Goal: Transaction & Acquisition: Obtain resource

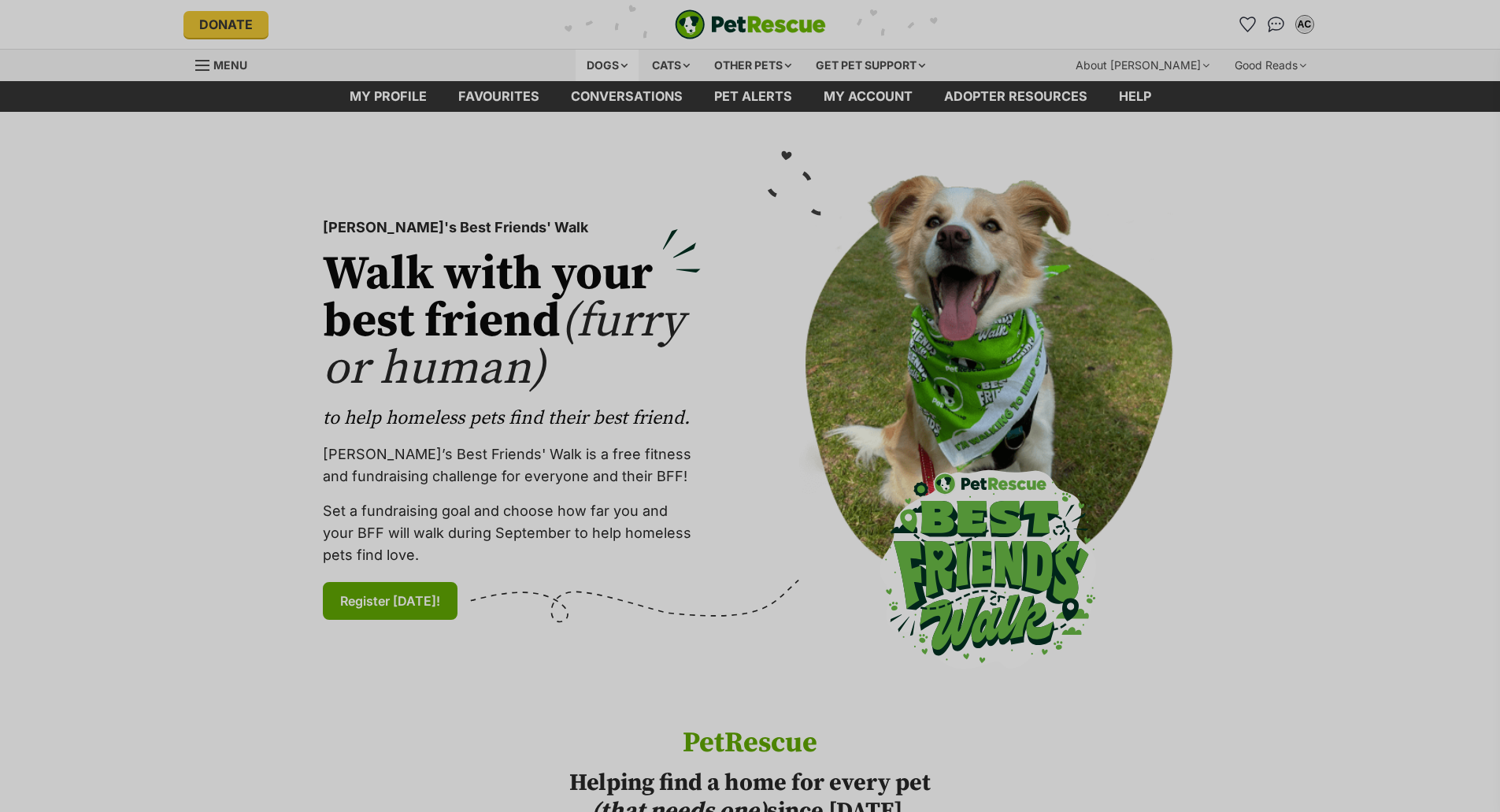
click at [613, 65] on div "Dogs" at bounding box center [607, 65] width 63 height 32
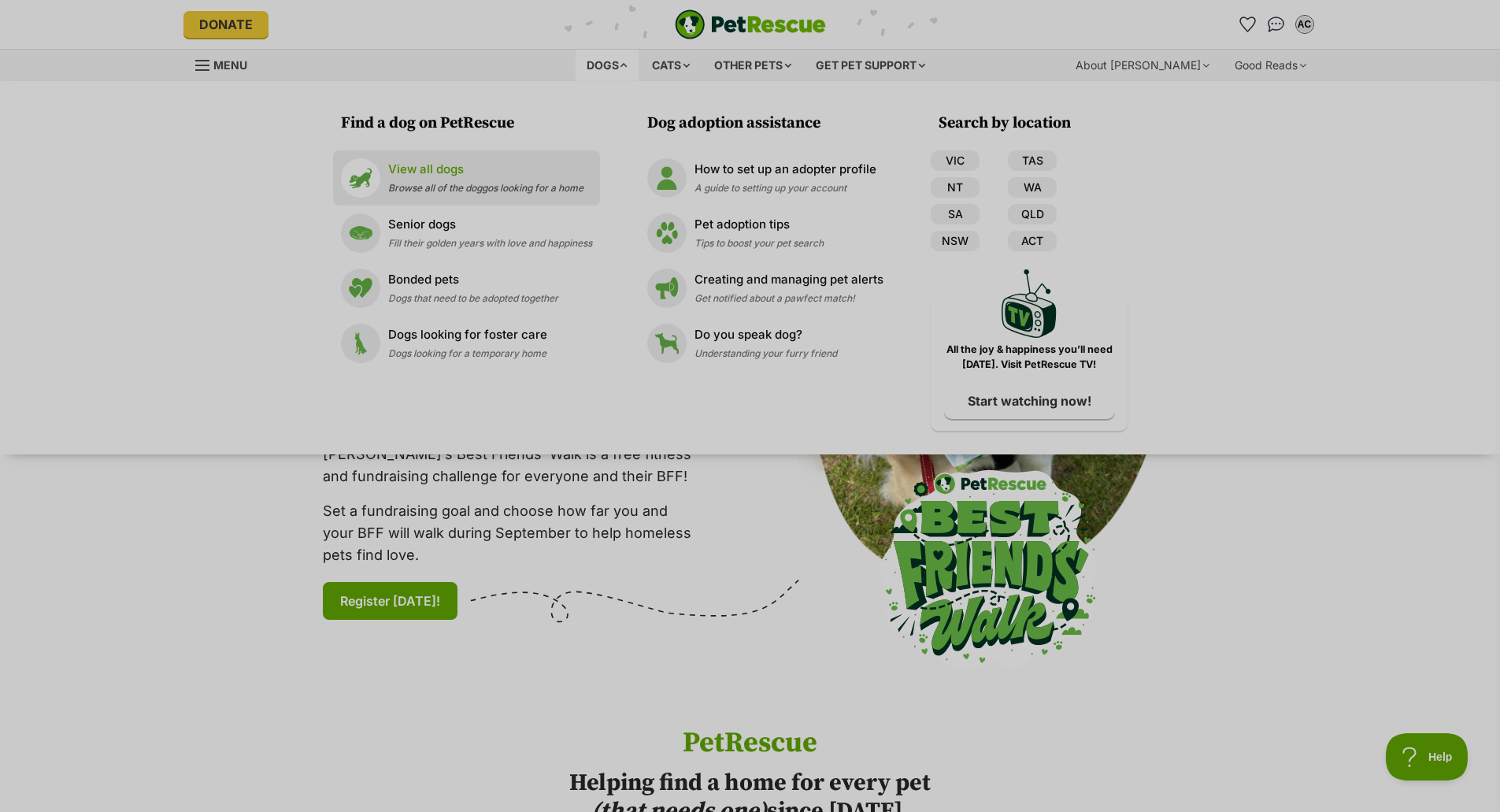
click at [456, 173] on p "View all dogs" at bounding box center [486, 170] width 195 height 18
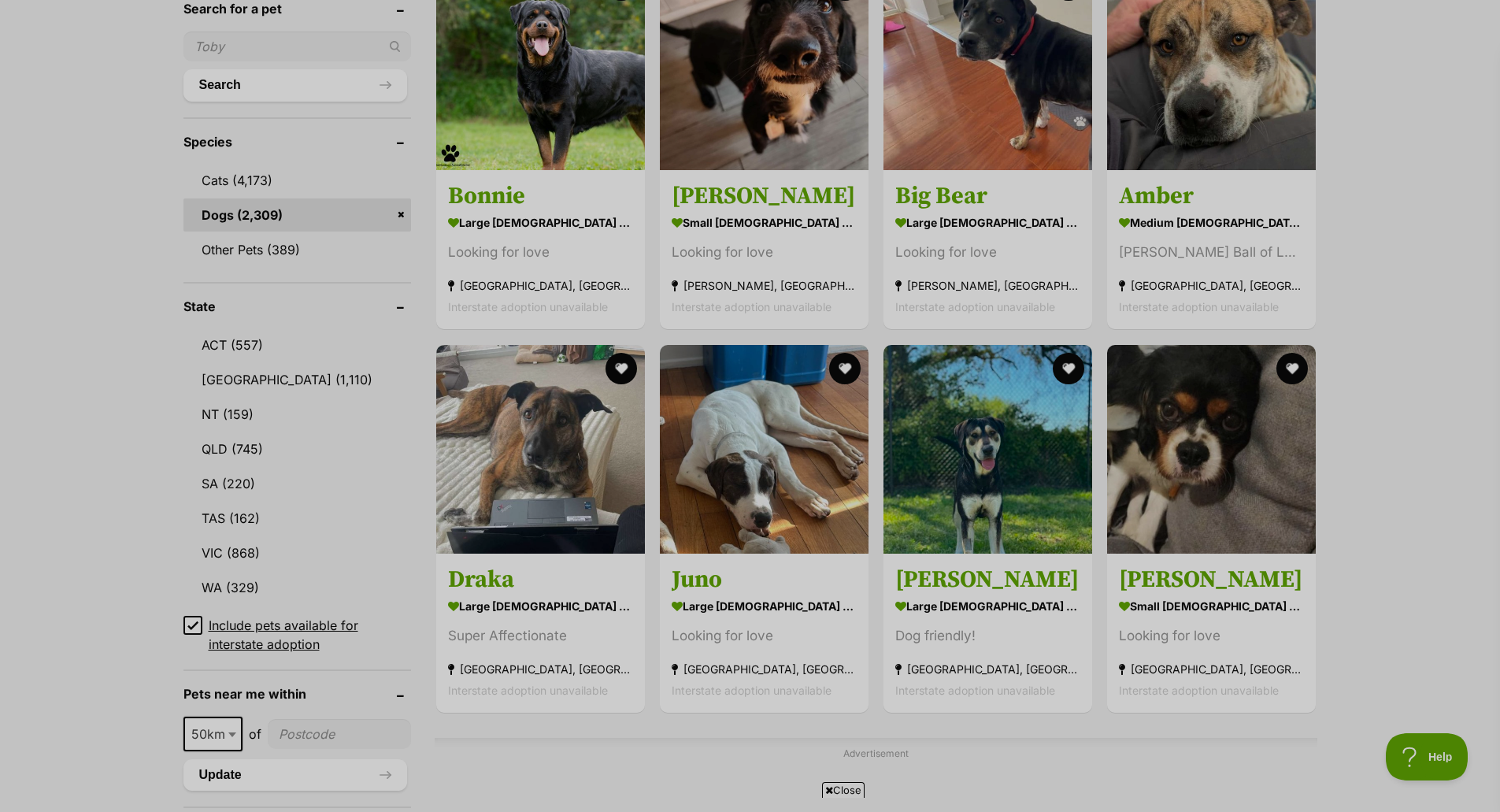
scroll to position [708, 0]
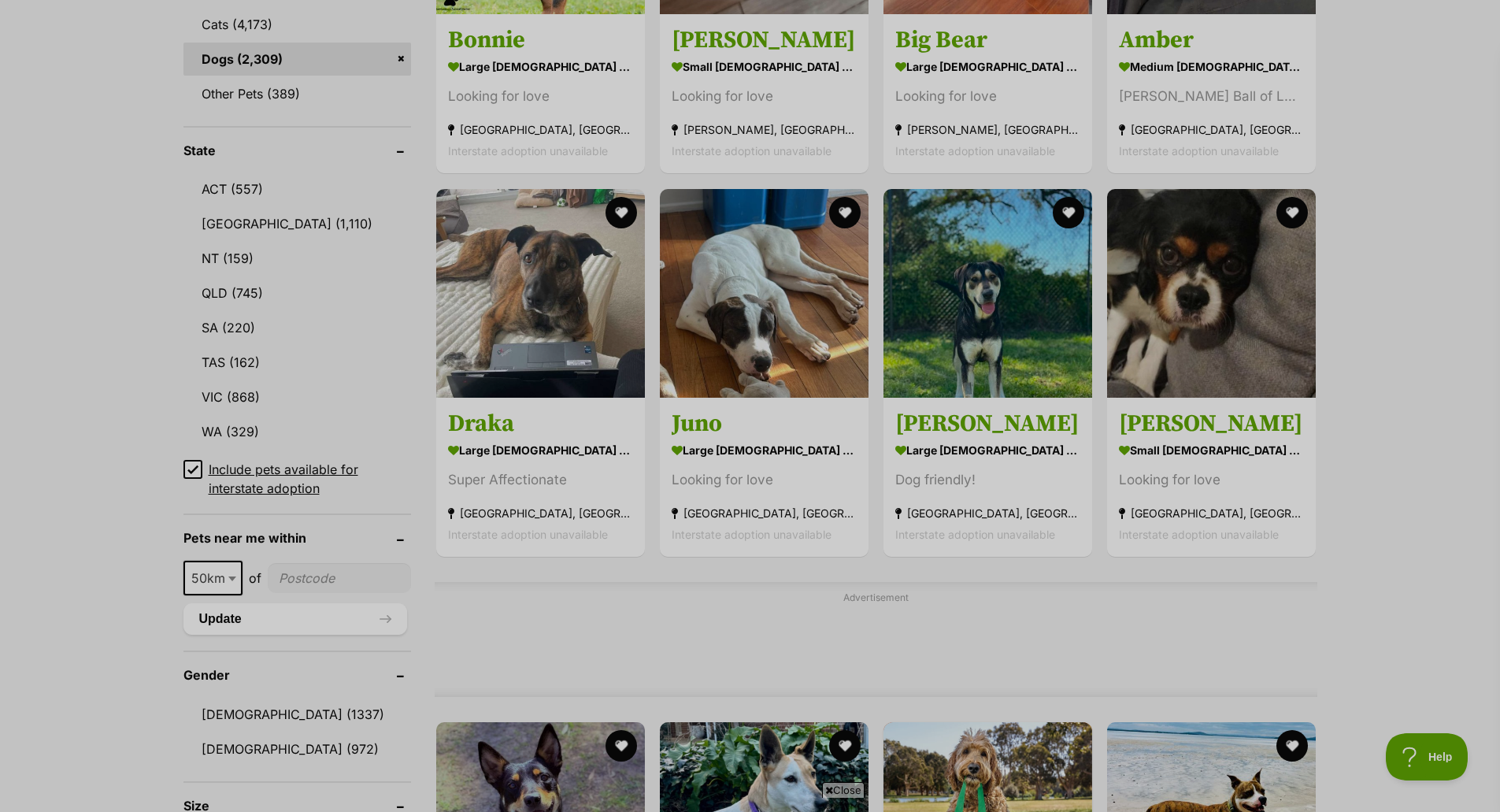
click at [191, 469] on icon at bounding box center [193, 469] width 11 height 11
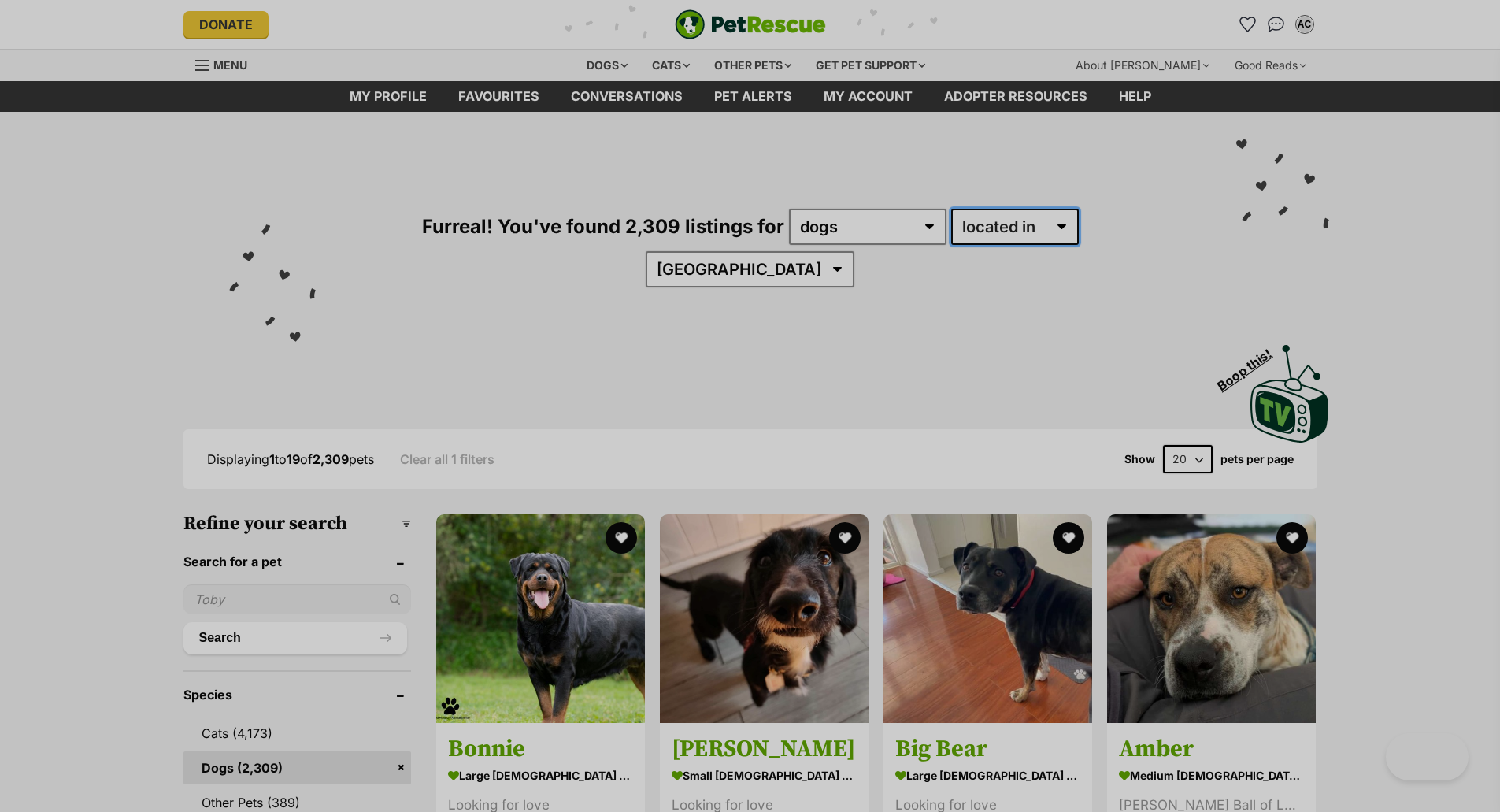
click at [958, 226] on select "available in located in" at bounding box center [1014, 226] width 127 height 36
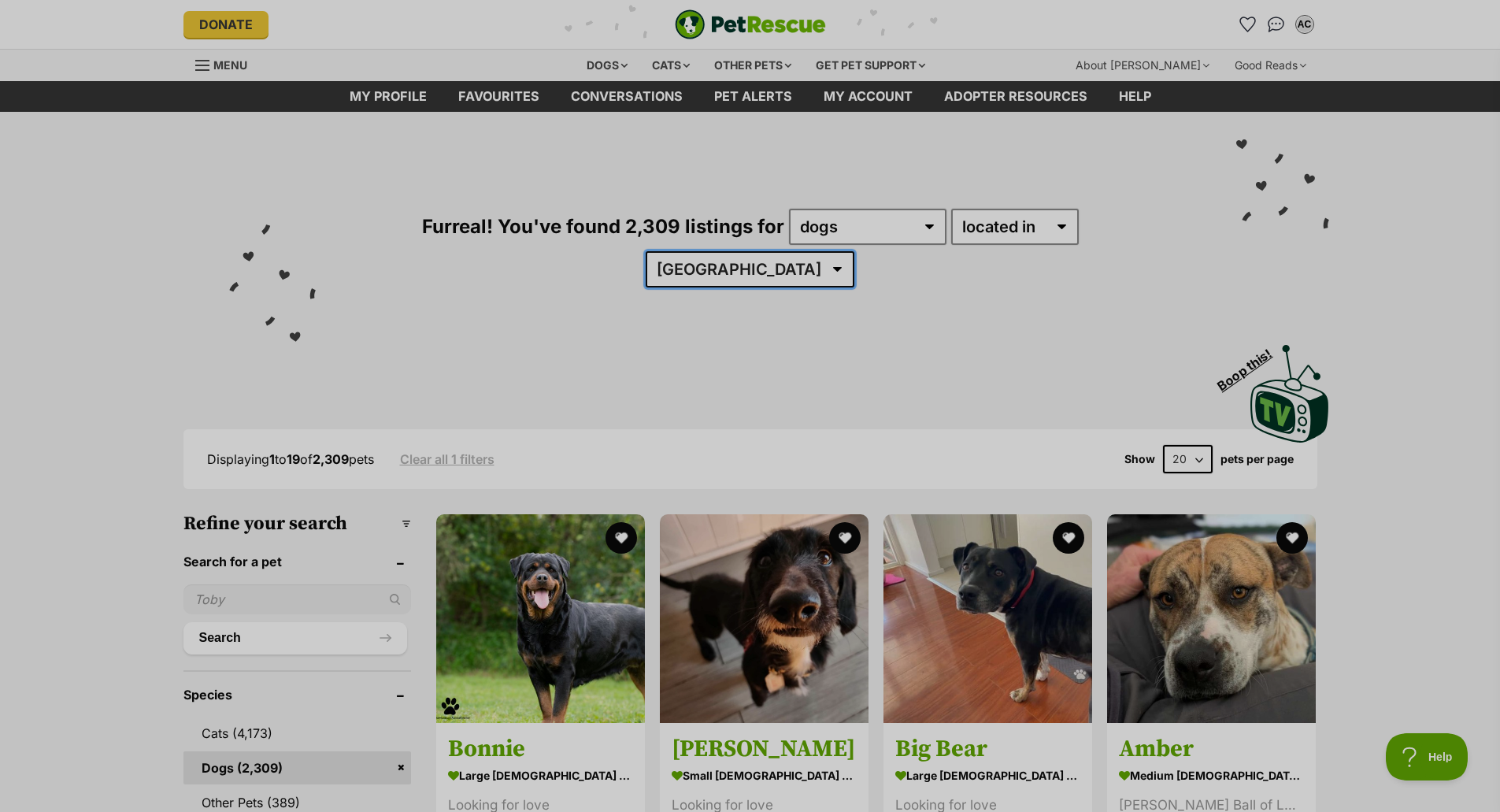
click at [855, 251] on select "Australia ACT NSW QLD SA TAS VIC WA" at bounding box center [749, 269] width 208 height 36
select select "NSW"
click at [855, 251] on select "Australia ACT NSW QLD SA TAS VIC WA" at bounding box center [749, 269] width 208 height 36
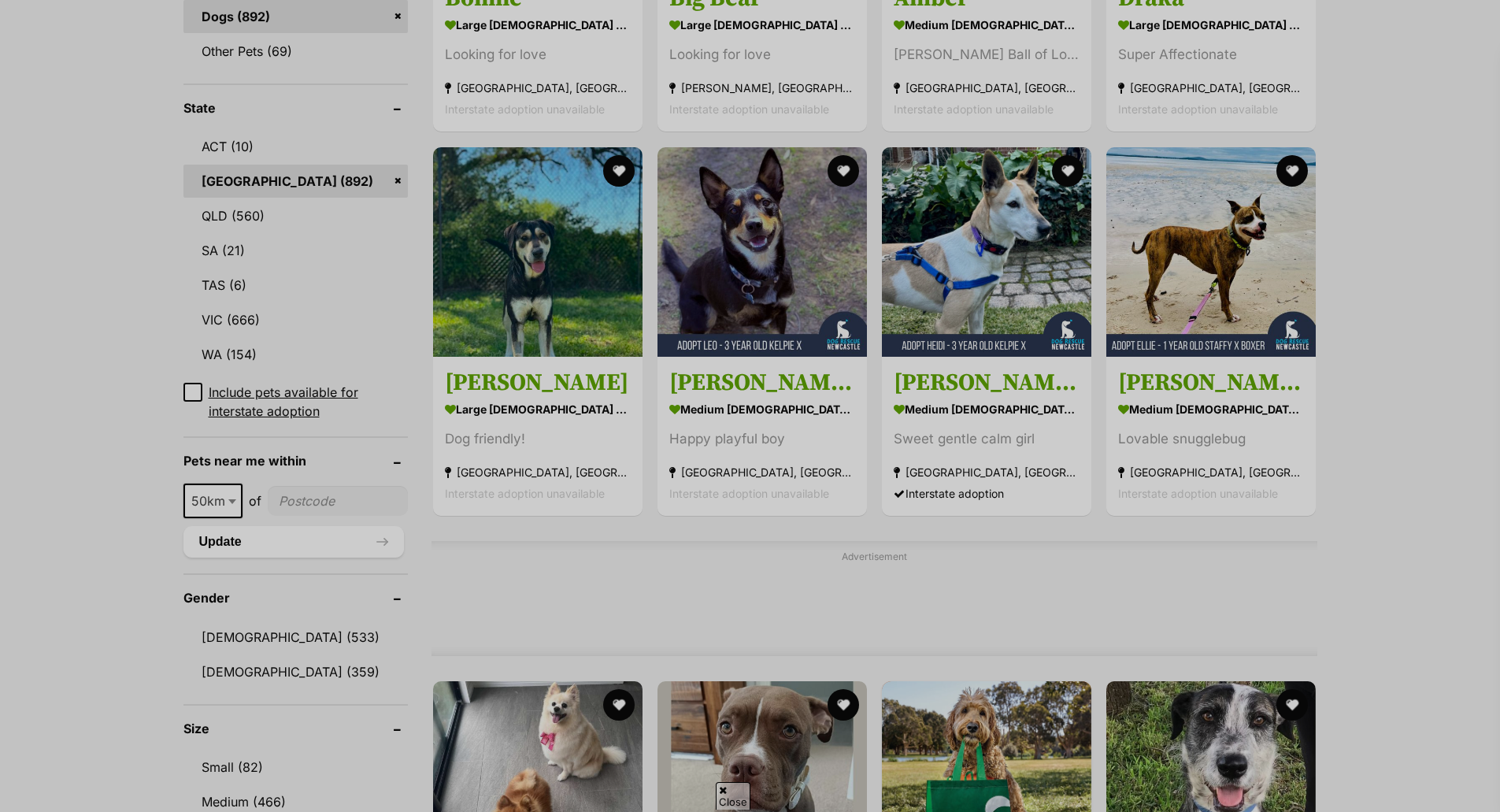
click at [228, 506] on span at bounding box center [233, 501] width 15 height 34
select select "100"
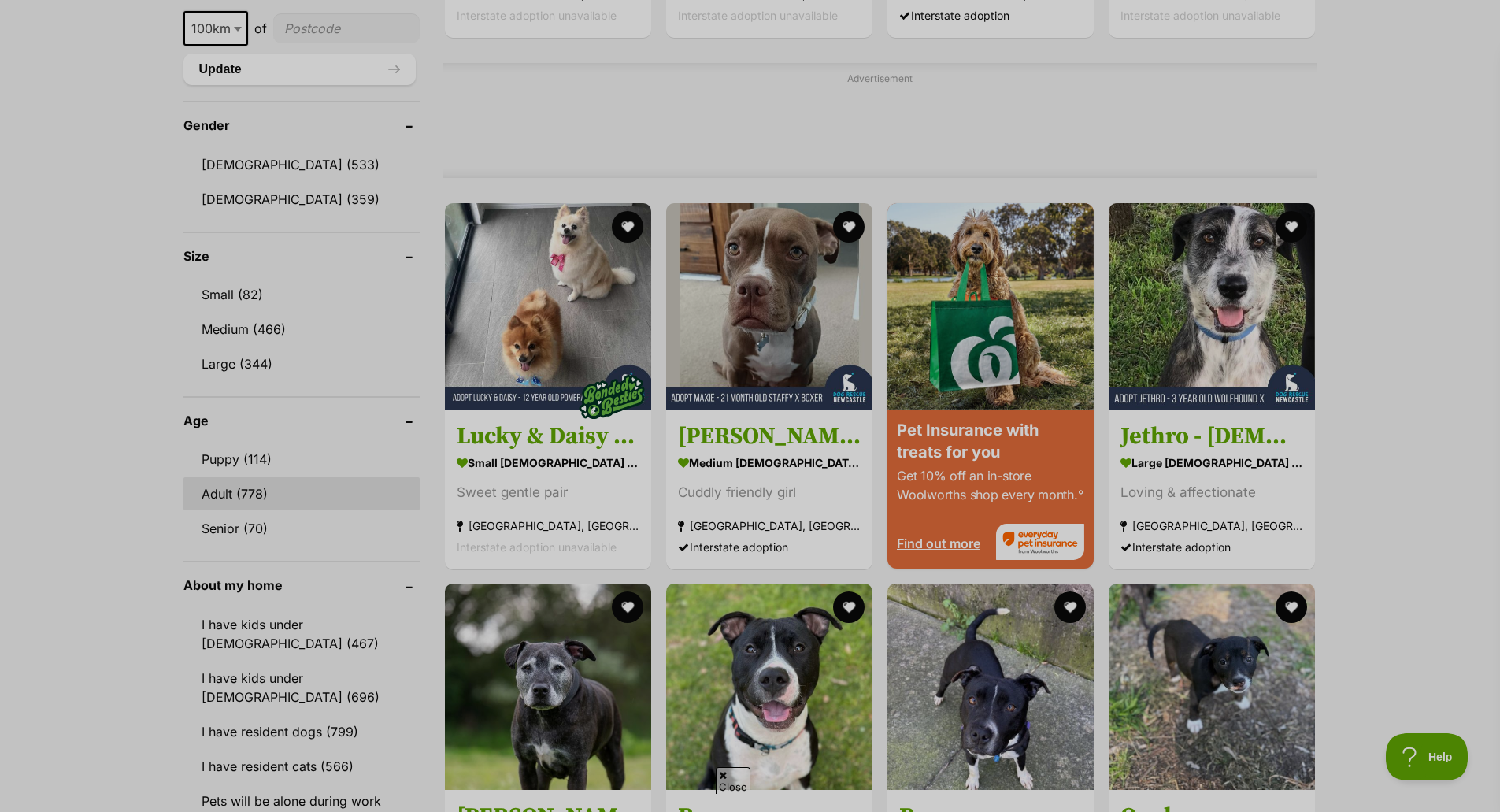
click at [311, 498] on link "Adult (778)" at bounding box center [301, 494] width 236 height 33
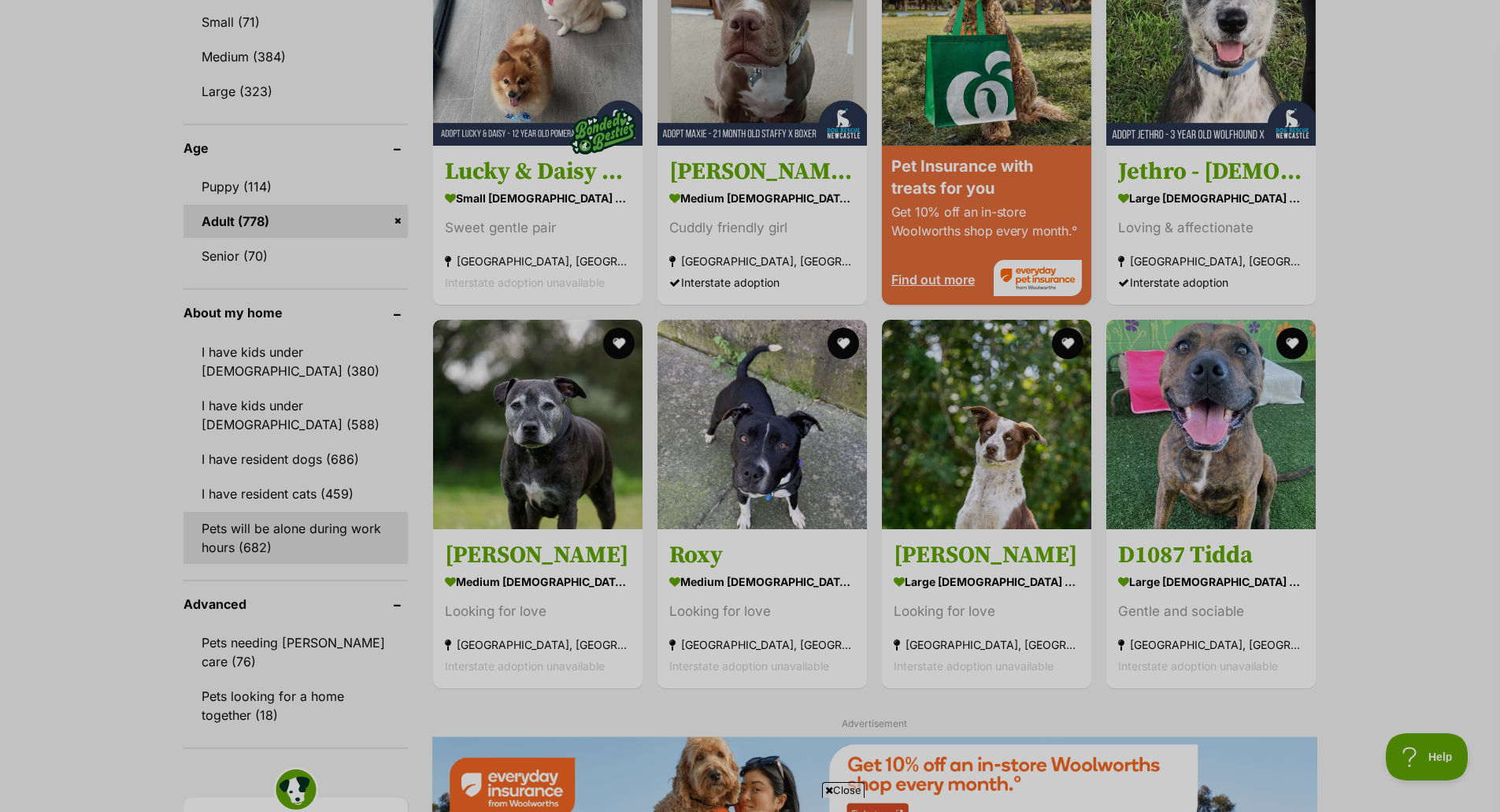
click at [292, 521] on link "Pets will be alone during work hours (682)" at bounding box center [295, 538] width 225 height 52
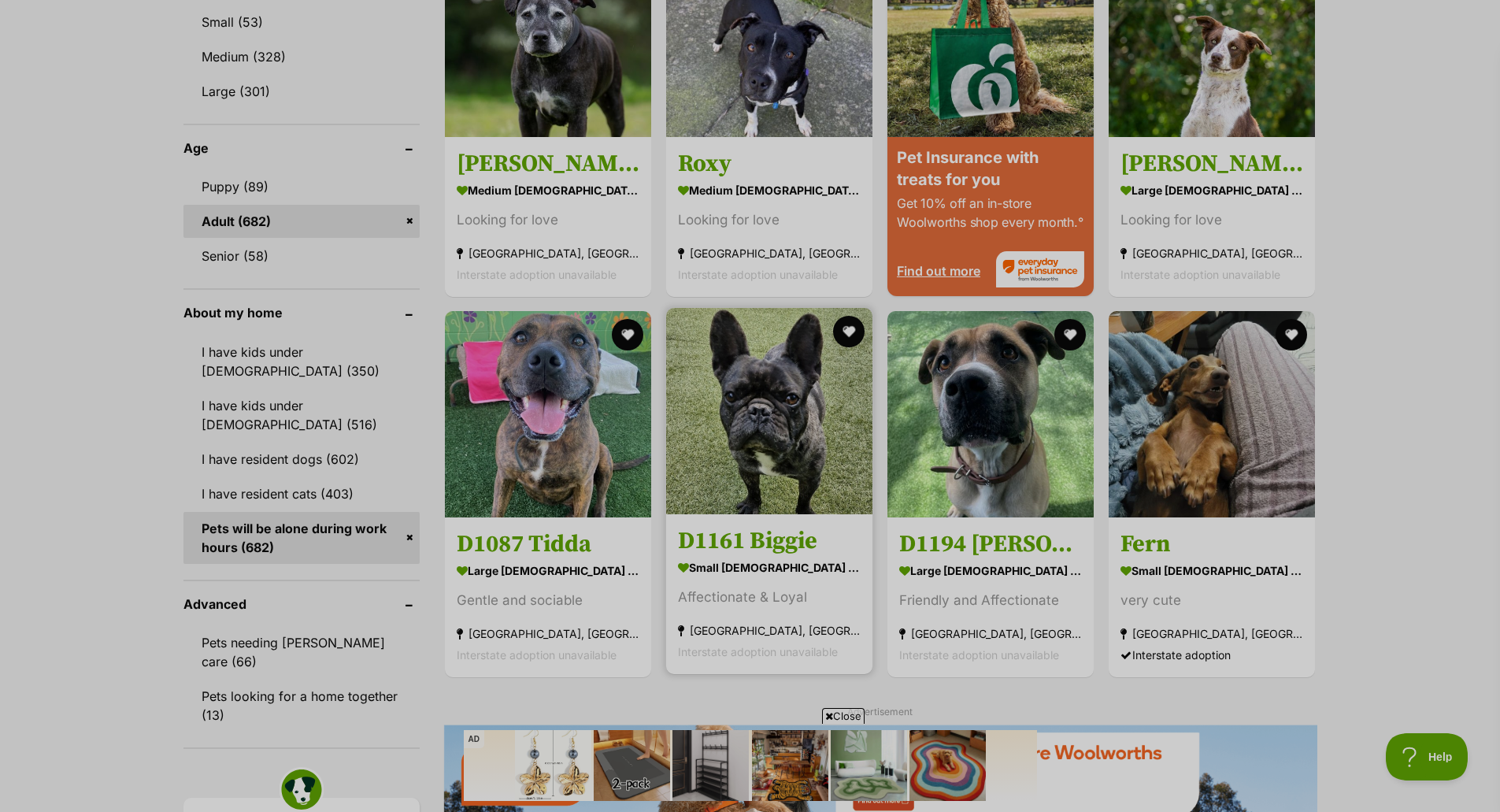
scroll to position [1732, 0]
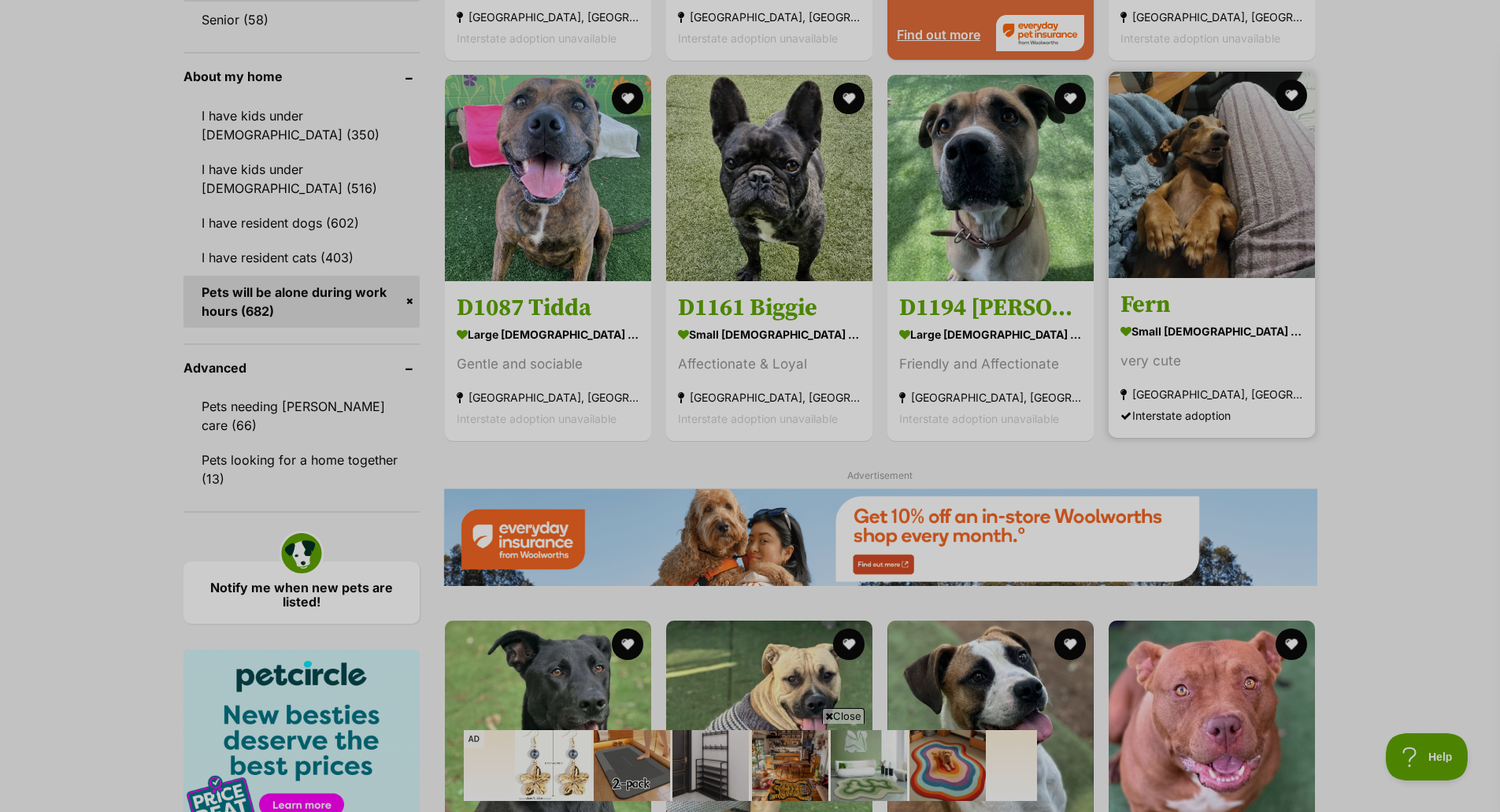
drag, startPoint x: 1162, startPoint y: 306, endPoint x: 1154, endPoint y: 314, distance: 11.3
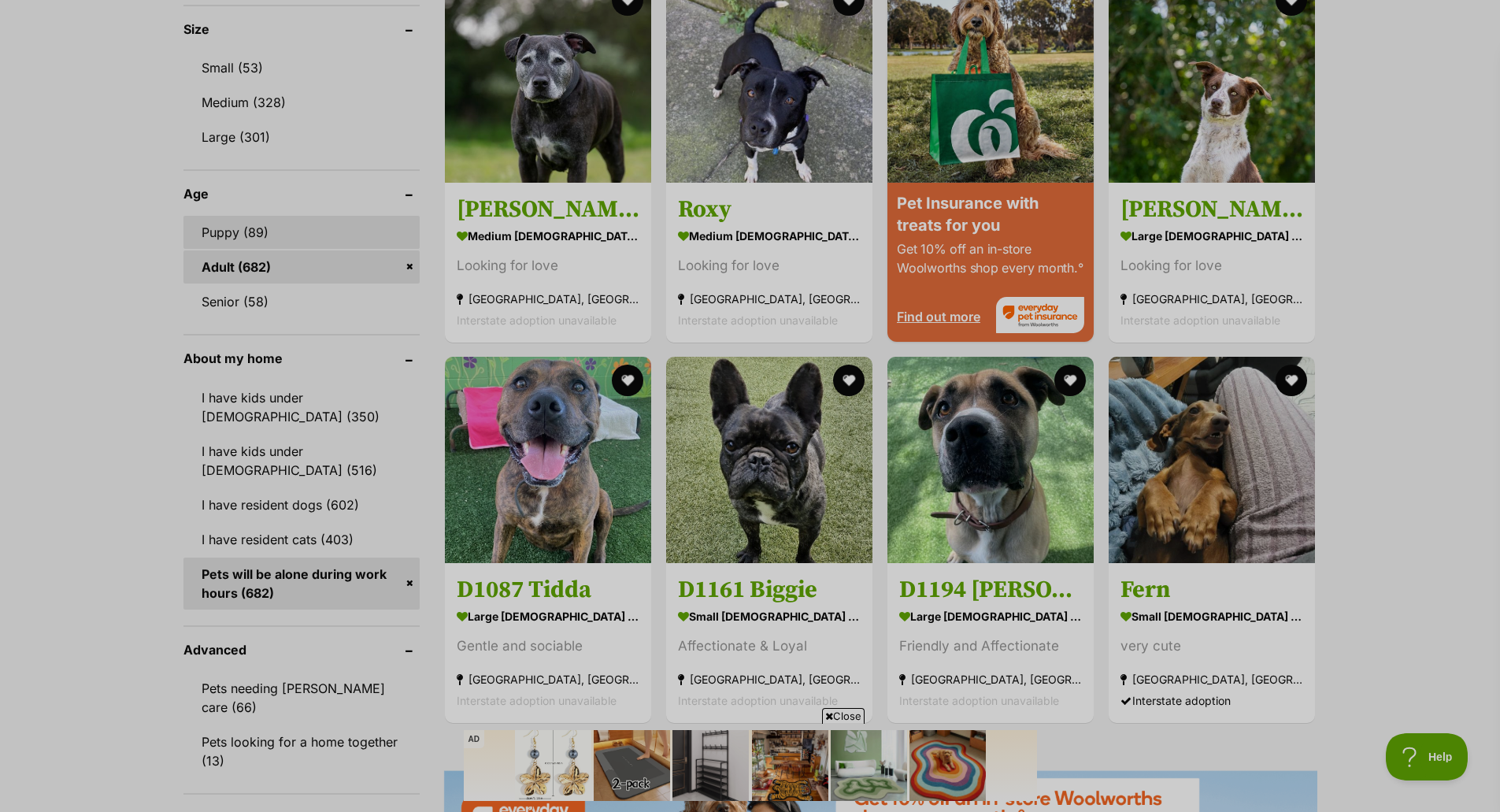
scroll to position [1260, 0]
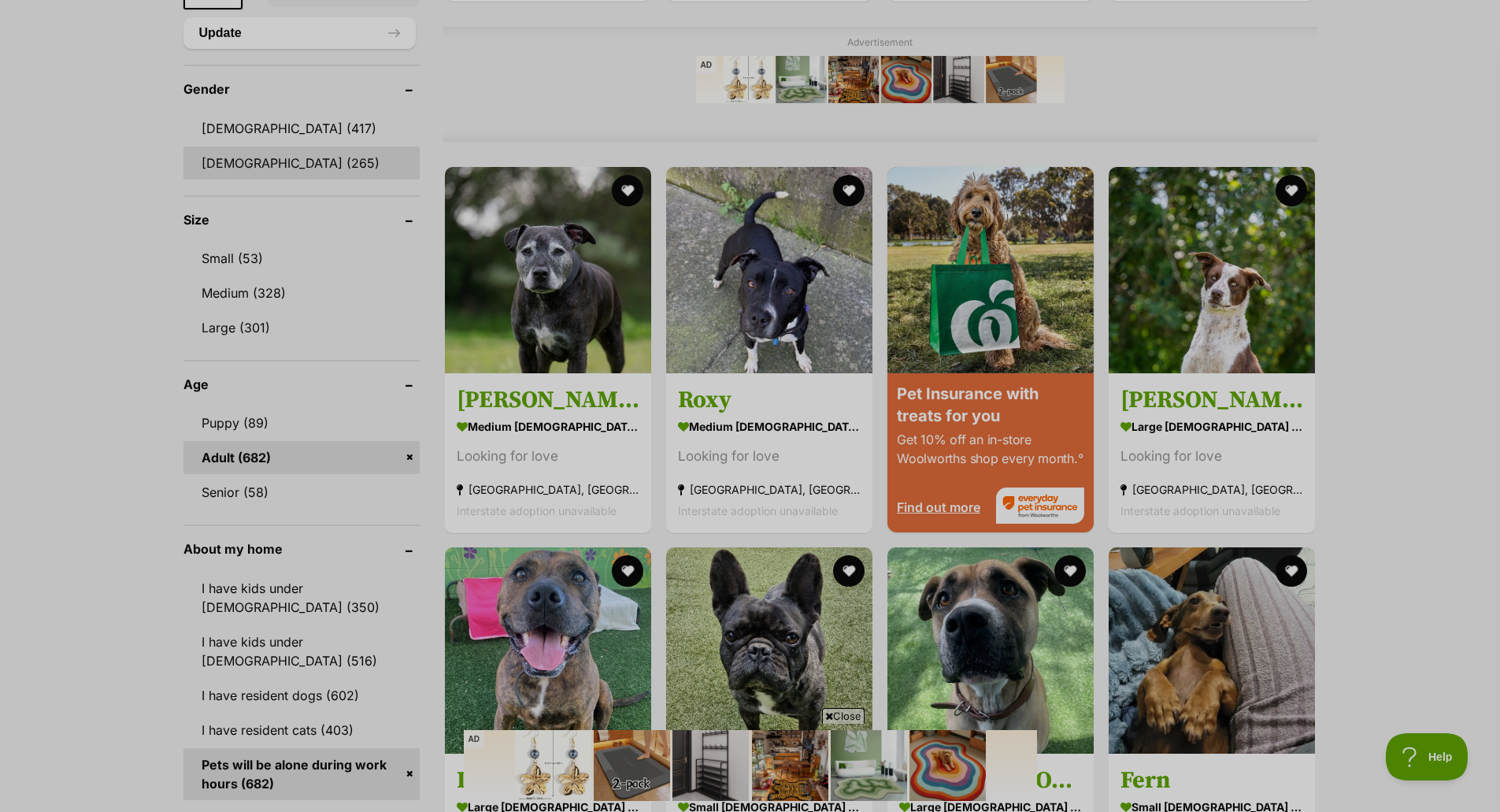
click at [256, 157] on link "Female (265)" at bounding box center [301, 162] width 236 height 33
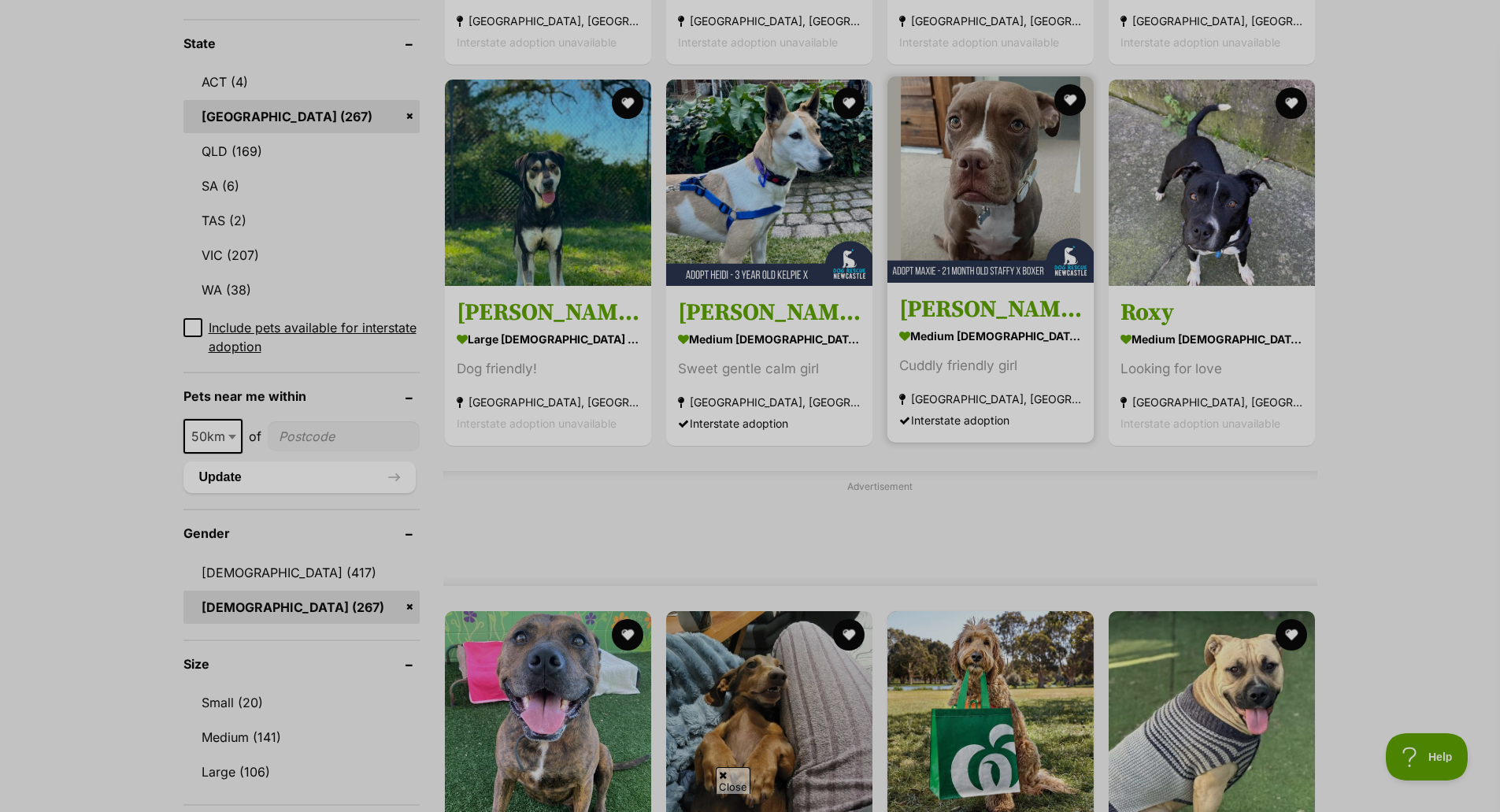
scroll to position [866, 0]
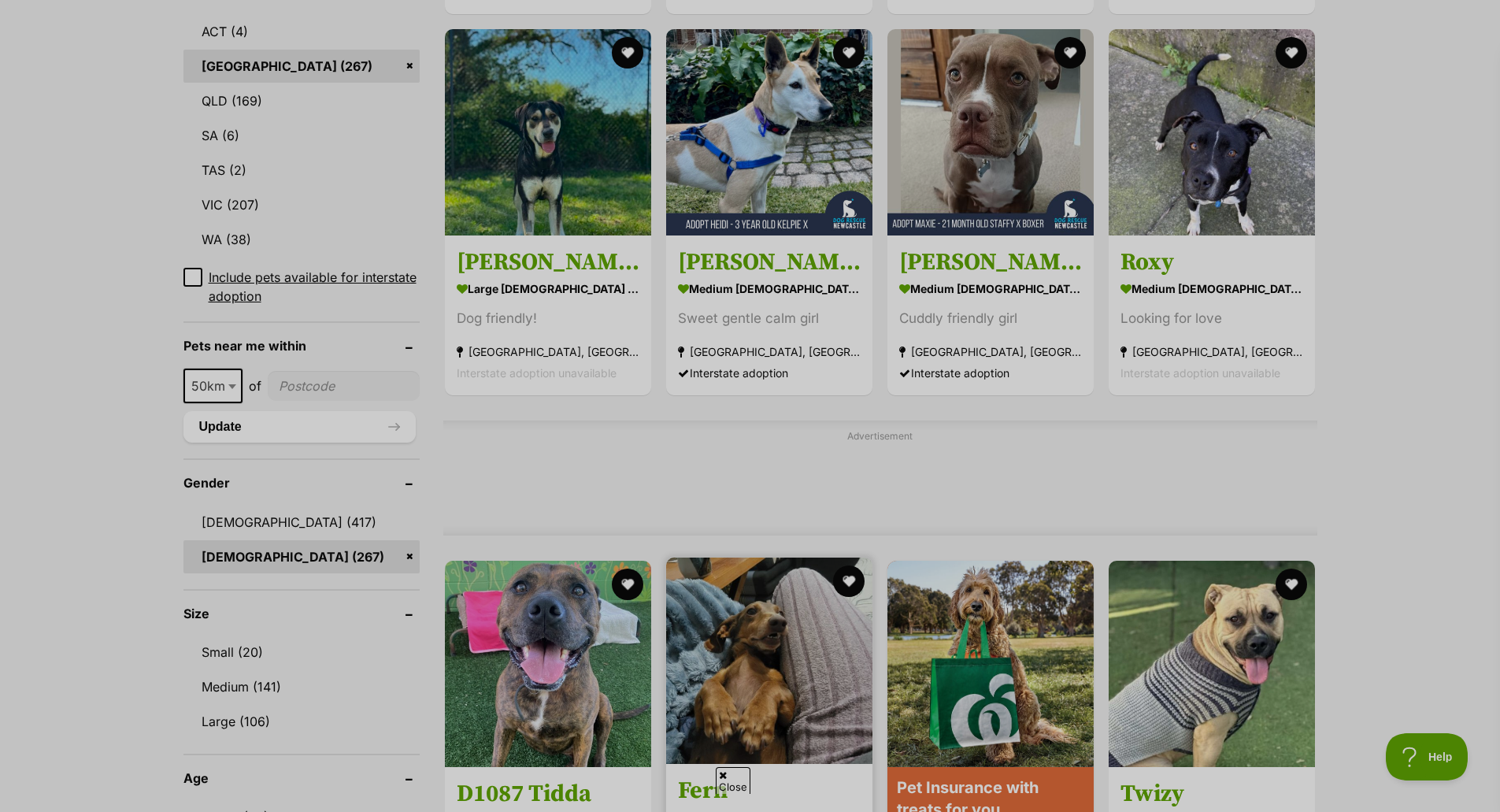
drag, startPoint x: 736, startPoint y: 672, endPoint x: 757, endPoint y: 657, distance: 25.8
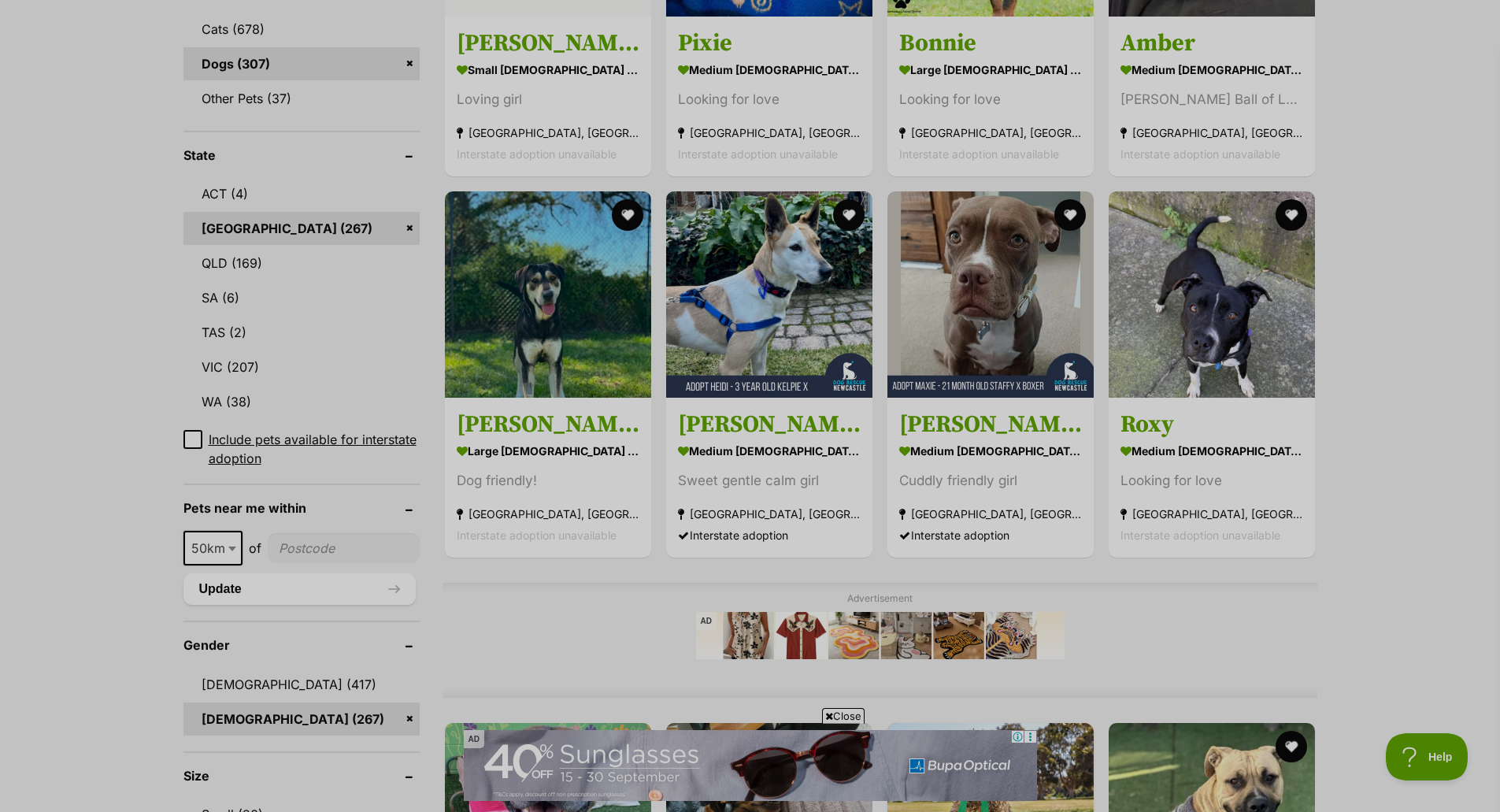
scroll to position [708, 0]
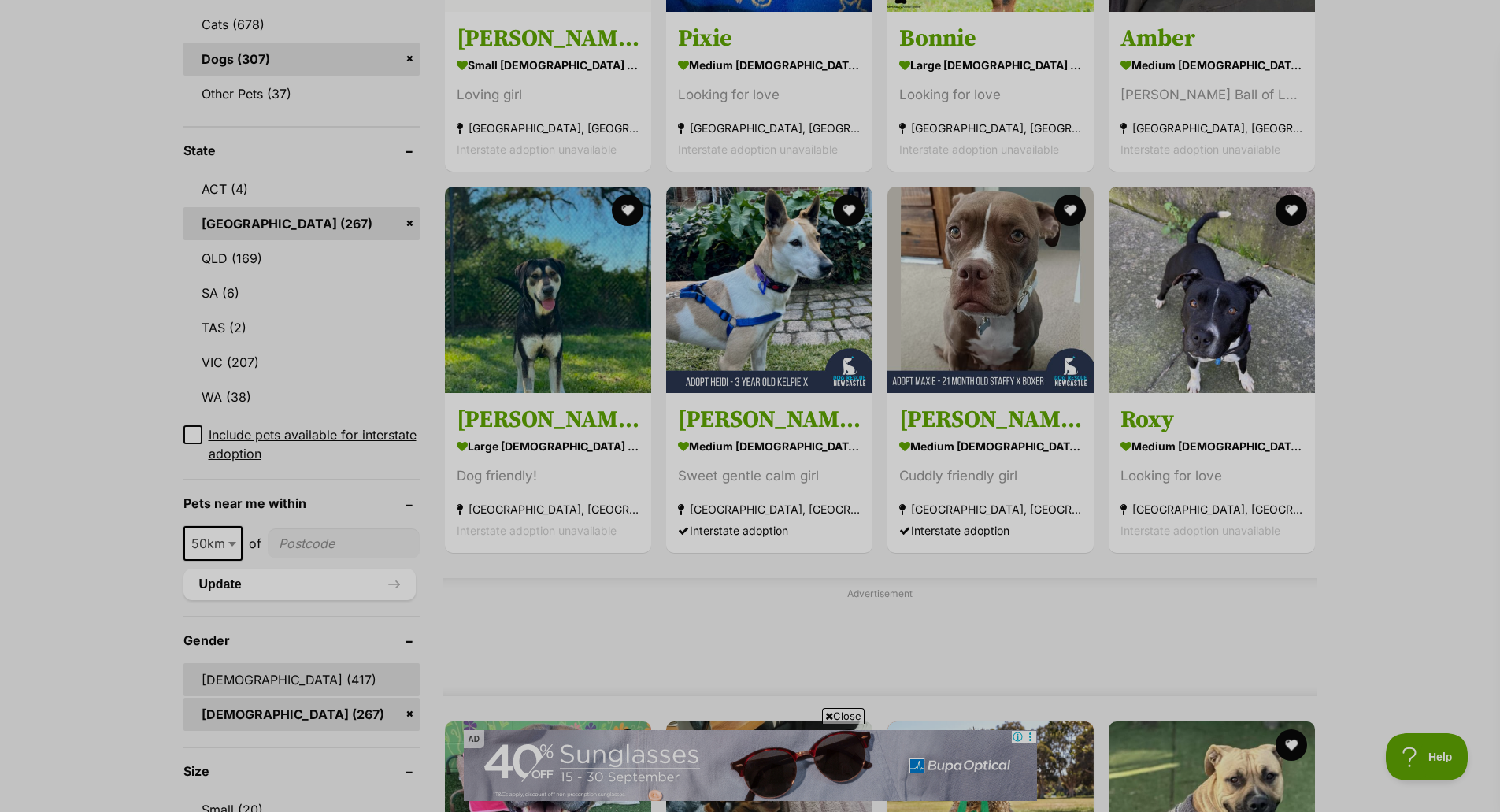
click at [250, 678] on link "Male (417)" at bounding box center [301, 679] width 236 height 33
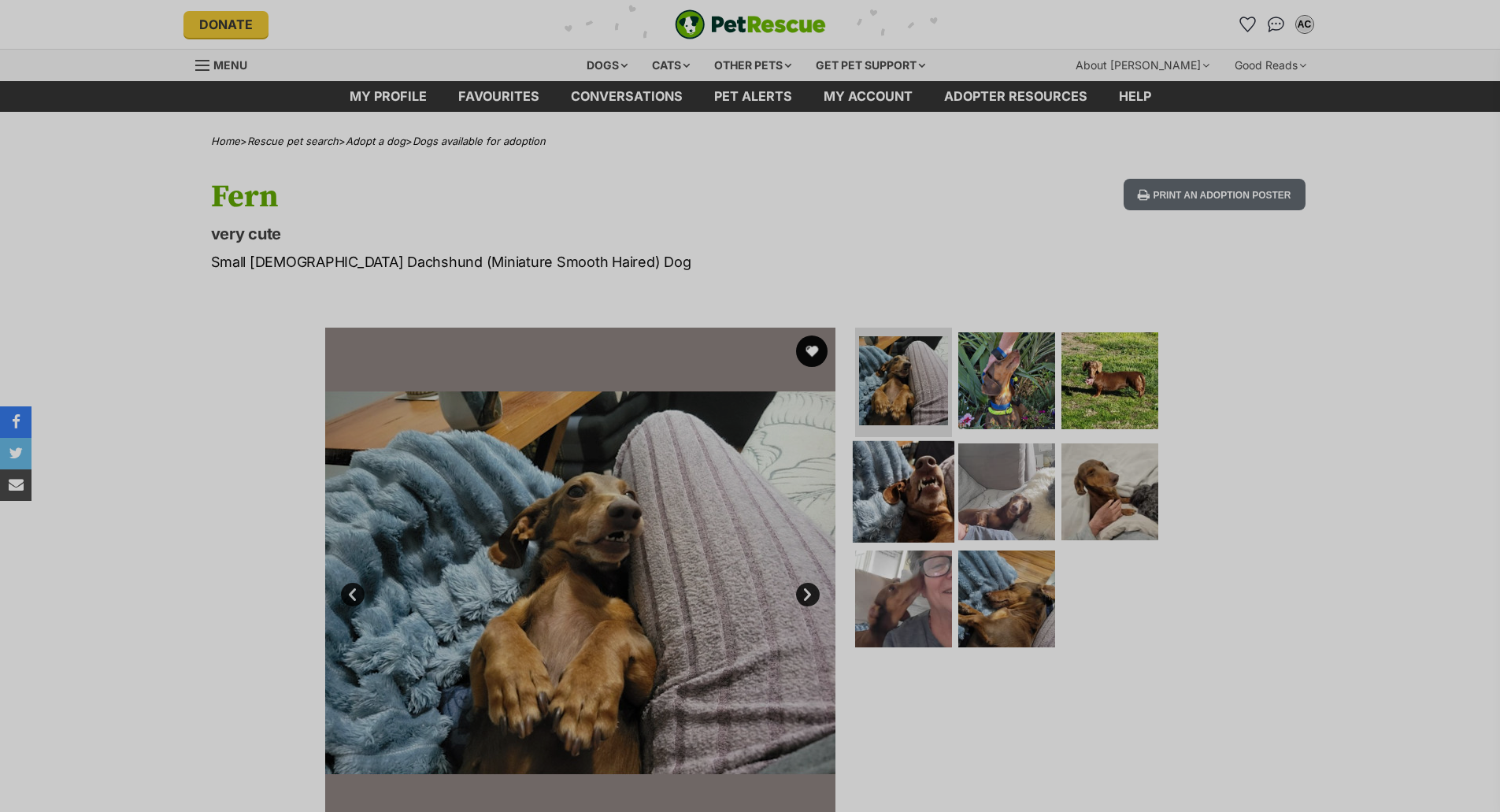
click at [918, 513] on img at bounding box center [903, 492] width 102 height 102
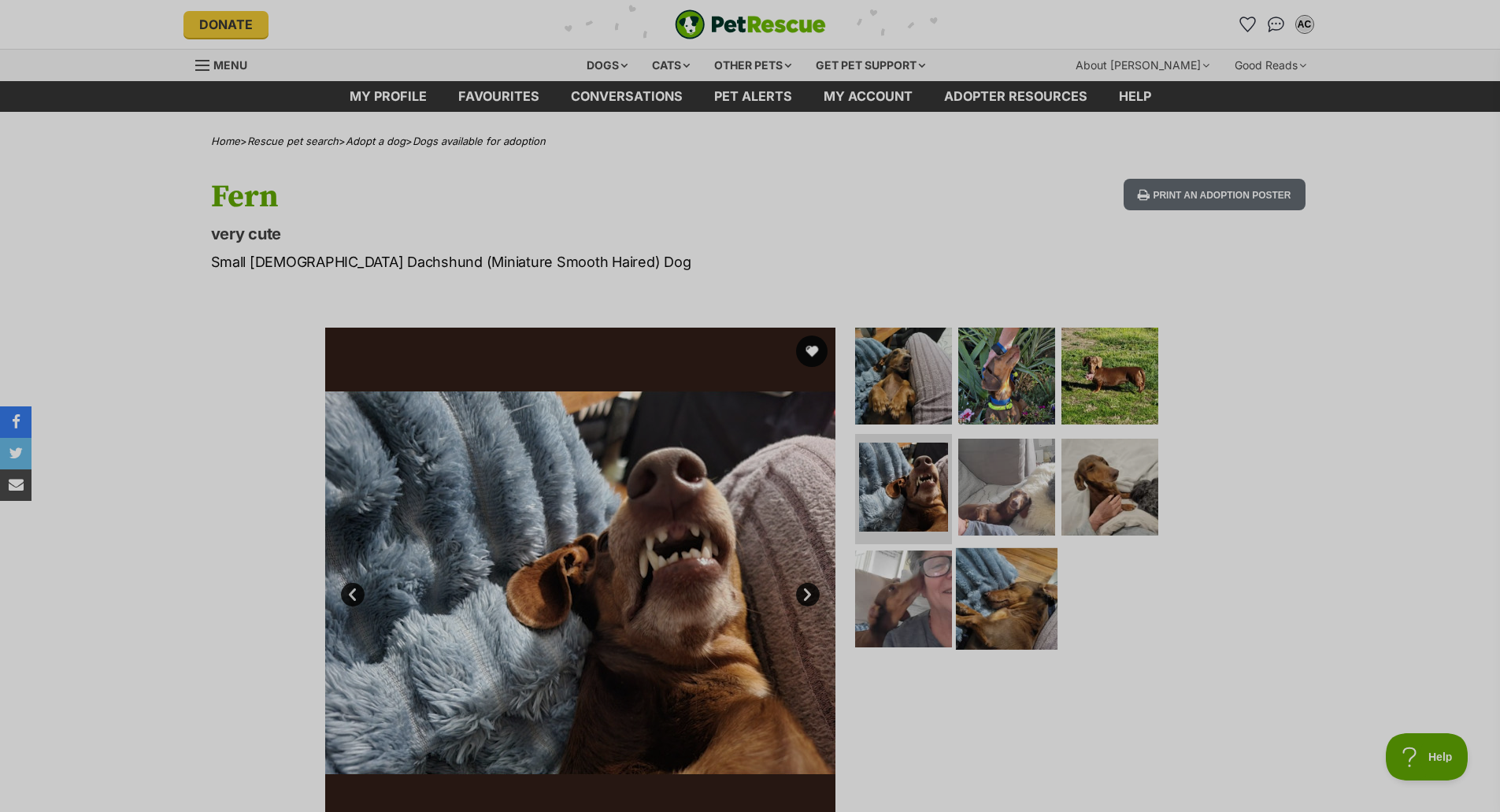
click at [1022, 594] on img at bounding box center [1006, 598] width 102 height 102
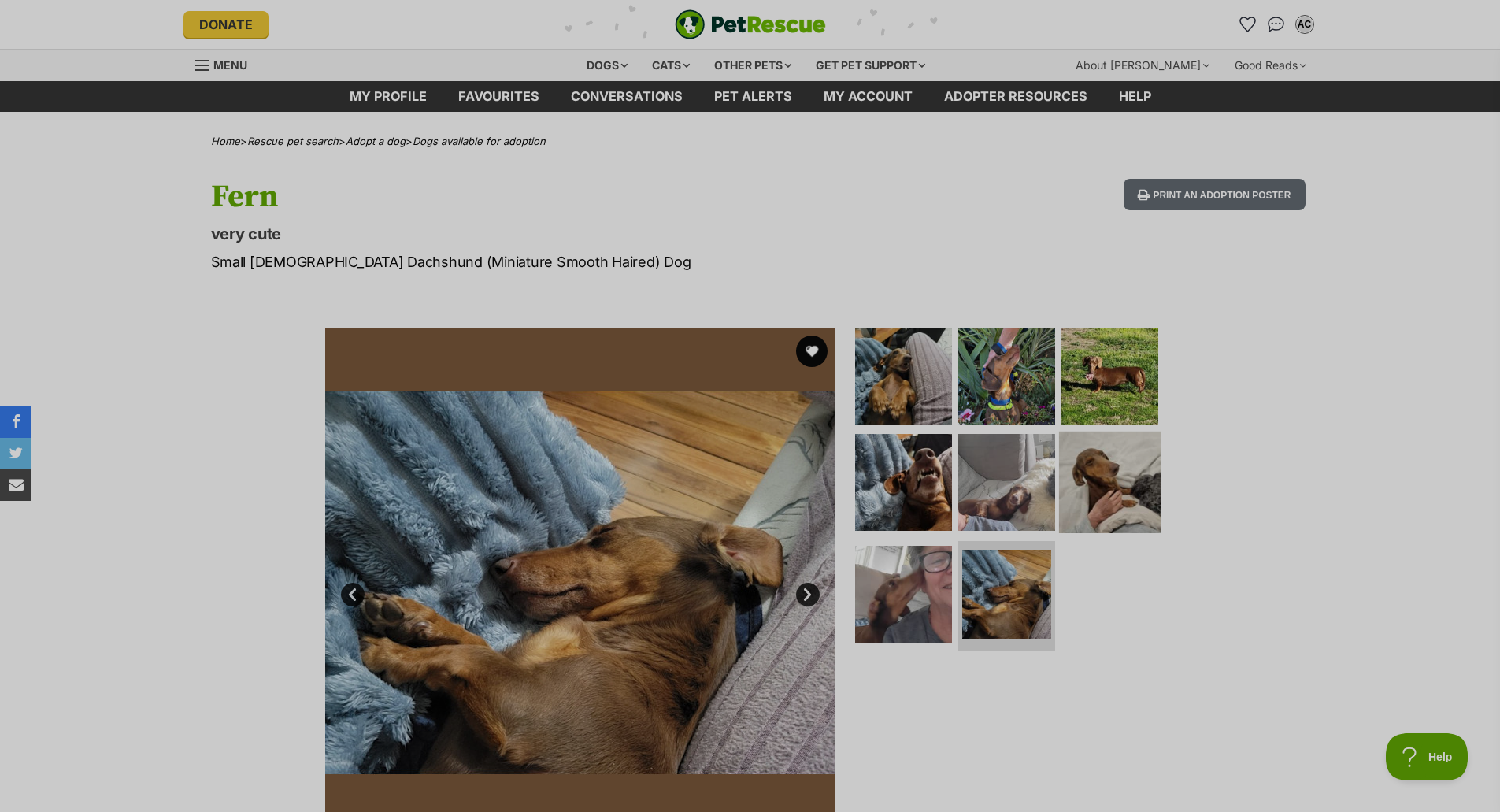
click at [1112, 486] on img at bounding box center [1110, 482] width 102 height 102
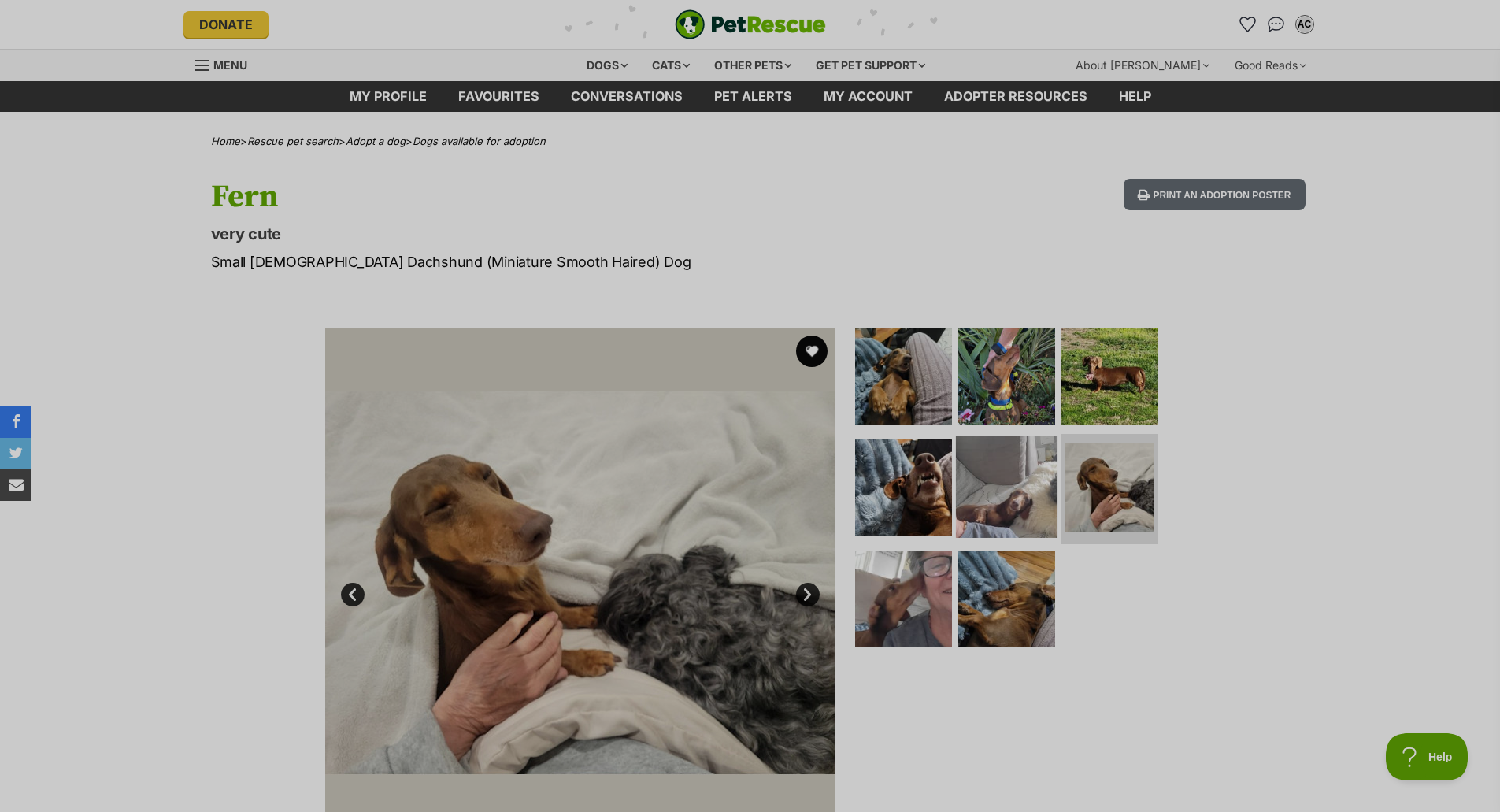
click at [994, 449] on img at bounding box center [1006, 486] width 102 height 102
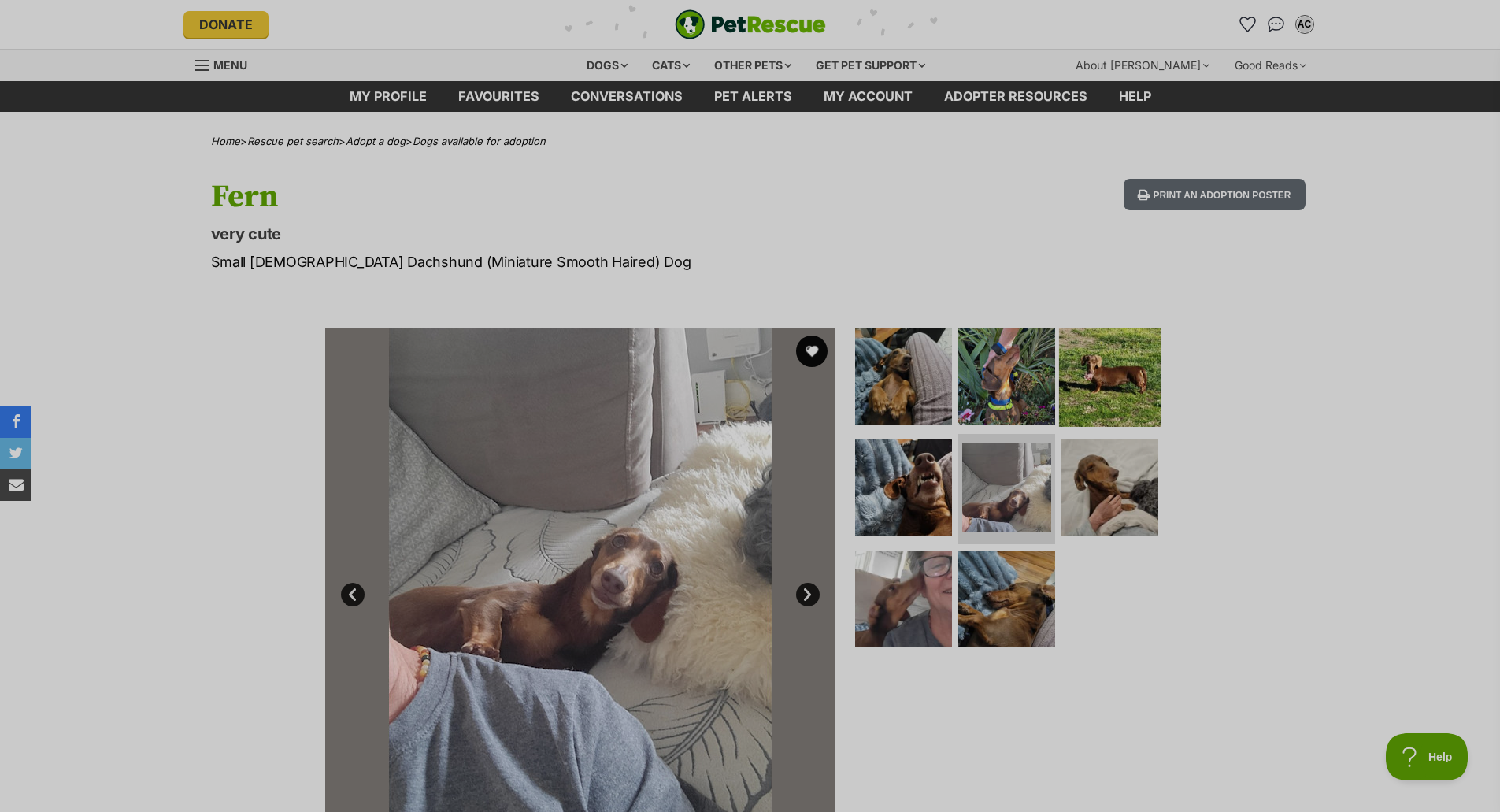
click at [1092, 345] on img at bounding box center [1110, 374] width 102 height 102
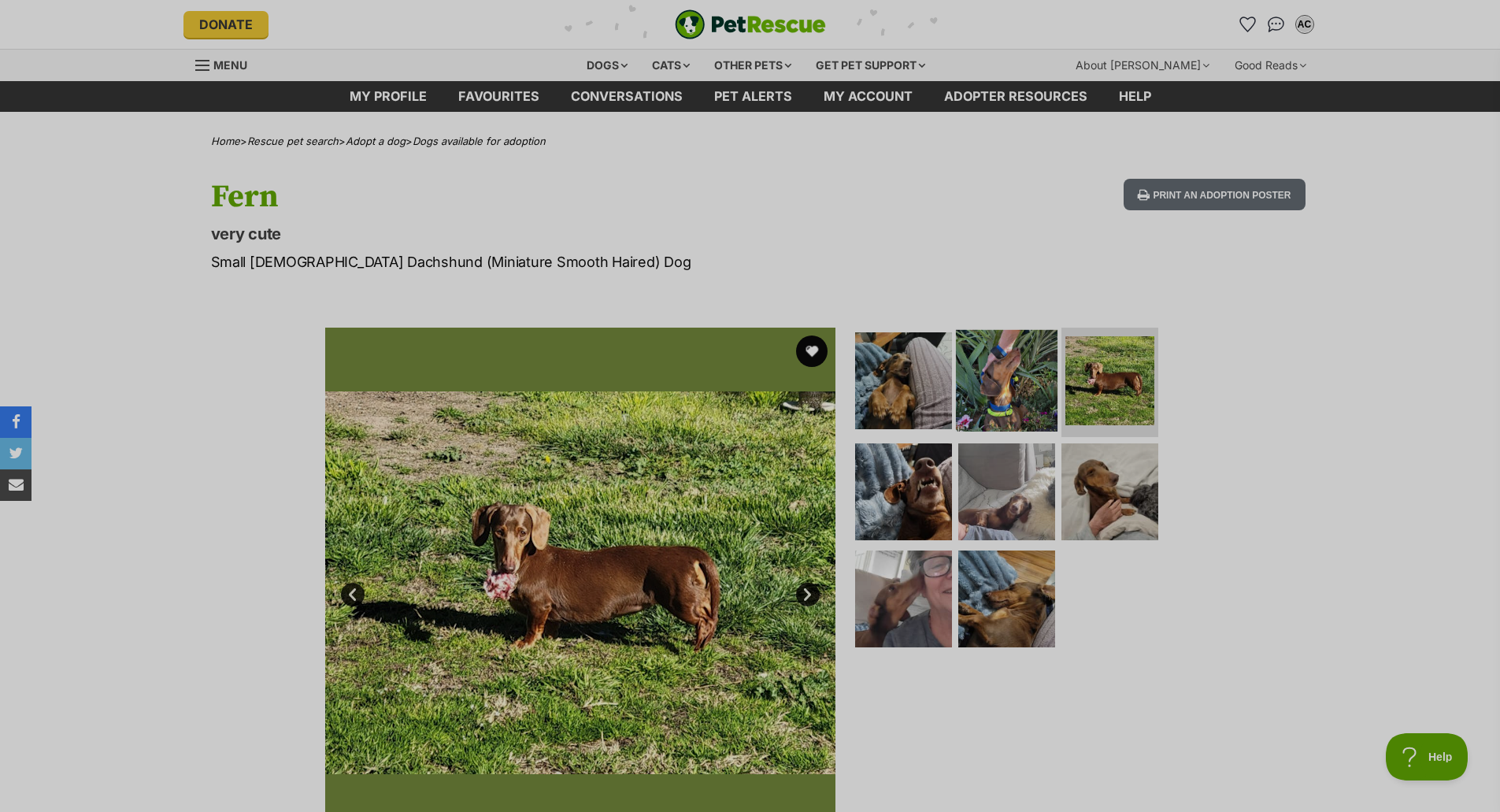
click at [993, 373] on img at bounding box center [1006, 380] width 102 height 102
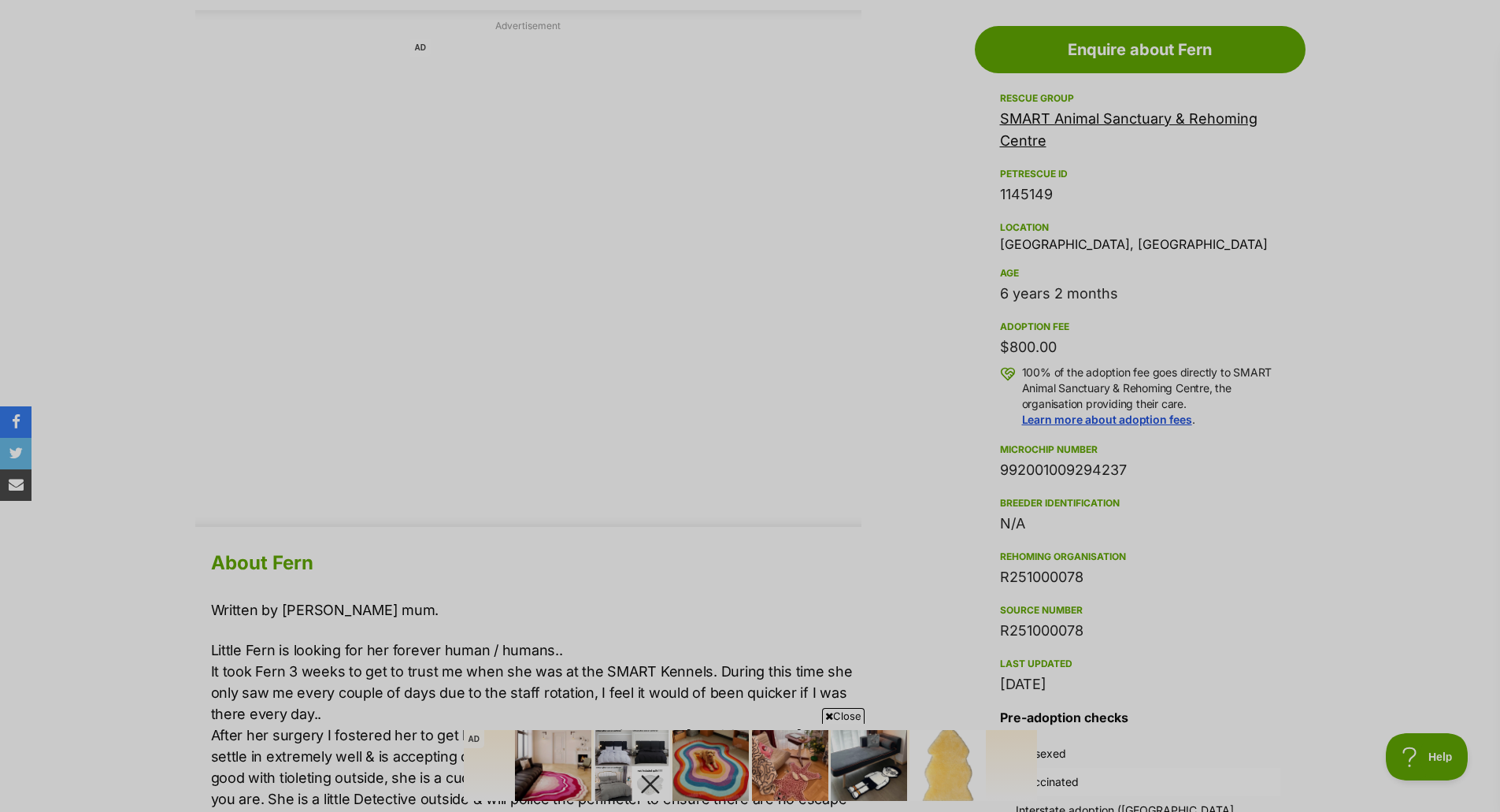
scroll to position [1023, 0]
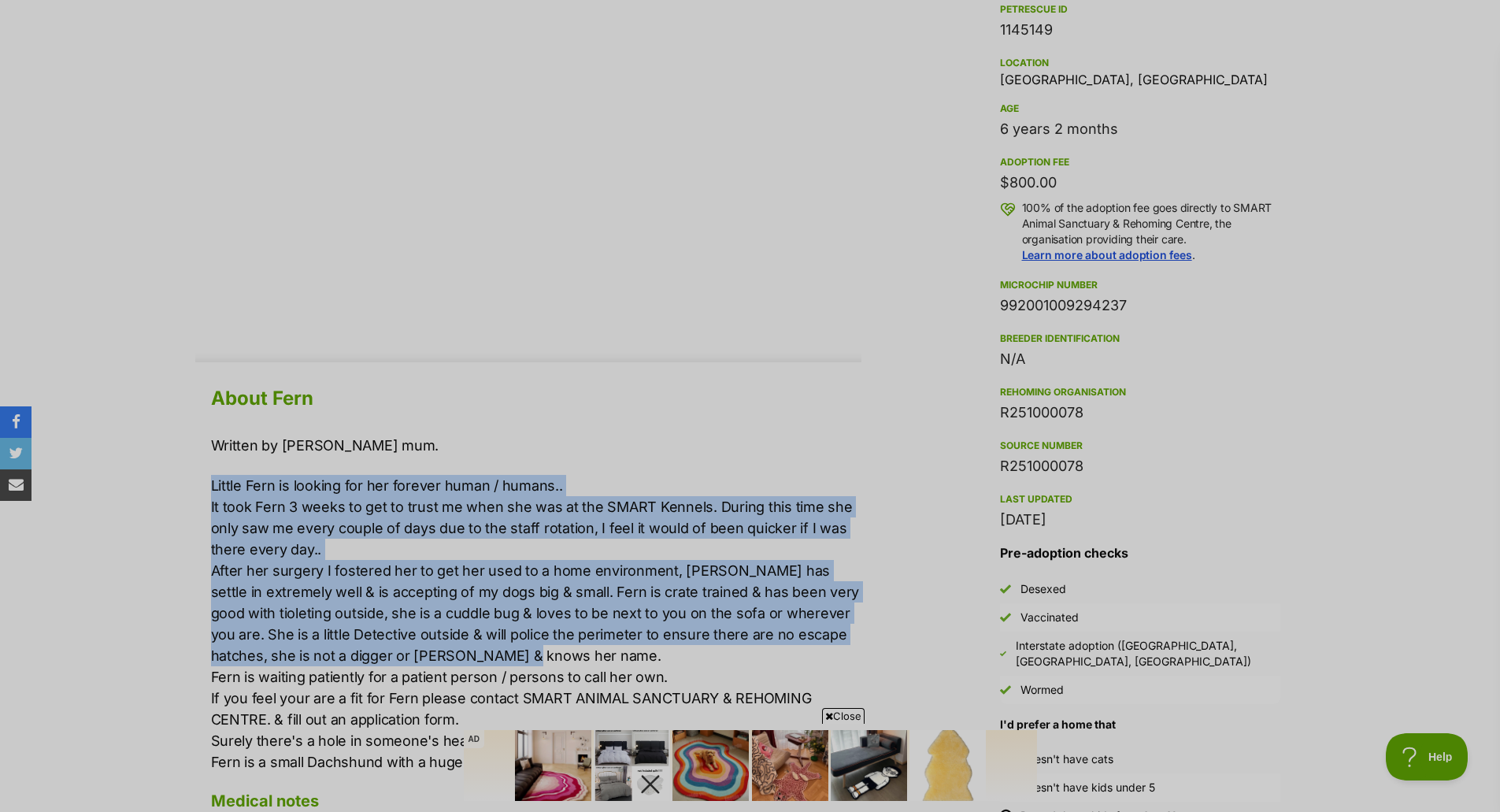
drag, startPoint x: 636, startPoint y: 508, endPoint x: 672, endPoint y: 658, distance: 154.3
click at [672, 658] on p "Little Fern is looking for her forever human / humans.. It took Fern 3 weeks to…" at bounding box center [536, 623] width 651 height 298
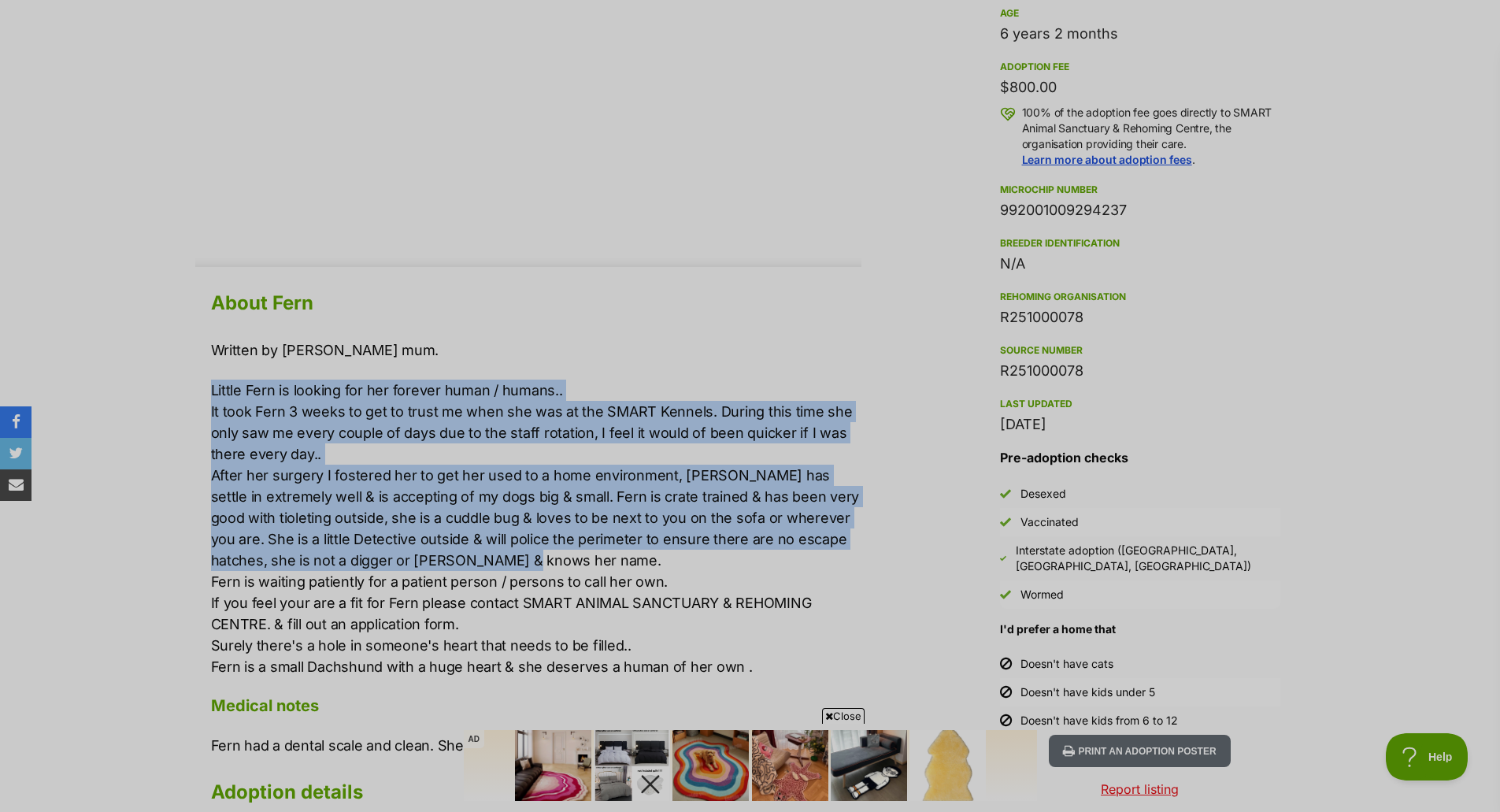
scroll to position [1181, 0]
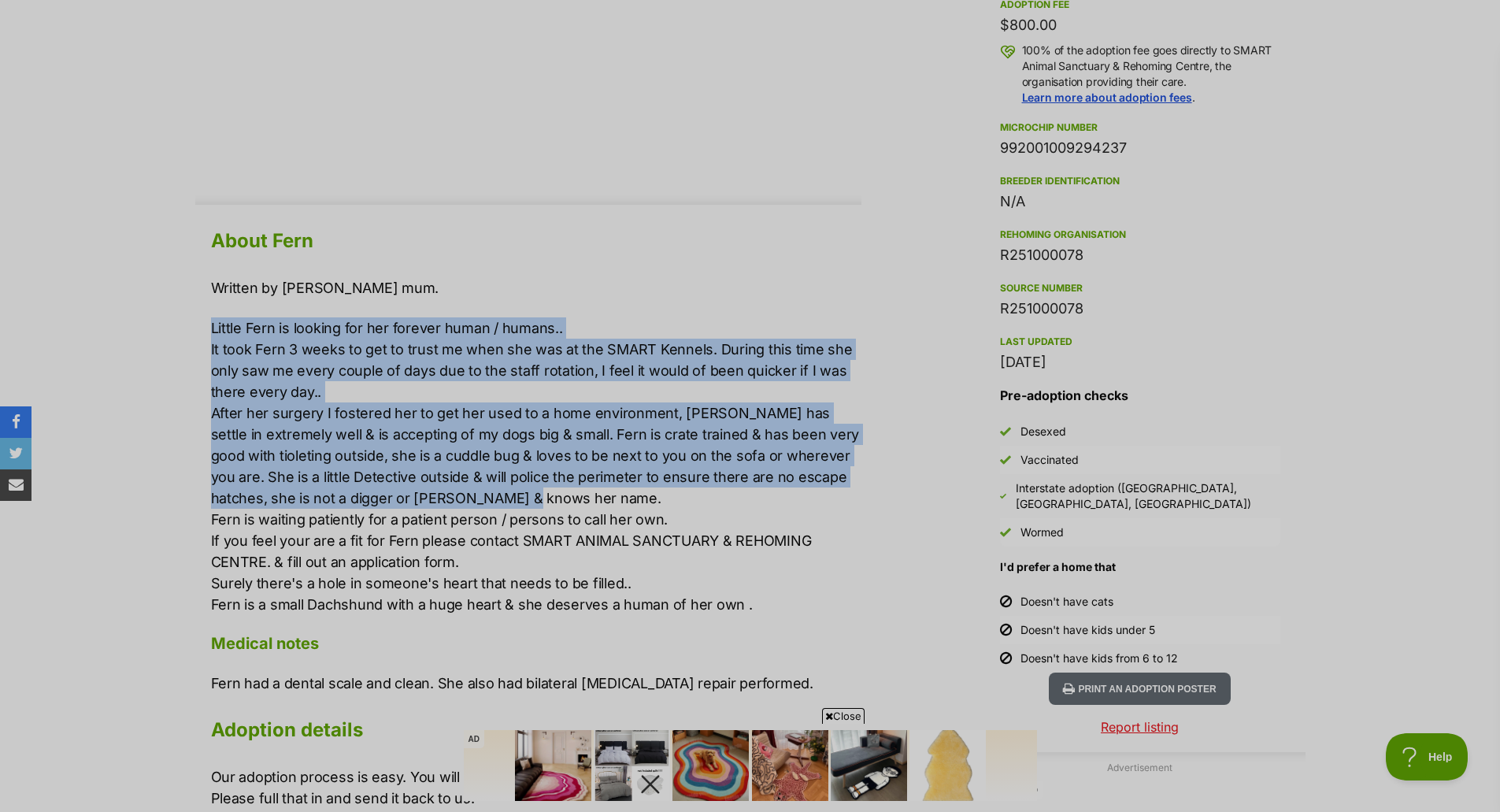
click at [301, 374] on p "Little Fern is looking for her forever human / humans.. It took Fern 3 weeks to…" at bounding box center [536, 466] width 651 height 298
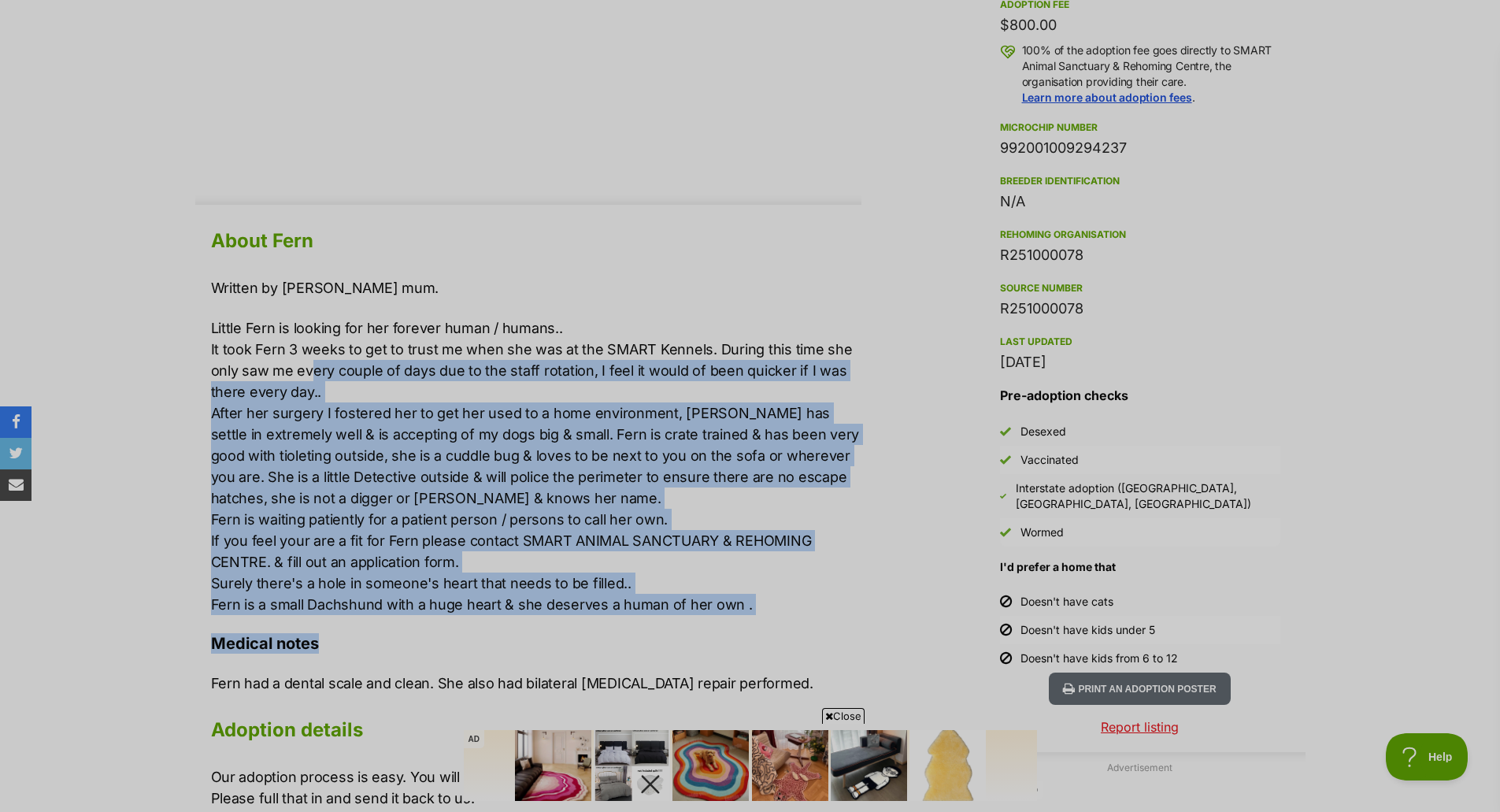
drag, startPoint x: 317, startPoint y: 388, endPoint x: 468, endPoint y: 619, distance: 276.0
click at [468, 619] on div "About Fern Written by Ferns foster mum. Little Fern is looking for her forever …" at bounding box center [536, 617] width 651 height 788
click at [684, 643] on h4 "Medical notes" at bounding box center [536, 643] width 651 height 21
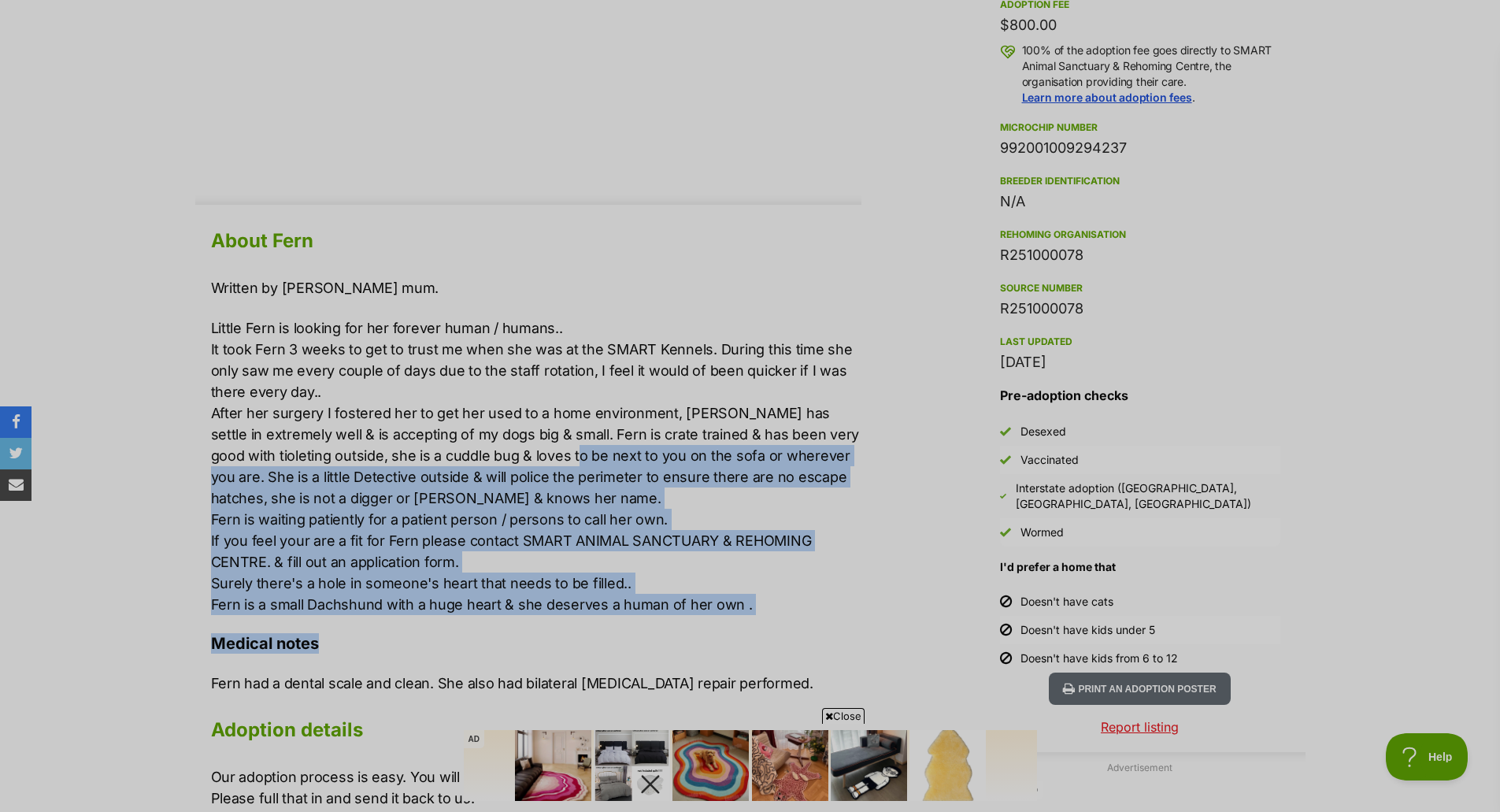
drag, startPoint x: 662, startPoint y: 636, endPoint x: 510, endPoint y: 448, distance: 241.8
click at [510, 448] on div "About Fern Written by Ferns foster mum. Little Fern is looking for her forever …" at bounding box center [536, 617] width 651 height 788
click at [510, 448] on p "Little Fern is looking for her forever human / humans.. It took Fern 3 weeks to…" at bounding box center [536, 466] width 651 height 298
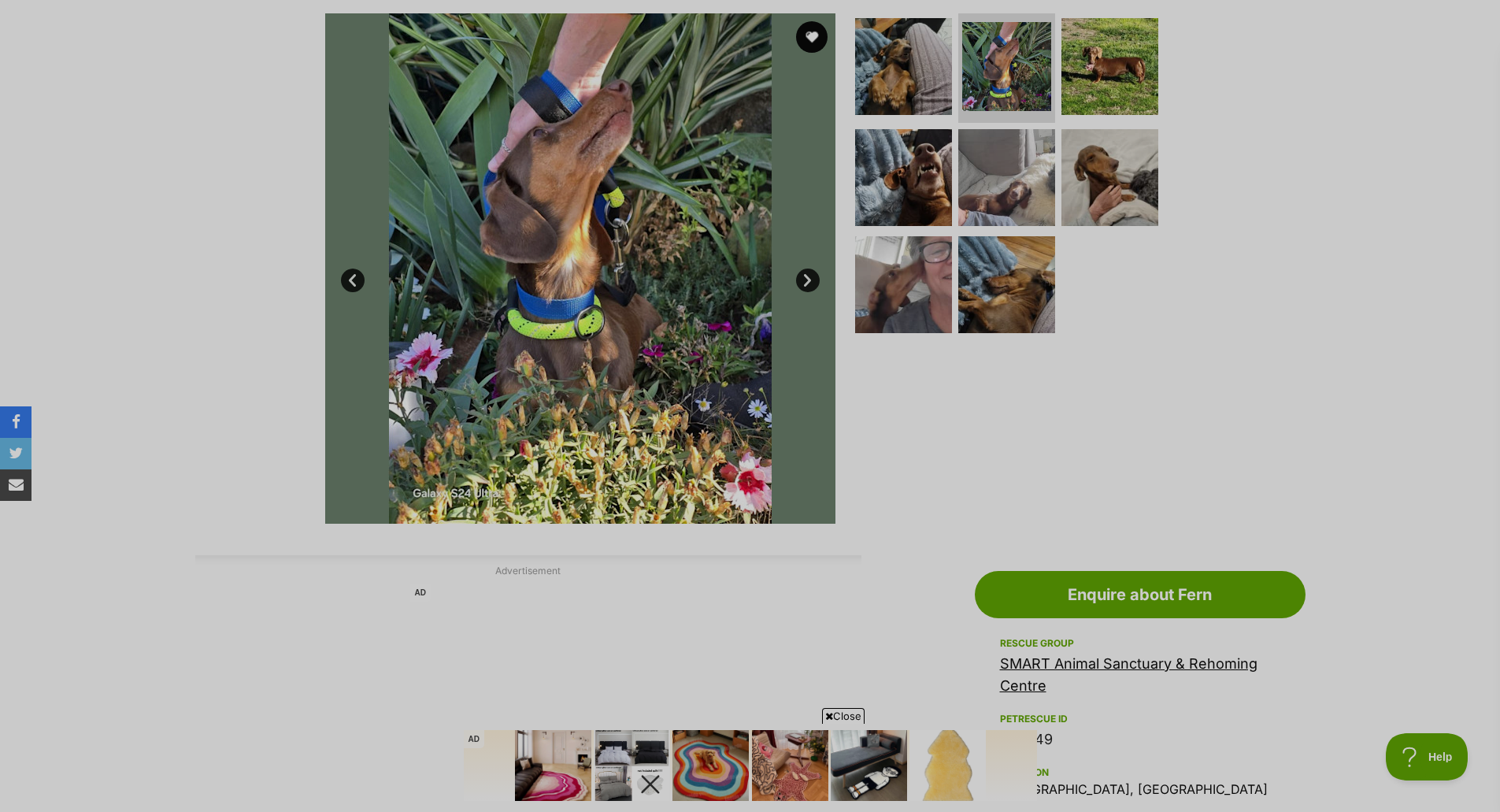
scroll to position [0, 0]
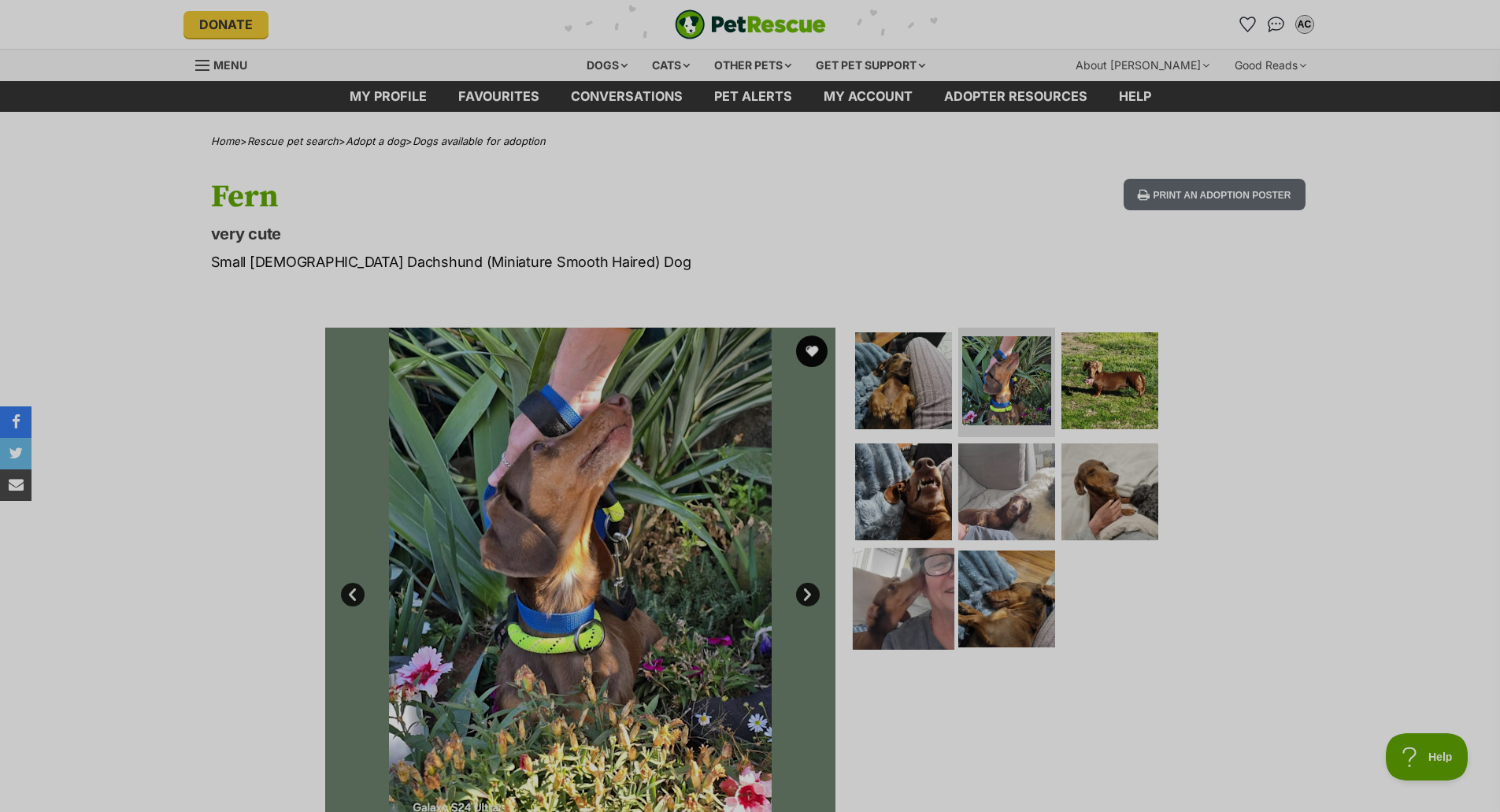
click at [931, 587] on img at bounding box center [903, 598] width 102 height 102
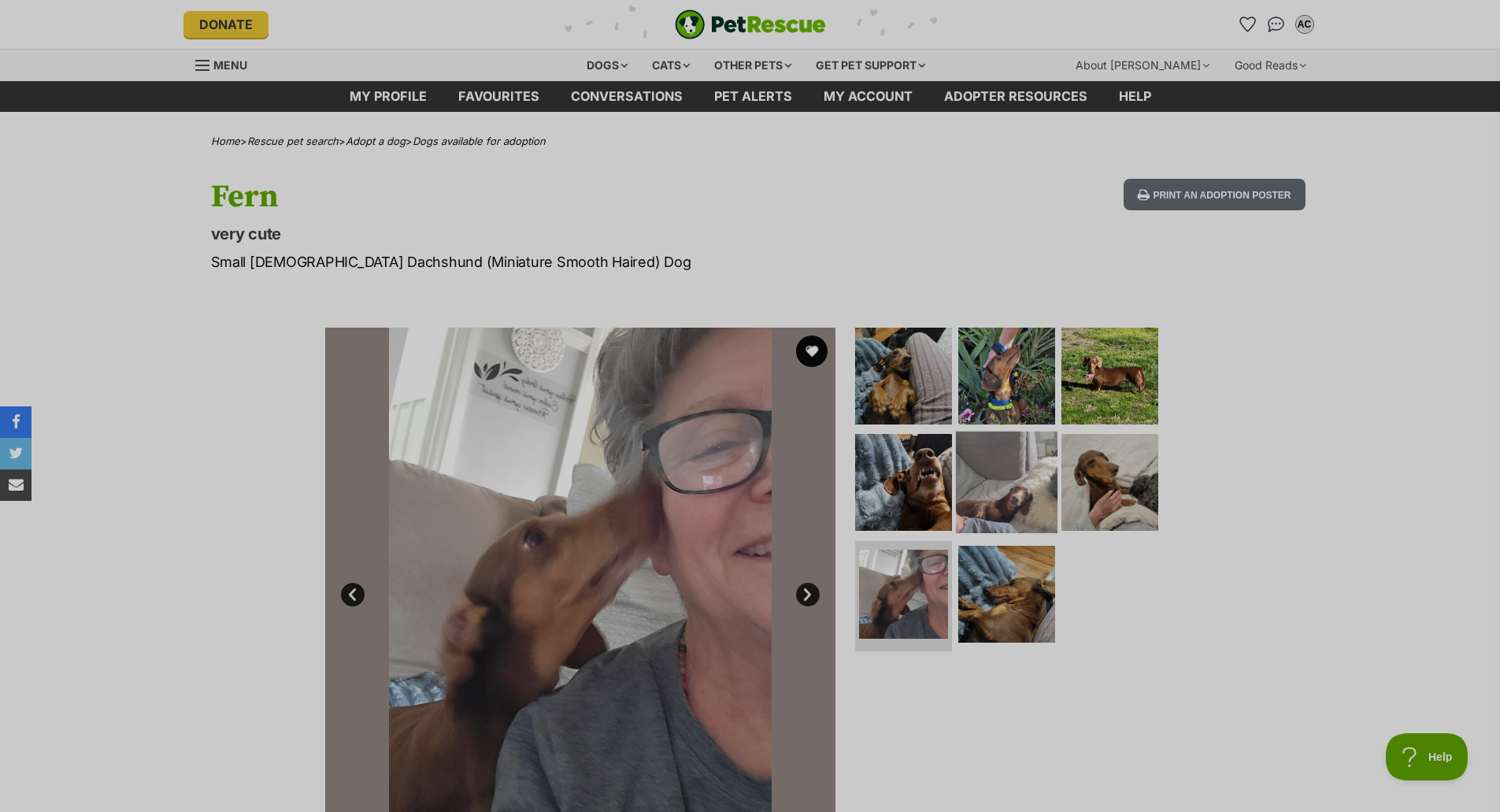
click at [982, 501] on img at bounding box center [1006, 482] width 102 height 102
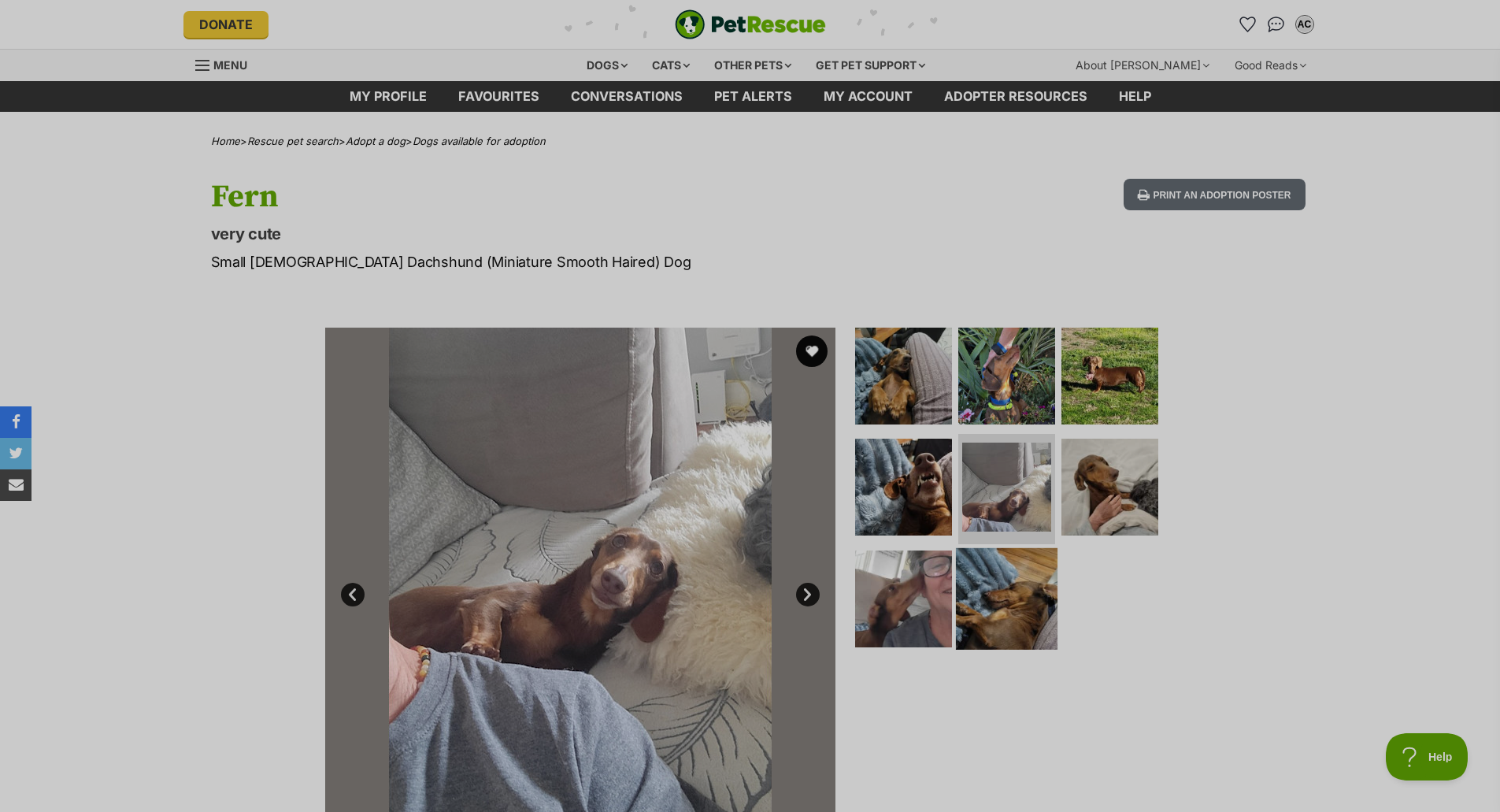
click at [998, 602] on img at bounding box center [1006, 598] width 102 height 102
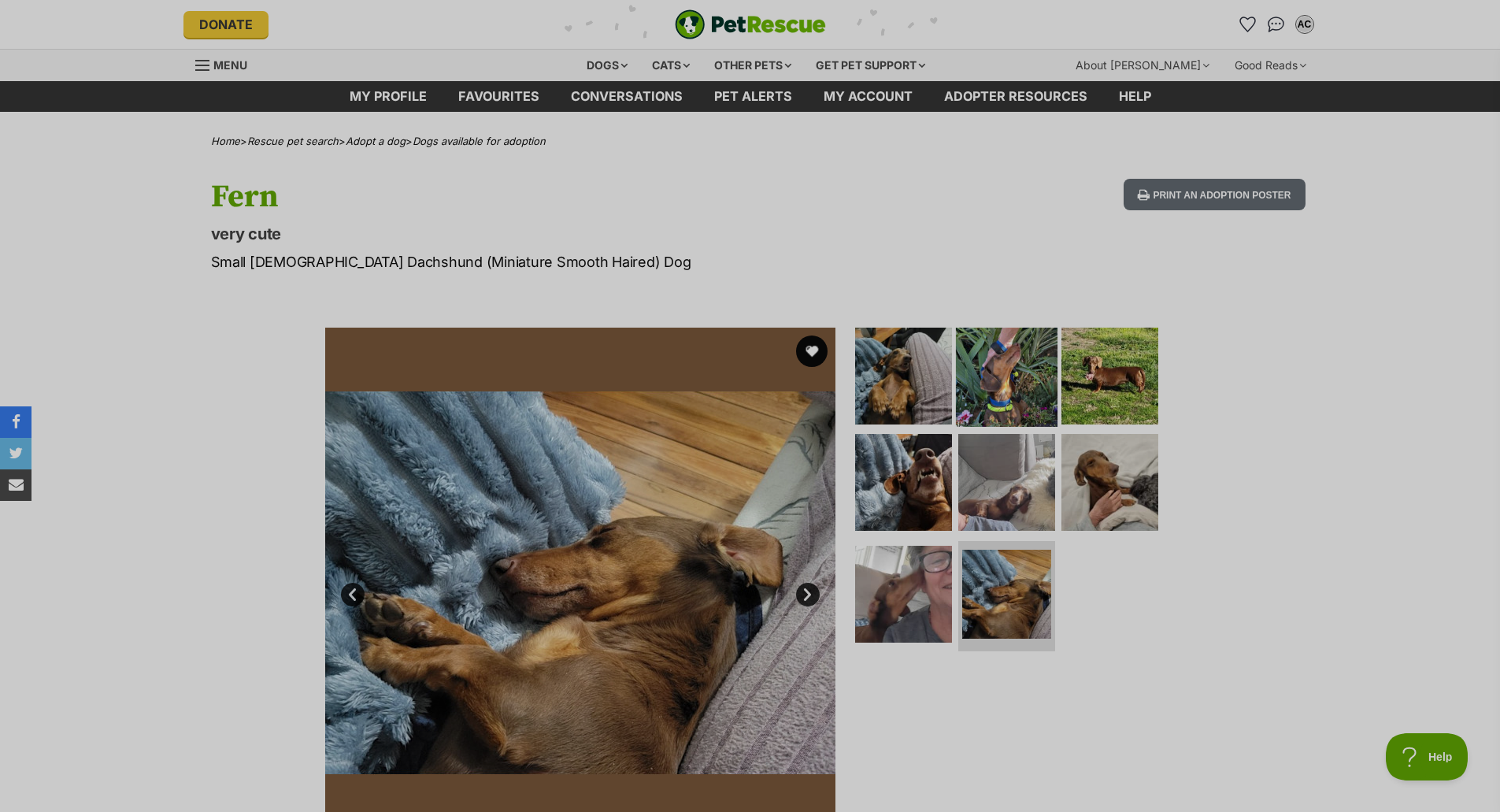
click at [1016, 388] on img at bounding box center [1006, 374] width 102 height 102
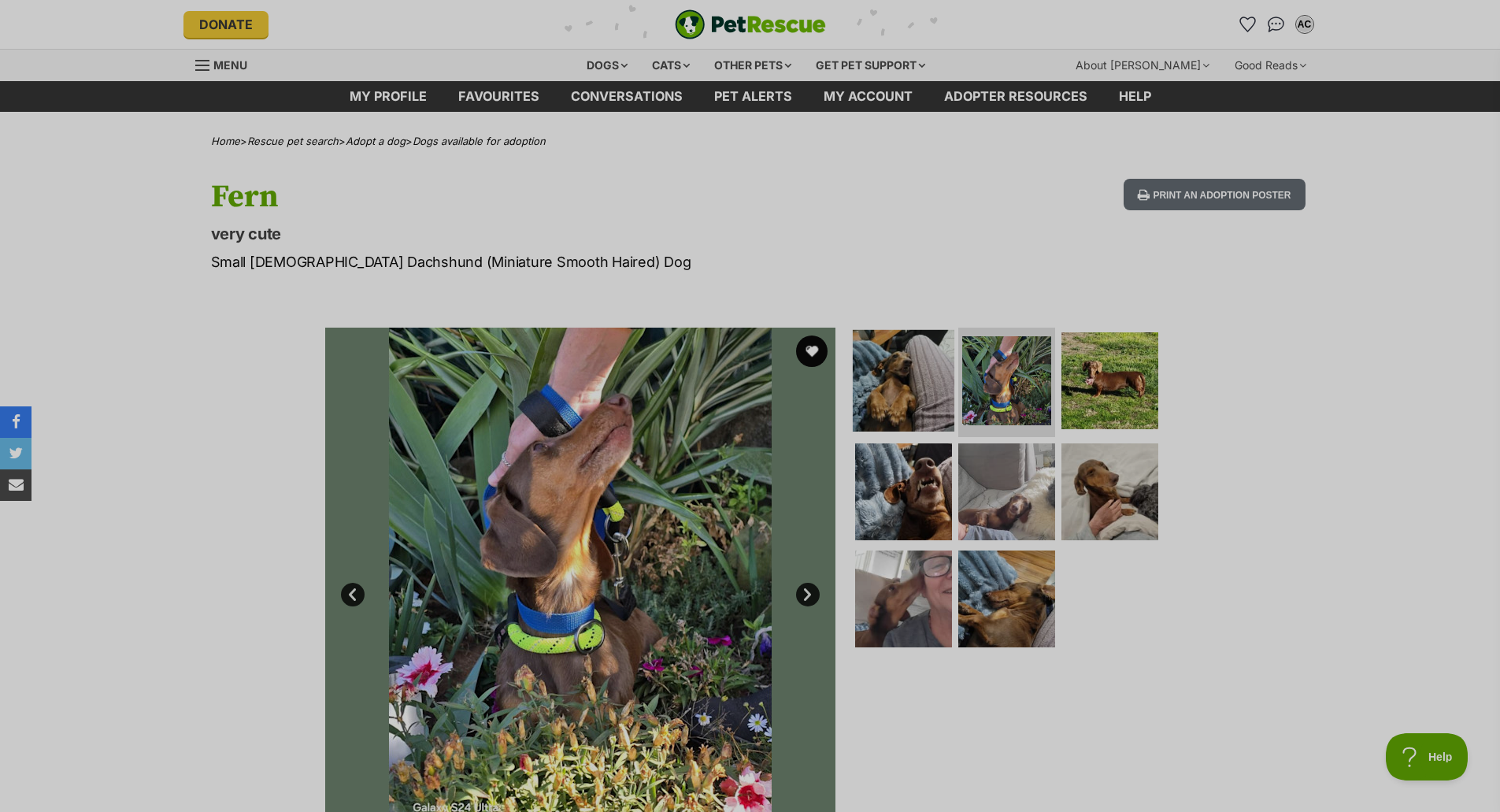
click at [903, 388] on img at bounding box center [903, 380] width 102 height 102
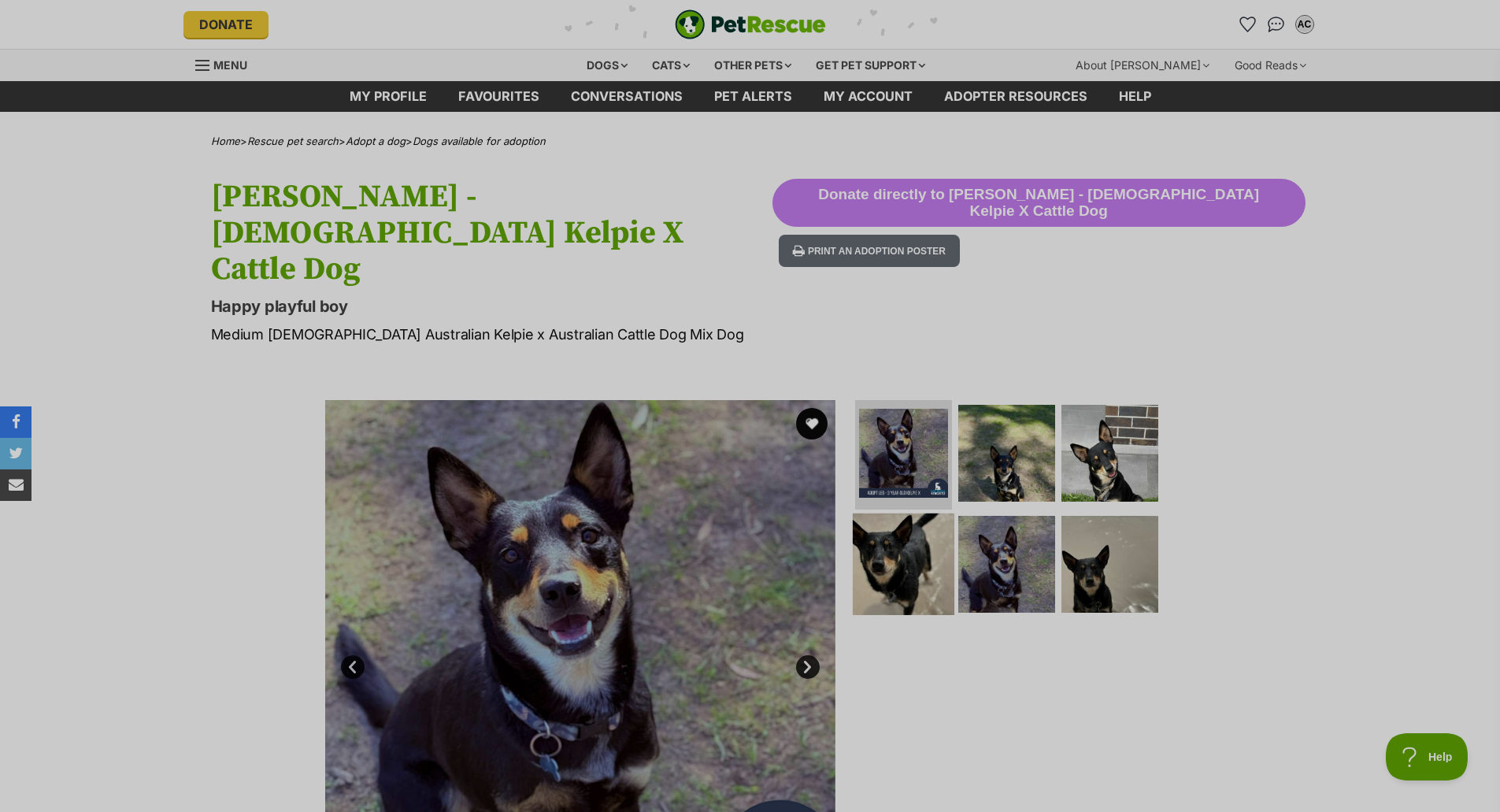
click at [903, 521] on img at bounding box center [903, 564] width 102 height 102
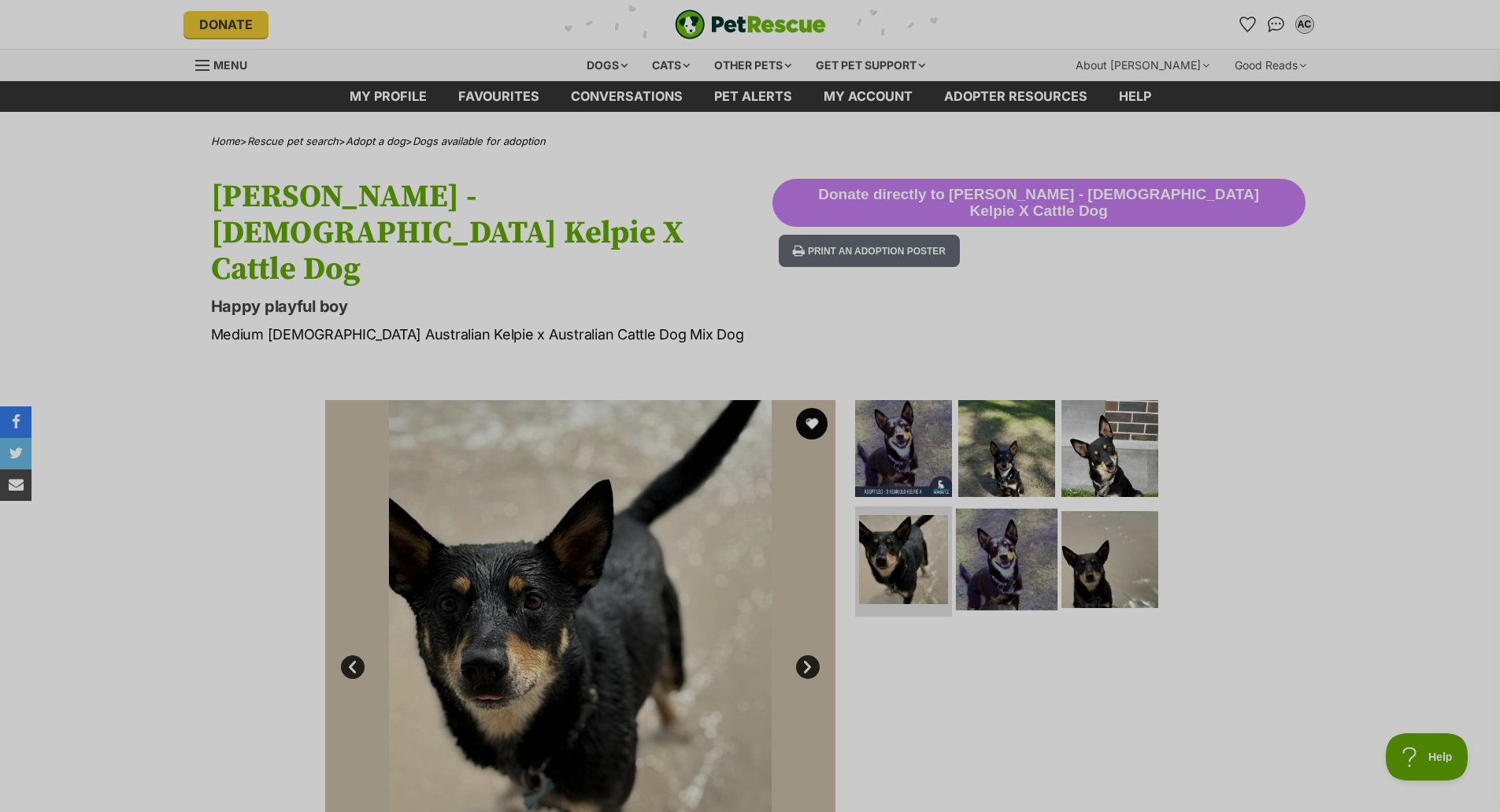
click at [1023, 509] on img at bounding box center [1006, 559] width 102 height 102
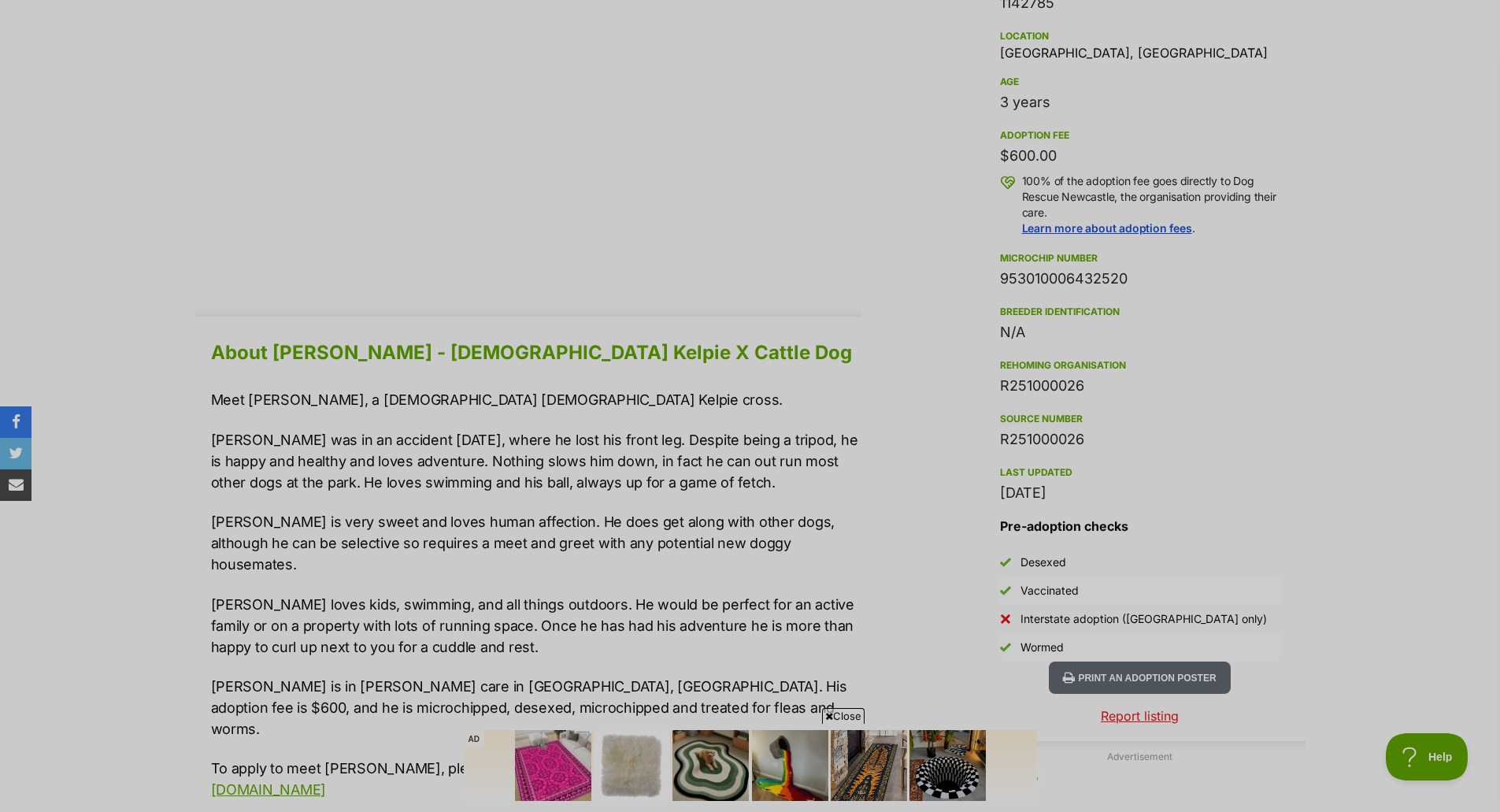
scroll to position [1260, 0]
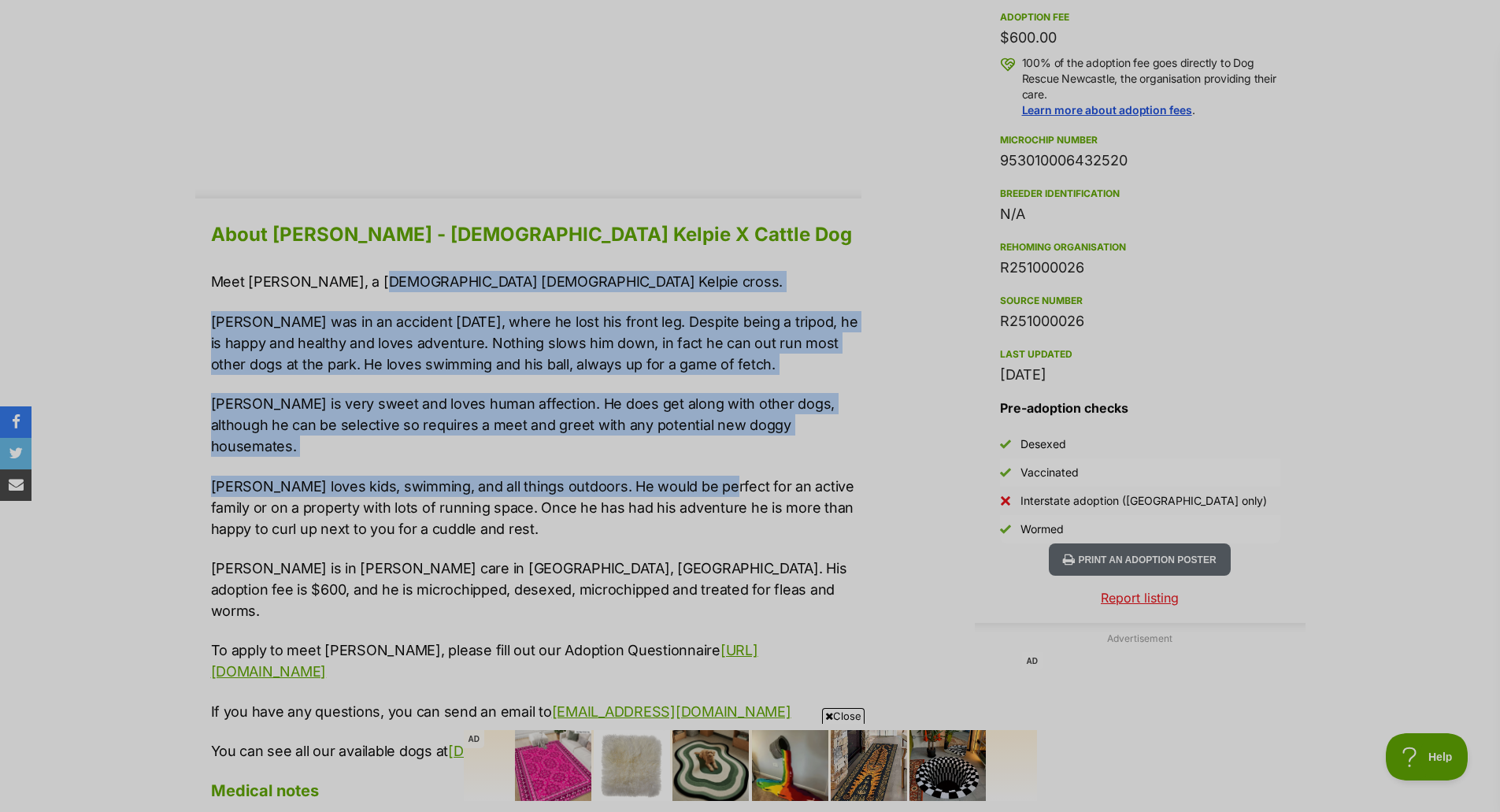
drag, startPoint x: 361, startPoint y: 210, endPoint x: 701, endPoint y: 387, distance: 383.3
click at [701, 387] on div "Meet Leo, a 3 year old male Kelpie cross. Leo was in an accident 2 years ago, w…" at bounding box center [536, 516] width 651 height 491
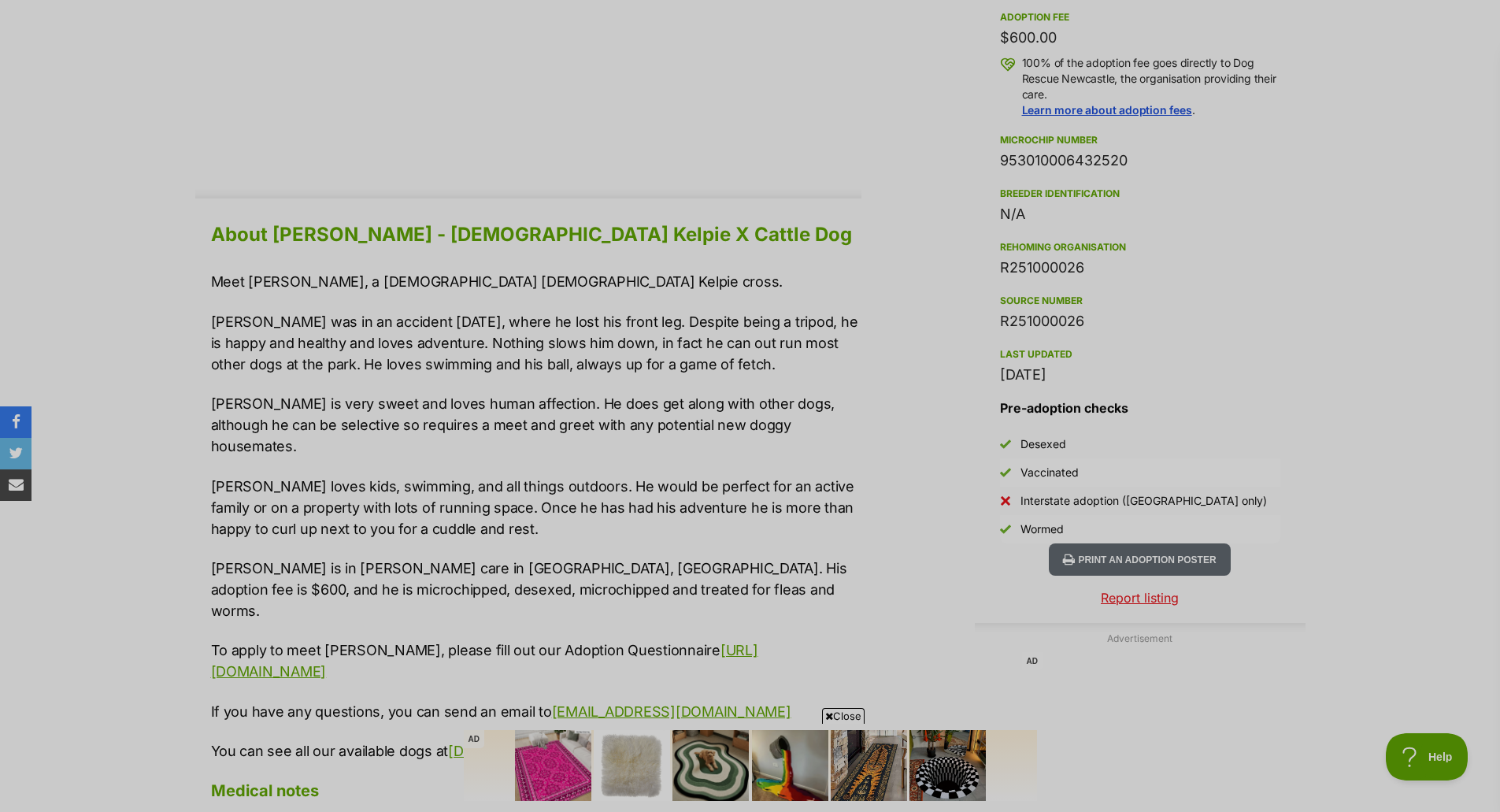
click at [409, 521] on div "Meet Leo, a 3 year old male Kelpie cross. Leo was in an accident 2 years ago, w…" at bounding box center [536, 516] width 651 height 491
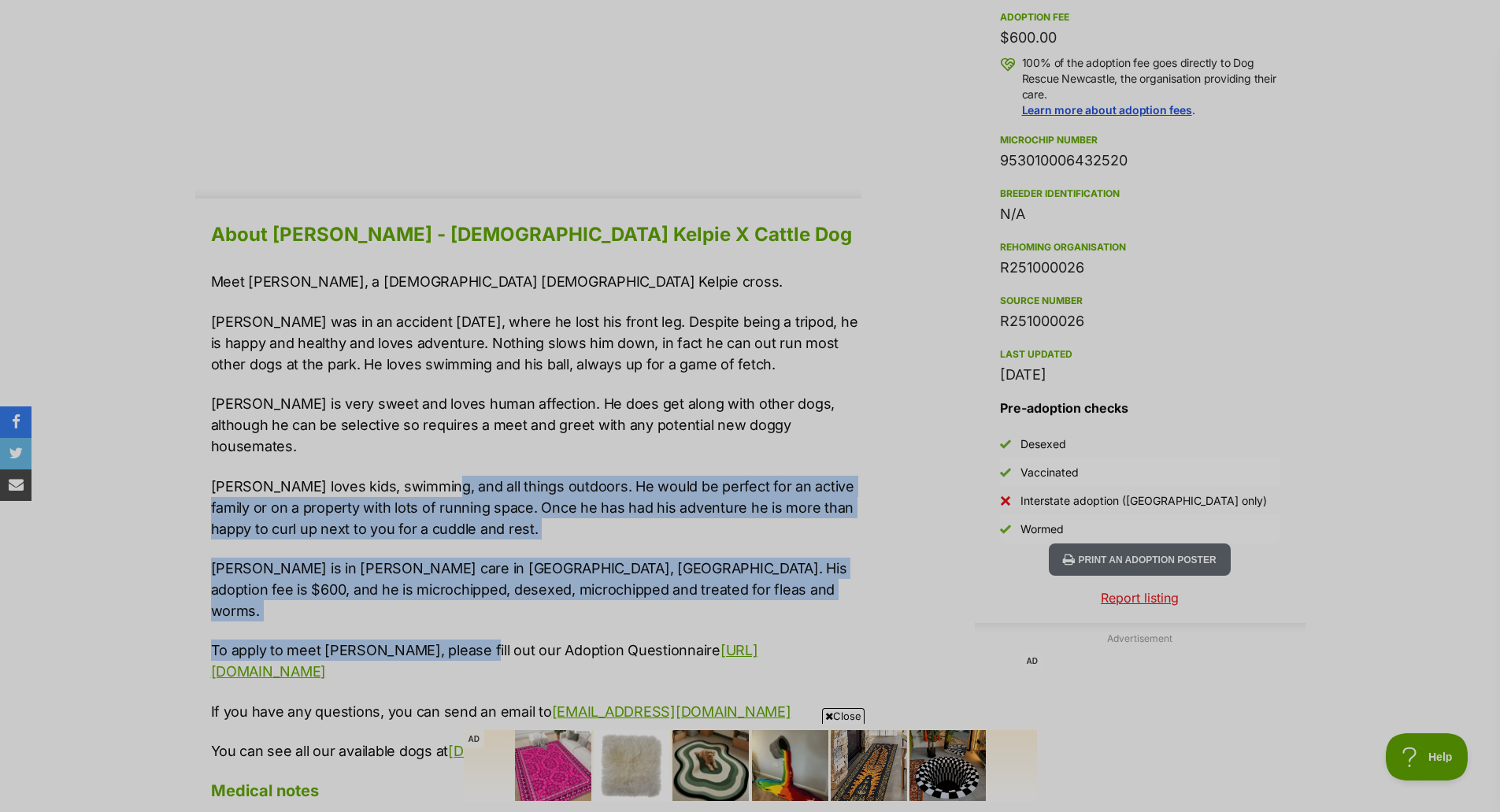
drag, startPoint x: 458, startPoint y: 522, endPoint x: 426, endPoint y: 404, distance: 122.3
click at [426, 404] on div "Meet Leo, a 3 year old male Kelpie cross. Leo was in an accident 2 years ago, w…" at bounding box center [536, 516] width 651 height 491
click at [426, 475] on p "Leo loves kids, swimming, and all things outdoors. He would be perfect for an a…" at bounding box center [536, 507] width 651 height 64
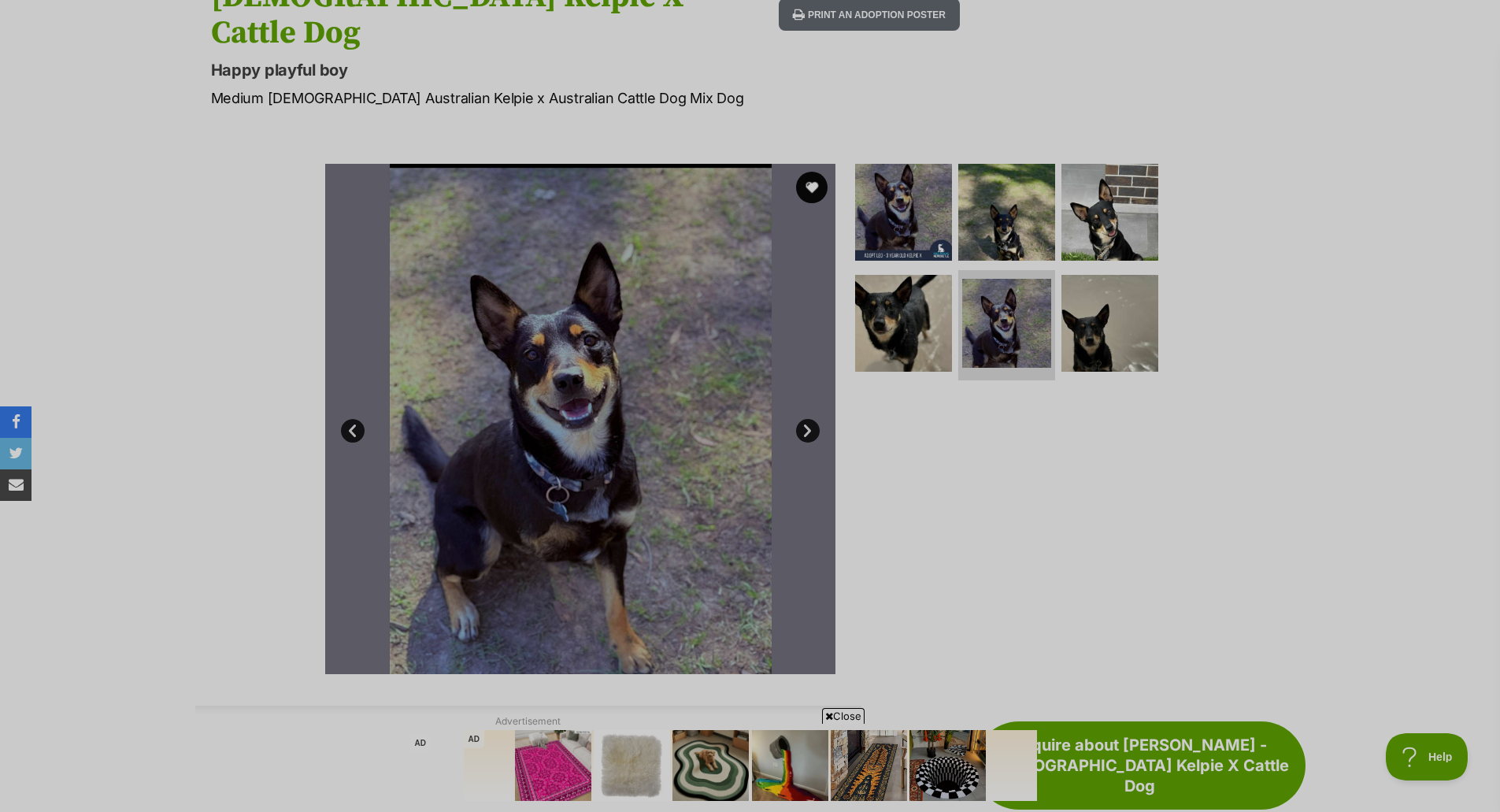
scroll to position [0, 0]
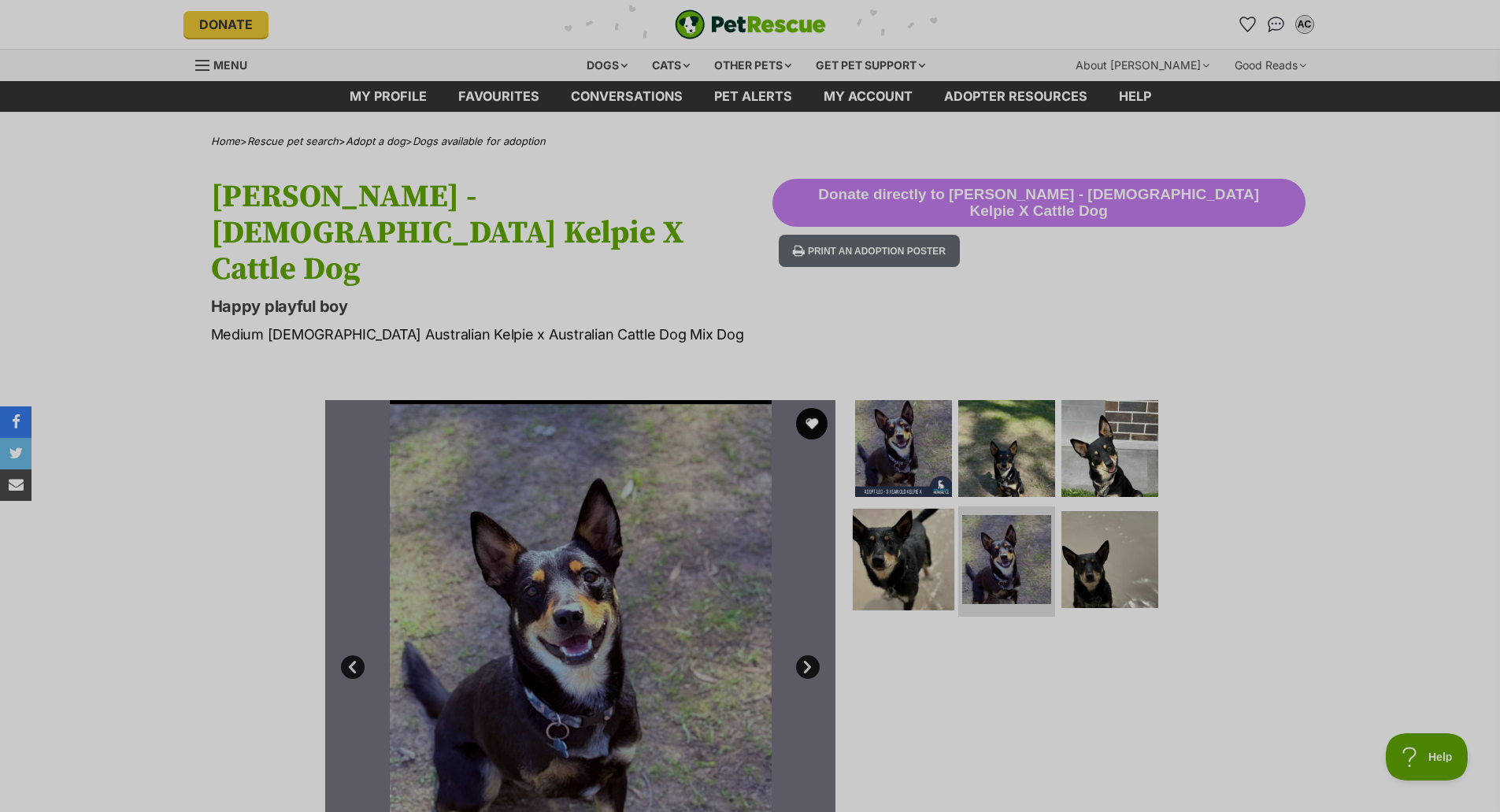
click at [936, 509] on img at bounding box center [903, 559] width 102 height 102
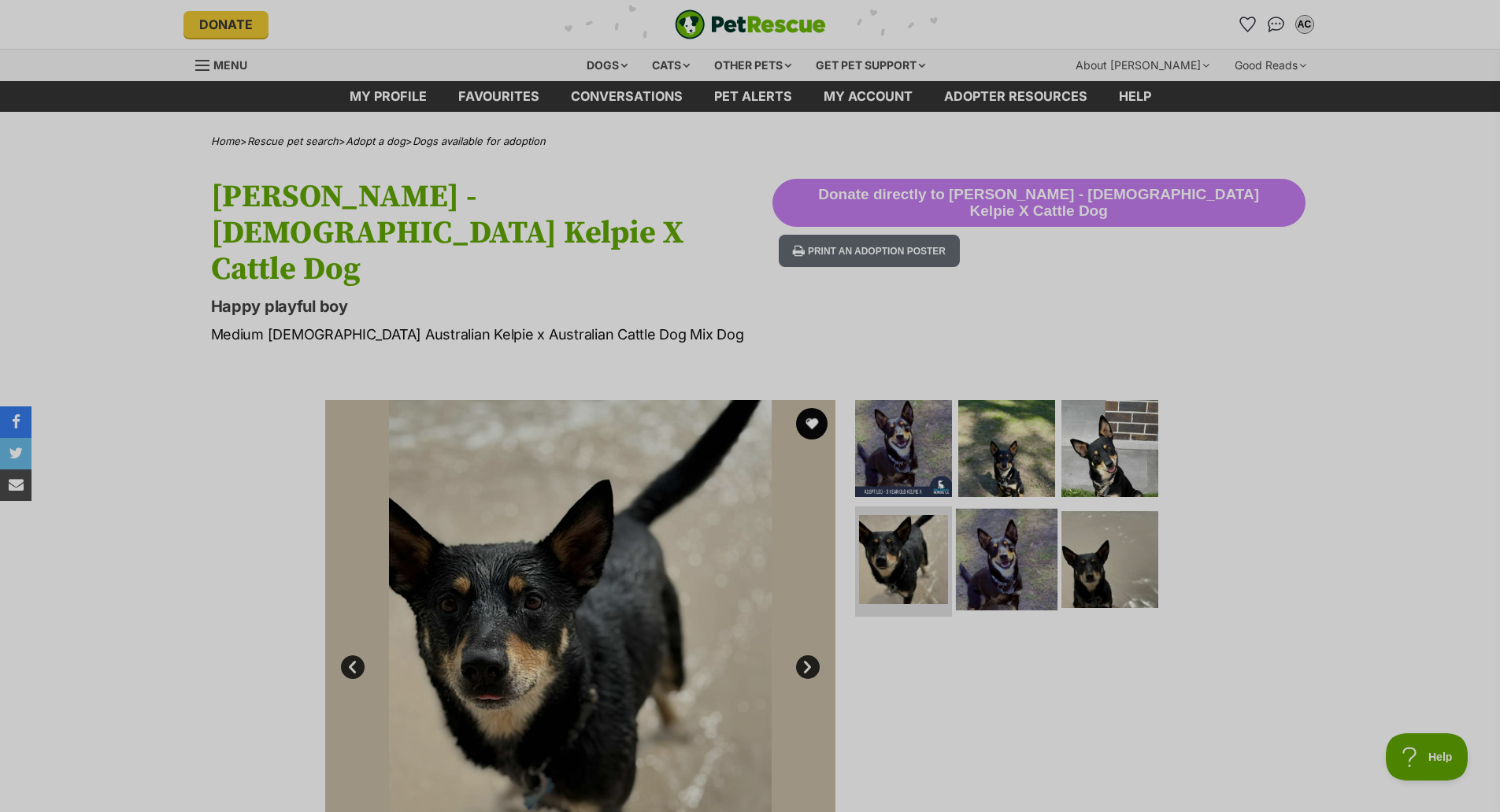
click at [1005, 509] on img at bounding box center [1006, 559] width 102 height 102
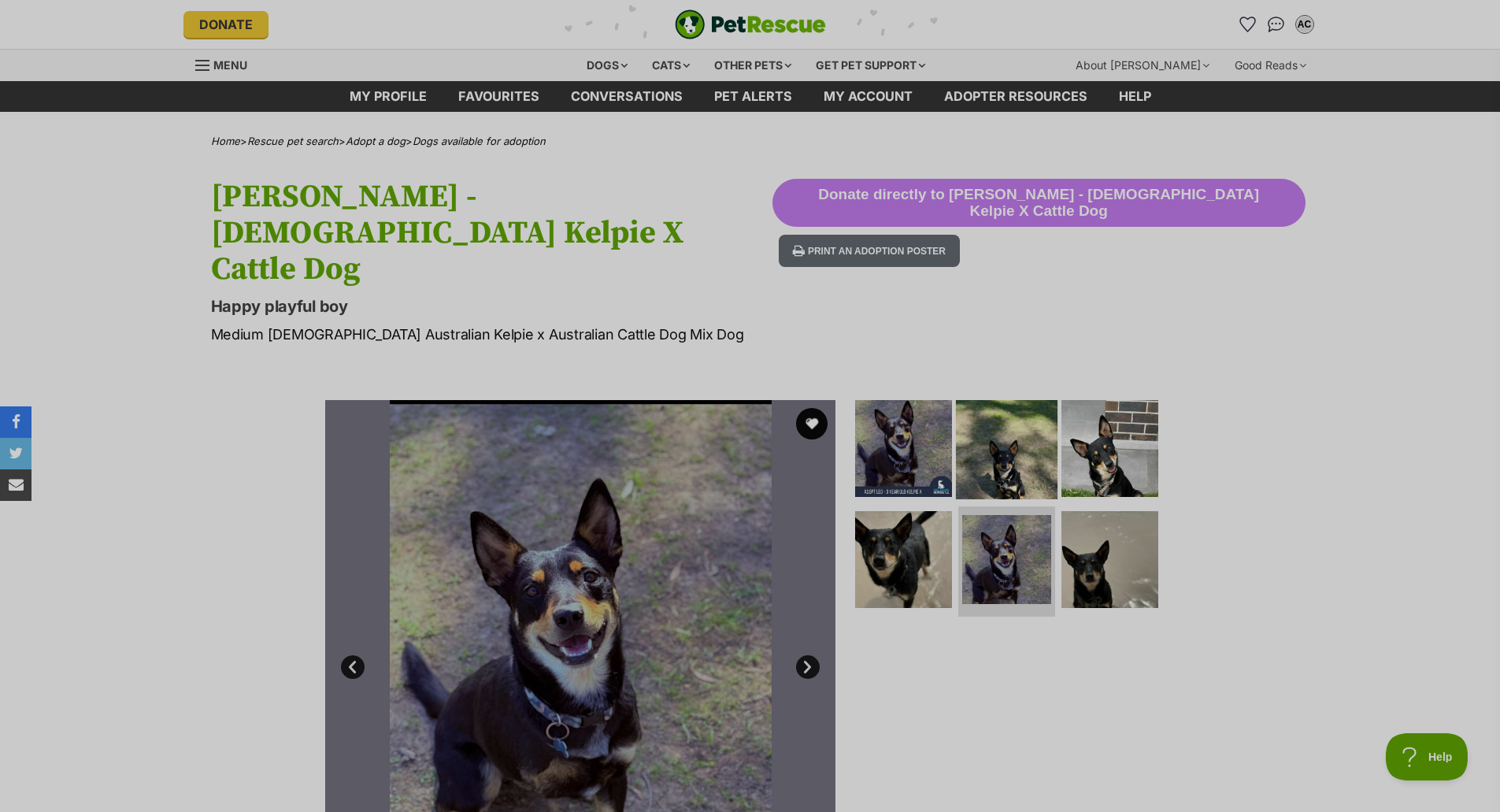
click at [1012, 397] on img at bounding box center [1006, 448] width 102 height 102
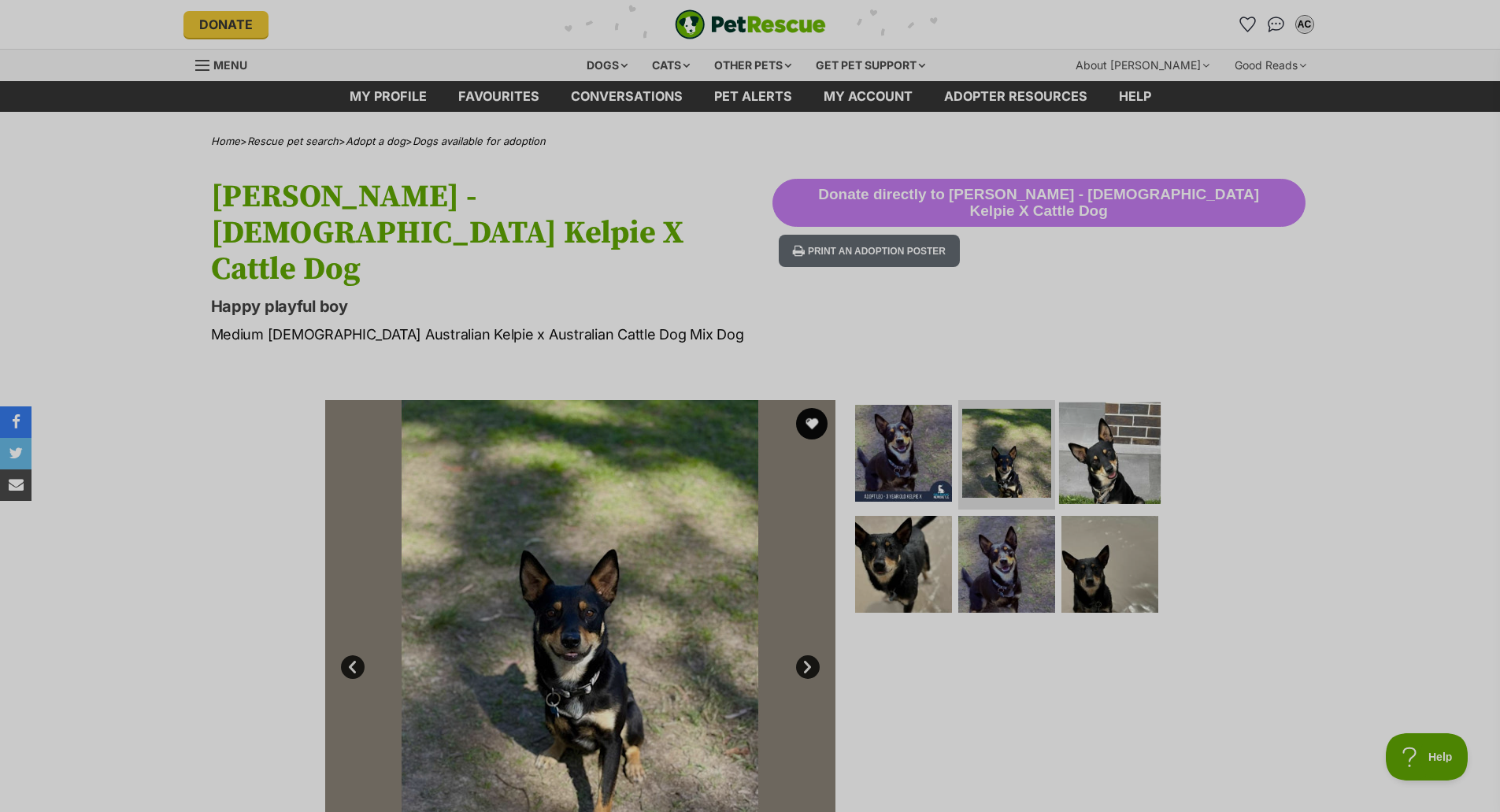
click at [1129, 401] on img at bounding box center [1110, 452] width 102 height 102
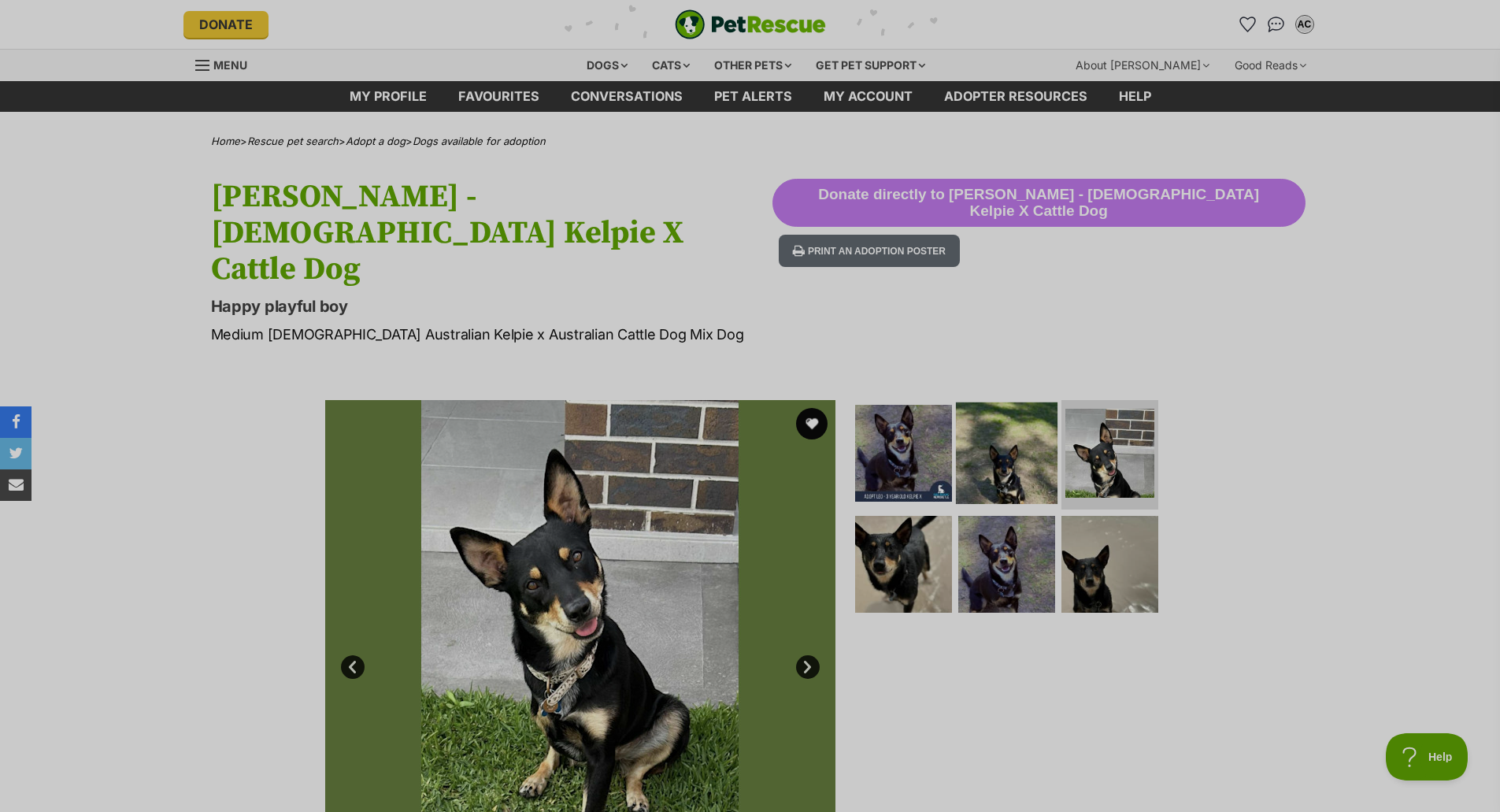
click at [980, 401] on img at bounding box center [1006, 452] width 102 height 102
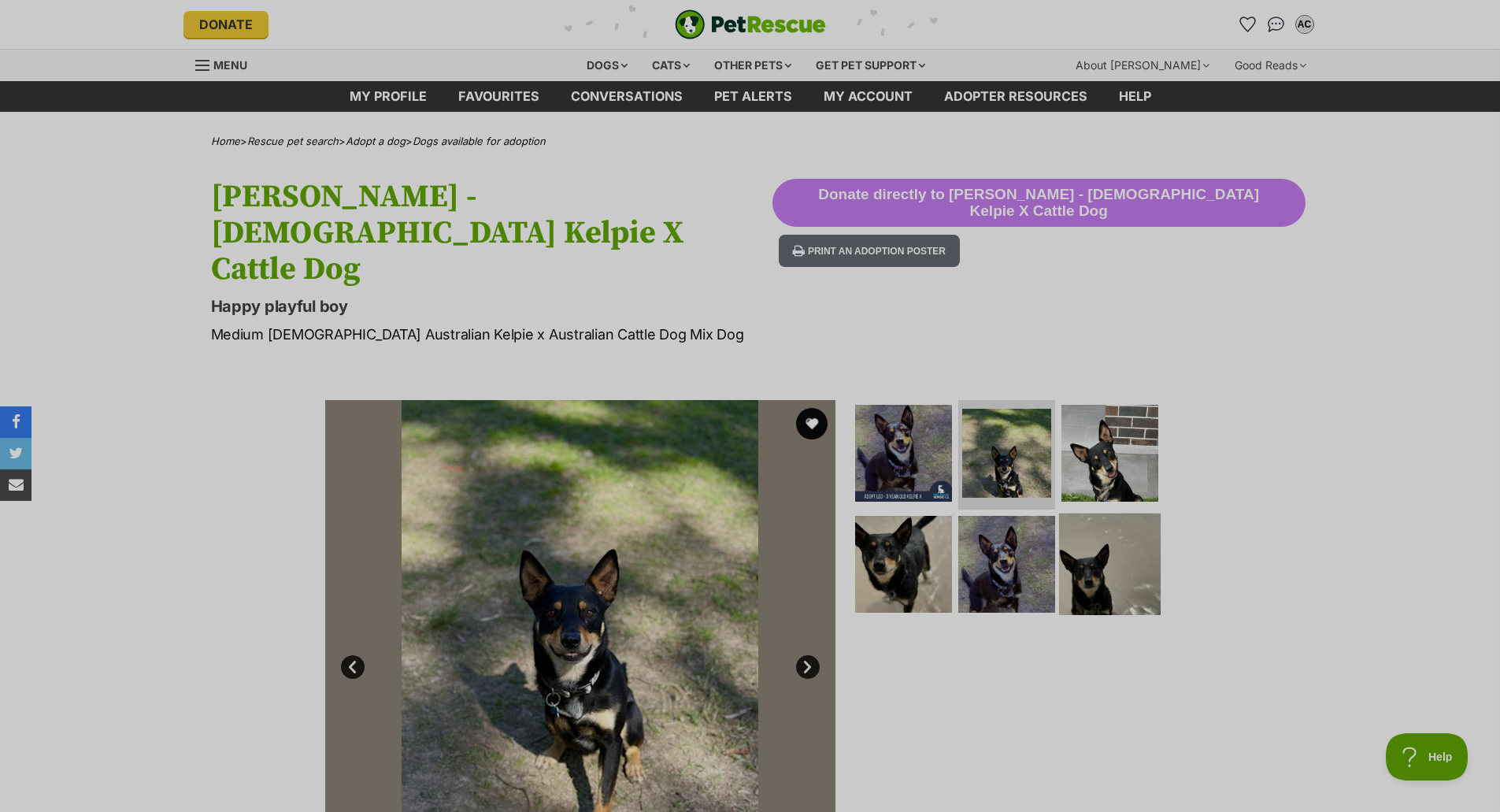
click at [1083, 513] on img at bounding box center [1110, 564] width 102 height 102
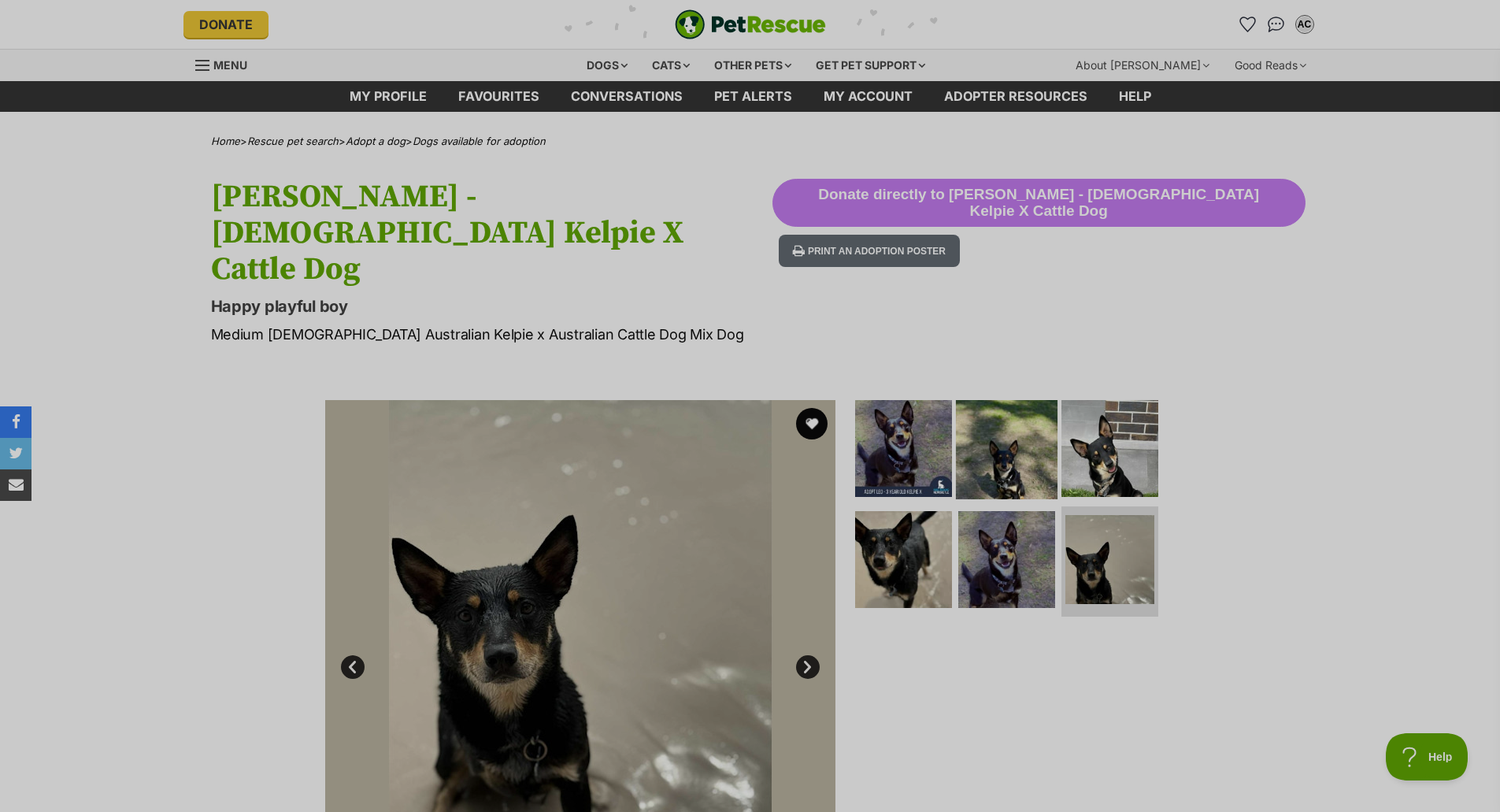
click at [1015, 397] on img at bounding box center [1006, 448] width 102 height 102
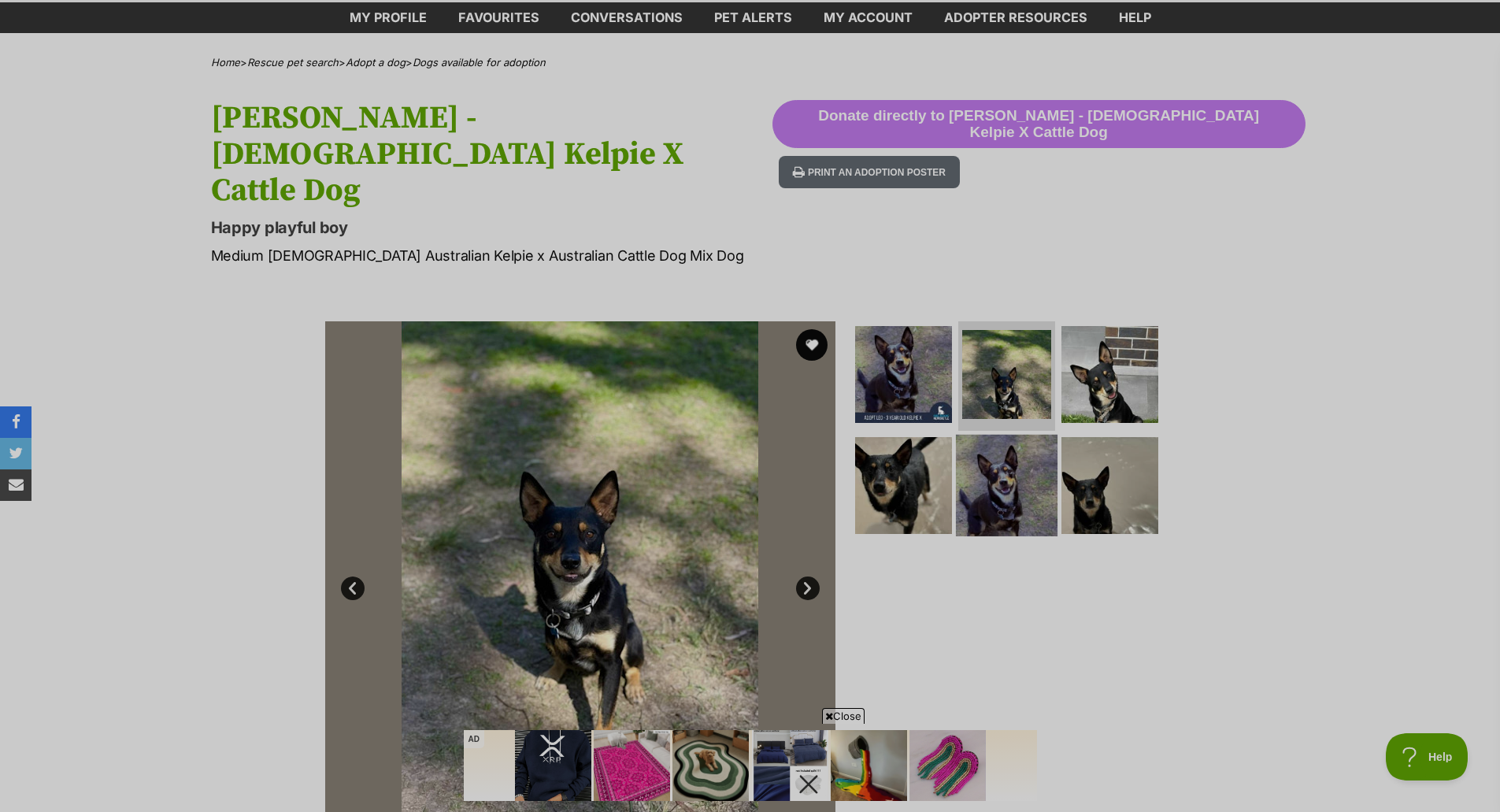
click at [995, 435] on img at bounding box center [1006, 485] width 102 height 102
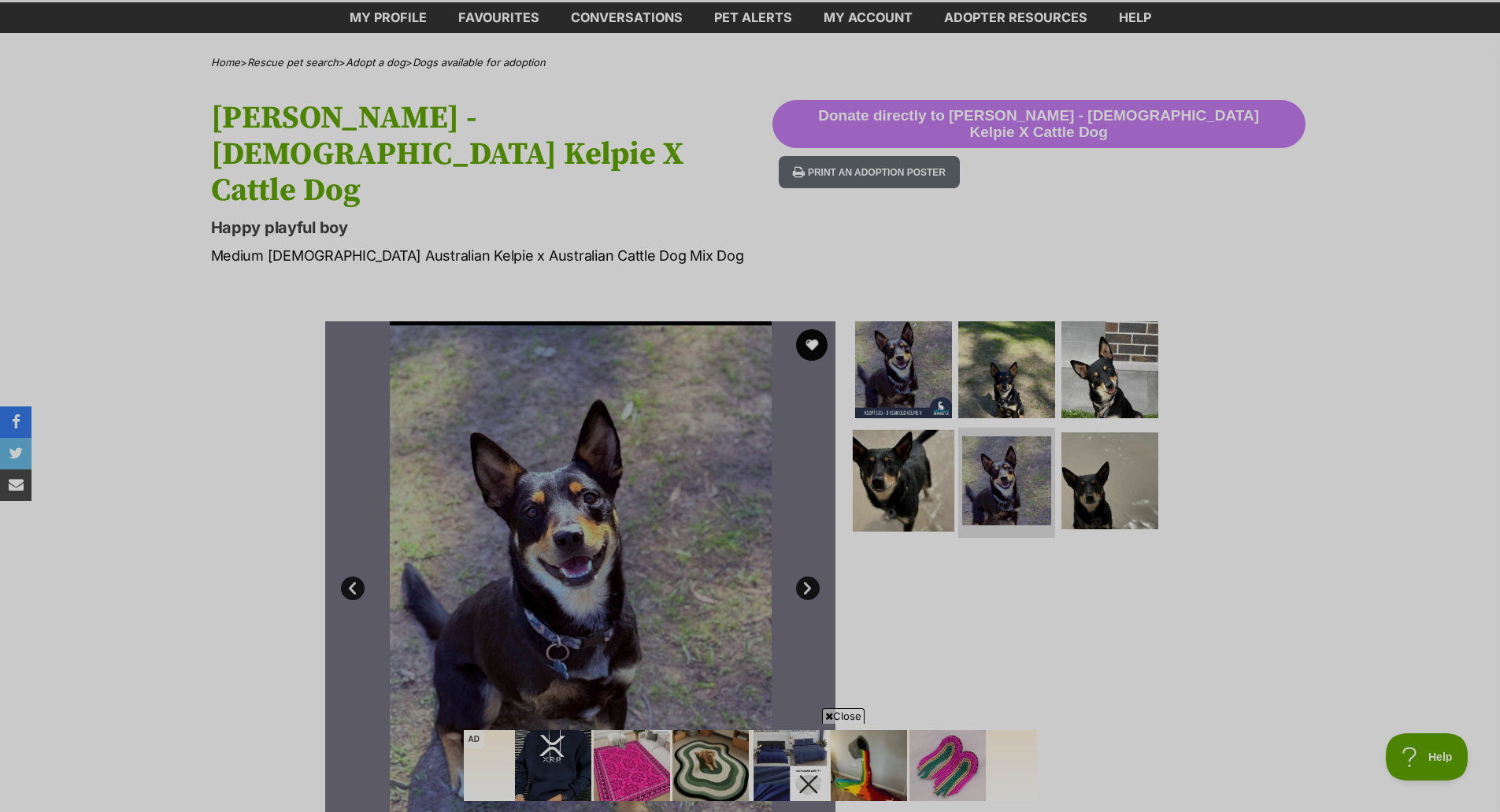
click at [929, 429] on img at bounding box center [903, 480] width 102 height 102
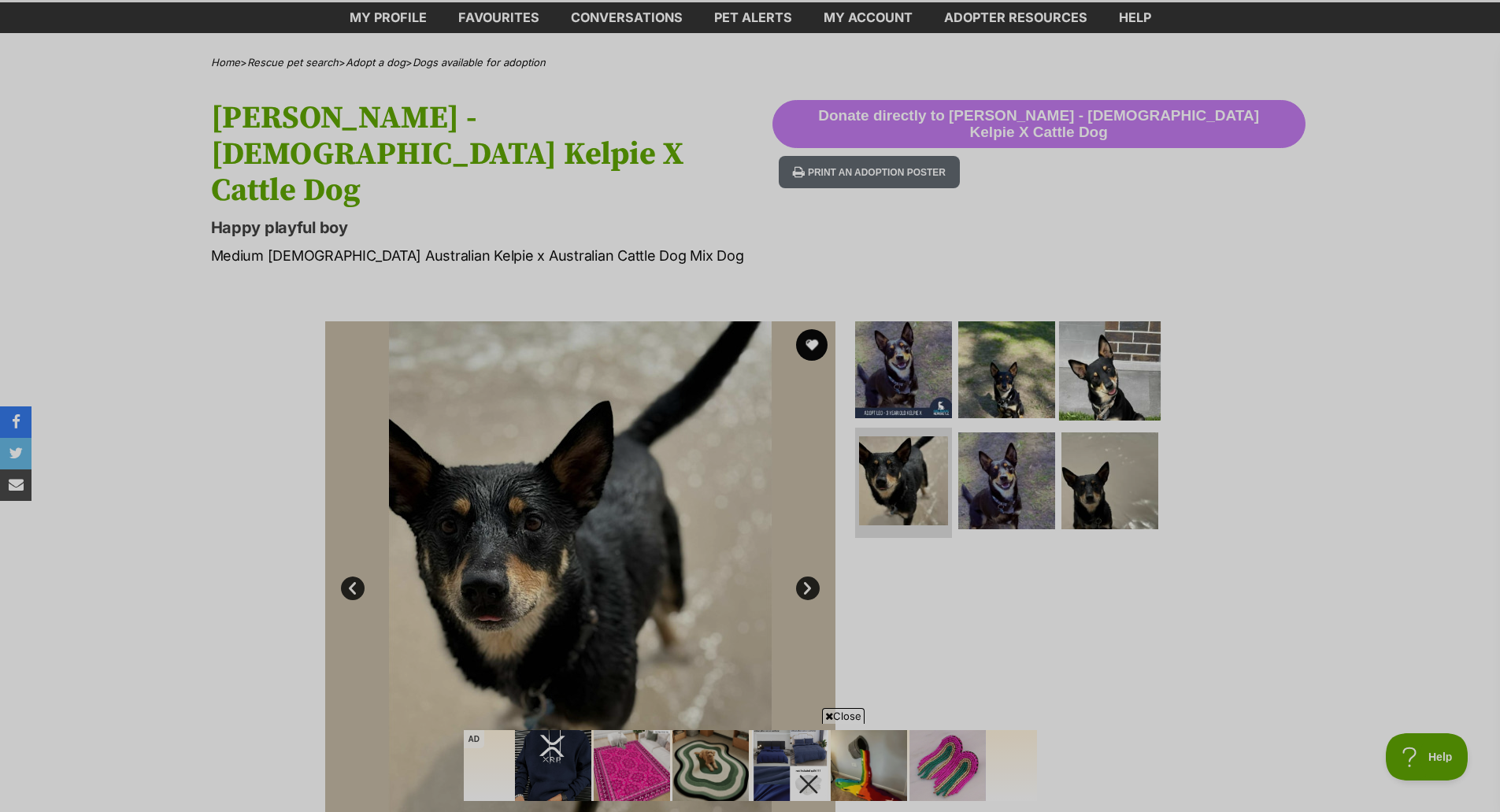
click at [1126, 318] on img at bounding box center [1110, 369] width 102 height 102
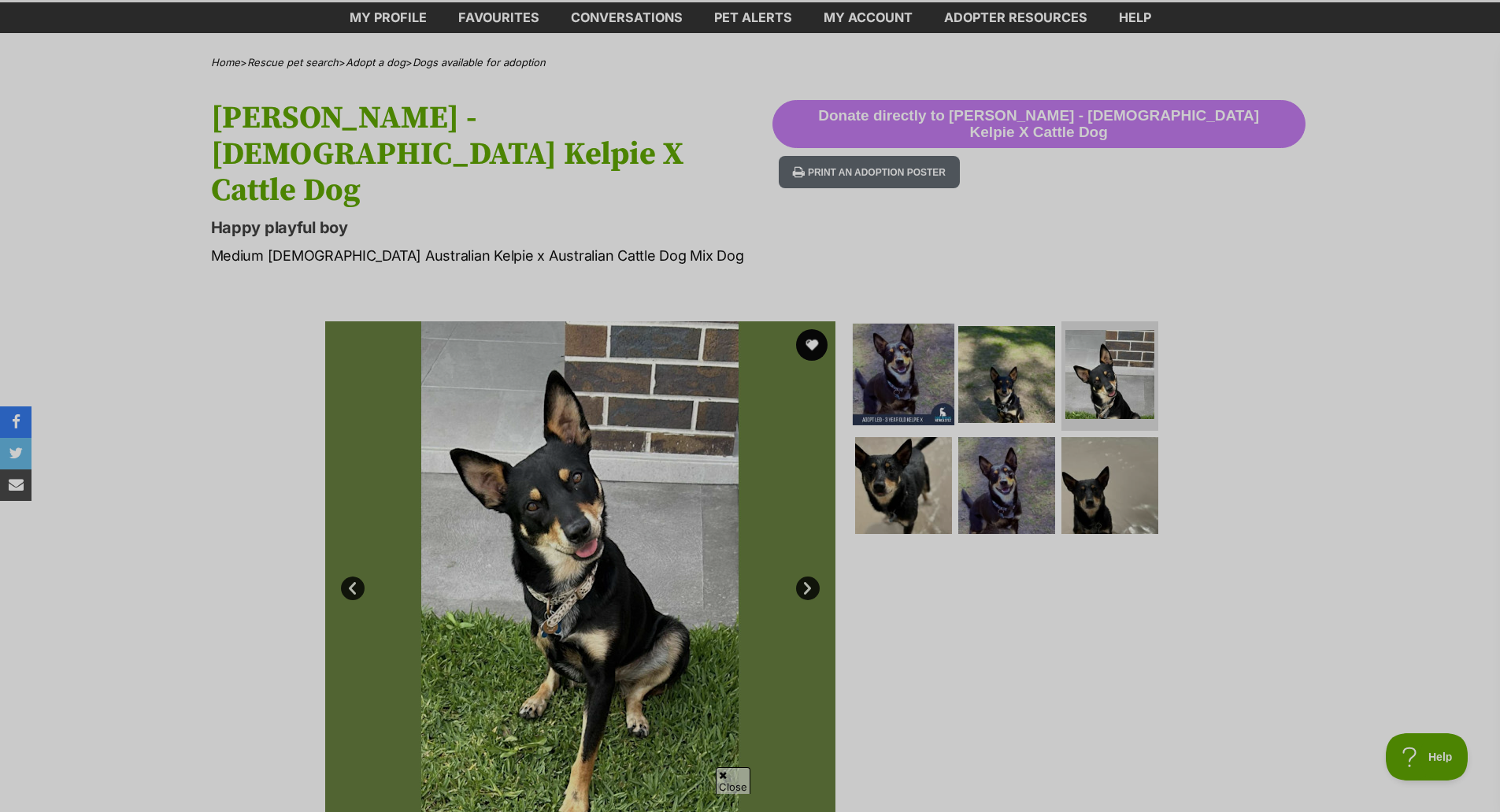
click at [894, 323] on img at bounding box center [903, 374] width 102 height 102
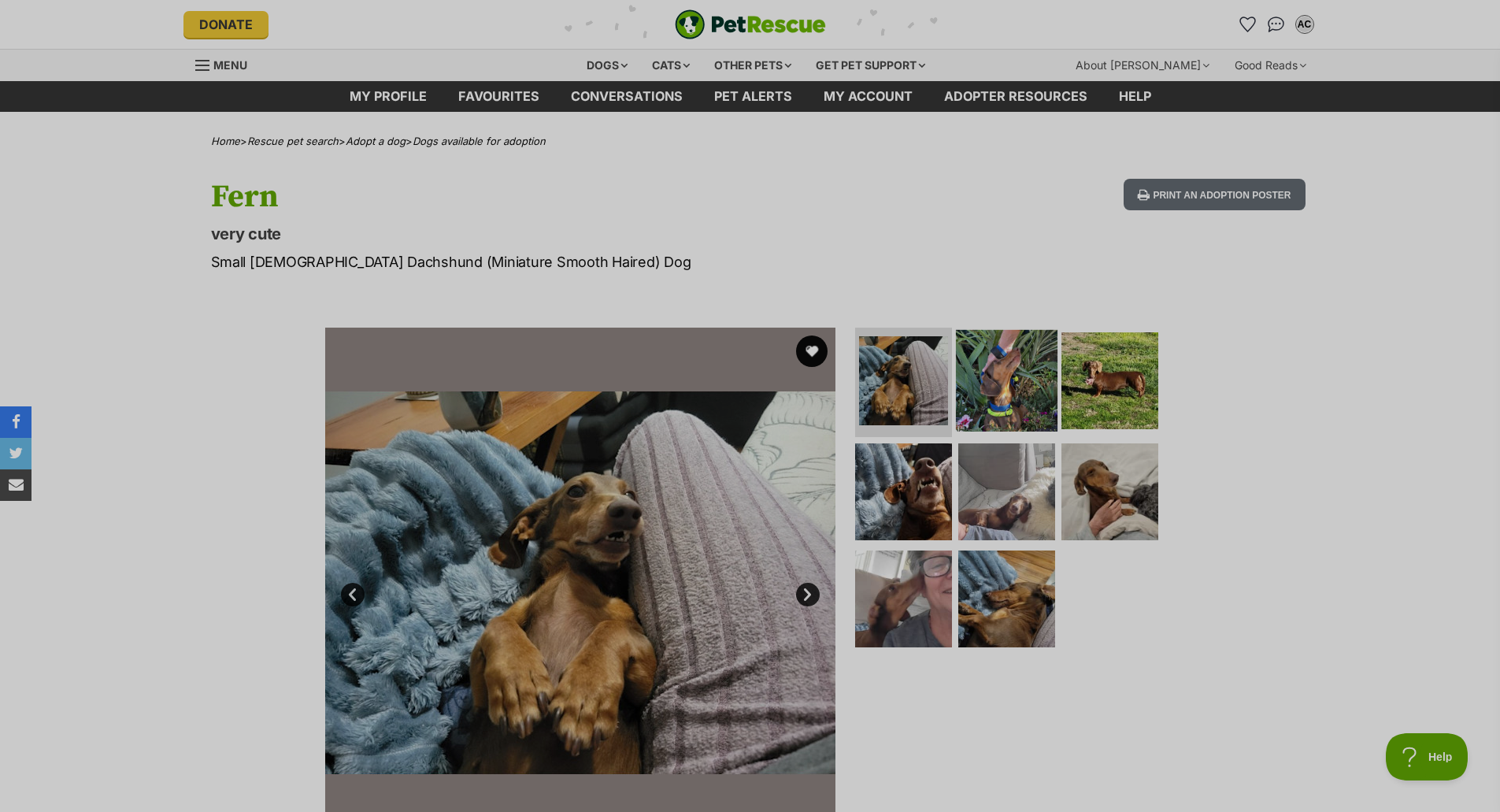
click at [968, 362] on img at bounding box center [1006, 380] width 102 height 102
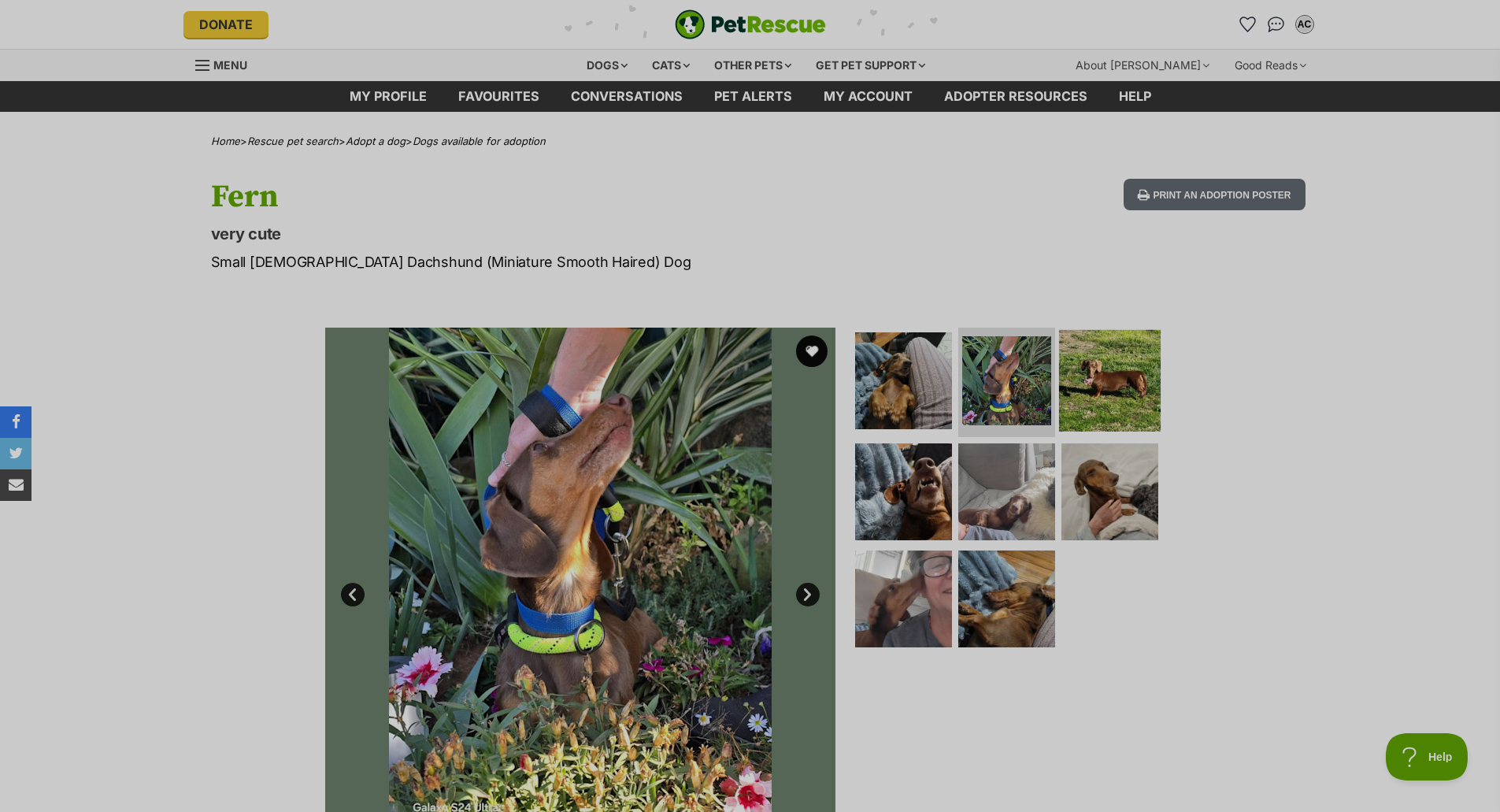
click at [1070, 370] on img at bounding box center [1110, 380] width 102 height 102
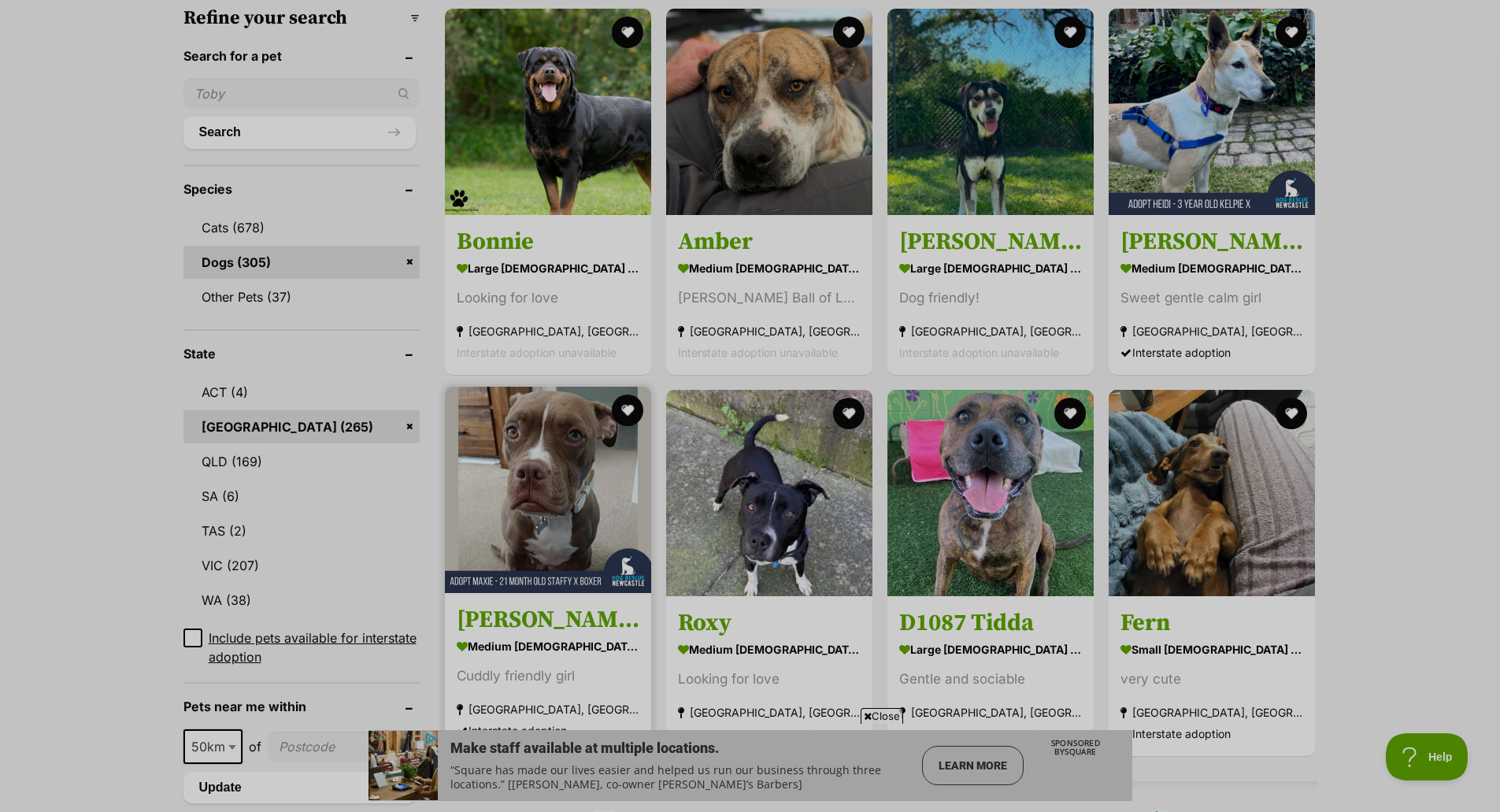
scroll to position [630, 0]
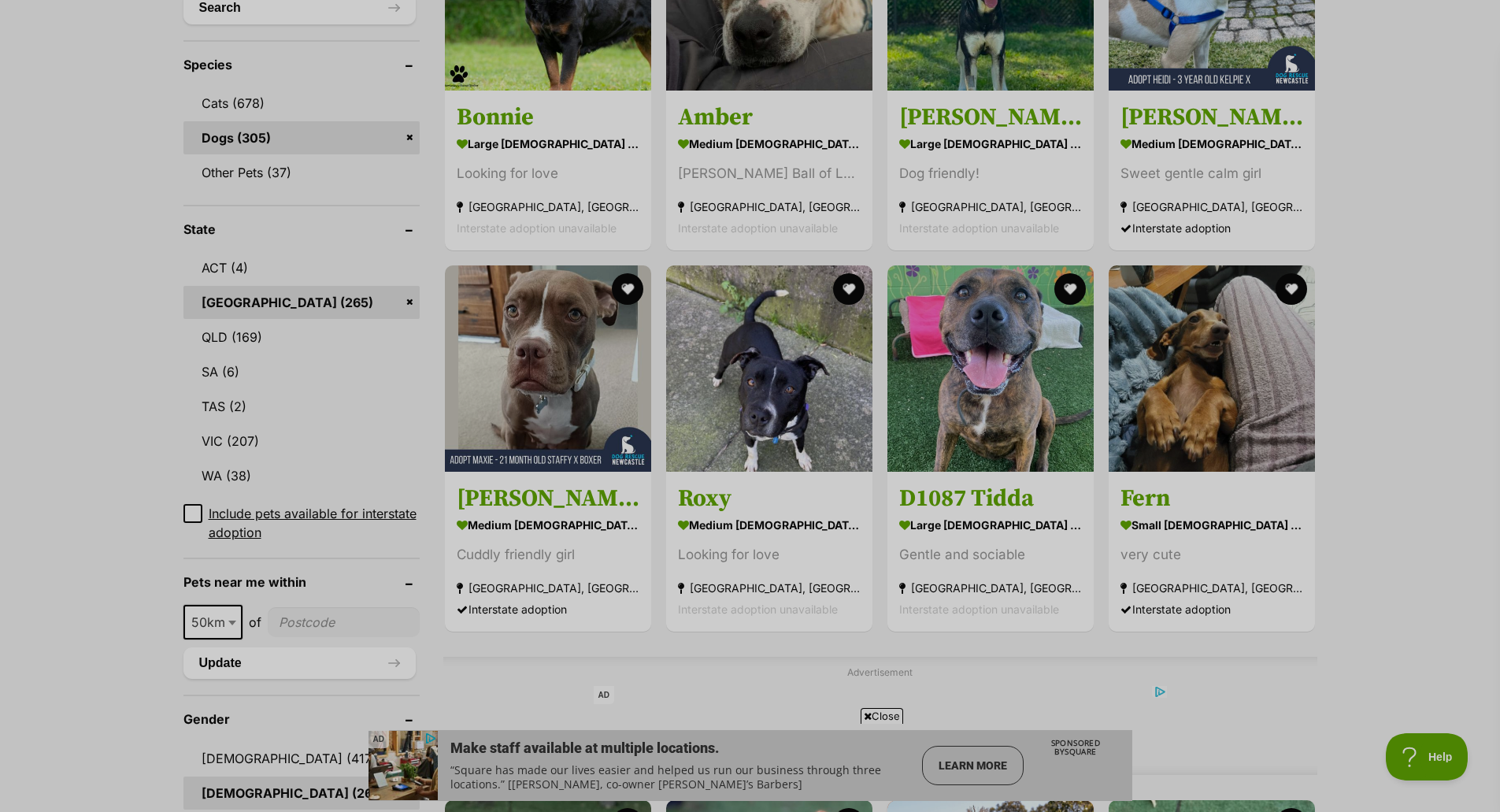
click at [320, 620] on input"] "postcode" at bounding box center [344, 622] width 152 height 30
click at [193, 627] on span "50km" at bounding box center [213, 622] width 56 height 22
select select "100"
click at [324, 622] on input"] "postcode" at bounding box center [347, 622] width 146 height 30
type input"] "2032"
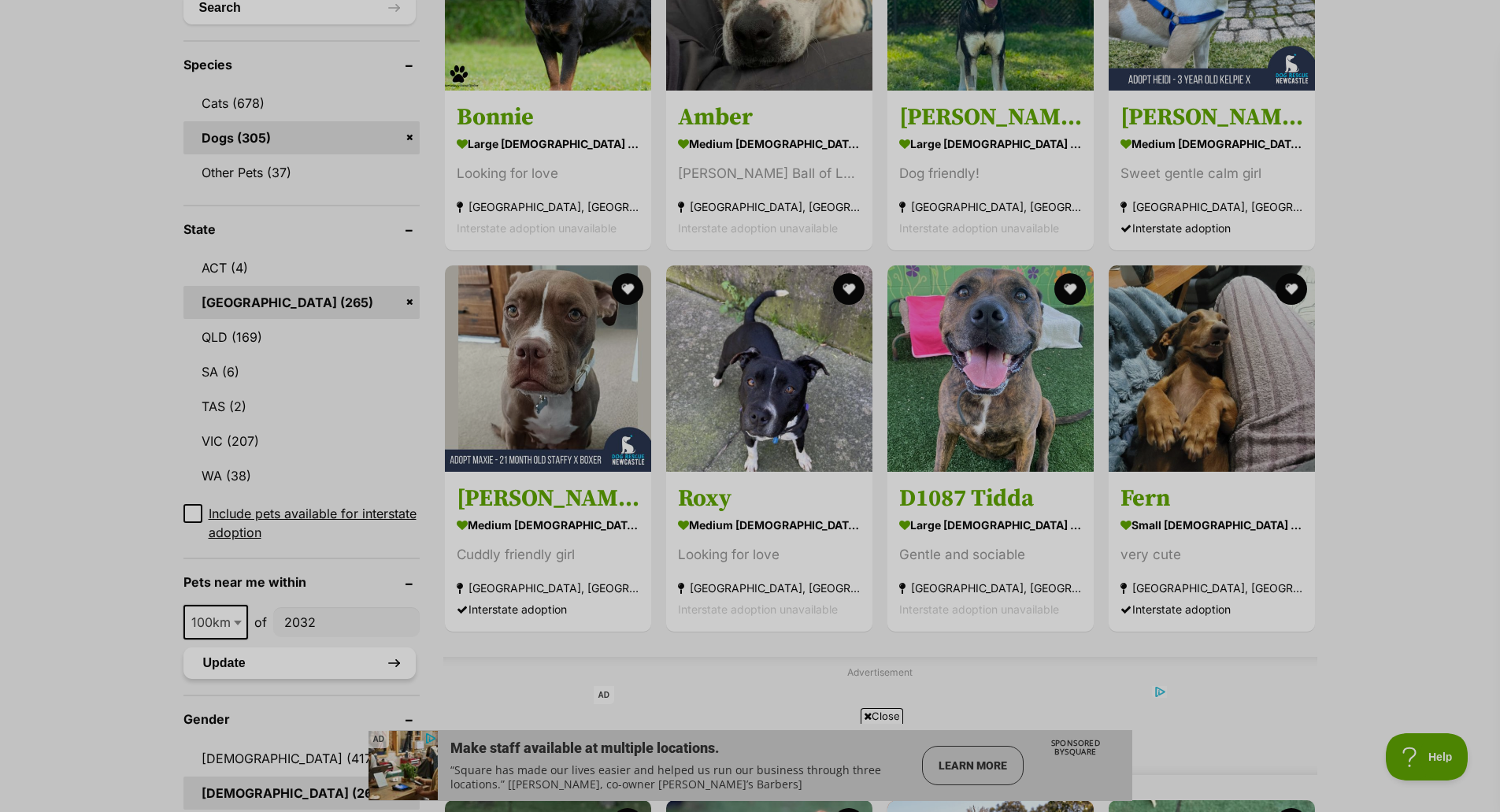
click at [349, 654] on button "Update" at bounding box center [299, 662] width 232 height 32
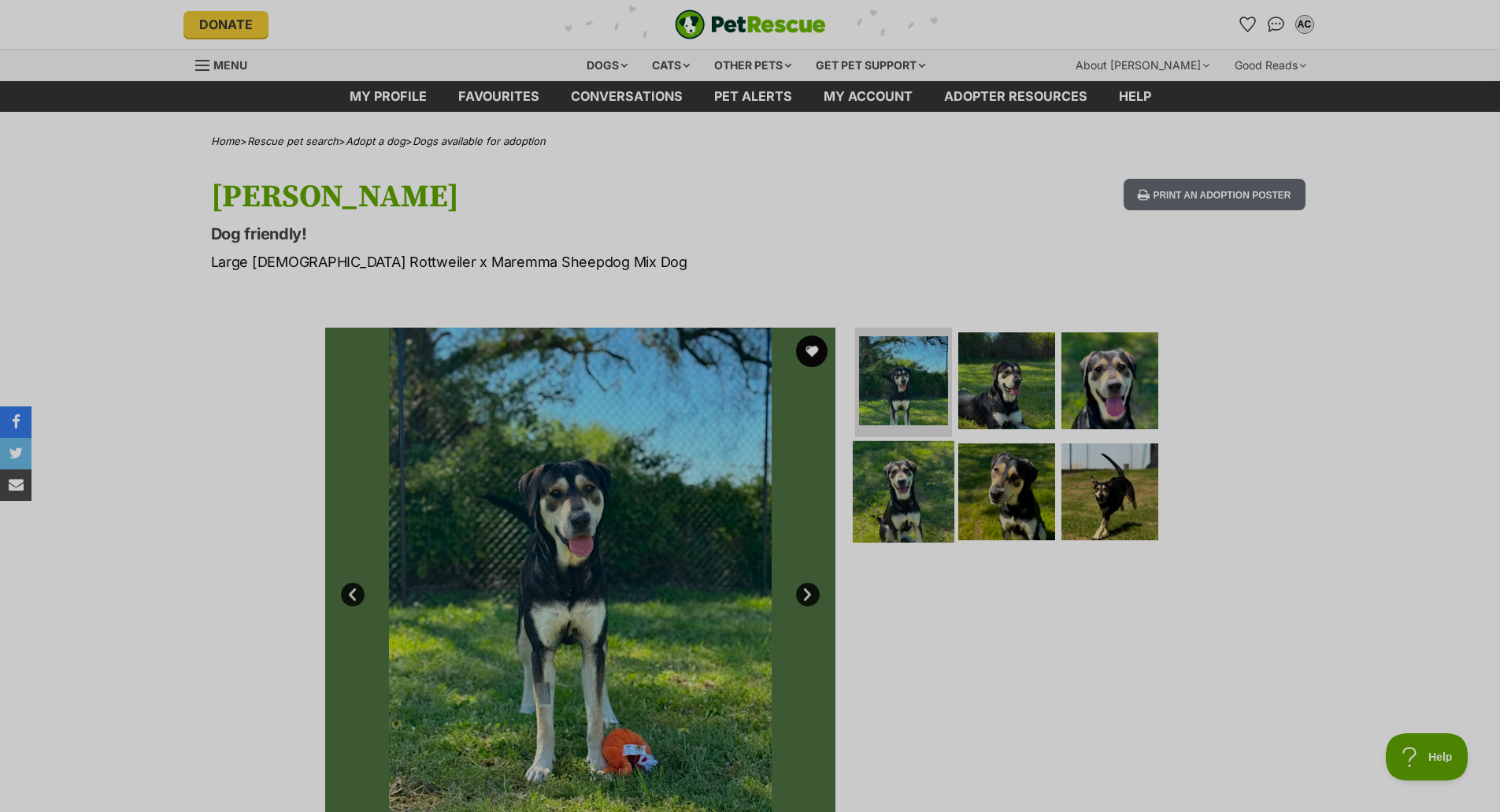
click at [918, 498] on img at bounding box center [903, 492] width 102 height 102
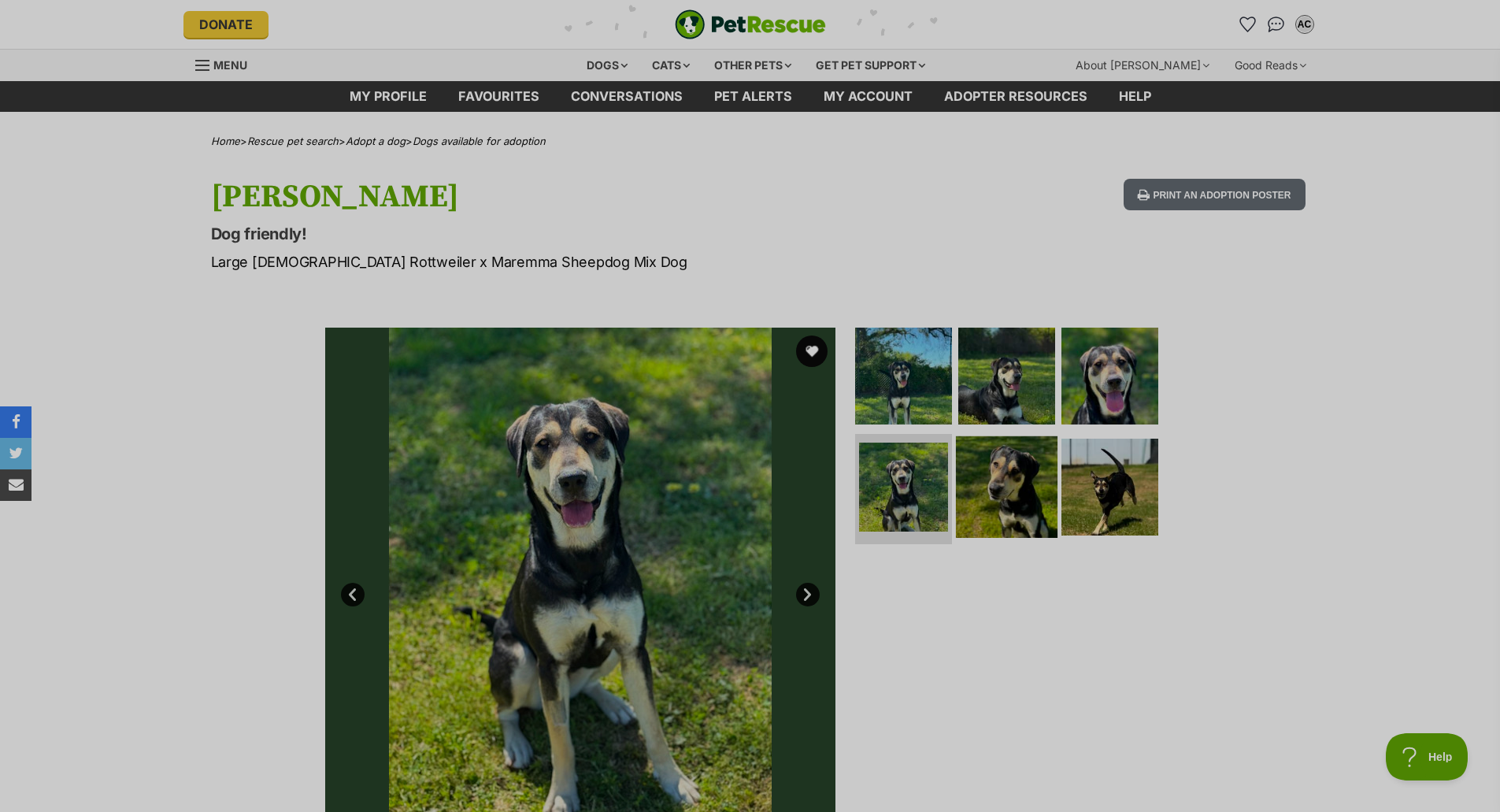
click at [982, 467] on img at bounding box center [1006, 486] width 102 height 102
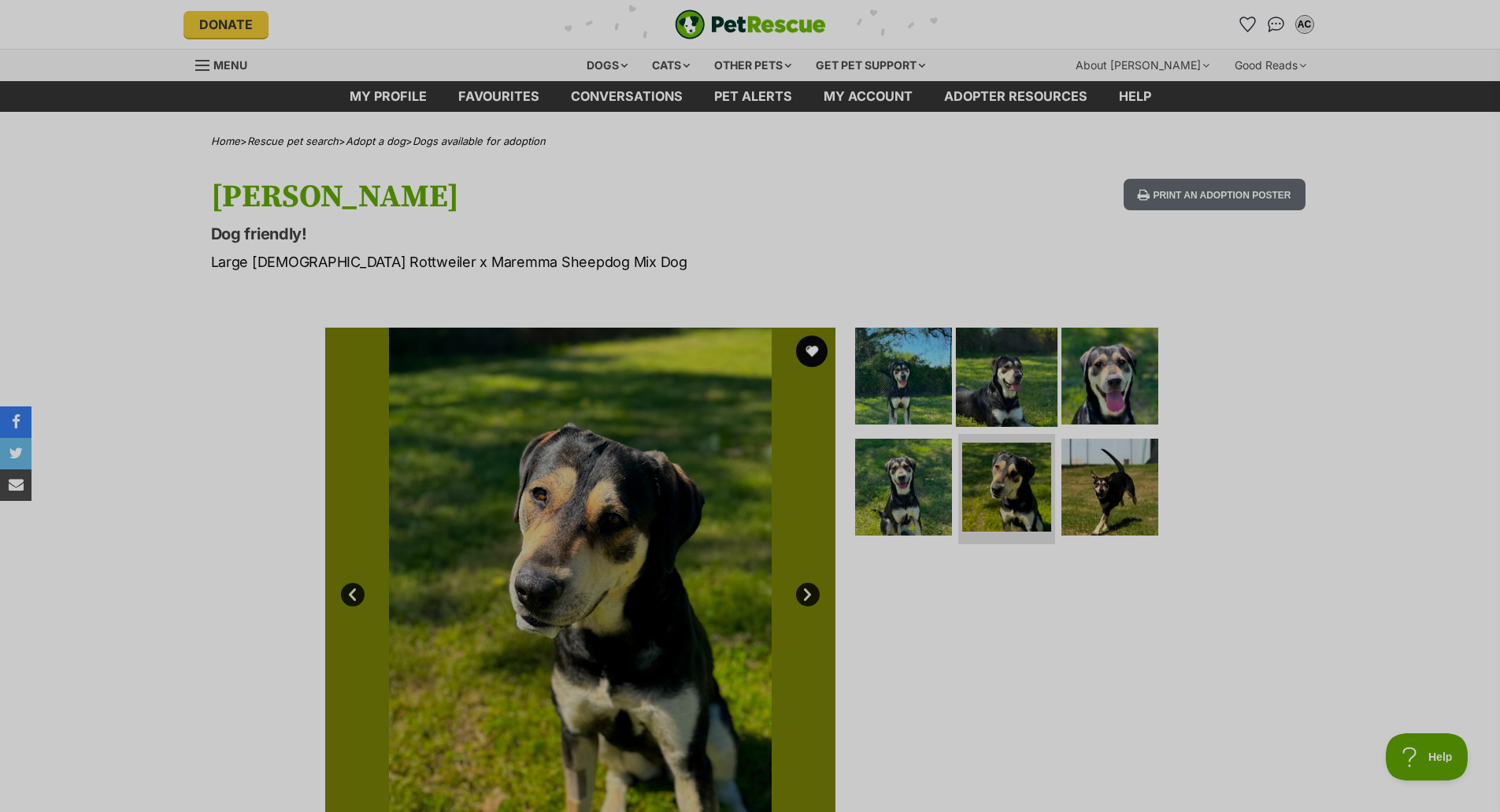
click at [1023, 374] on img at bounding box center [1006, 374] width 102 height 102
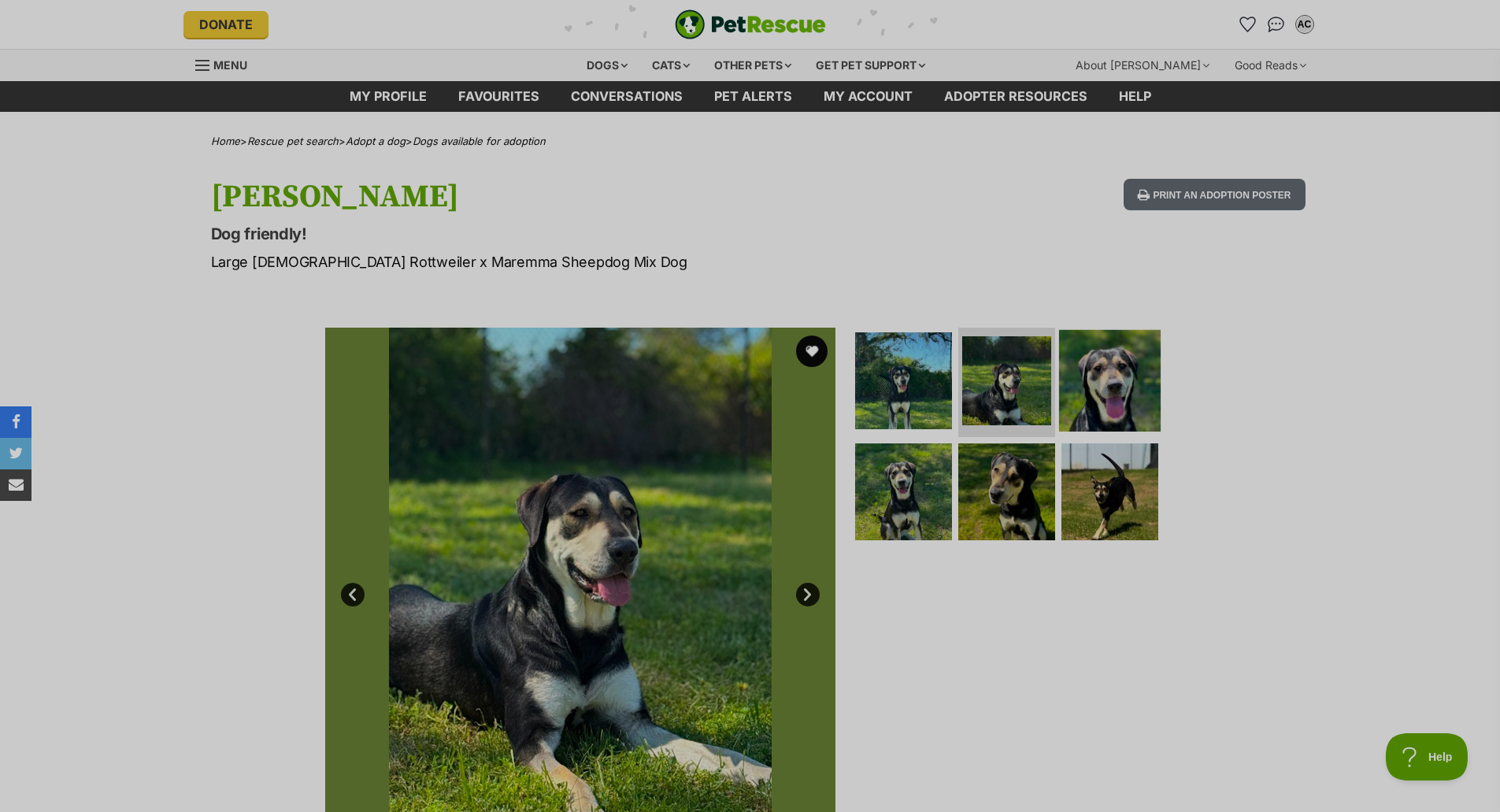
click at [1080, 371] on img at bounding box center [1110, 380] width 102 height 102
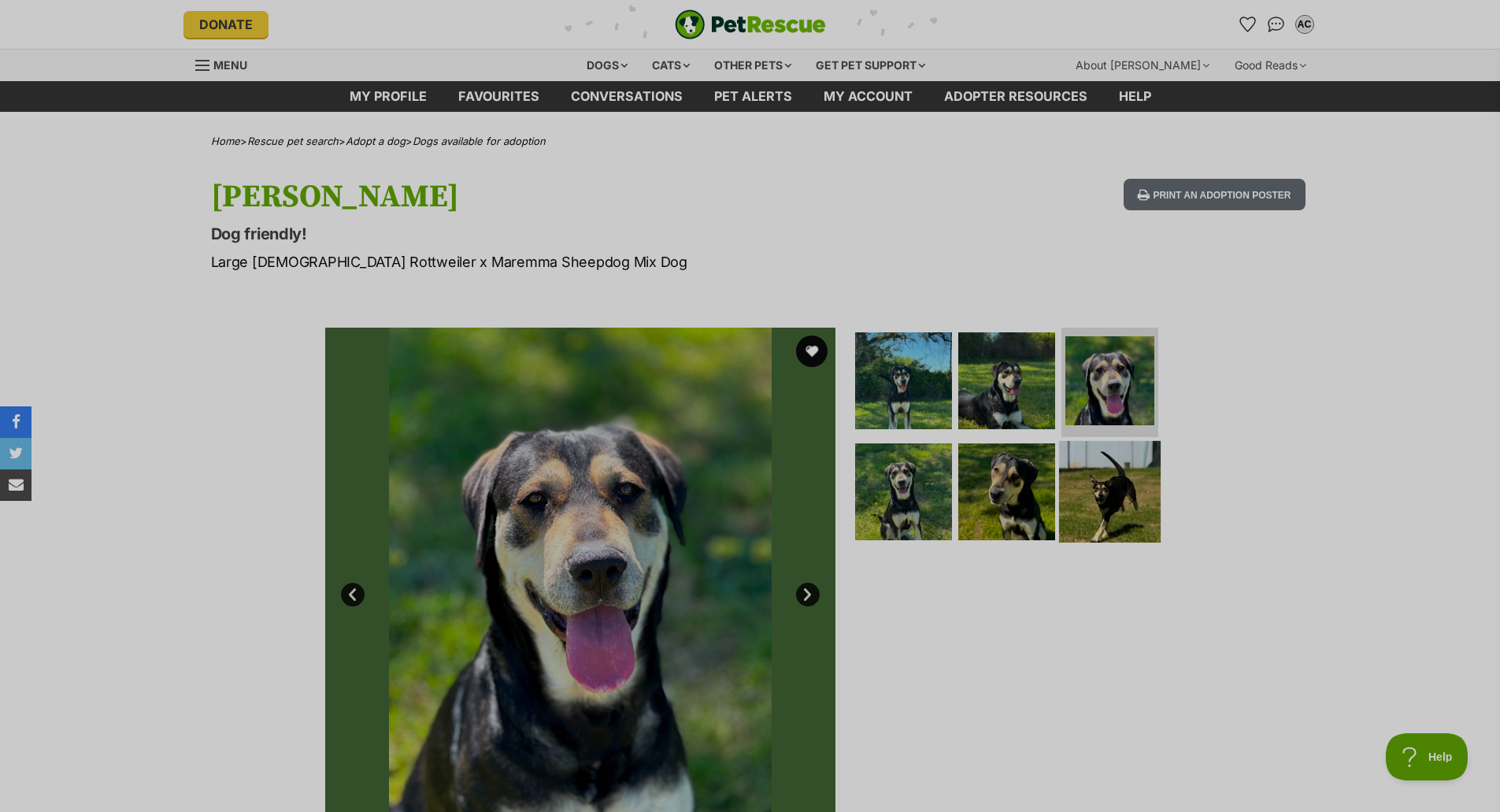
click at [1108, 512] on img at bounding box center [1110, 492] width 102 height 102
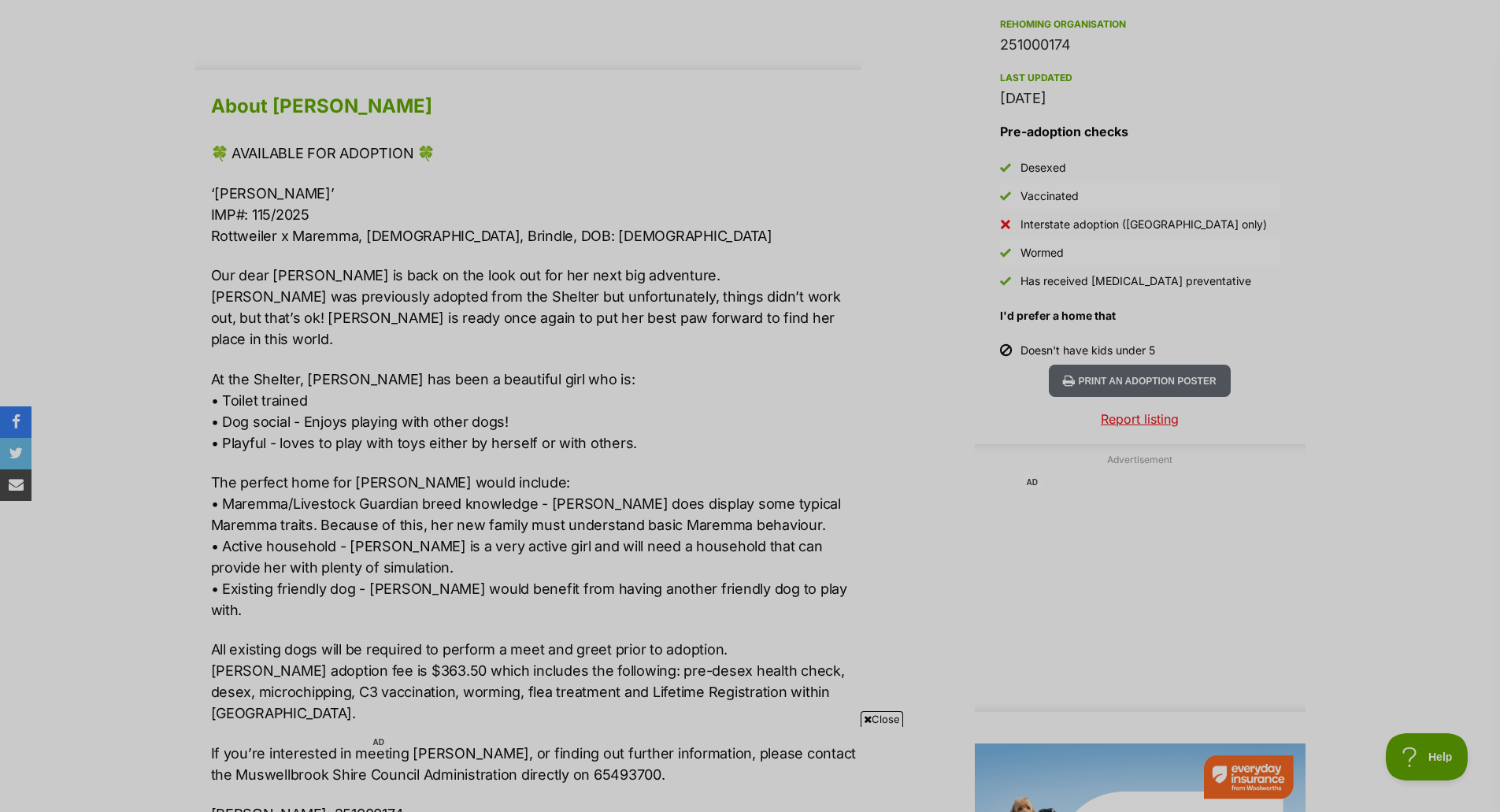
scroll to position [1338, 0]
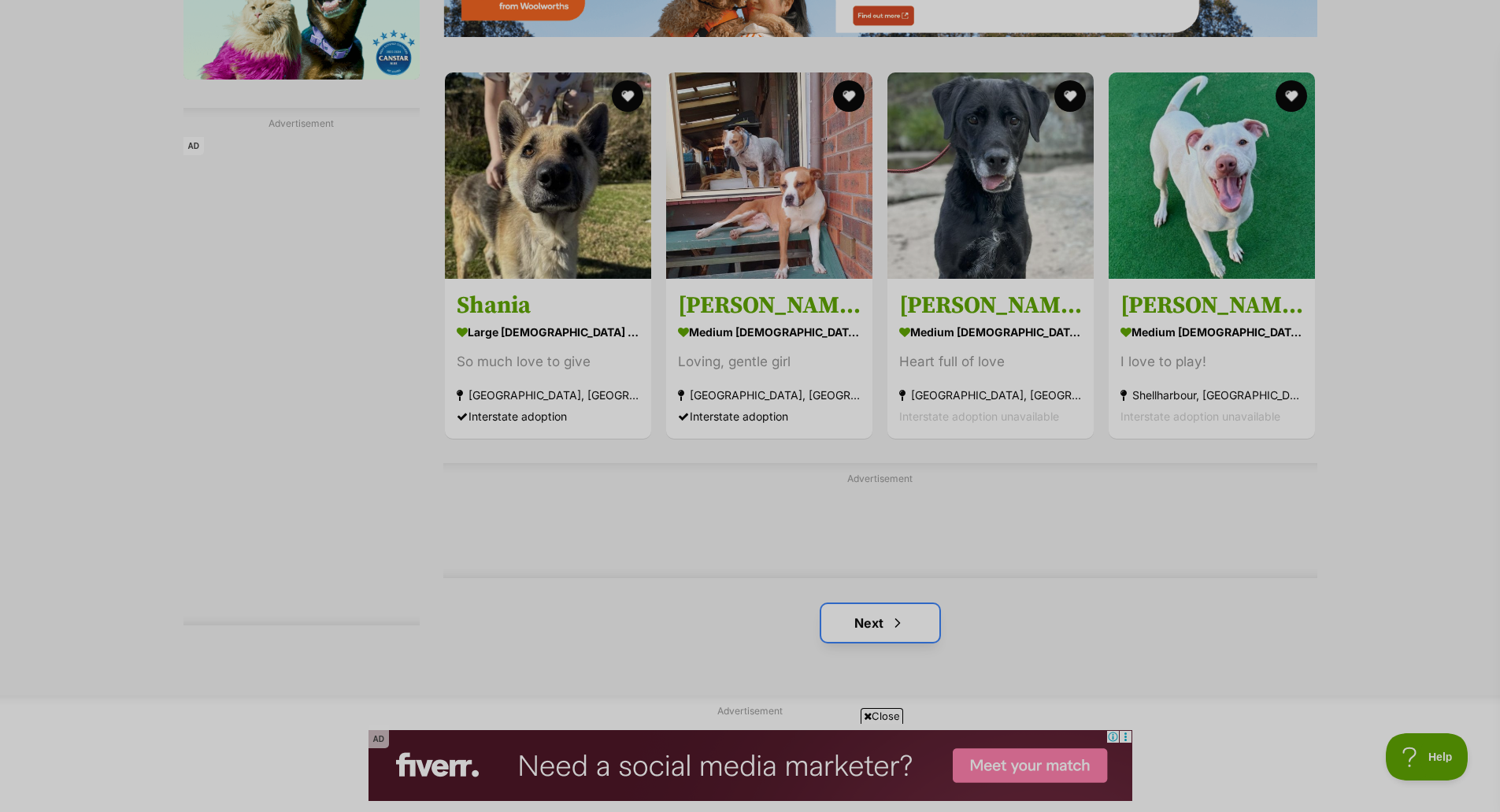
click at [866, 622] on link "Next" at bounding box center [880, 623] width 118 height 38
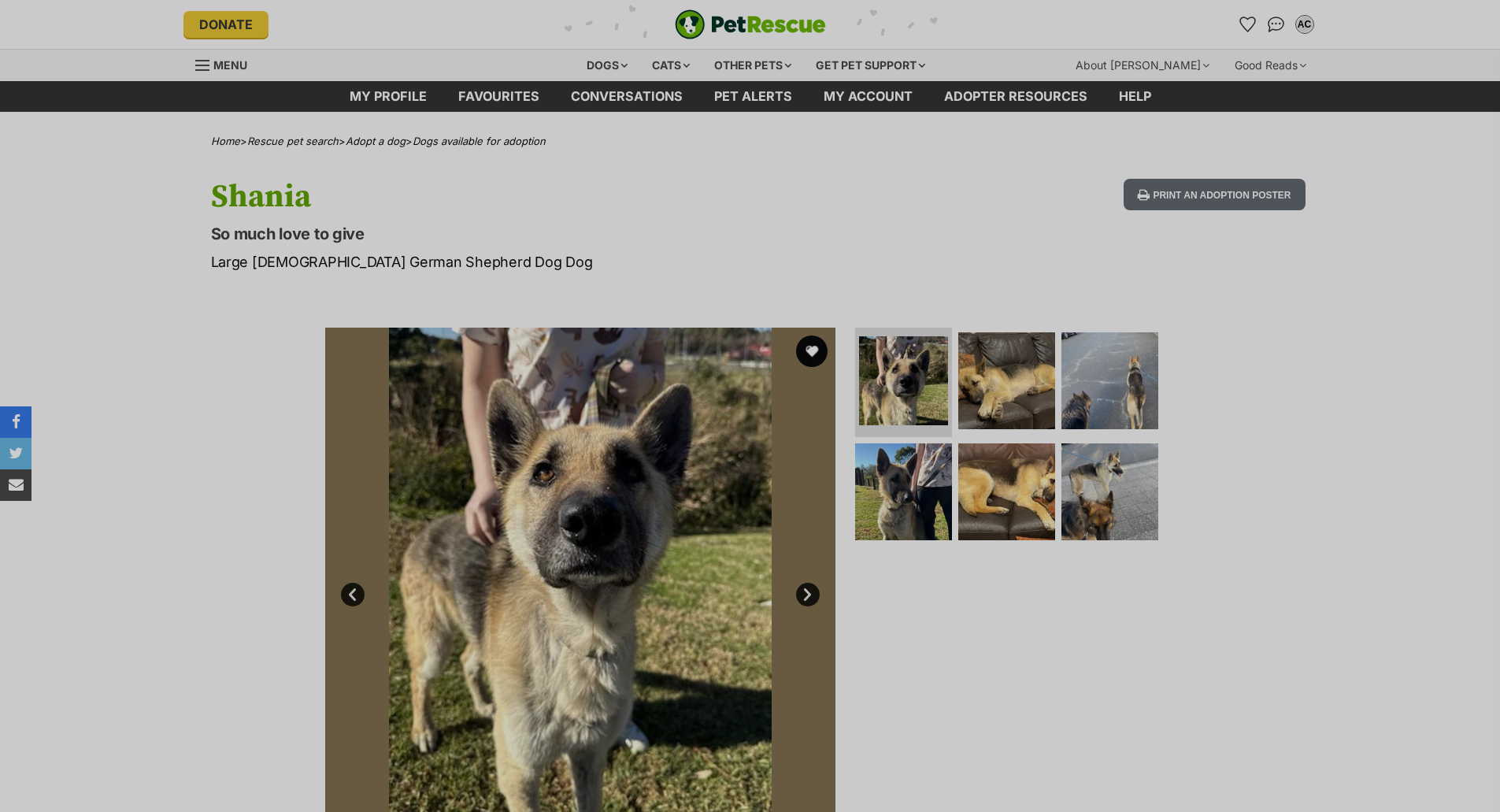
scroll to position [158, 0]
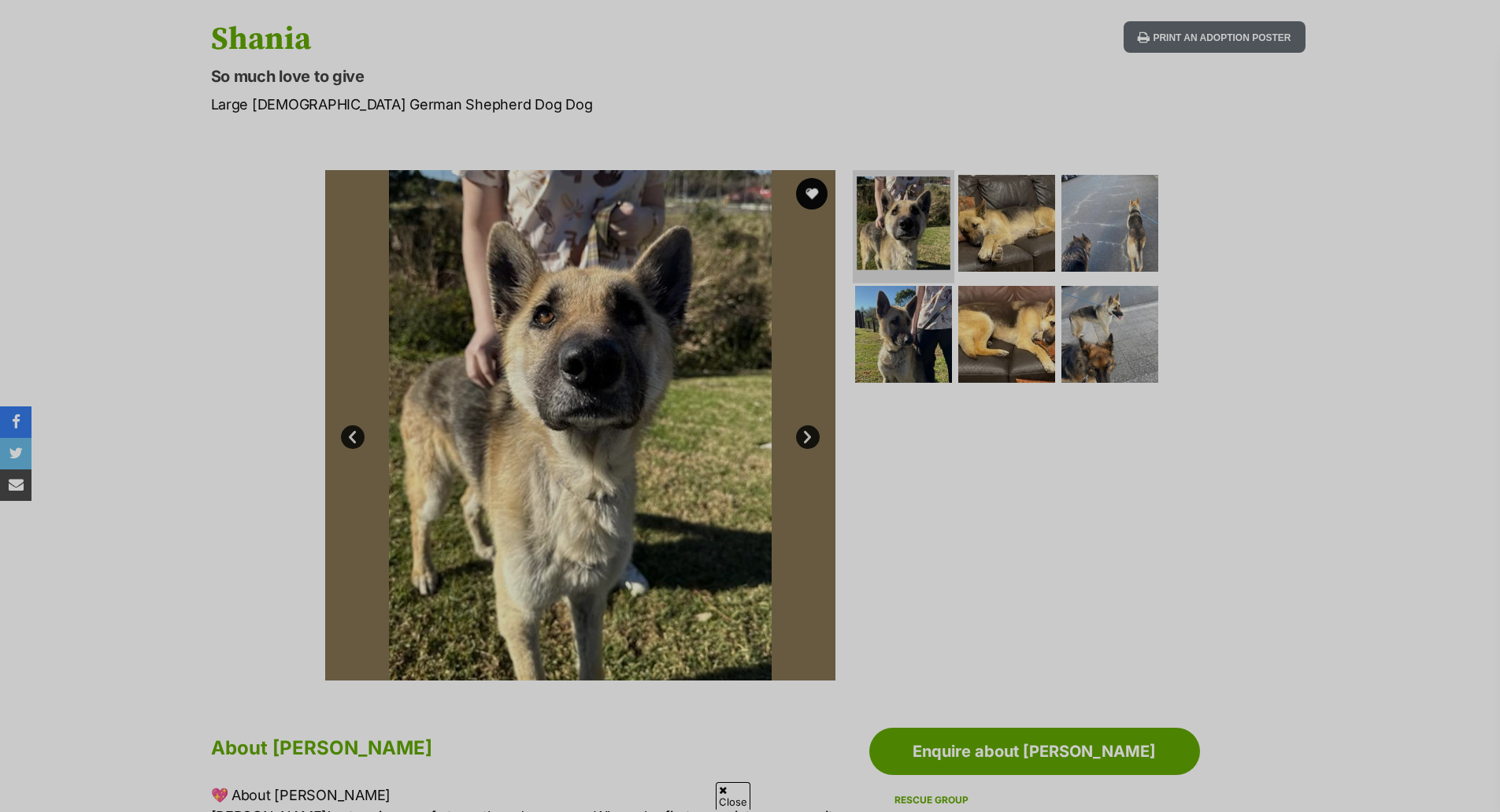
click at [949, 275] on li at bounding box center [903, 225] width 102 height 115
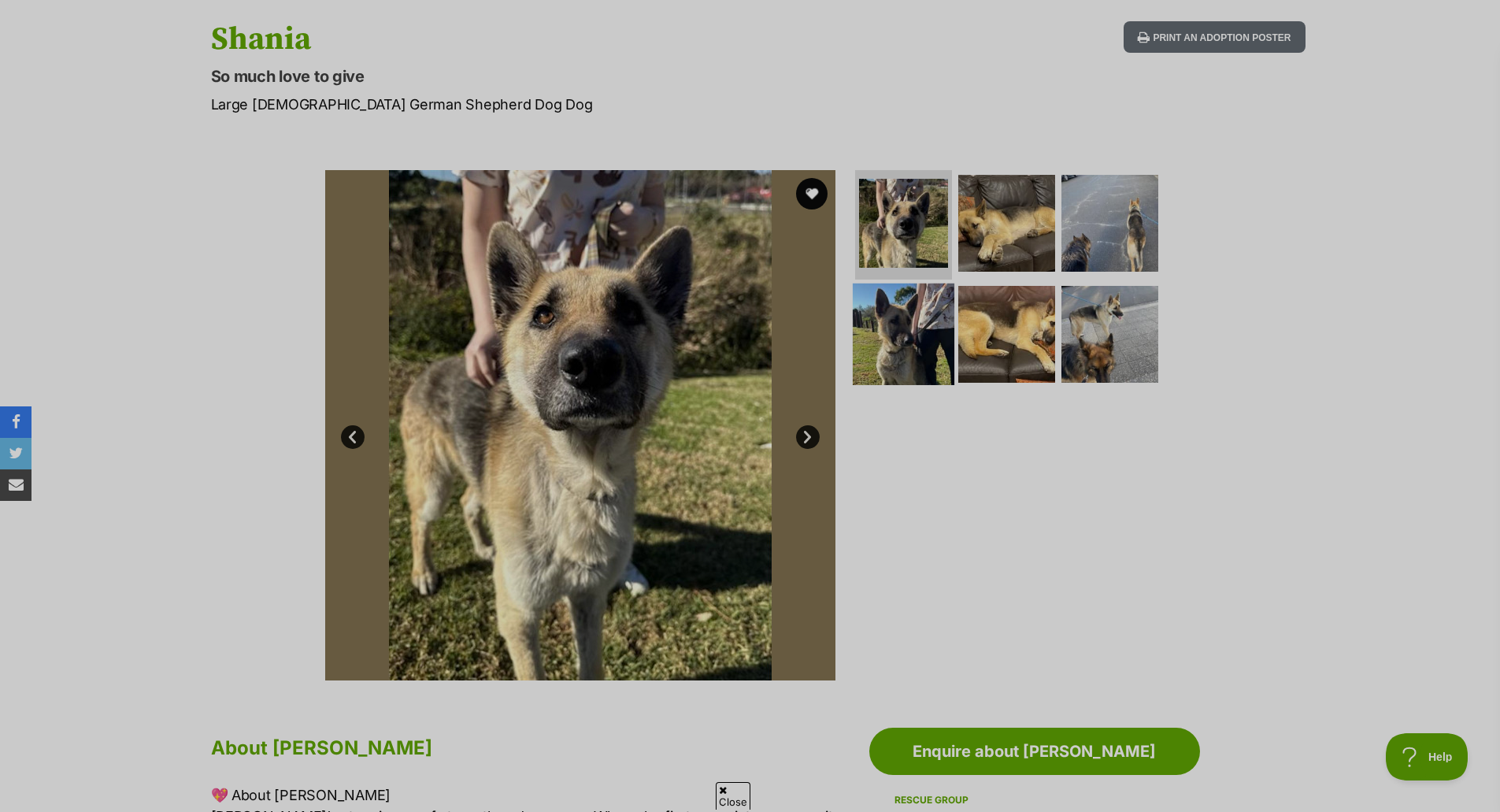
scroll to position [0, 0]
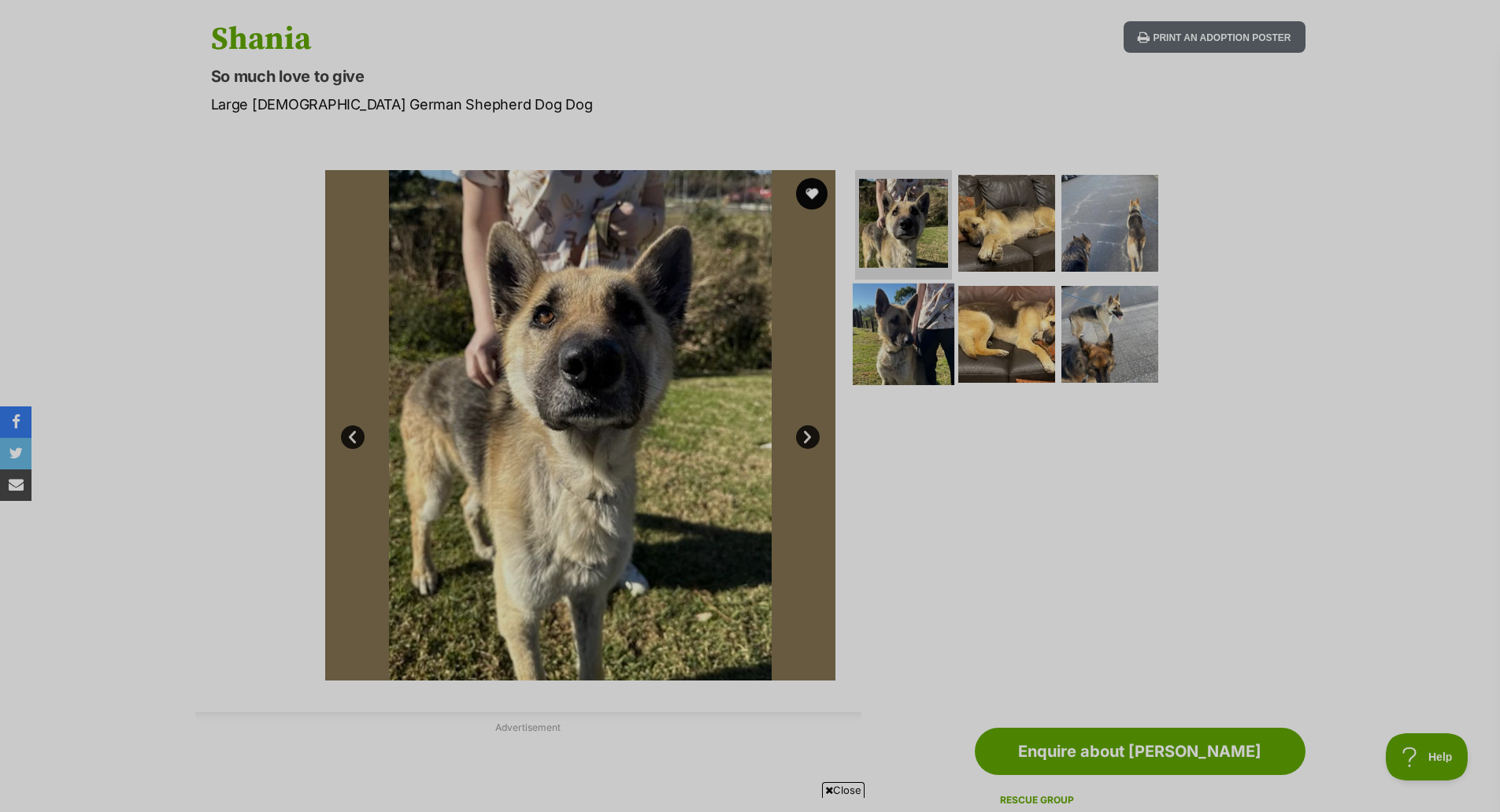
click at [949, 318] on img at bounding box center [903, 334] width 102 height 102
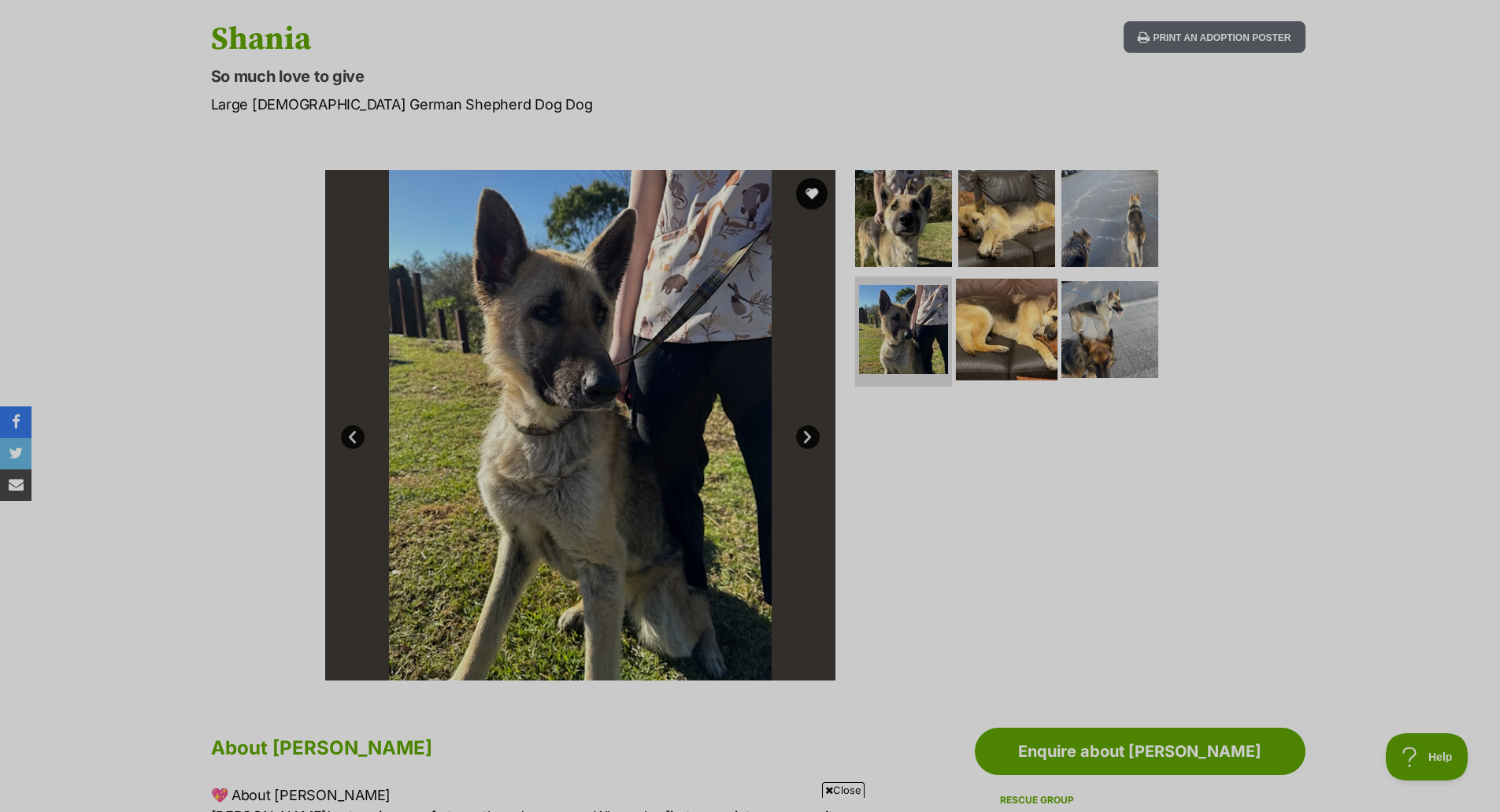
click at [1005, 320] on img at bounding box center [1006, 329] width 102 height 102
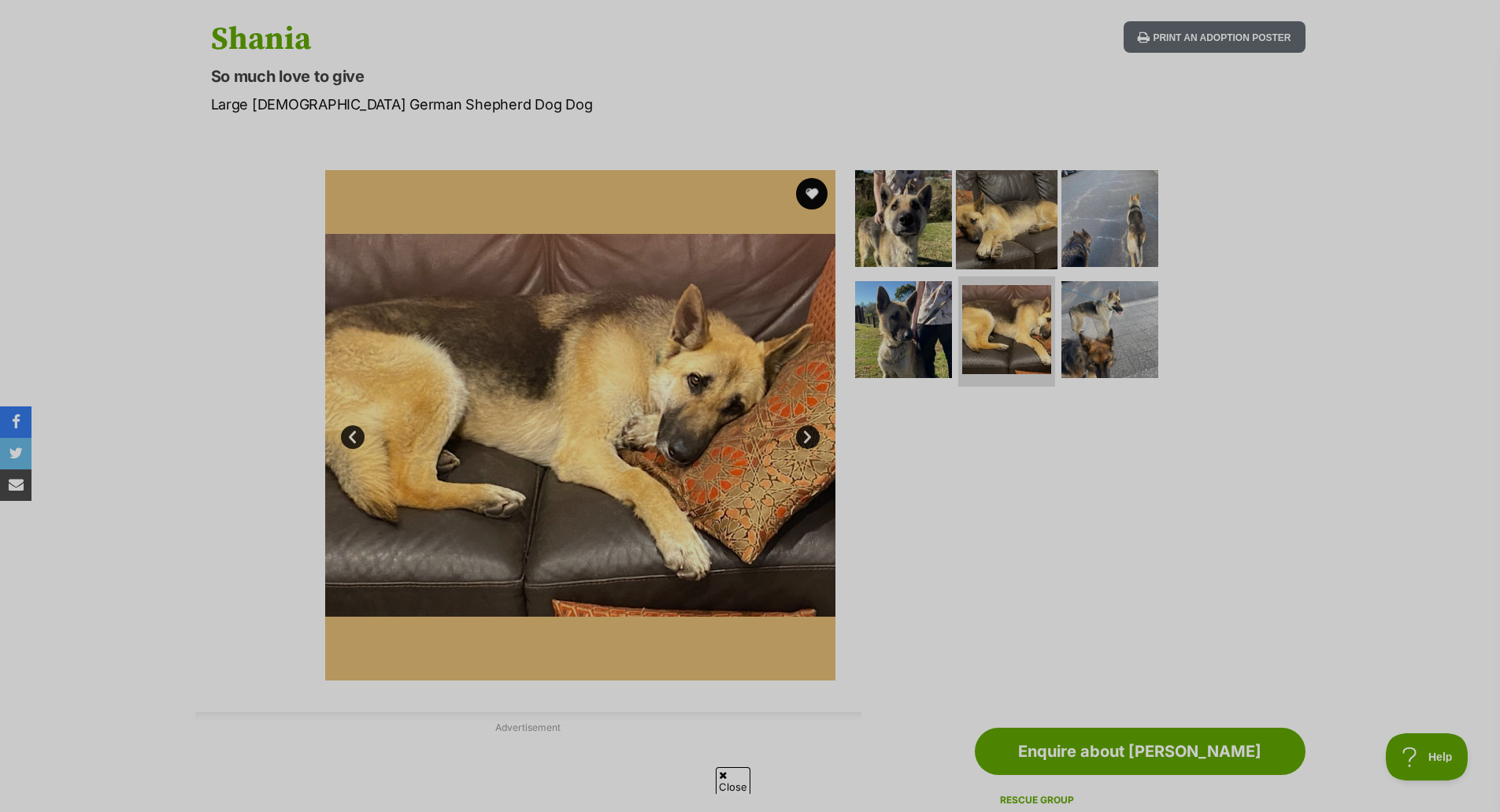
click at [1029, 207] on img at bounding box center [1006, 217] width 102 height 102
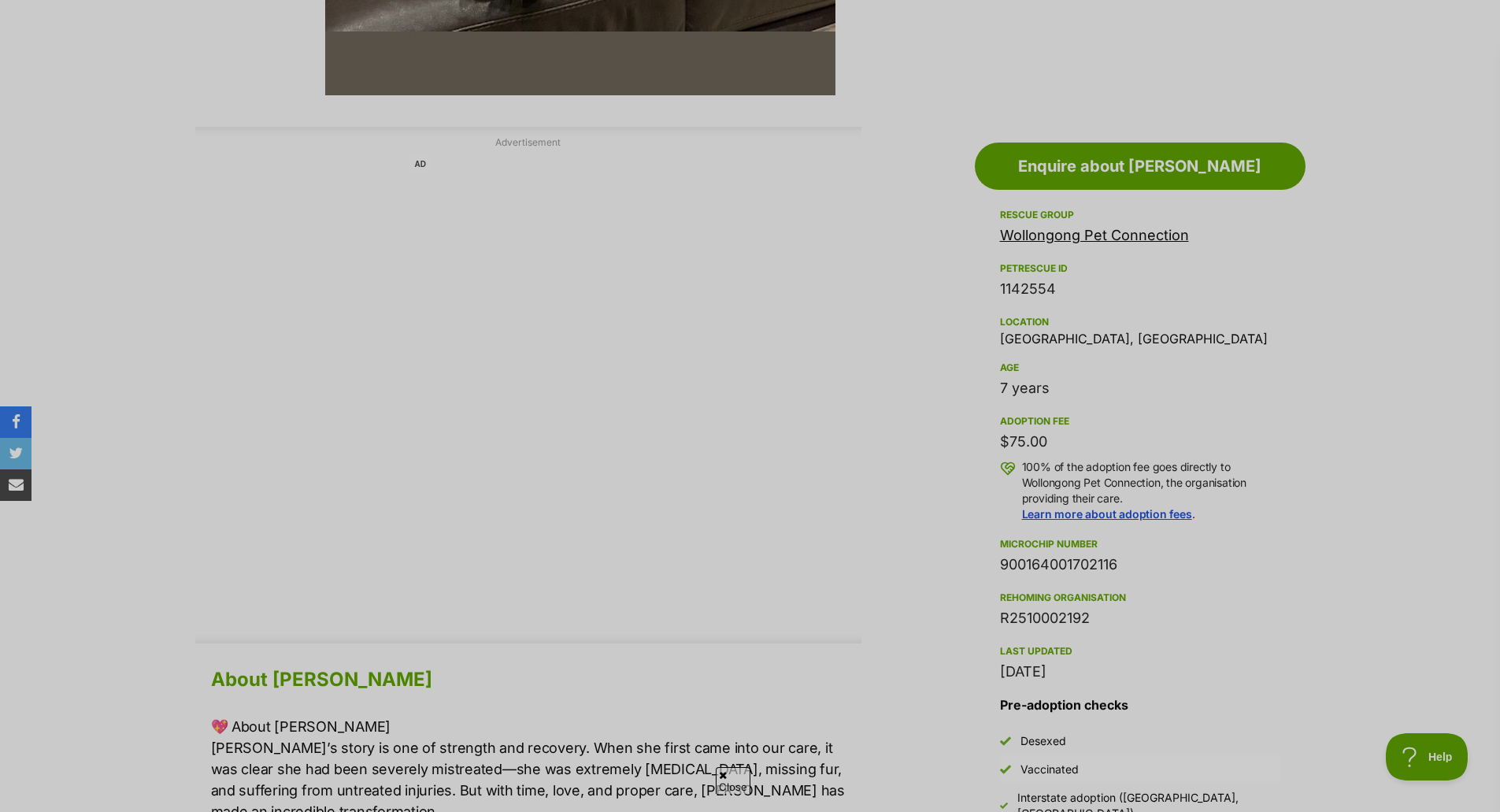
scroll to position [945, 0]
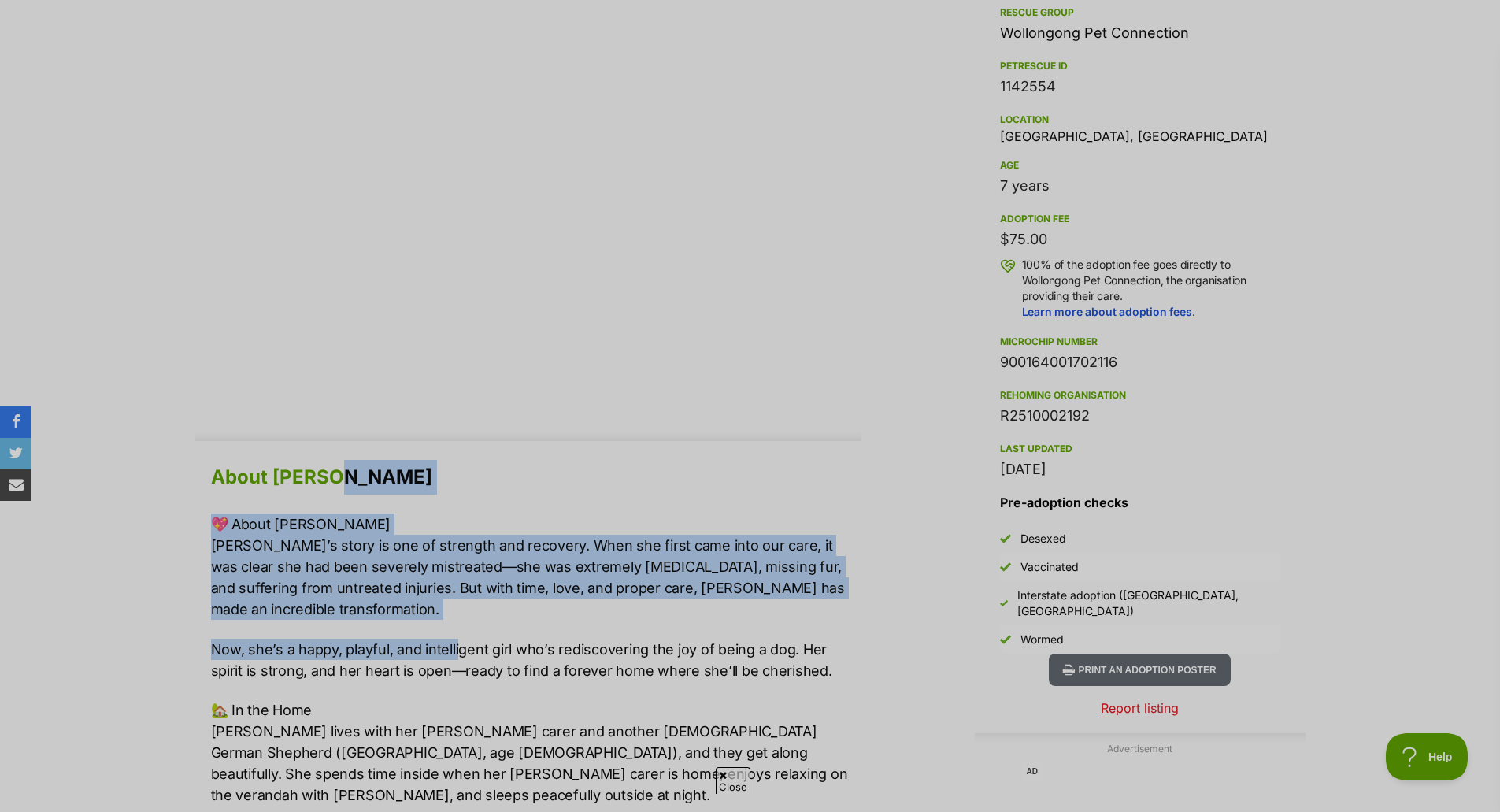
drag, startPoint x: 420, startPoint y: 489, endPoint x: 457, endPoint y: 623, distance: 139.0
click at [454, 614] on p "💖 About Shania Shania’s story is one of strength and recovery. When she first c…" at bounding box center [536, 567] width 651 height 106
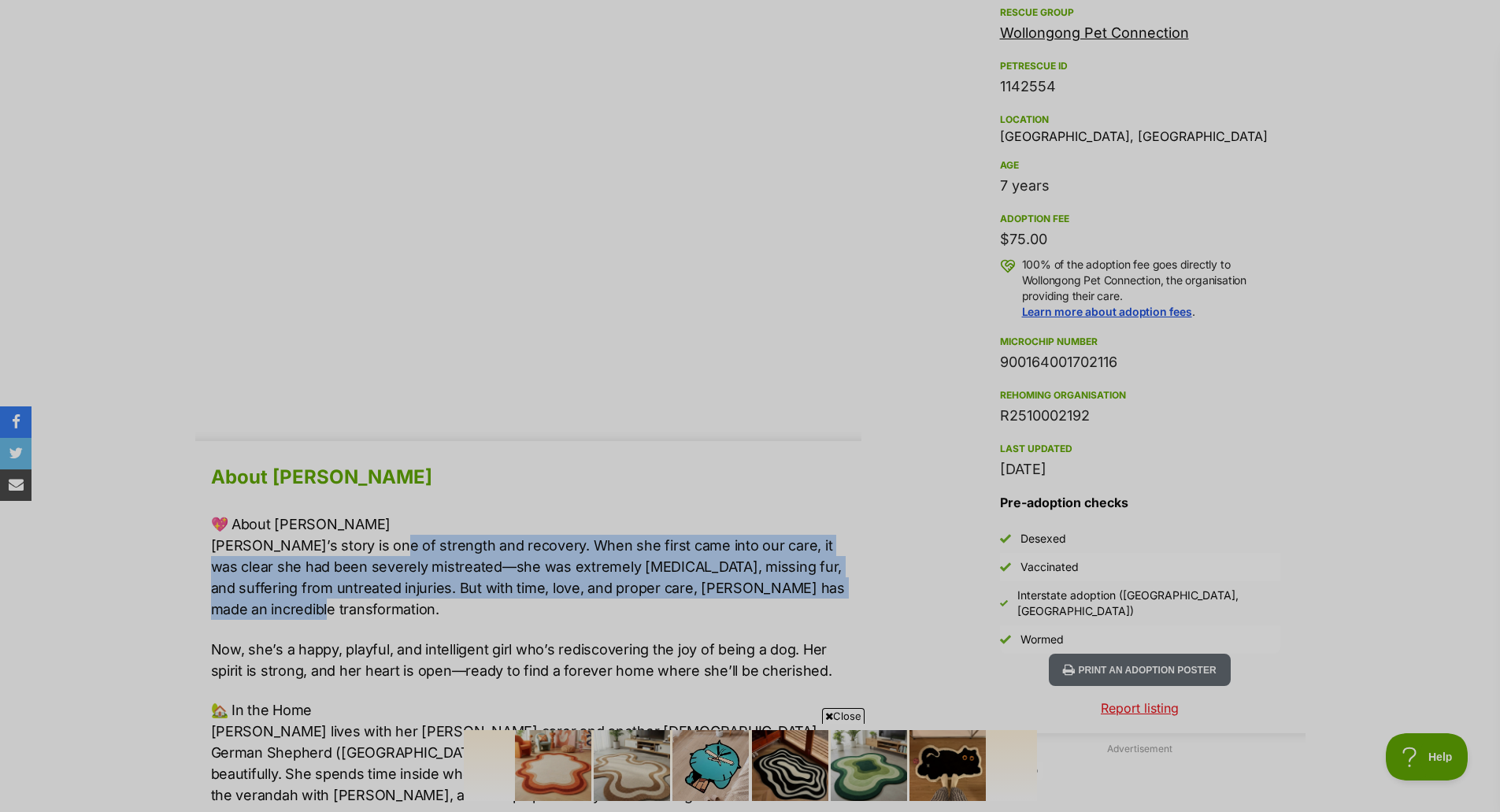
scroll to position [0, 0]
drag, startPoint x: 440, startPoint y: 602, endPoint x: 356, endPoint y: 528, distance: 111.9
click at [356, 528] on p "💖 About Shania Shania’s story is one of strength and recovery. When she first c…" at bounding box center [536, 567] width 651 height 106
click at [358, 528] on p "💖 About Shania Shania’s story is one of strength and recovery. When she first c…" at bounding box center [536, 567] width 651 height 106
click at [361, 531] on p "💖 About Shania Shania’s story is one of strength and recovery. When she first c…" at bounding box center [536, 567] width 651 height 106
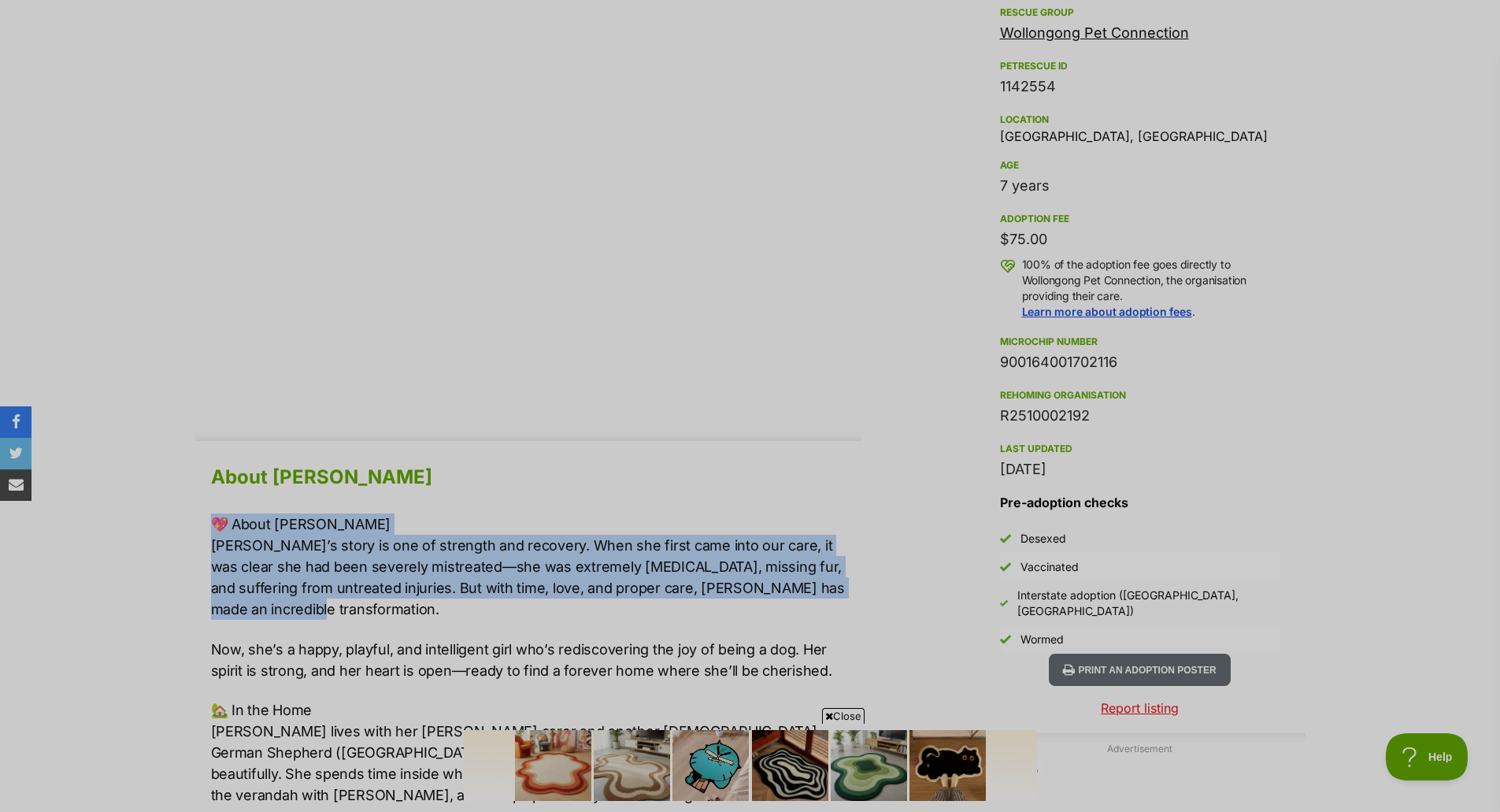
click at [361, 535] on p "💖 About Shania Shania’s story is one of strength and recovery. When she first c…" at bounding box center [536, 567] width 651 height 106
drag, startPoint x: 345, startPoint y: 523, endPoint x: 346, endPoint y: 640, distance: 117.0
click at [346, 640] on p "Now, she’s a happy, playful, and intelligent girl who’s rediscovering the joy o…" at bounding box center [536, 660] width 651 height 42
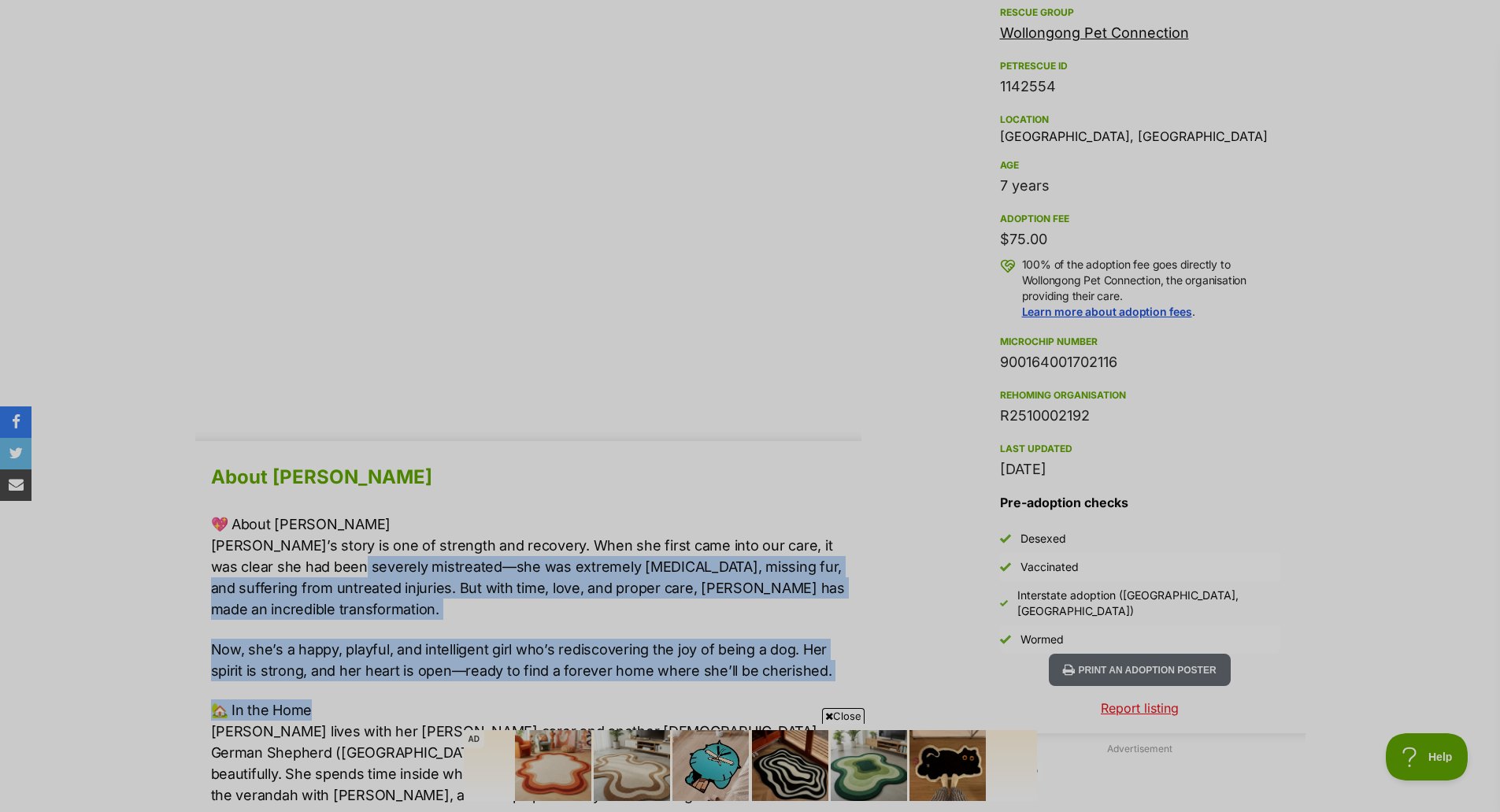
drag, startPoint x: 317, startPoint y: 559, endPoint x: 343, endPoint y: 681, distance: 124.7
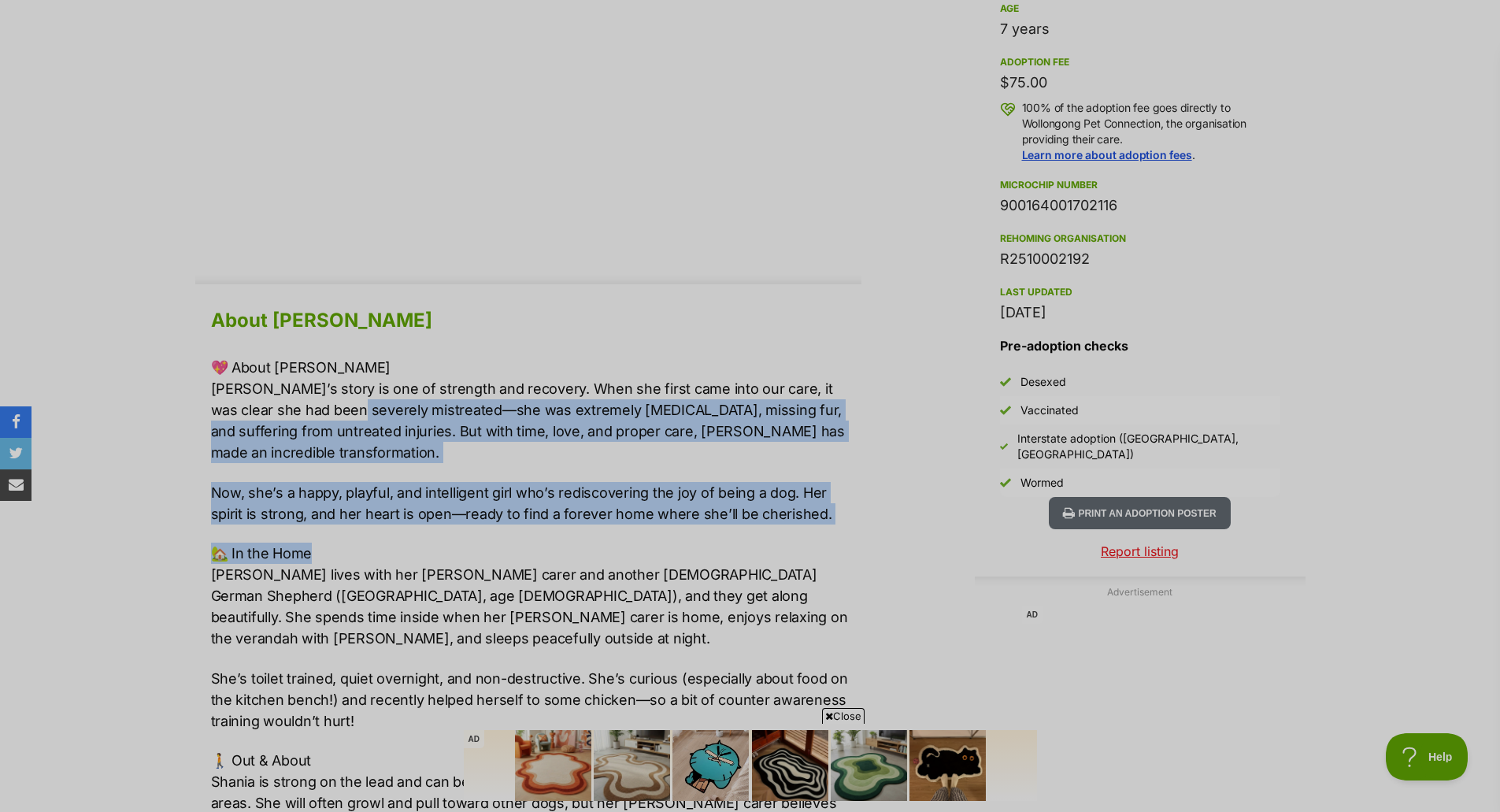
scroll to position [1103, 0]
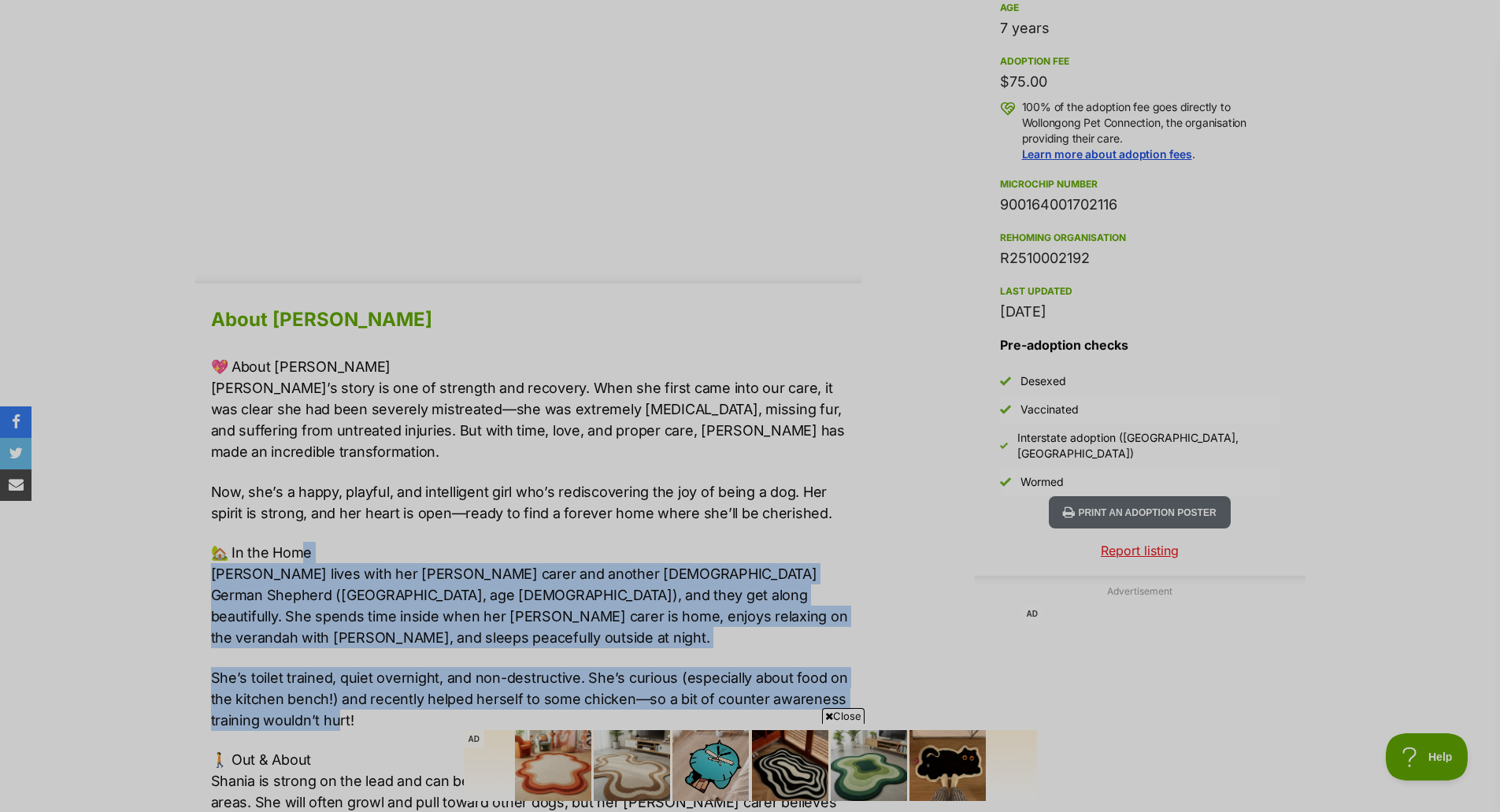
drag, startPoint x: 302, startPoint y: 531, endPoint x: 335, endPoint y: 707, distance: 179.1
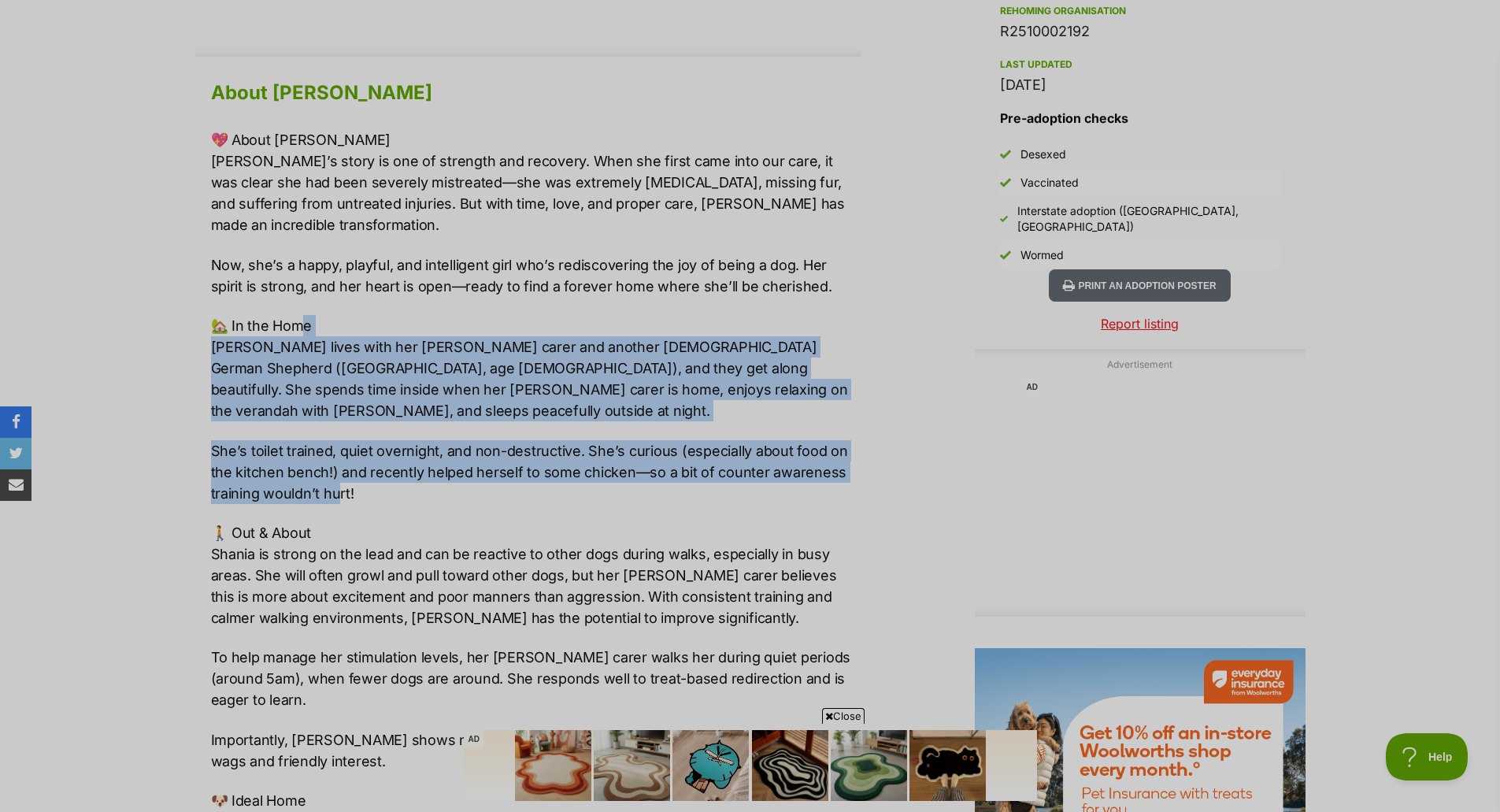
scroll to position [1338, 0]
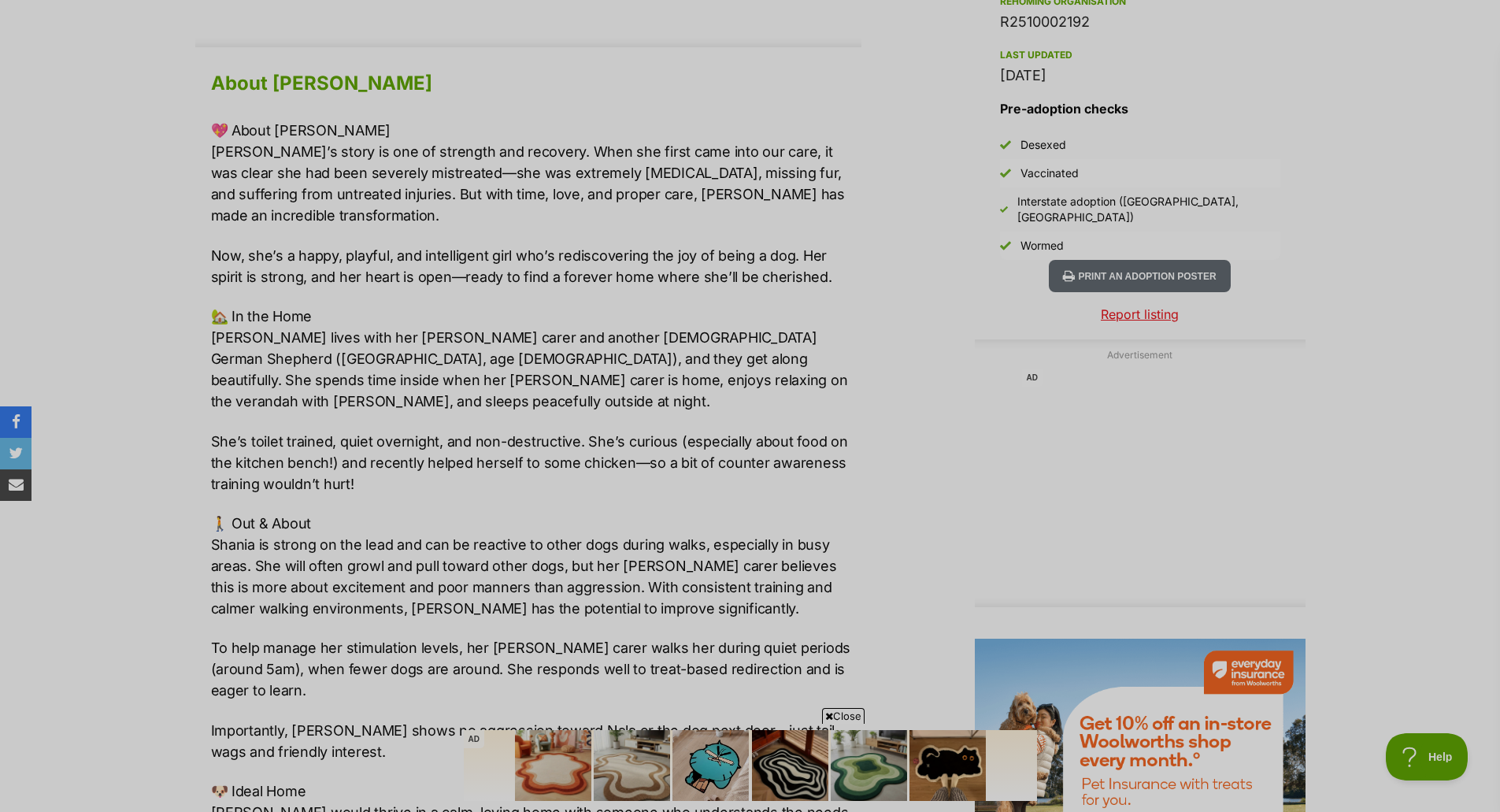
click at [339, 531] on p "🚶 Out & About Shania is strong on the lead and can be reactive to other dogs du…" at bounding box center [536, 566] width 651 height 106
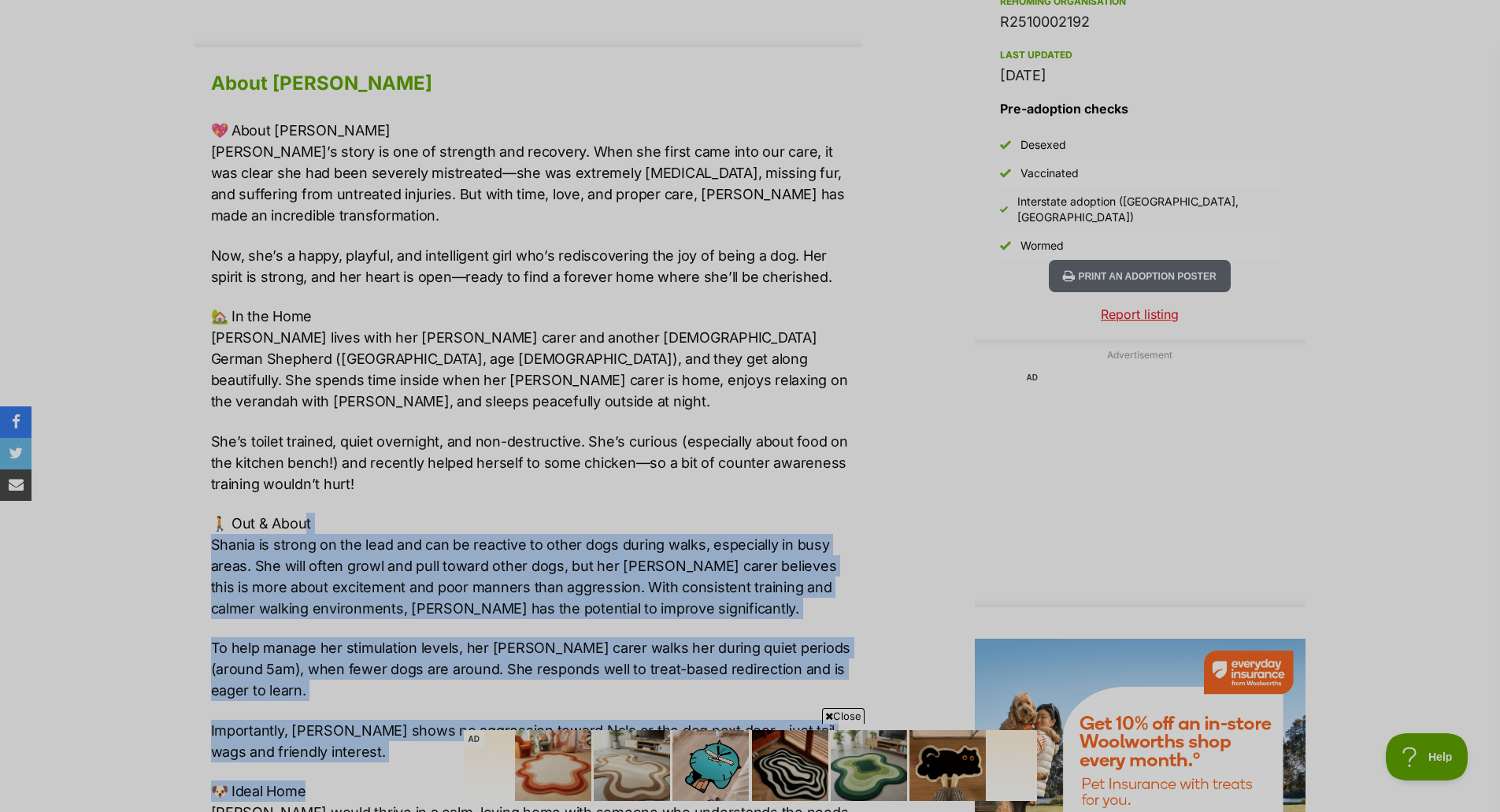
drag, startPoint x: 305, startPoint y: 488, endPoint x: 325, endPoint y: 746, distance: 258.8
click at [325, 746] on div "💖 About Shania Shania’s story is one of strength and recovery. When she first c…" at bounding box center [536, 605] width 651 height 971
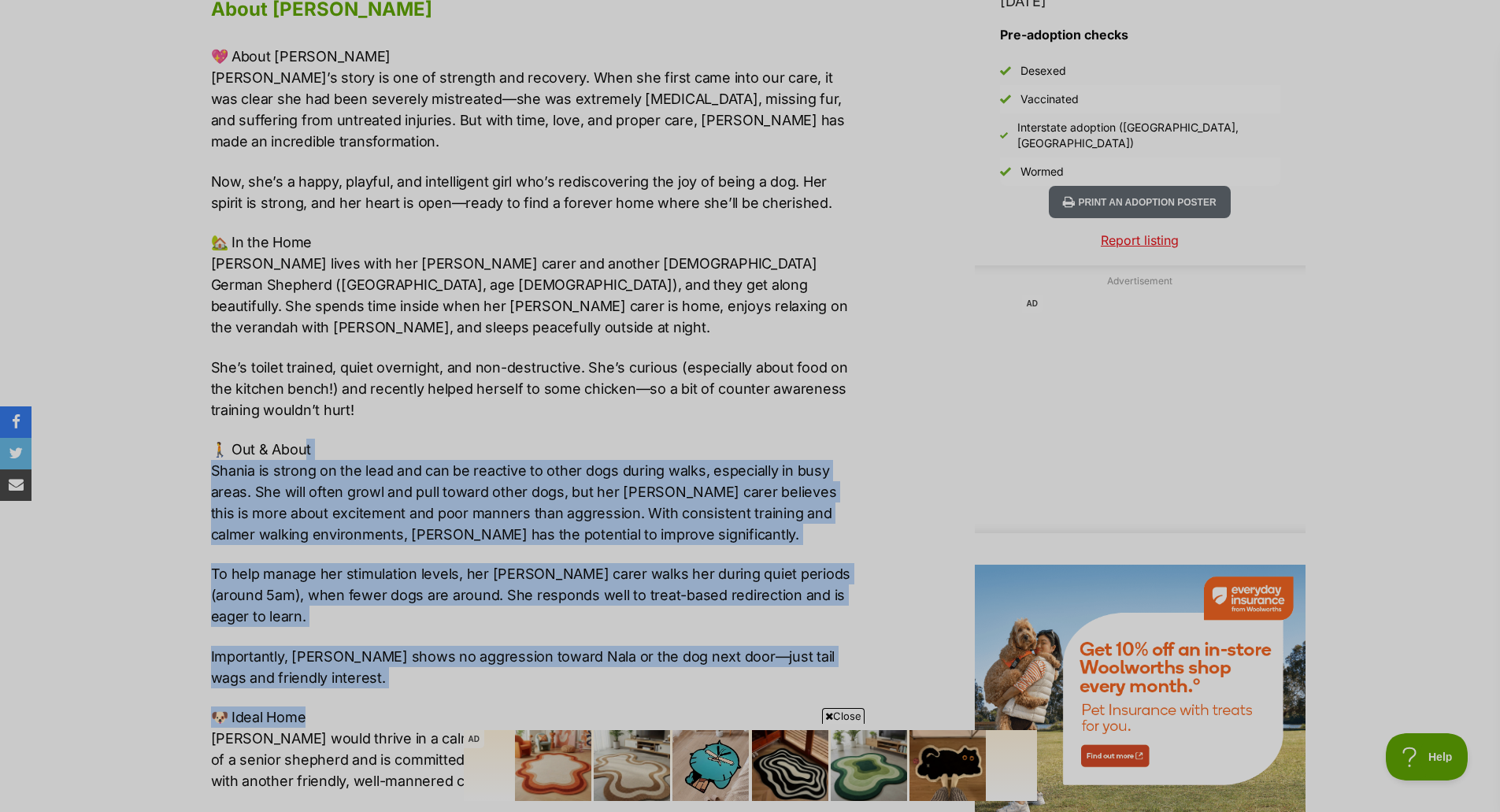
scroll to position [1496, 0]
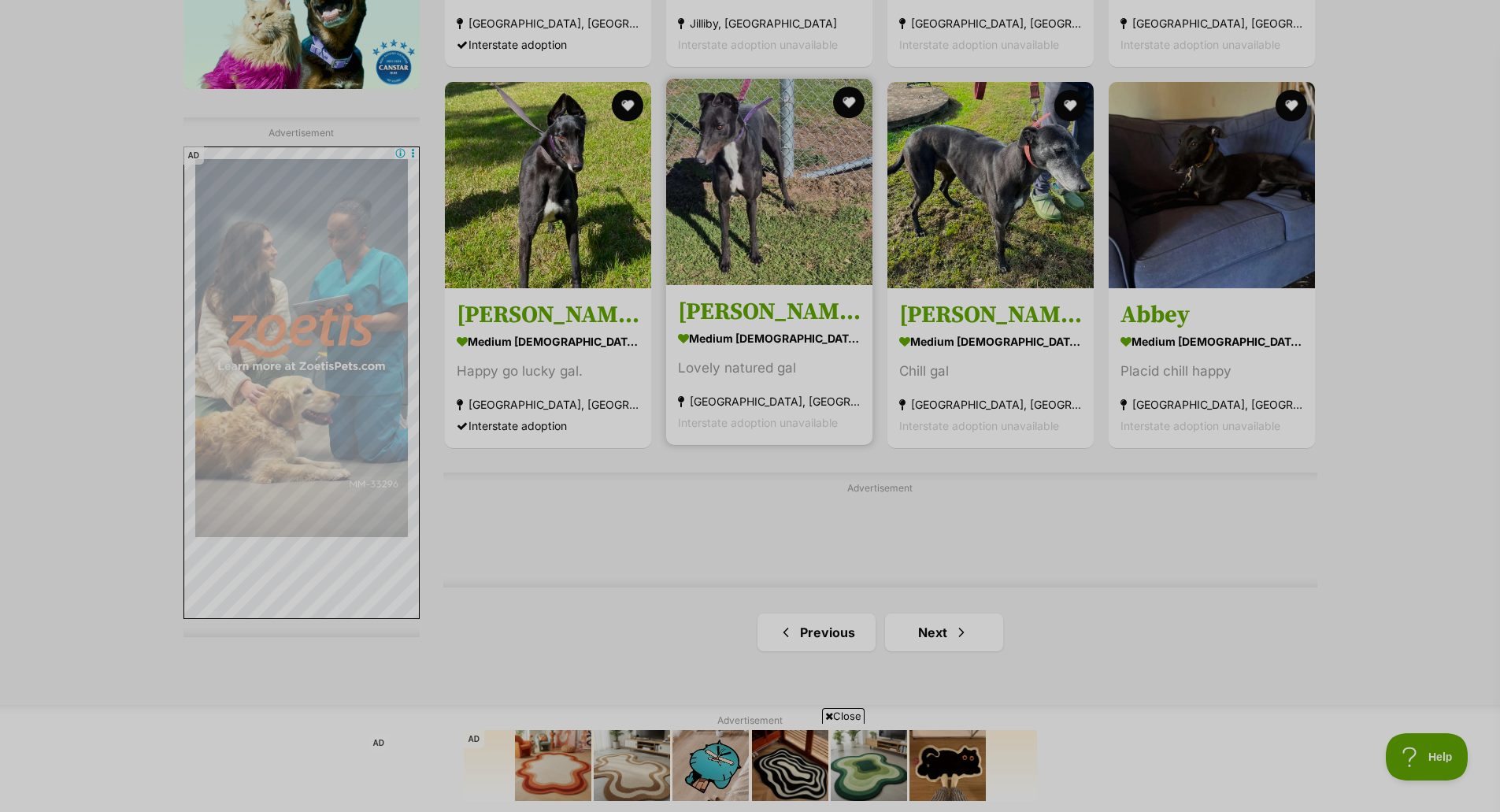
scroll to position [2441, 0]
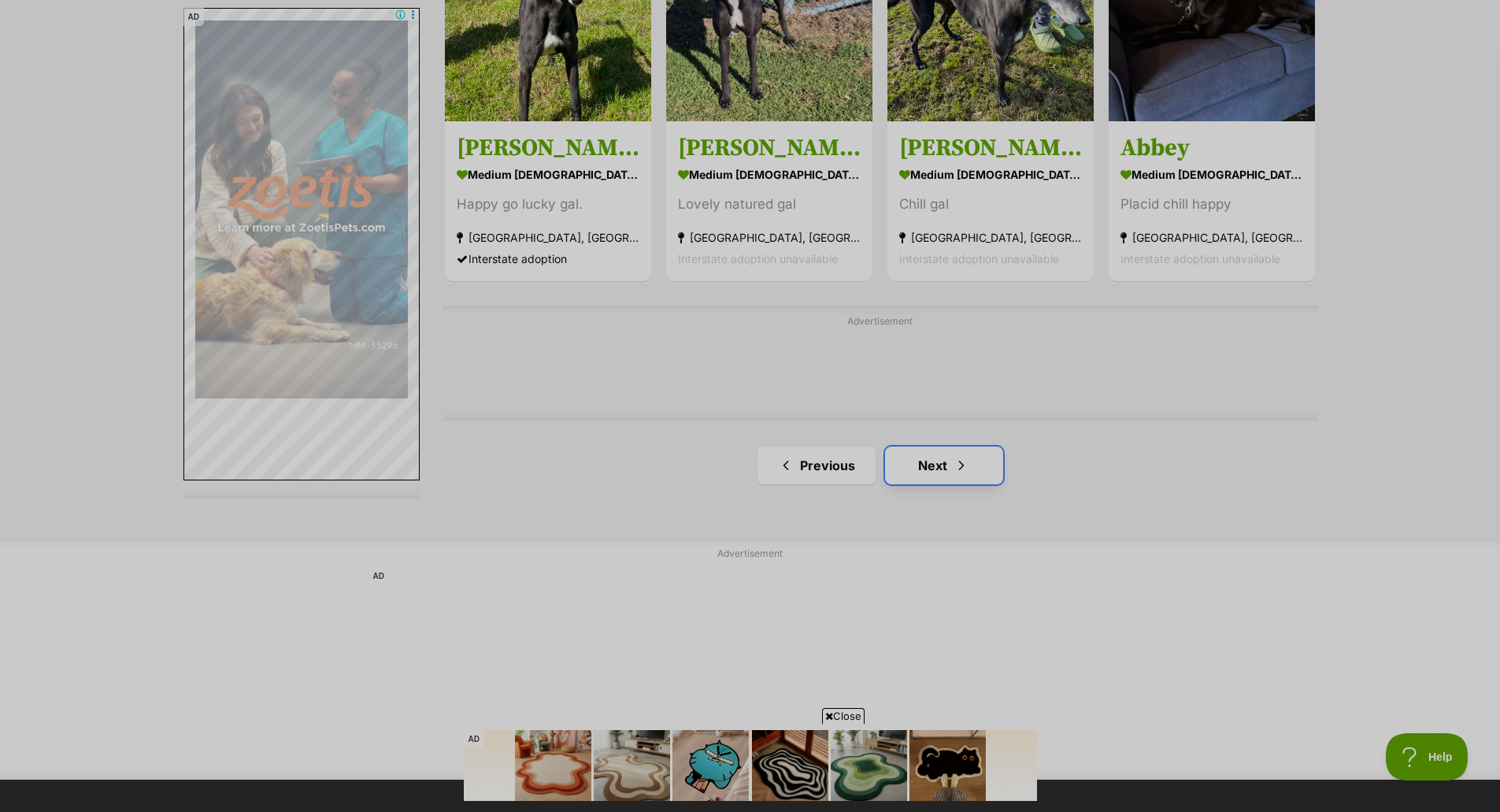
click at [929, 454] on link "Next" at bounding box center [944, 466] width 118 height 38
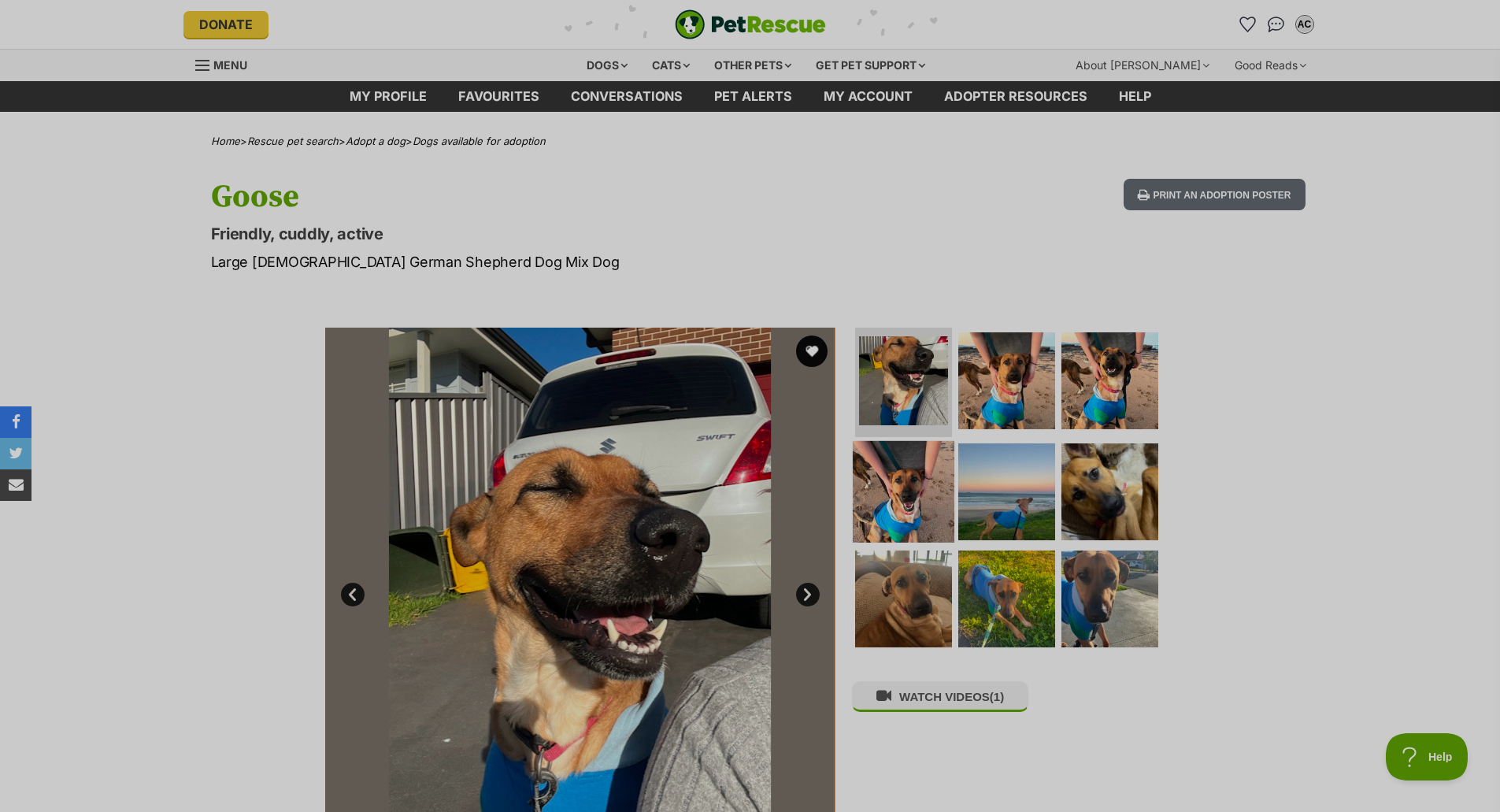
click at [889, 506] on img at bounding box center [903, 492] width 102 height 102
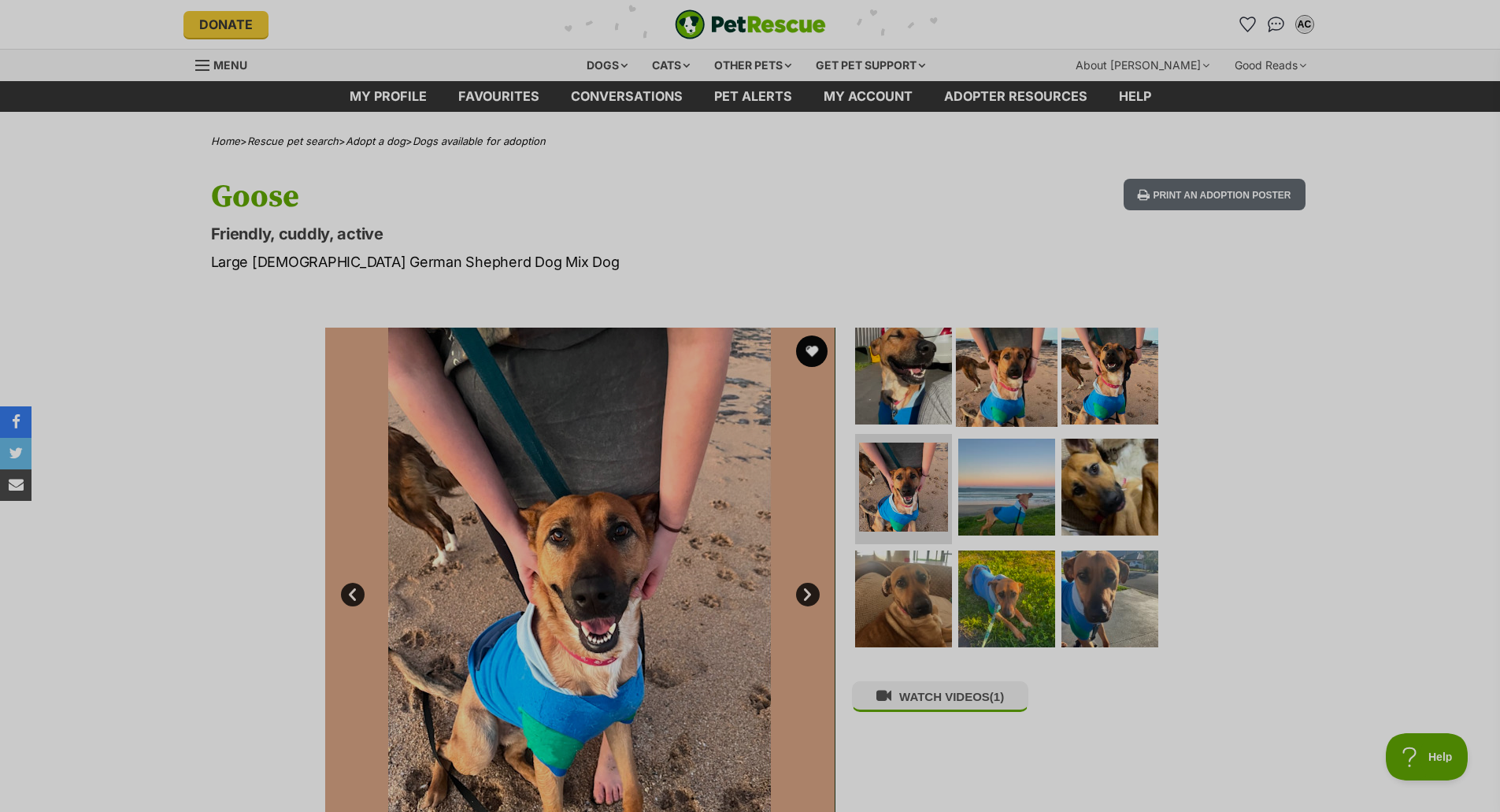
click at [1013, 375] on img at bounding box center [1006, 374] width 102 height 102
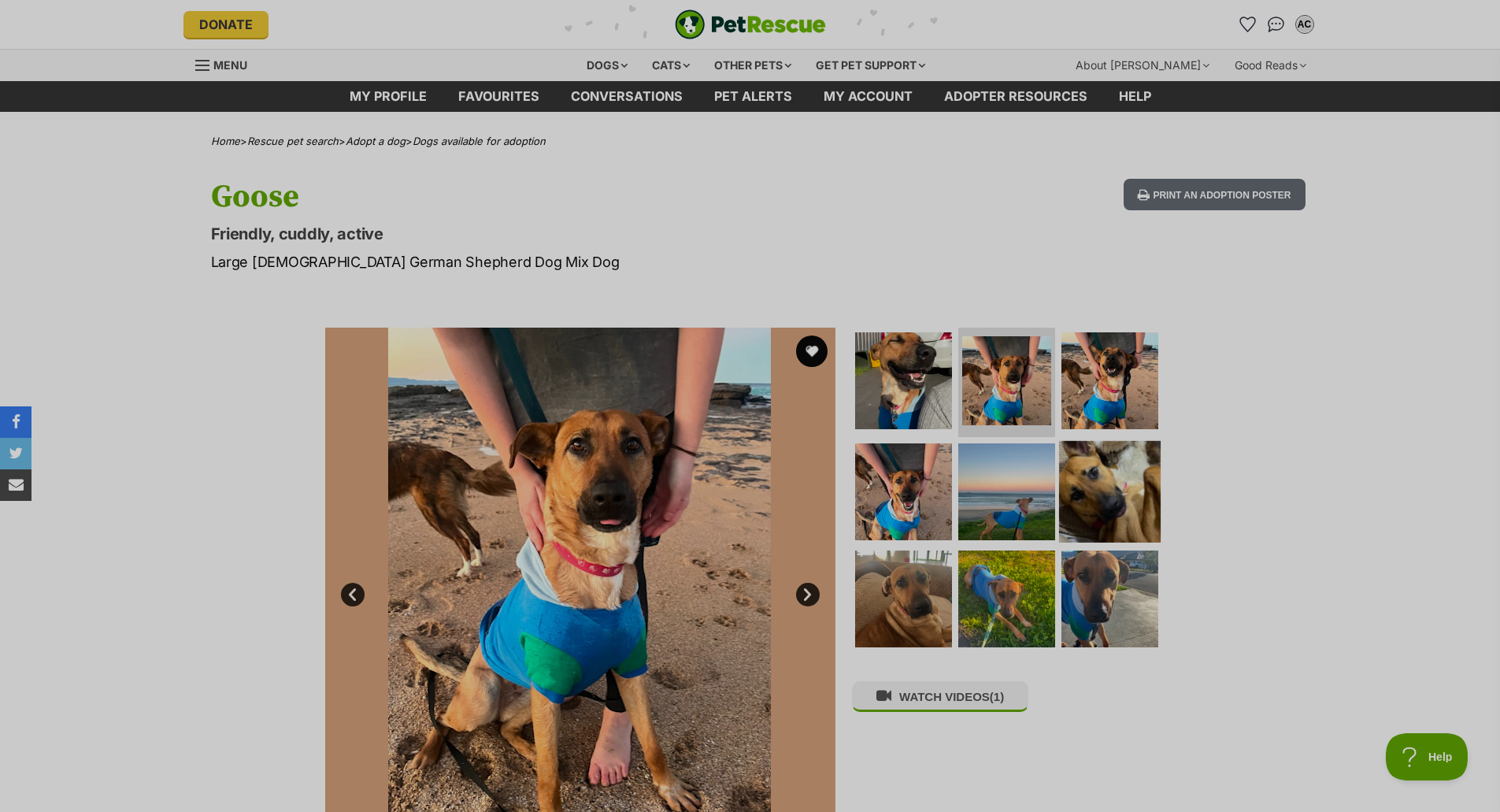
click at [1100, 484] on img at bounding box center [1110, 492] width 102 height 102
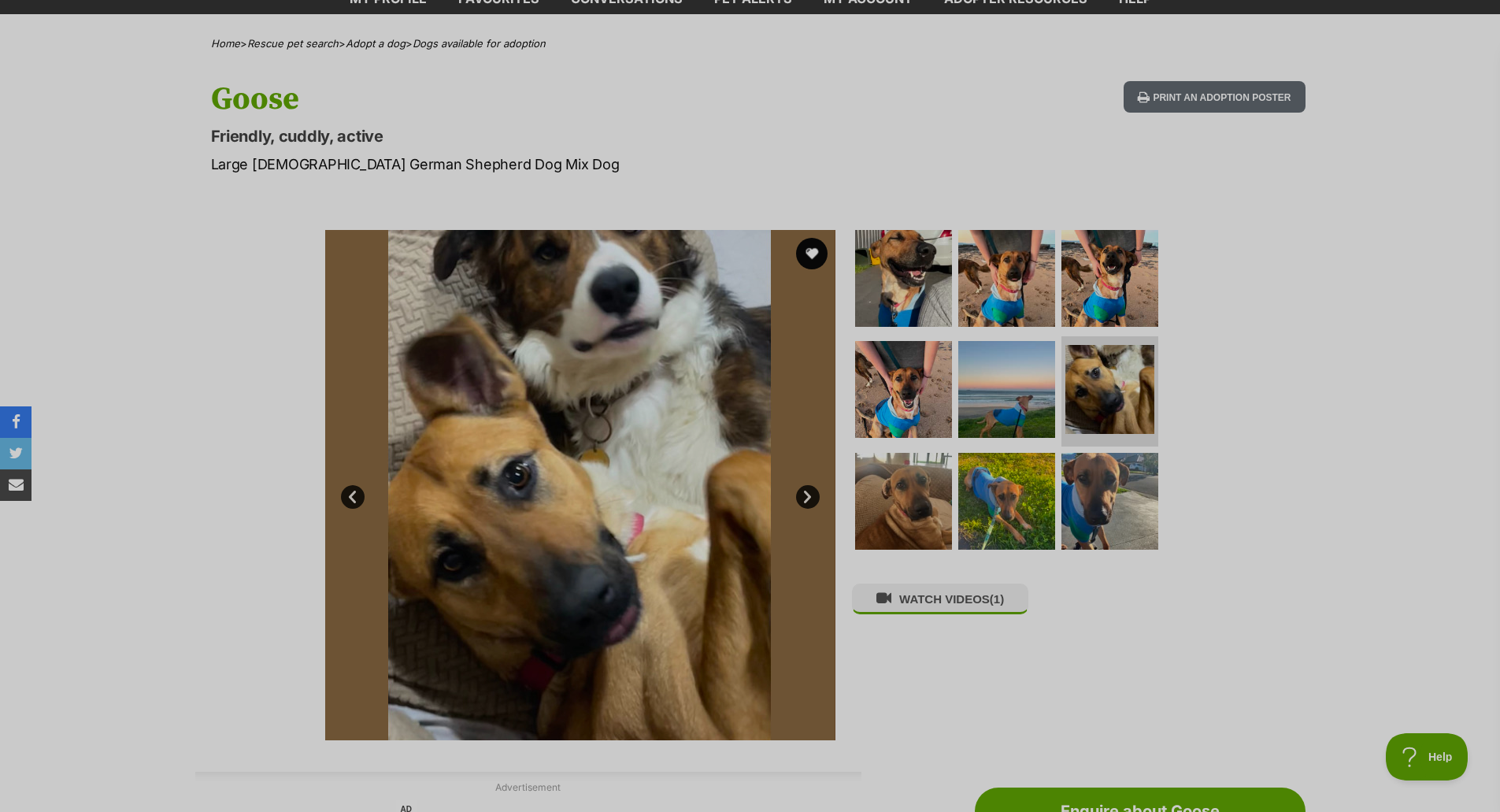
scroll to position [236, 0]
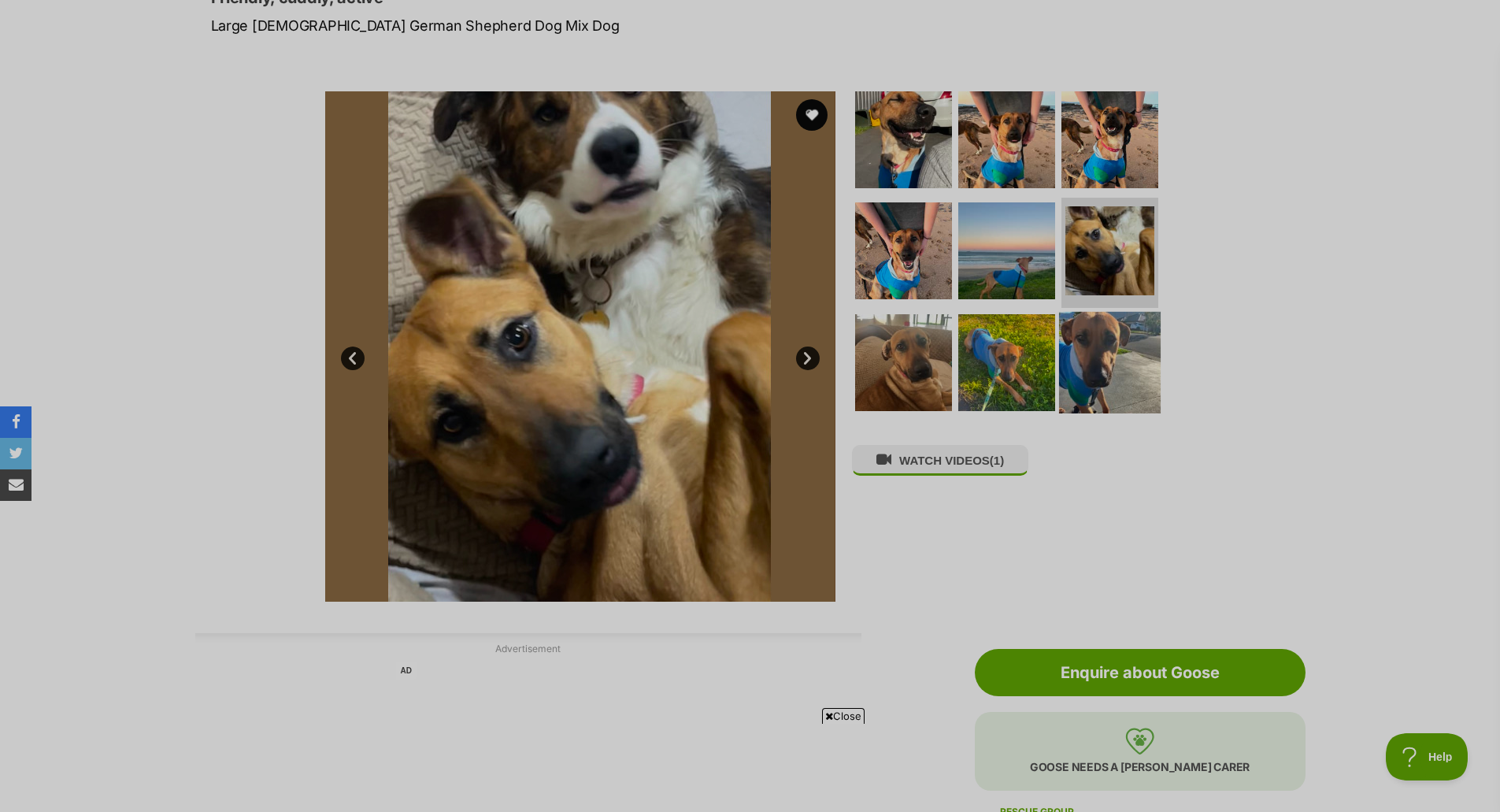
click at [1060, 336] on img at bounding box center [1110, 363] width 102 height 102
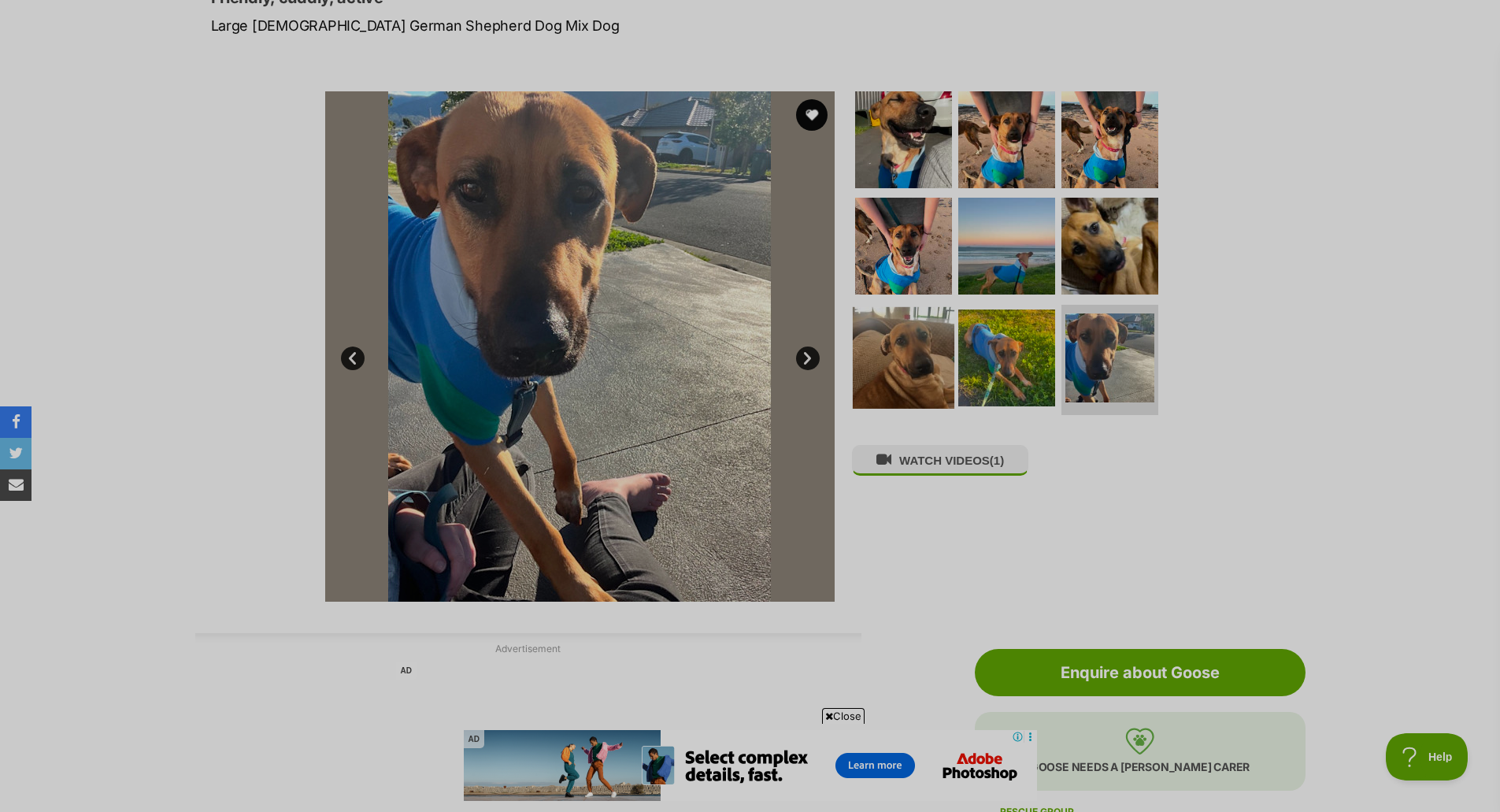
click at [883, 363] on img at bounding box center [903, 357] width 102 height 102
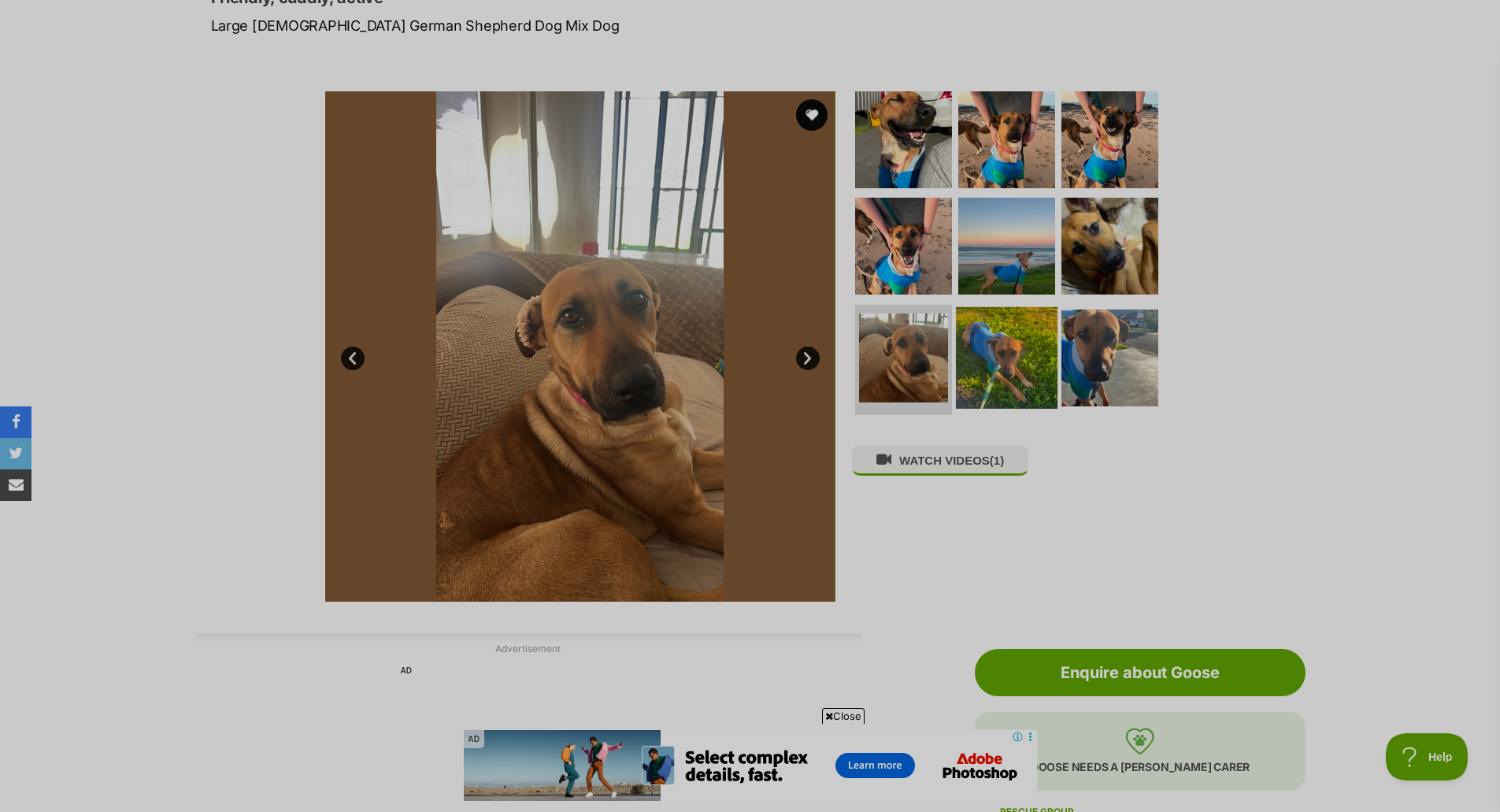
click at [1010, 345] on img at bounding box center [1006, 357] width 102 height 102
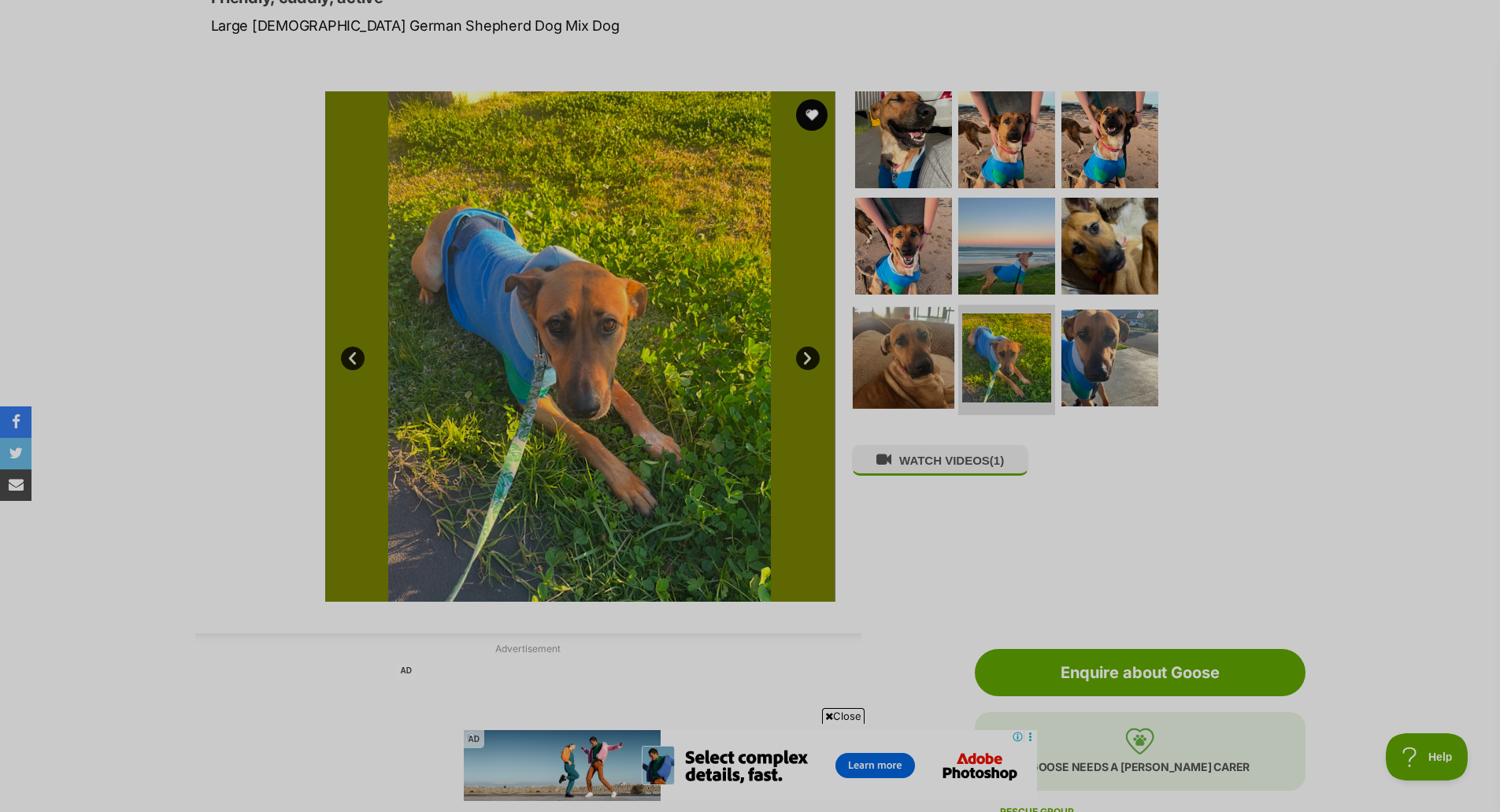
click at [870, 365] on img at bounding box center [903, 357] width 102 height 102
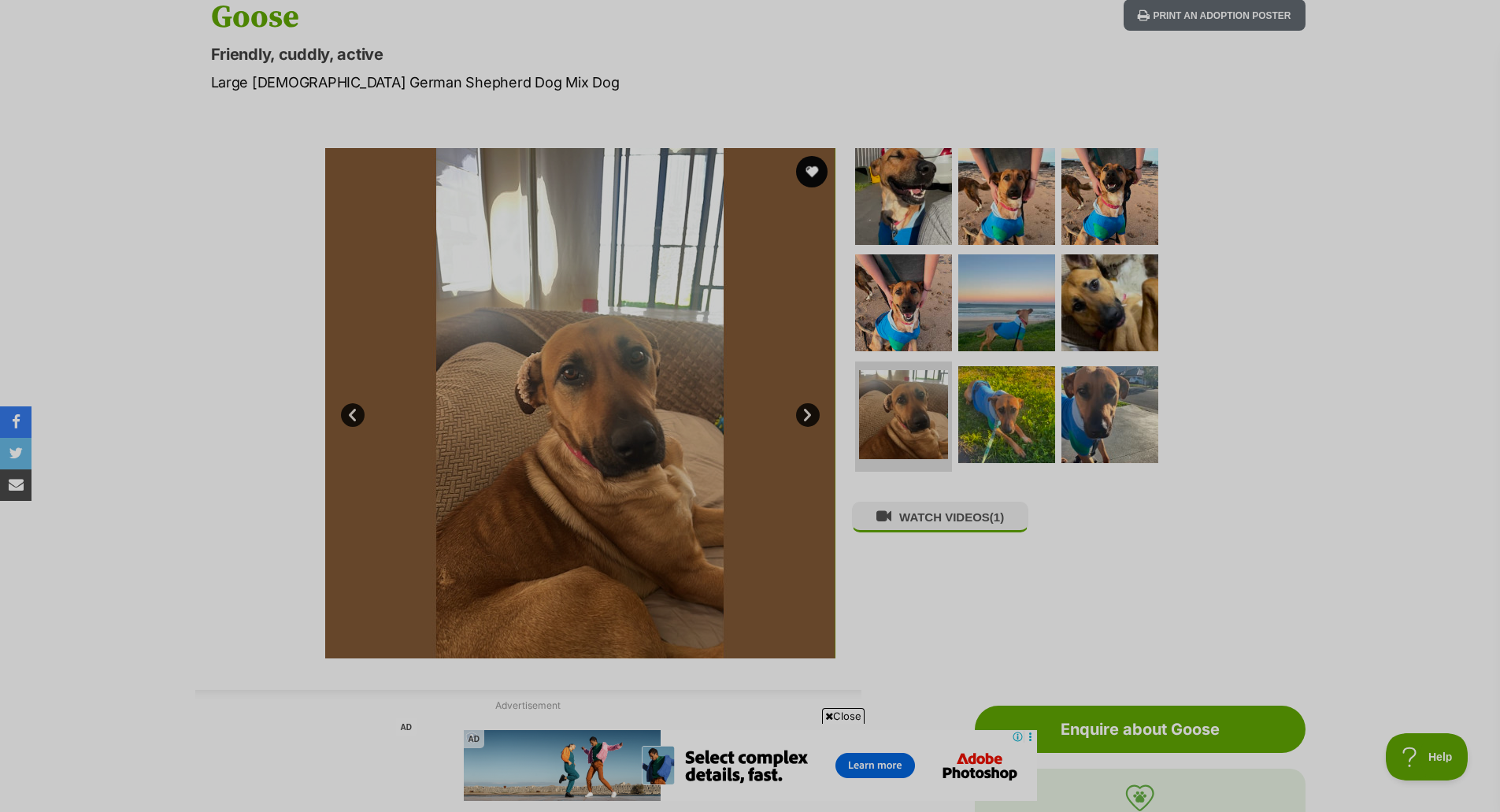
scroll to position [78, 0]
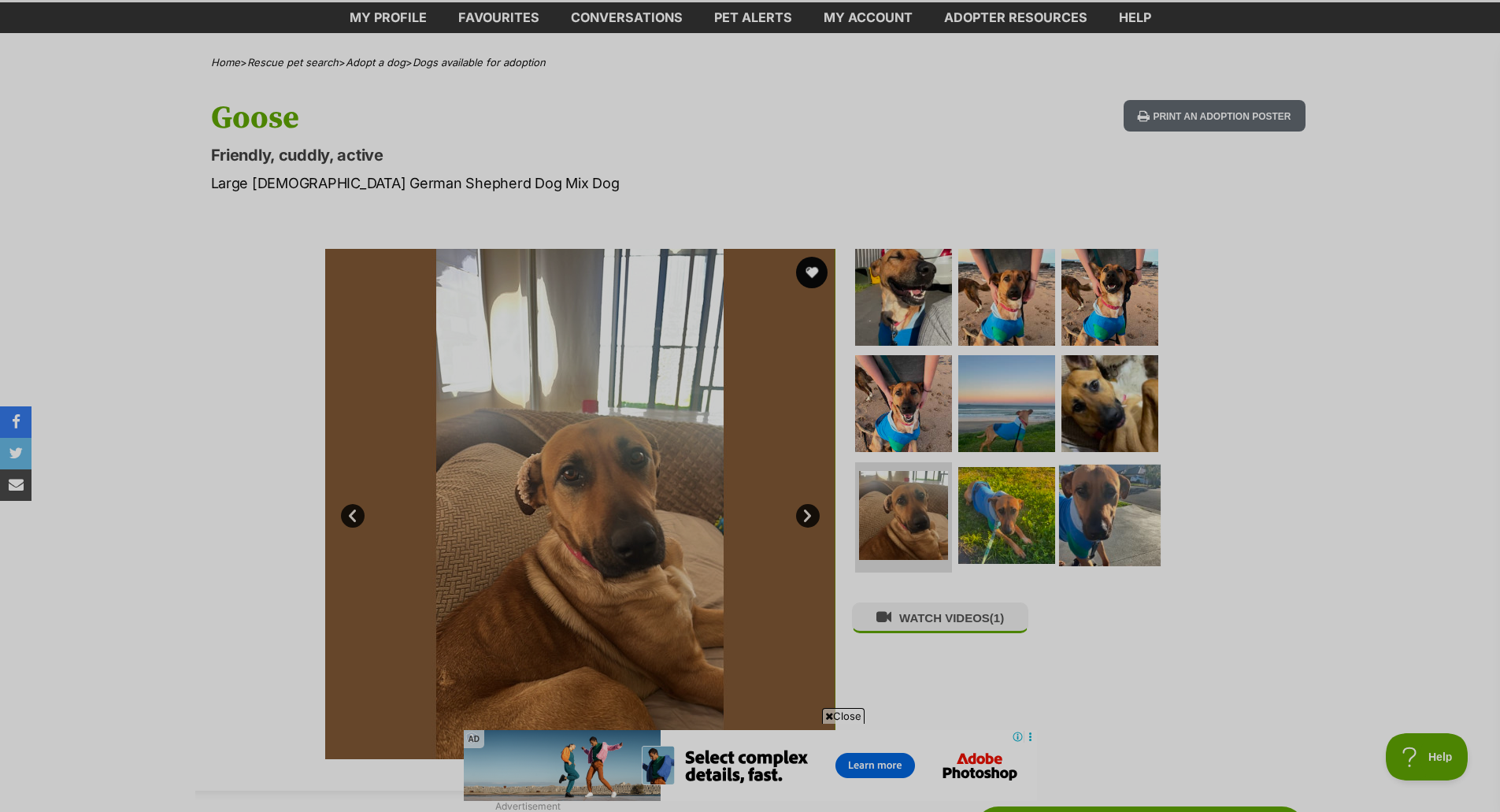
click at [1089, 503] on img at bounding box center [1110, 515] width 102 height 102
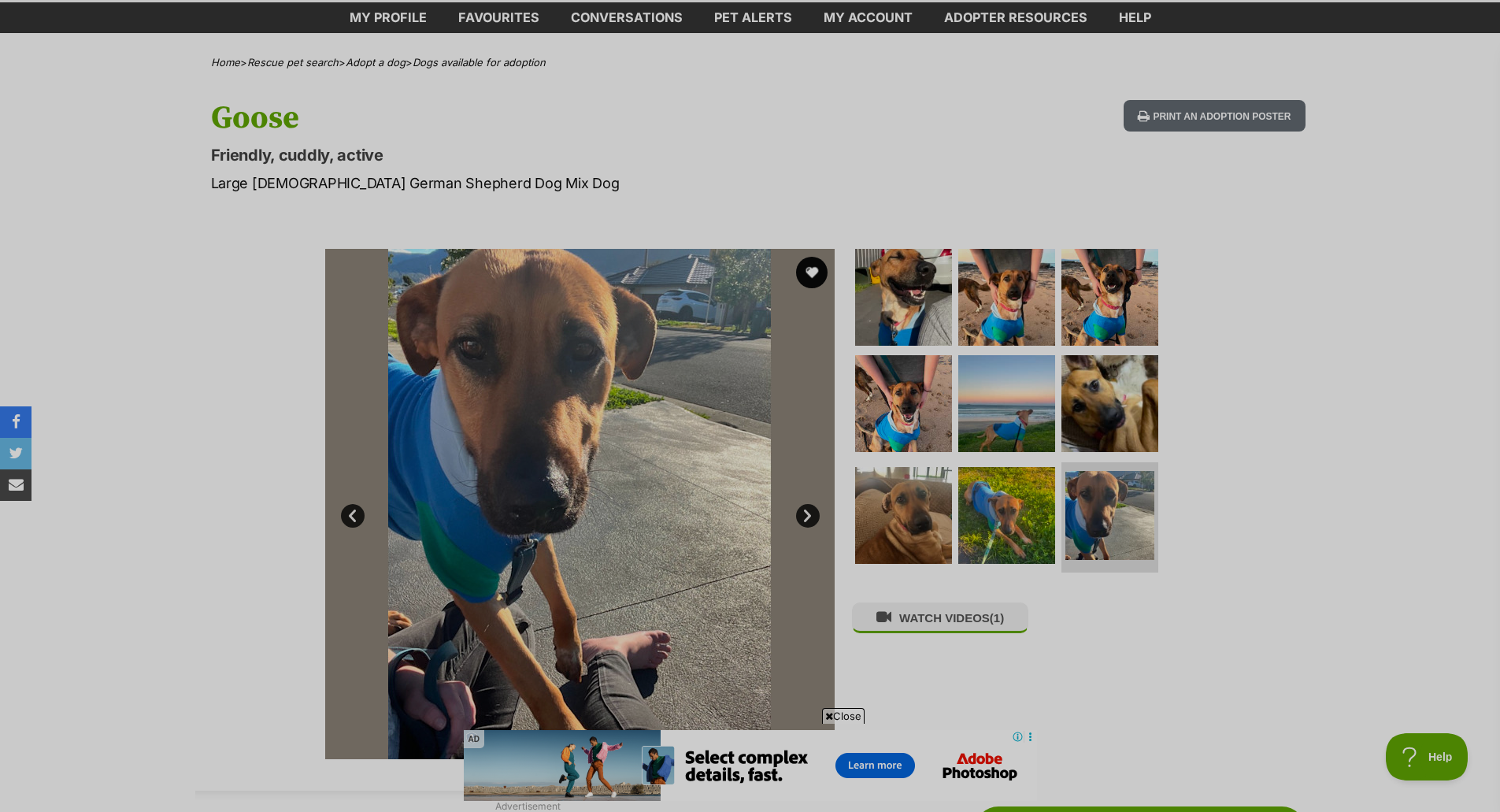
click at [824, 513] on img at bounding box center [579, 503] width 510 height 510
click at [892, 514] on img at bounding box center [903, 515] width 102 height 102
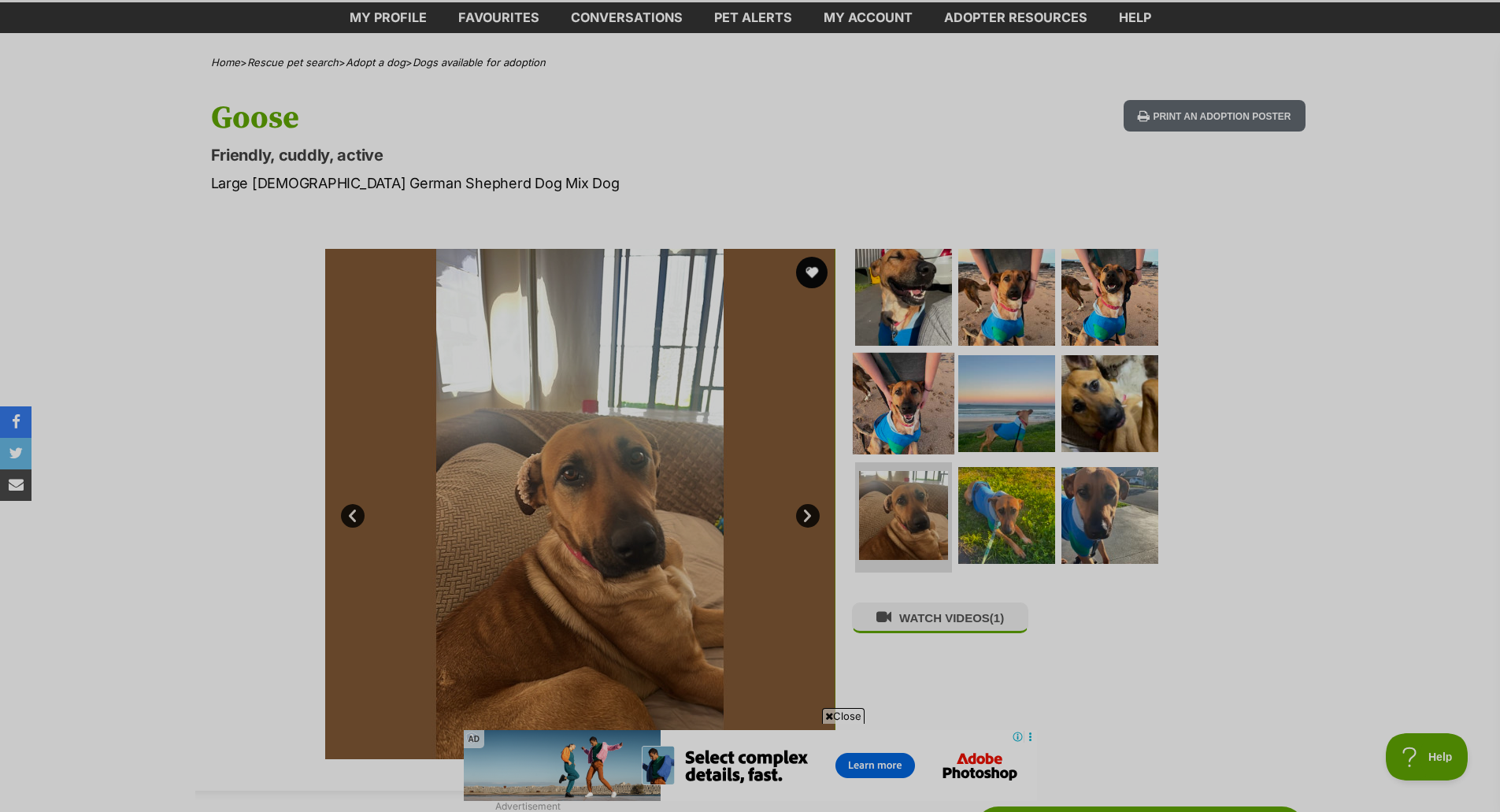
click at [897, 411] on img at bounding box center [903, 403] width 102 height 102
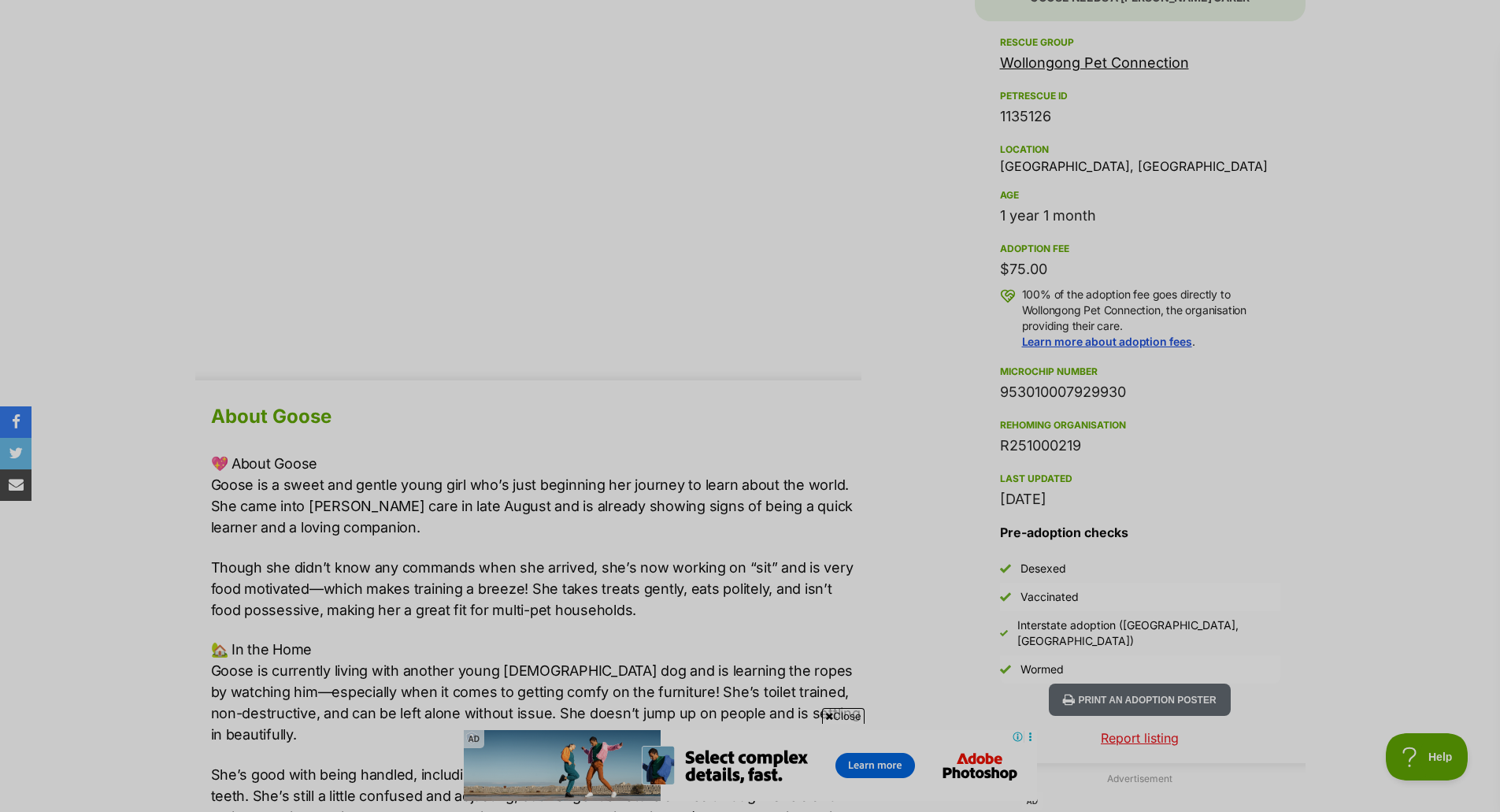
scroll to position [1023, 0]
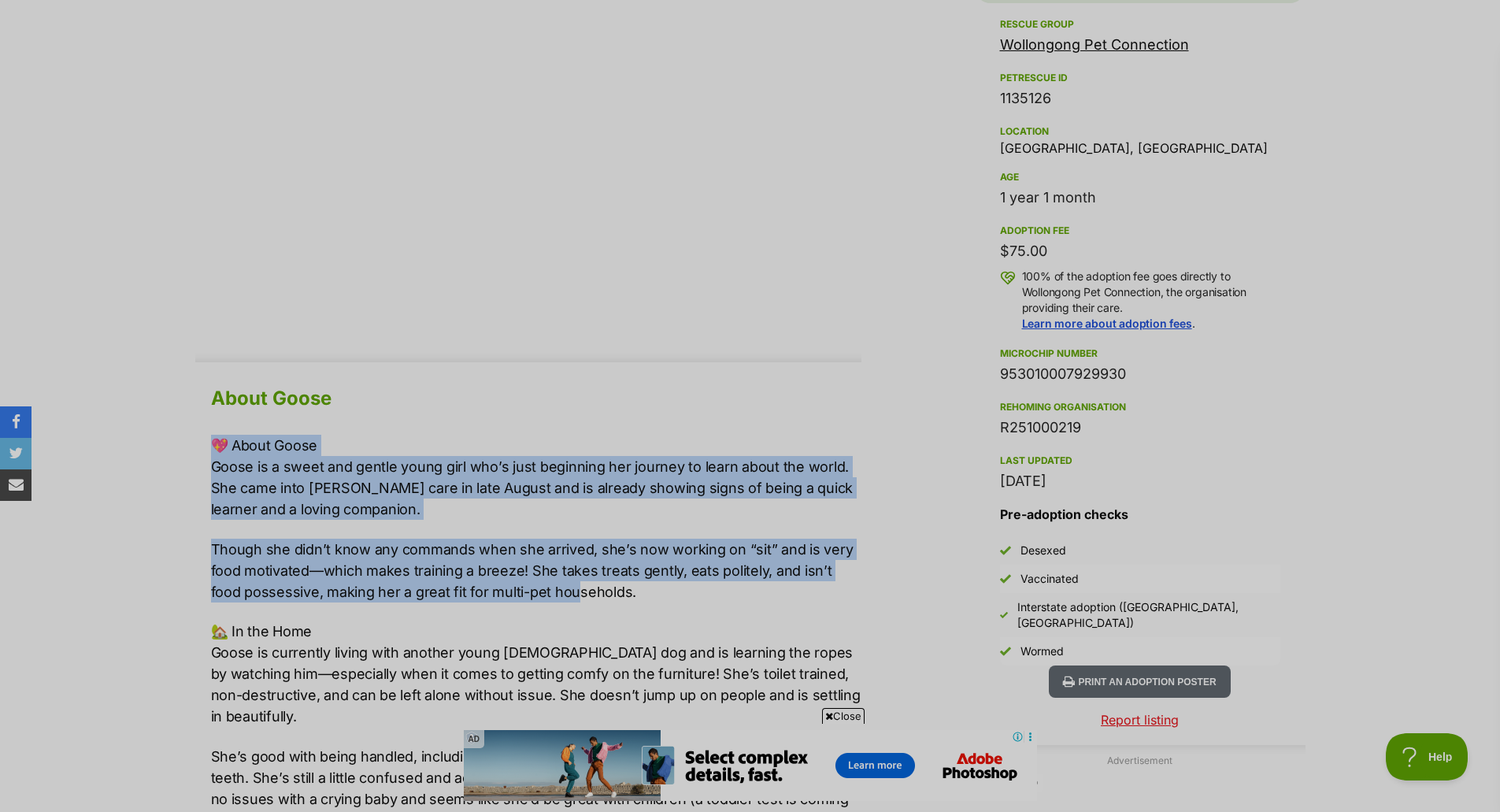
drag, startPoint x: 343, startPoint y: 450, endPoint x: 542, endPoint y: 591, distance: 243.9
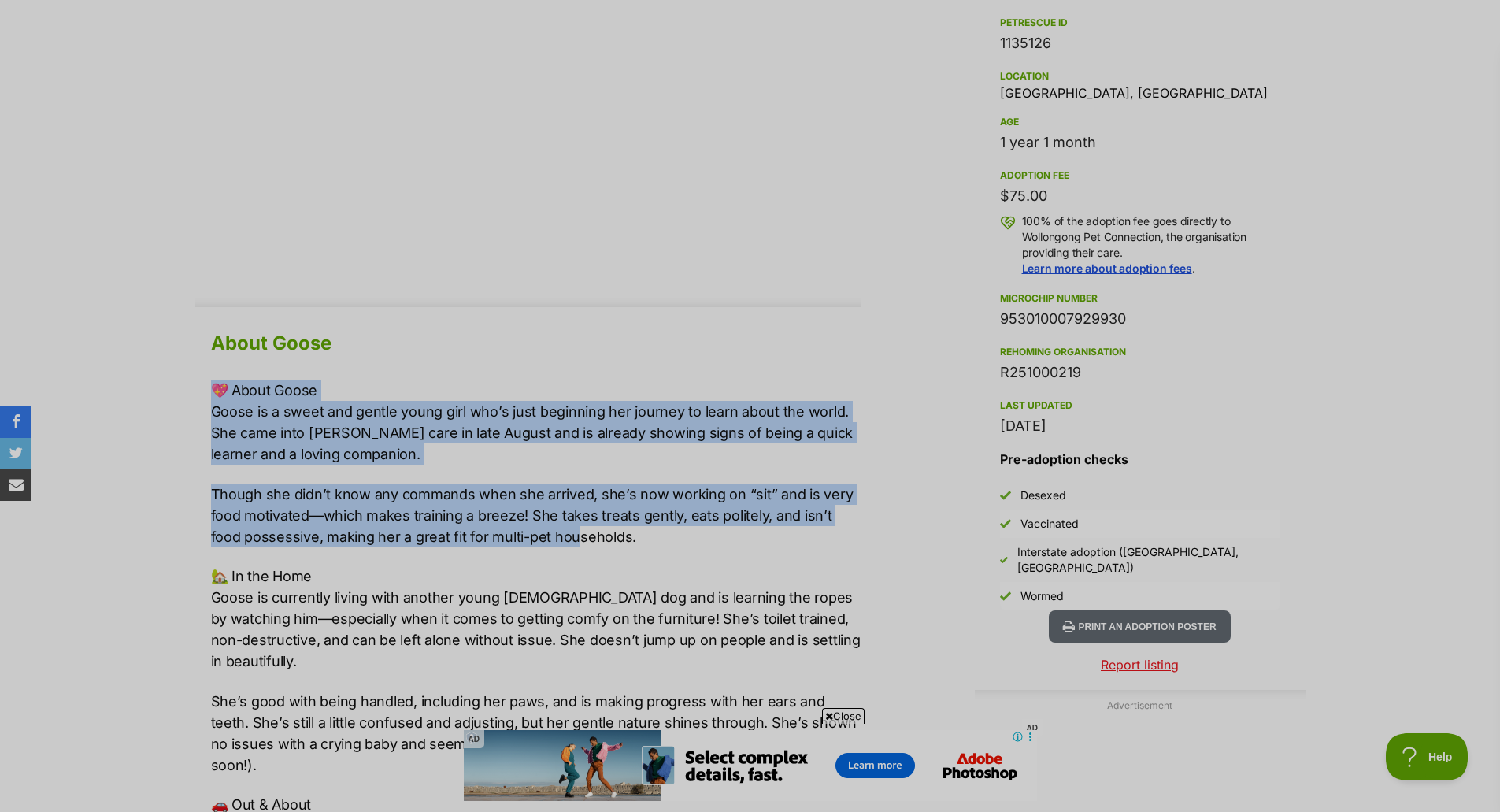
scroll to position [1103, 0]
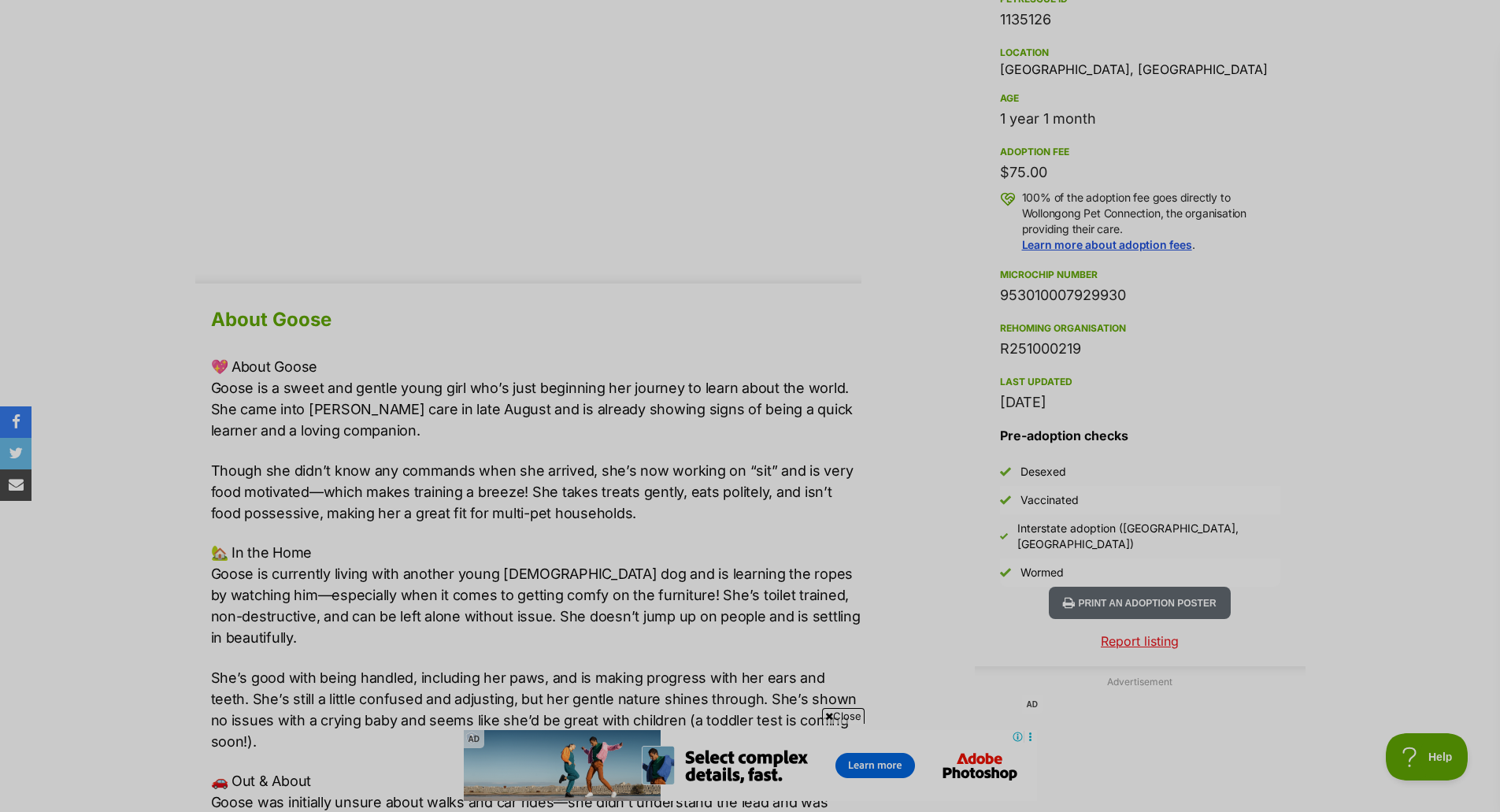
click at [258, 589] on p "🏡 In the Home Goose is currently living with another young male dog and is lear…" at bounding box center [536, 595] width 651 height 106
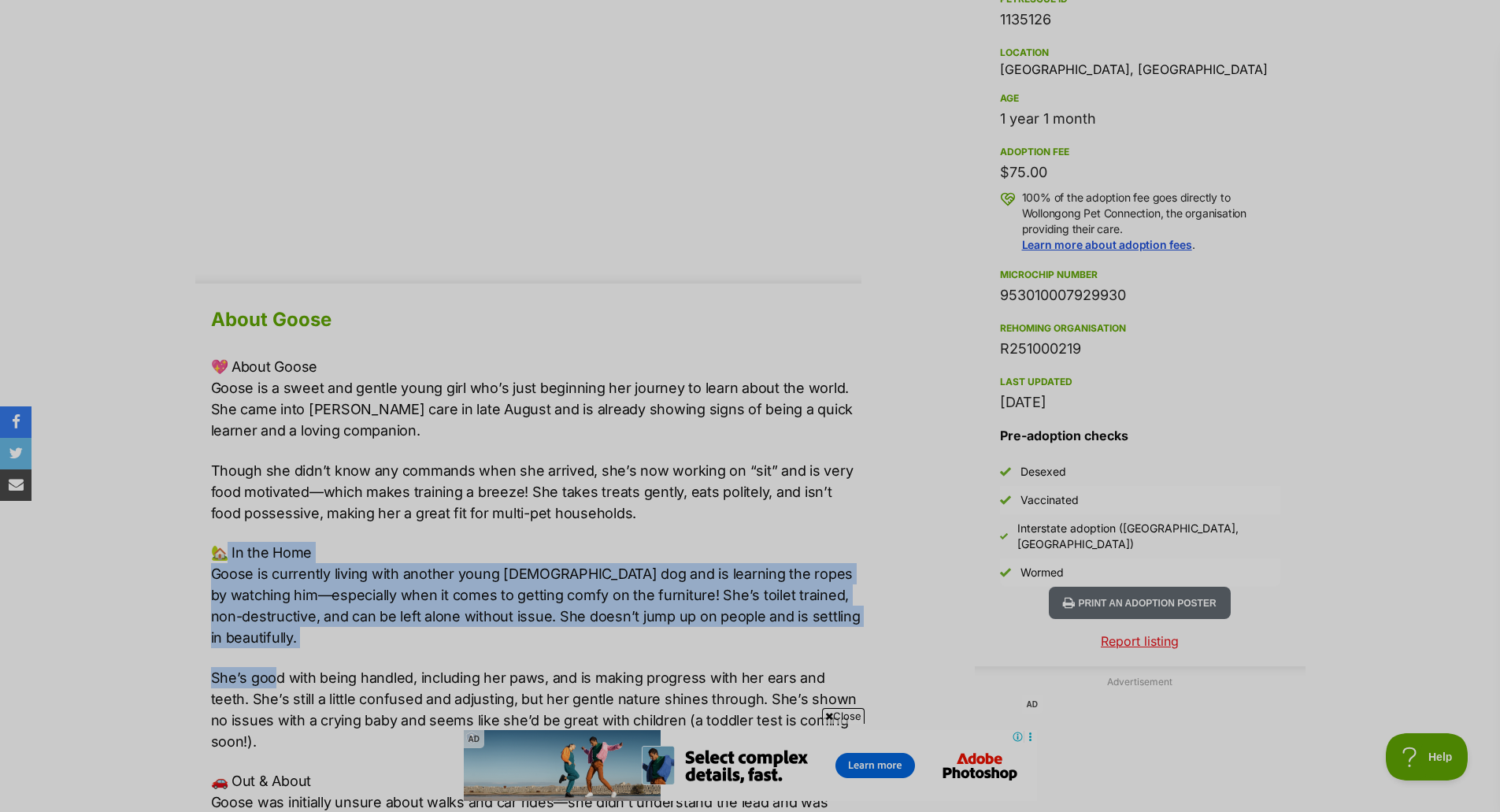
drag, startPoint x: 227, startPoint y: 559, endPoint x: 274, endPoint y: 655, distance: 106.9
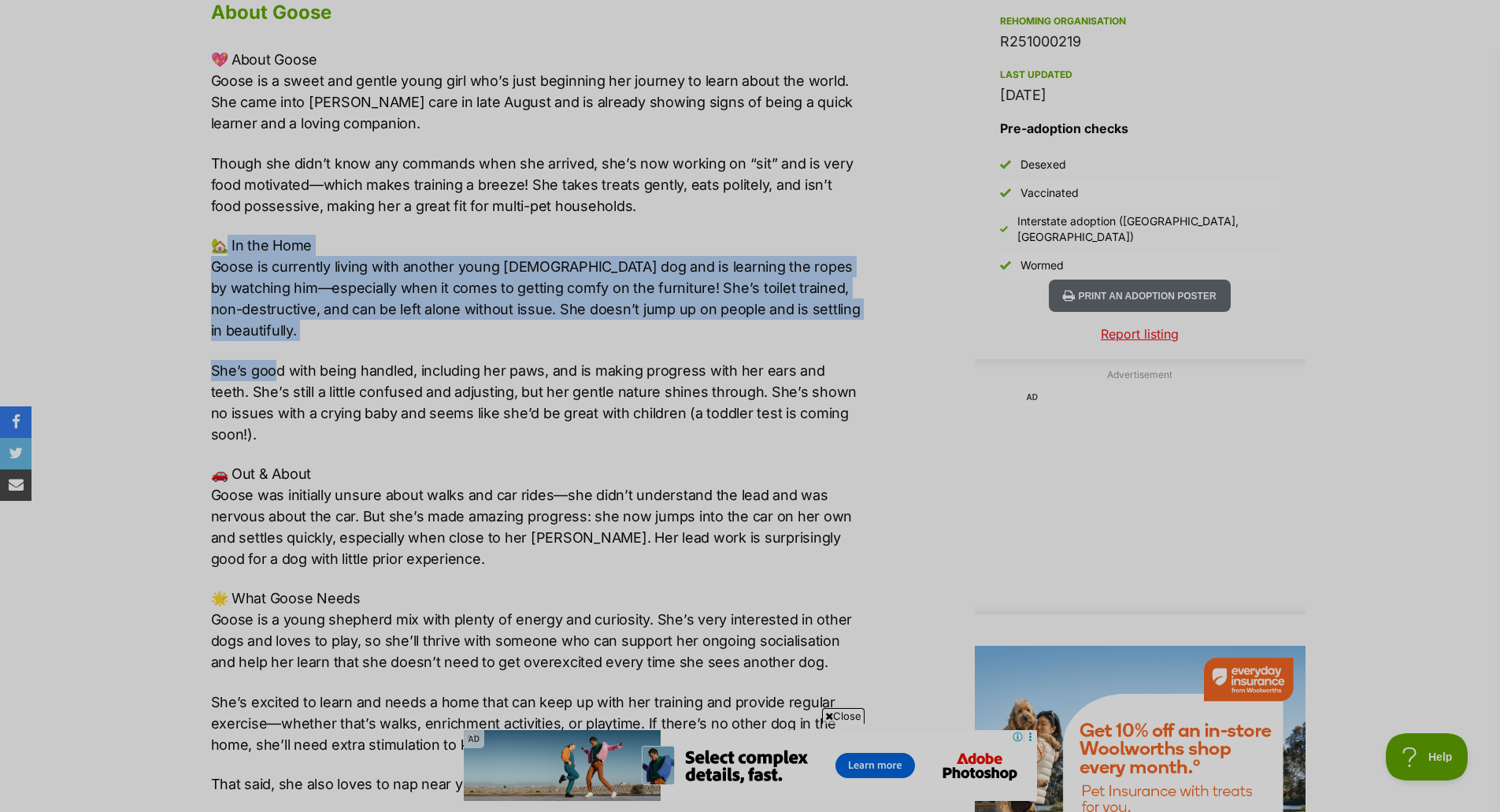
scroll to position [1417, 0]
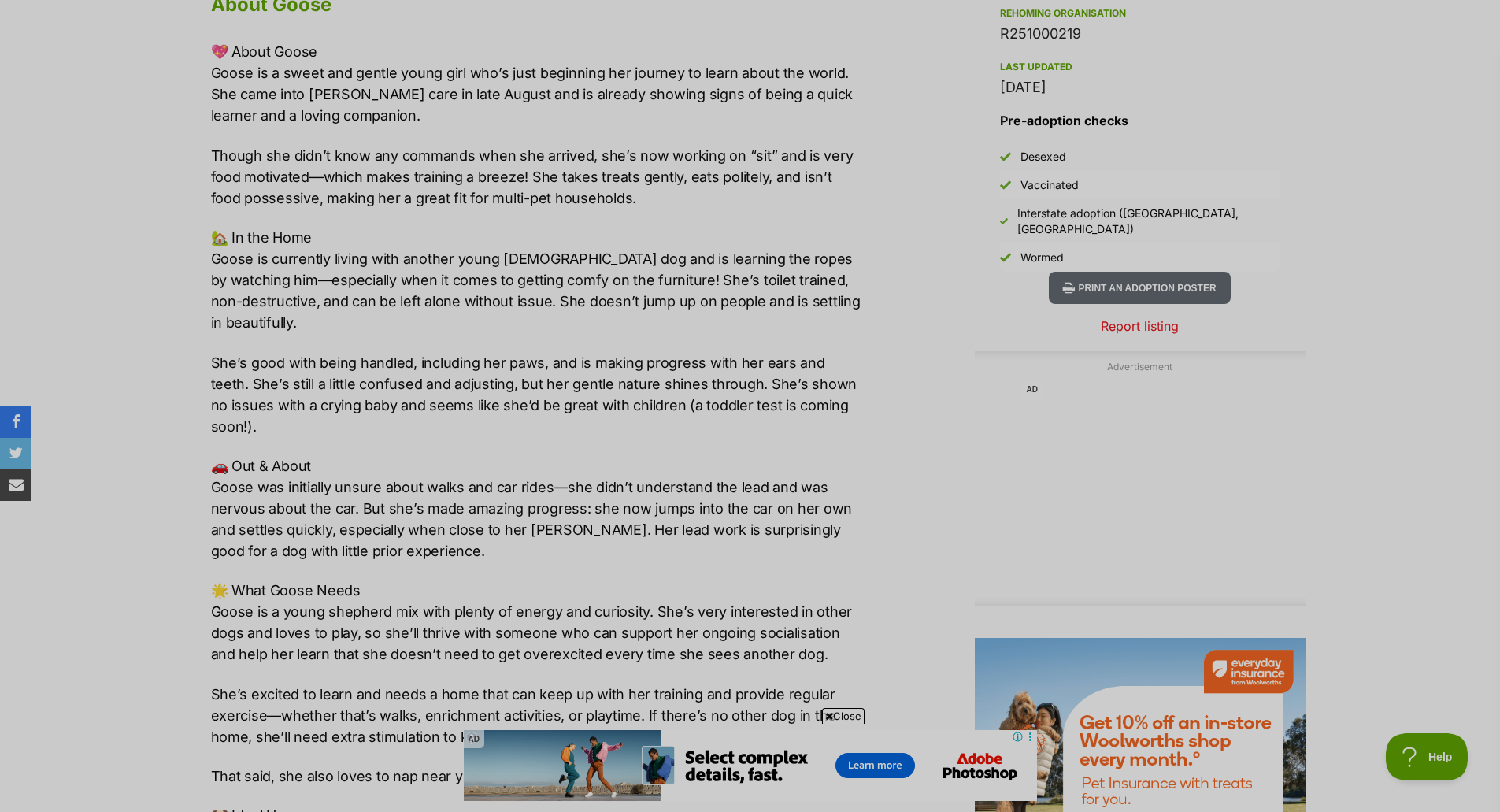
click at [294, 503] on p "🚗 Out & About Goose was initially unsure about walks and car rides—she didn’t u…" at bounding box center [536, 508] width 651 height 106
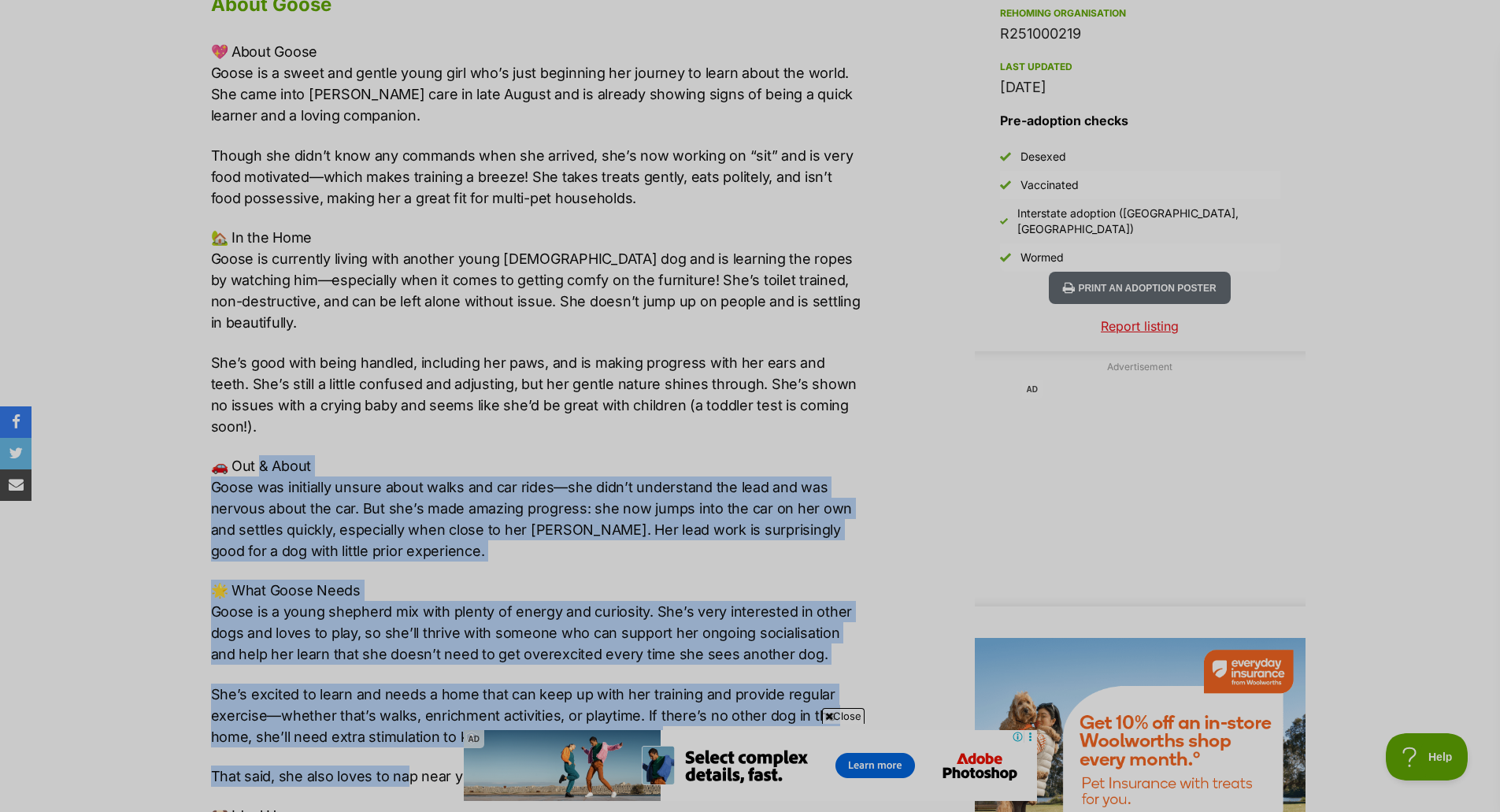
drag, startPoint x: 262, startPoint y: 448, endPoint x: 396, endPoint y: 721, distance: 304.1
click at [401, 727] on div "💖 About Goose Goose is a sweet and gentle young girl who’s just beginning her j…" at bounding box center [536, 536] width 651 height 992
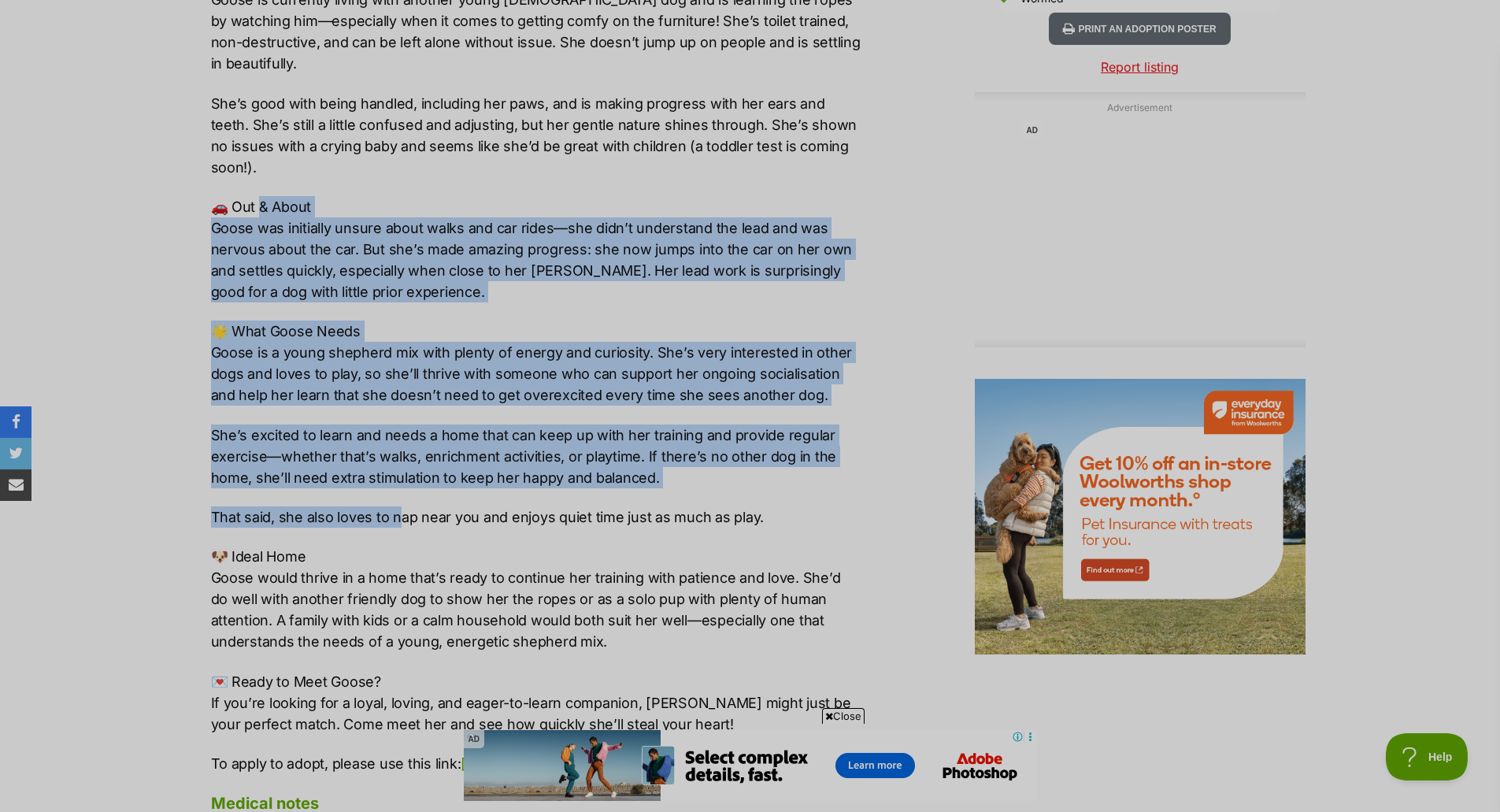
scroll to position [1732, 0]
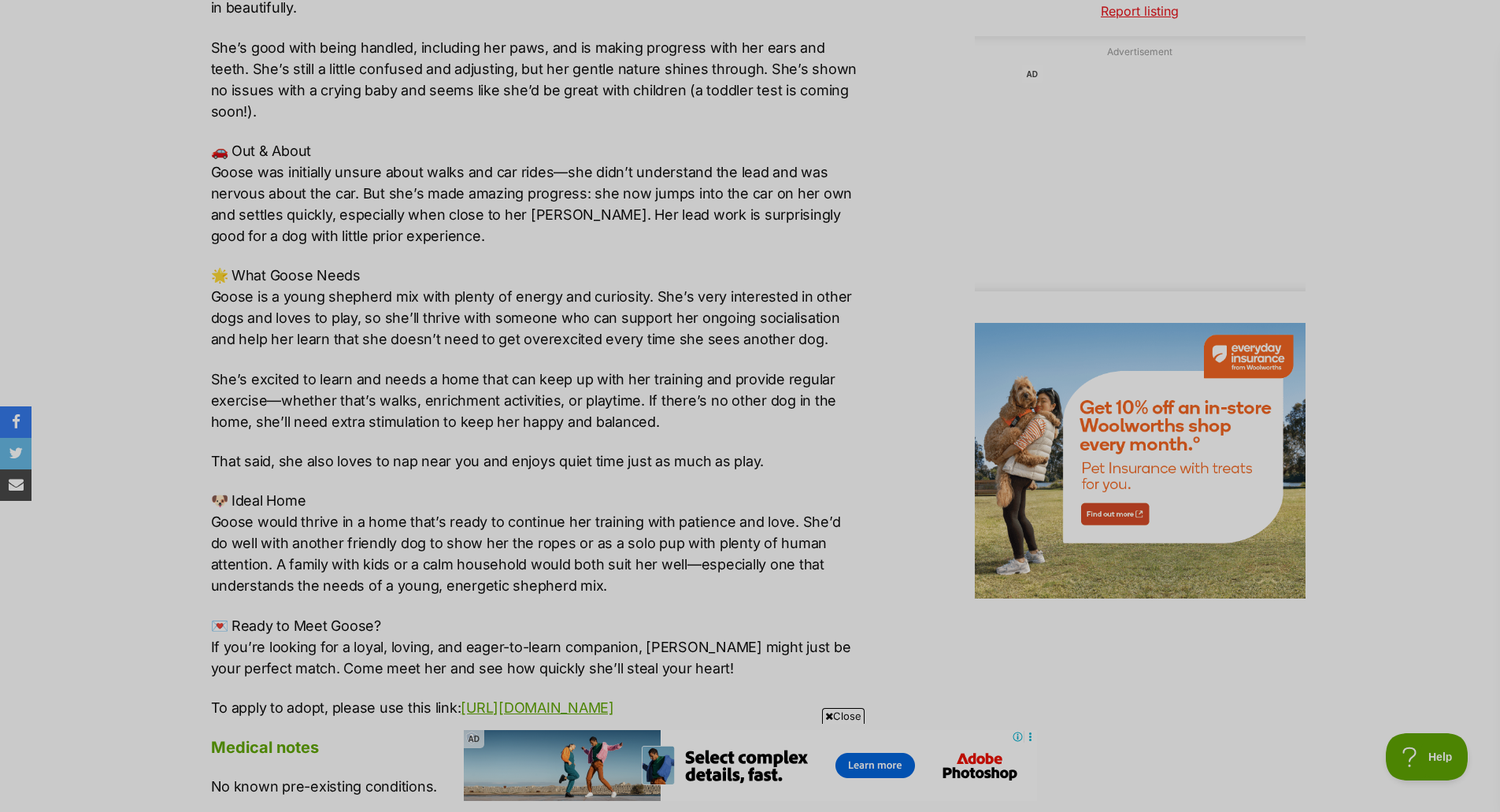
click at [387, 567] on p "🐶 Ideal Home Goose would thrive in a home that’s ready to continue her training…" at bounding box center [536, 543] width 651 height 106
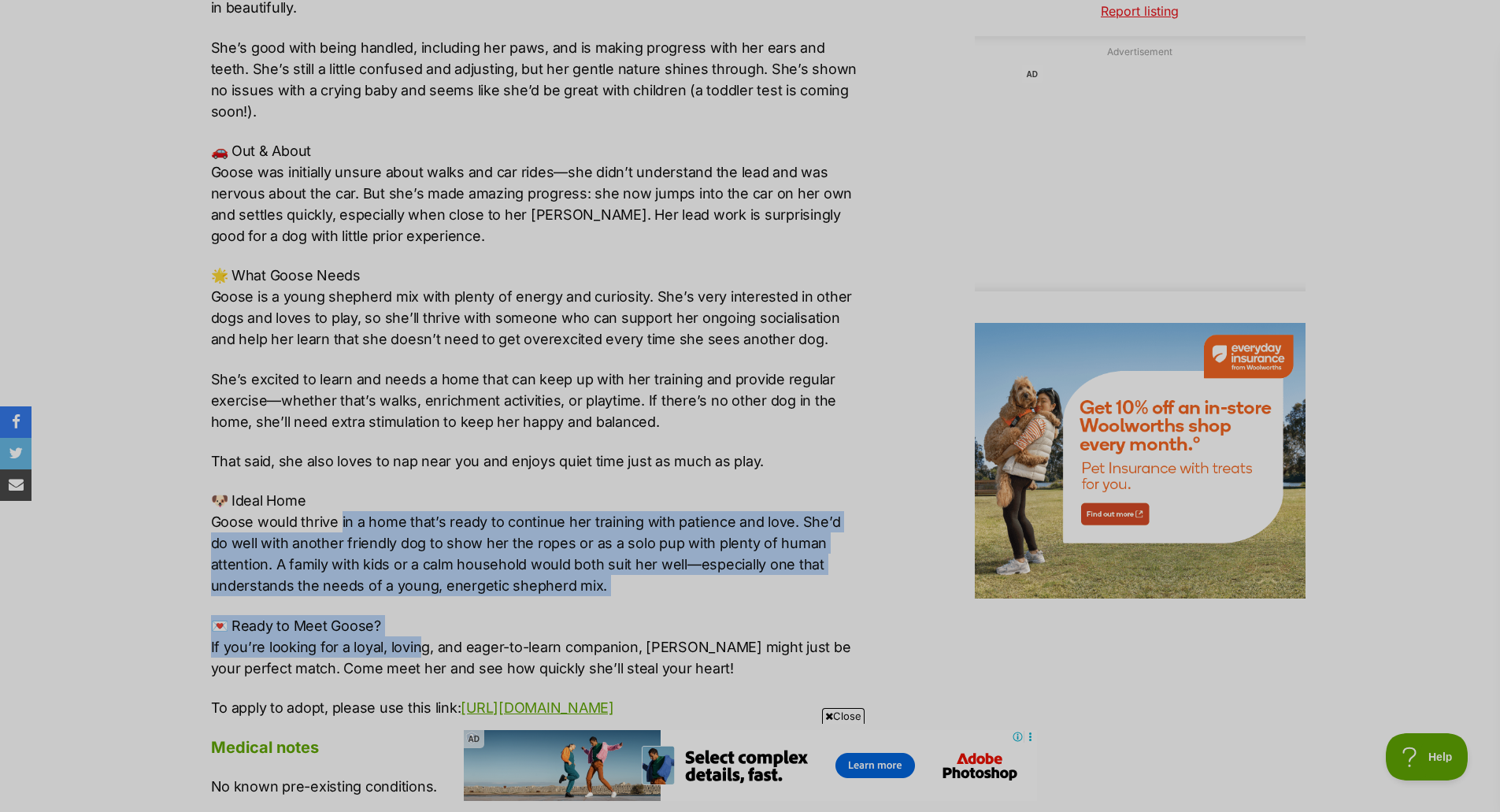
drag, startPoint x: 339, startPoint y: 511, endPoint x: 416, endPoint y: 633, distance: 144.3
click at [416, 633] on div "💖 About Goose Goose is a sweet and gentle young girl who’s just beginning her j…" at bounding box center [536, 221] width 651 height 992
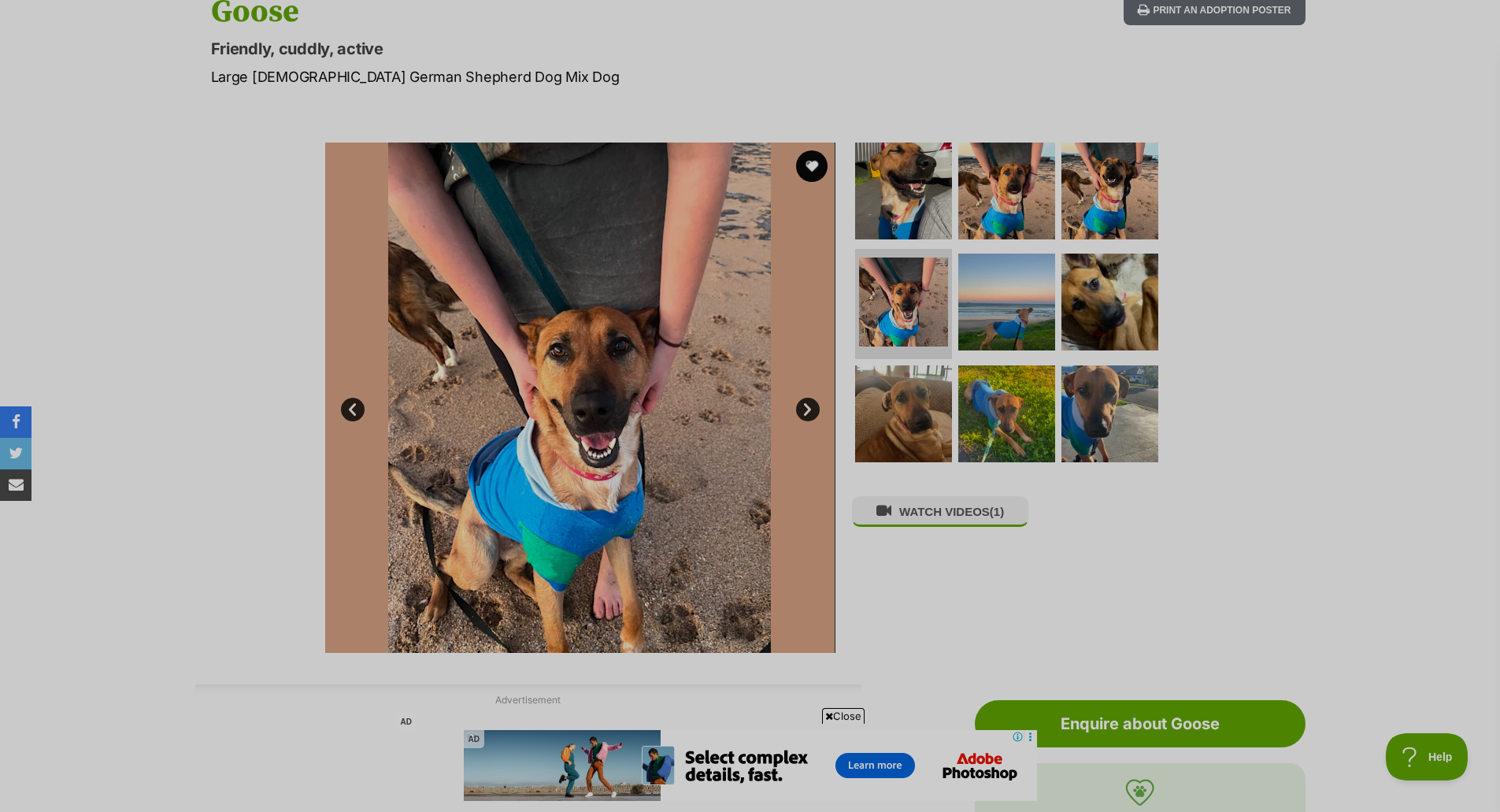
scroll to position [158, 0]
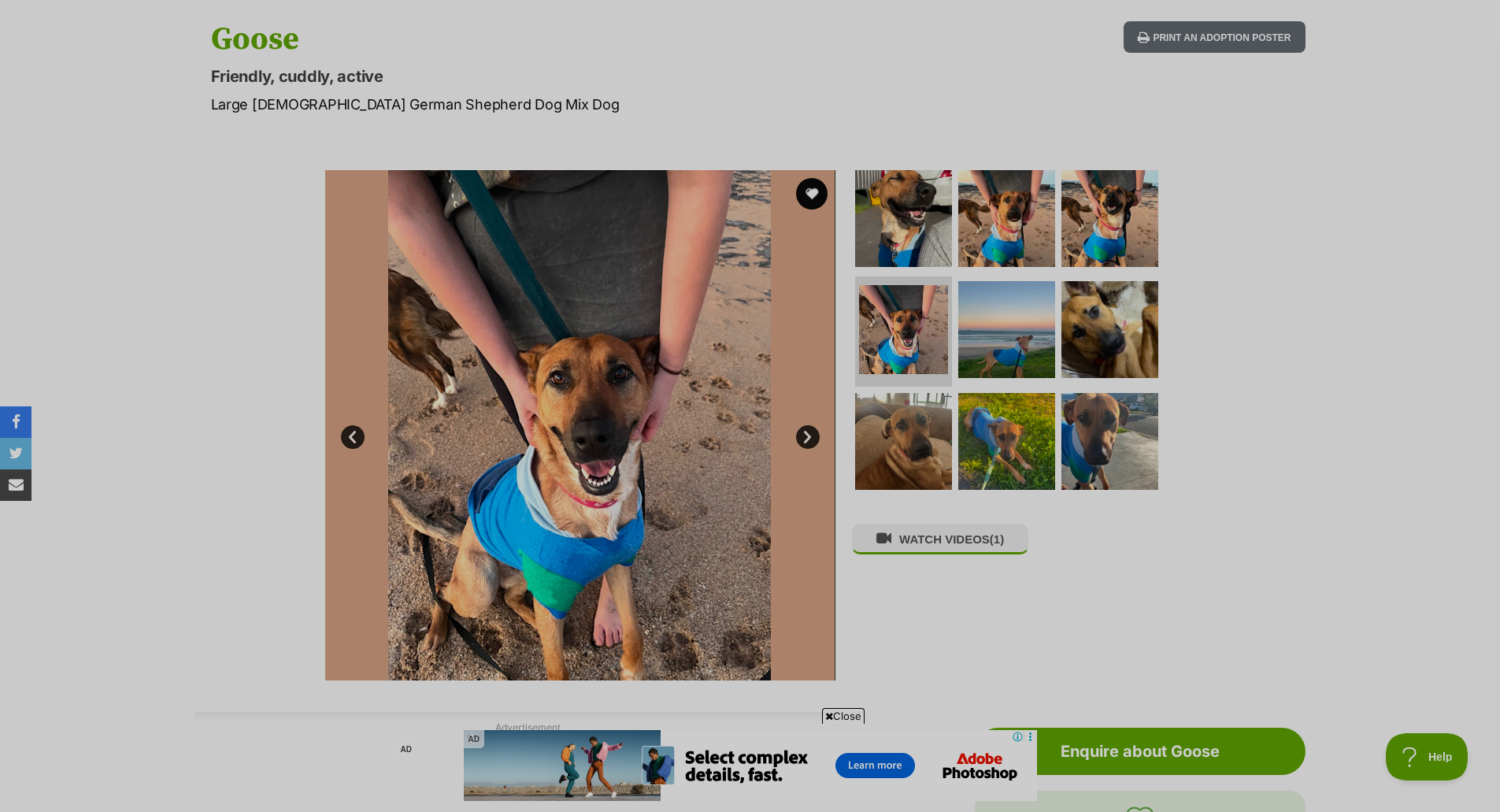
click at [811, 444] on link "Next" at bounding box center [808, 437] width 23 height 23
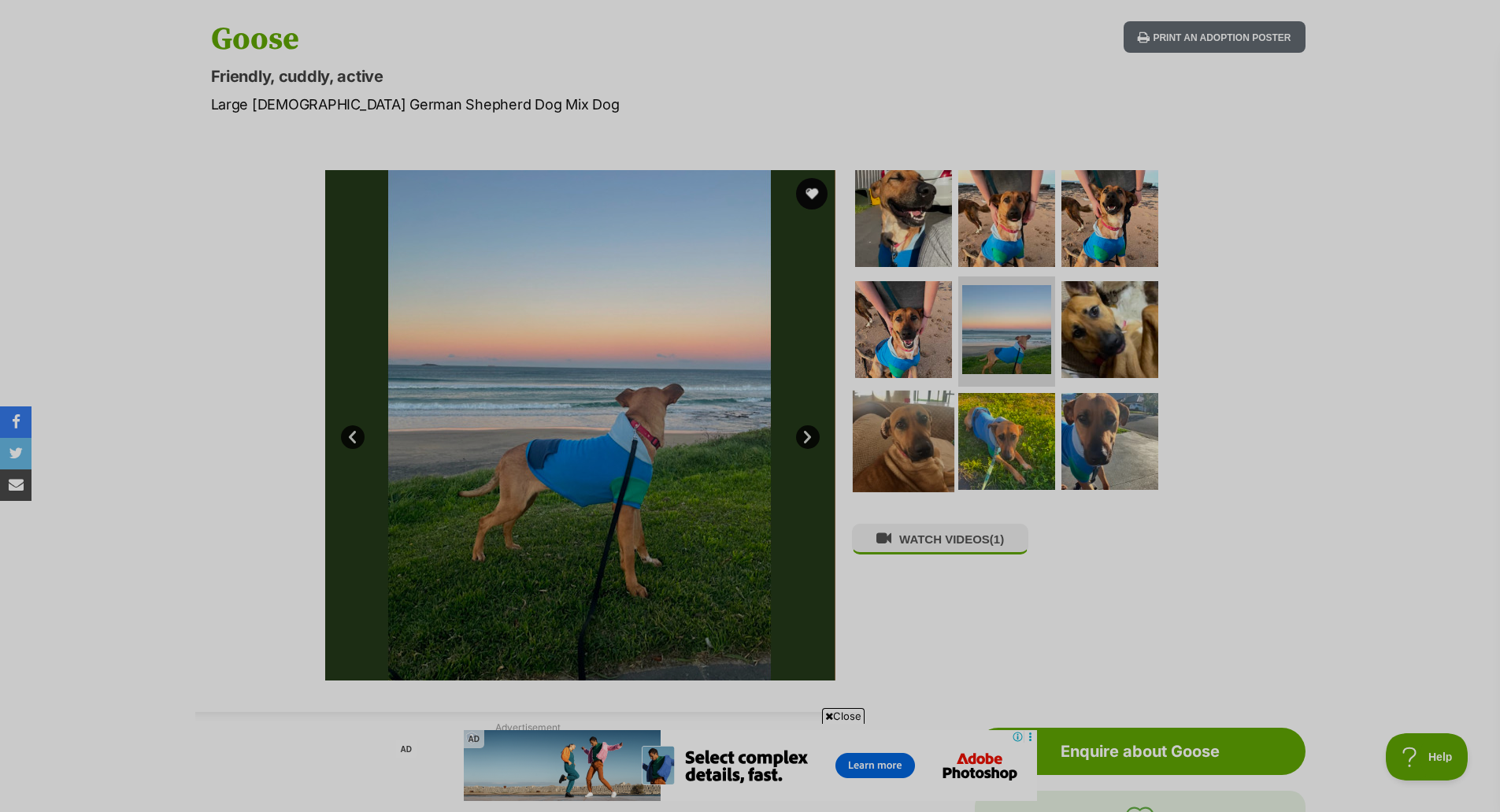
click at [898, 440] on img at bounding box center [903, 441] width 102 height 102
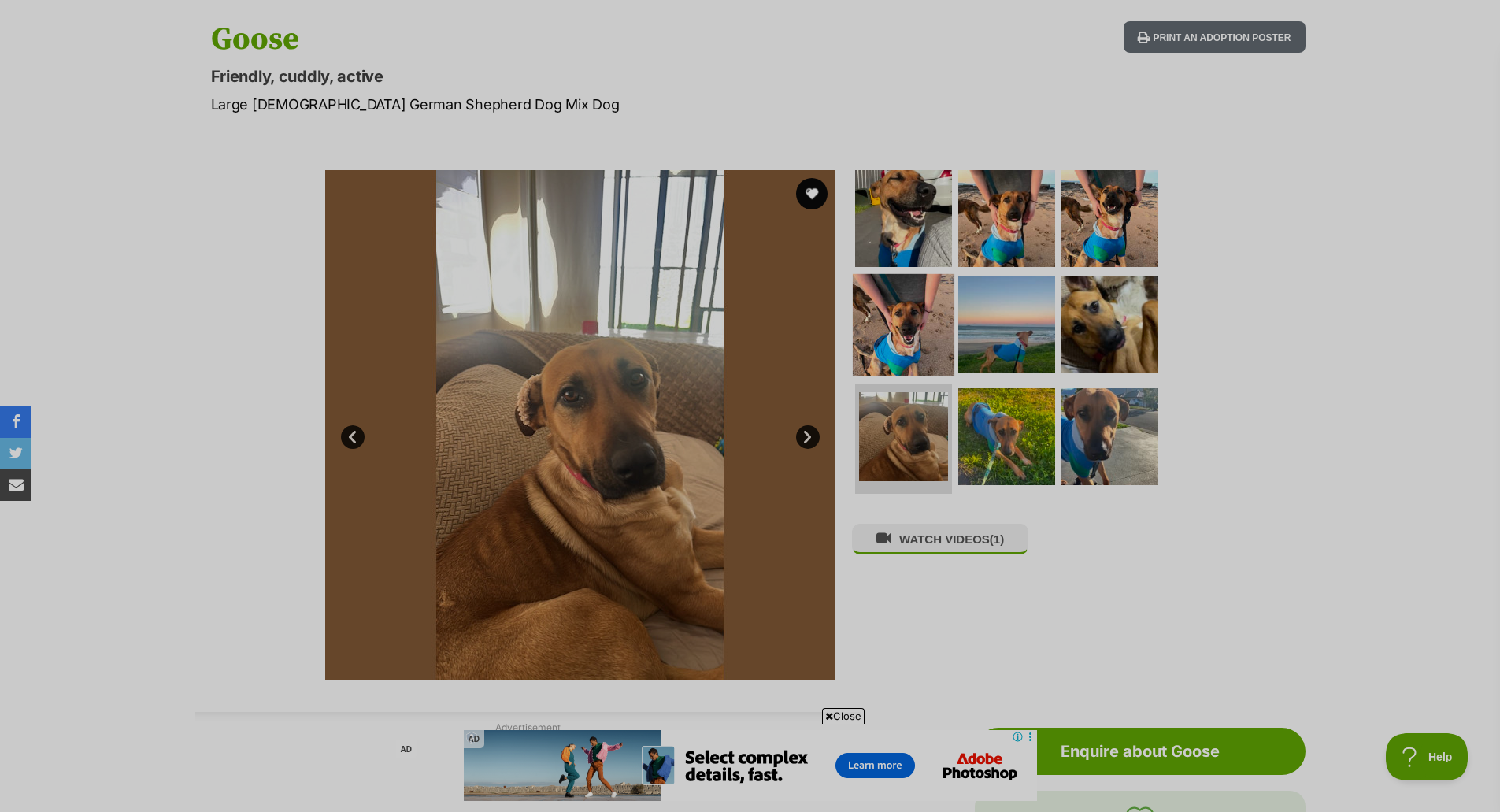
click at [903, 346] on img at bounding box center [903, 325] width 102 height 102
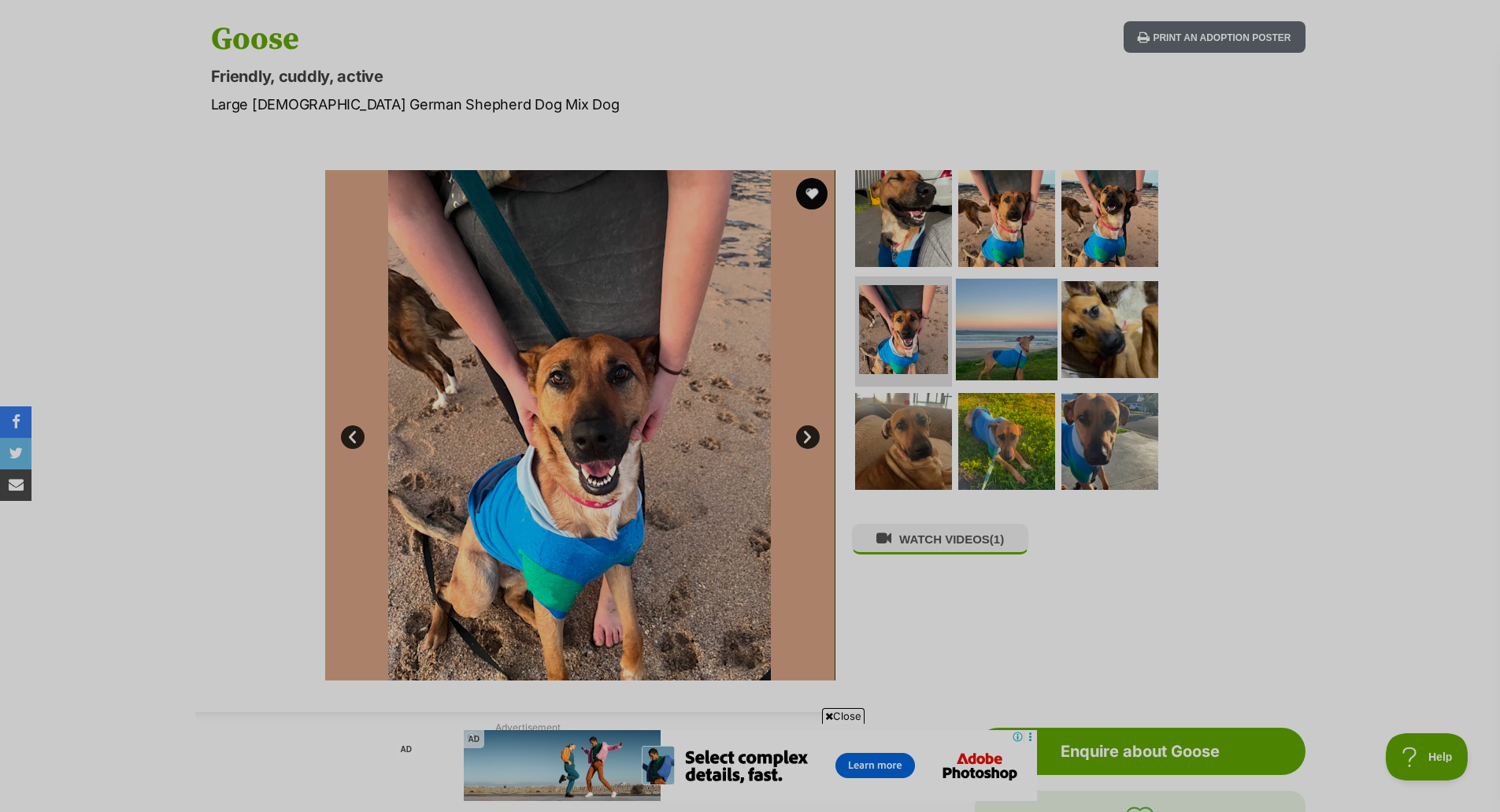
click at [1020, 329] on img at bounding box center [1006, 329] width 102 height 102
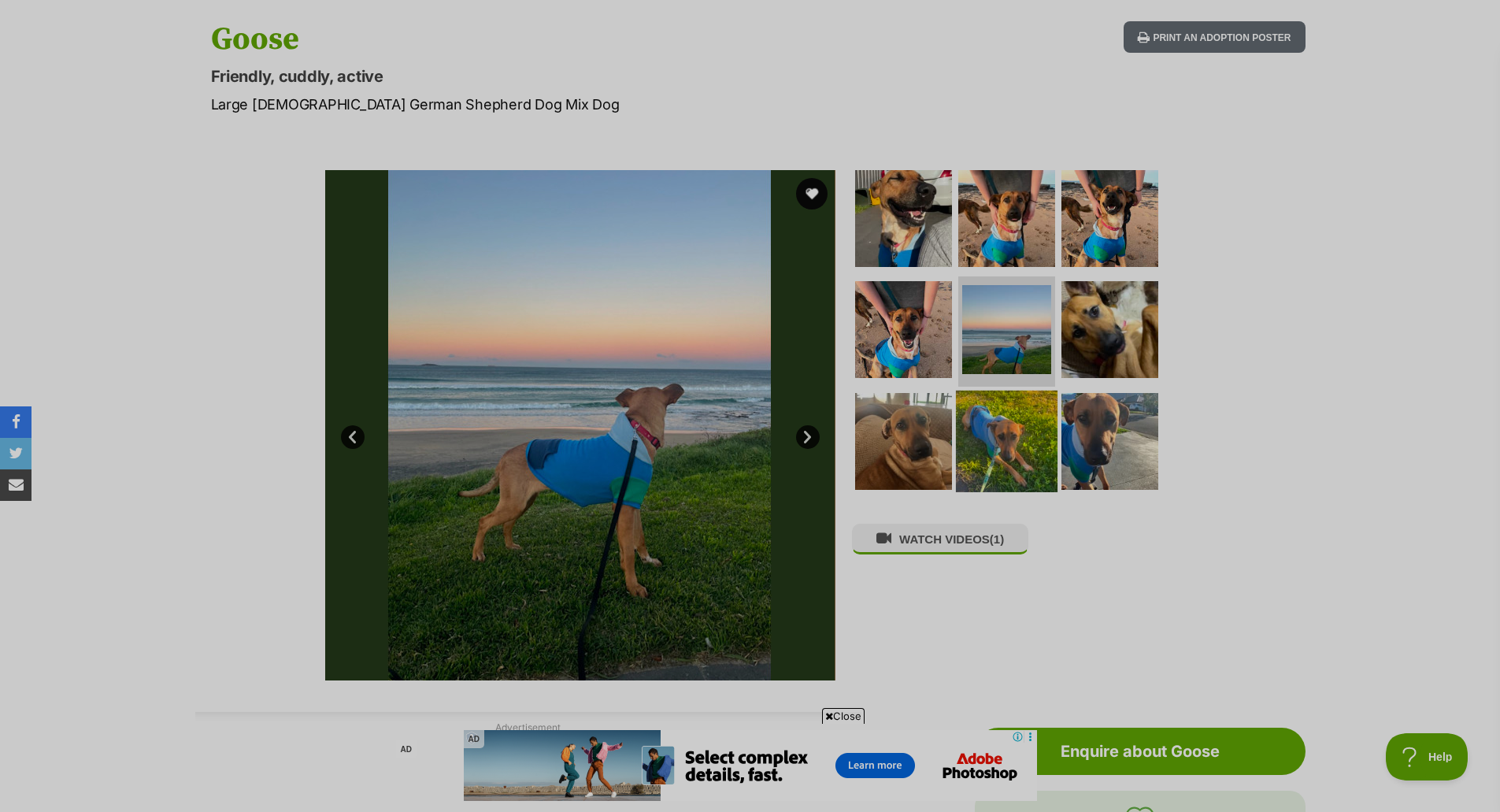
click at [1005, 443] on img at bounding box center [1006, 441] width 102 height 102
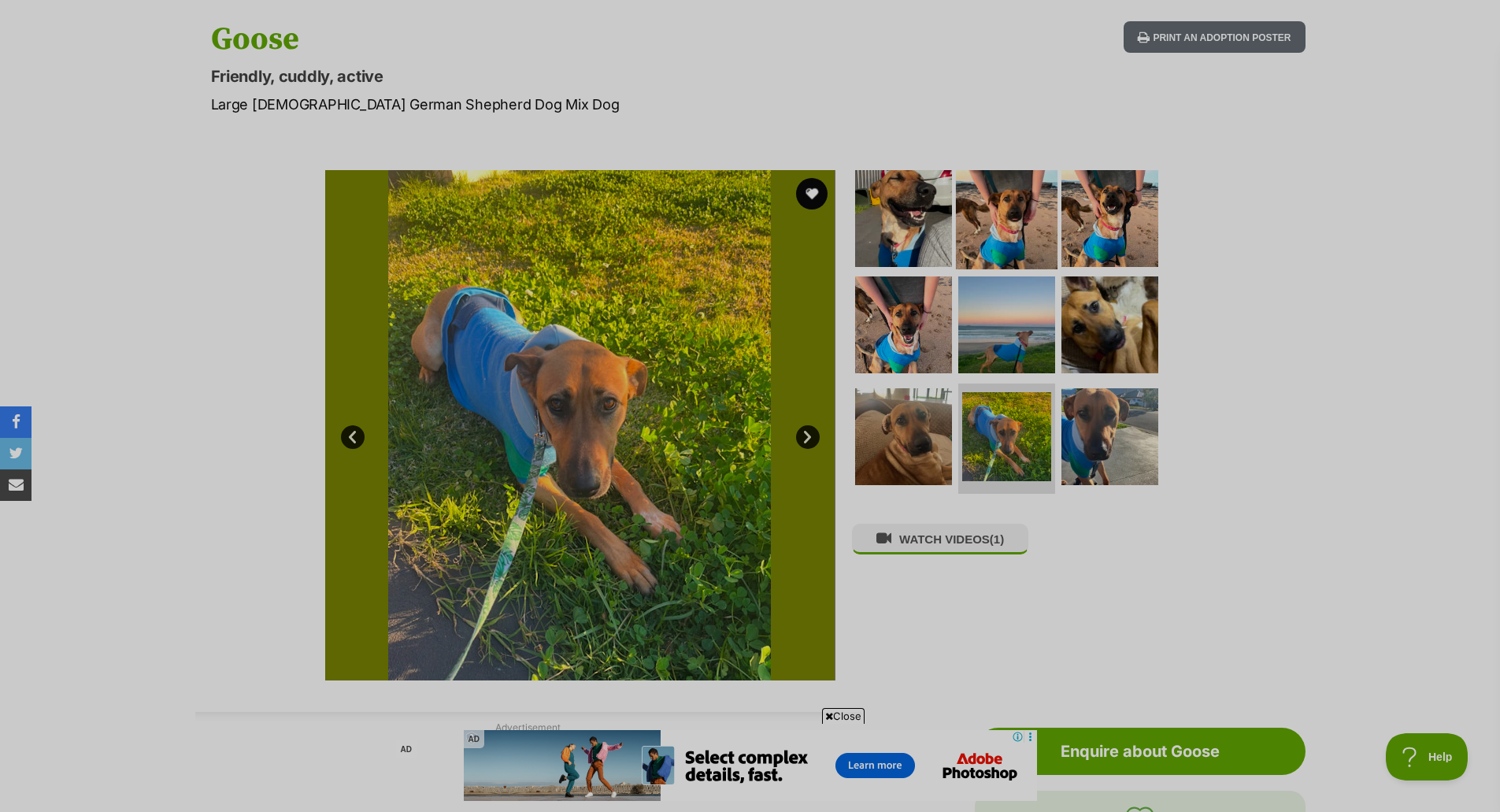
click at [1003, 224] on img at bounding box center [1006, 217] width 102 height 102
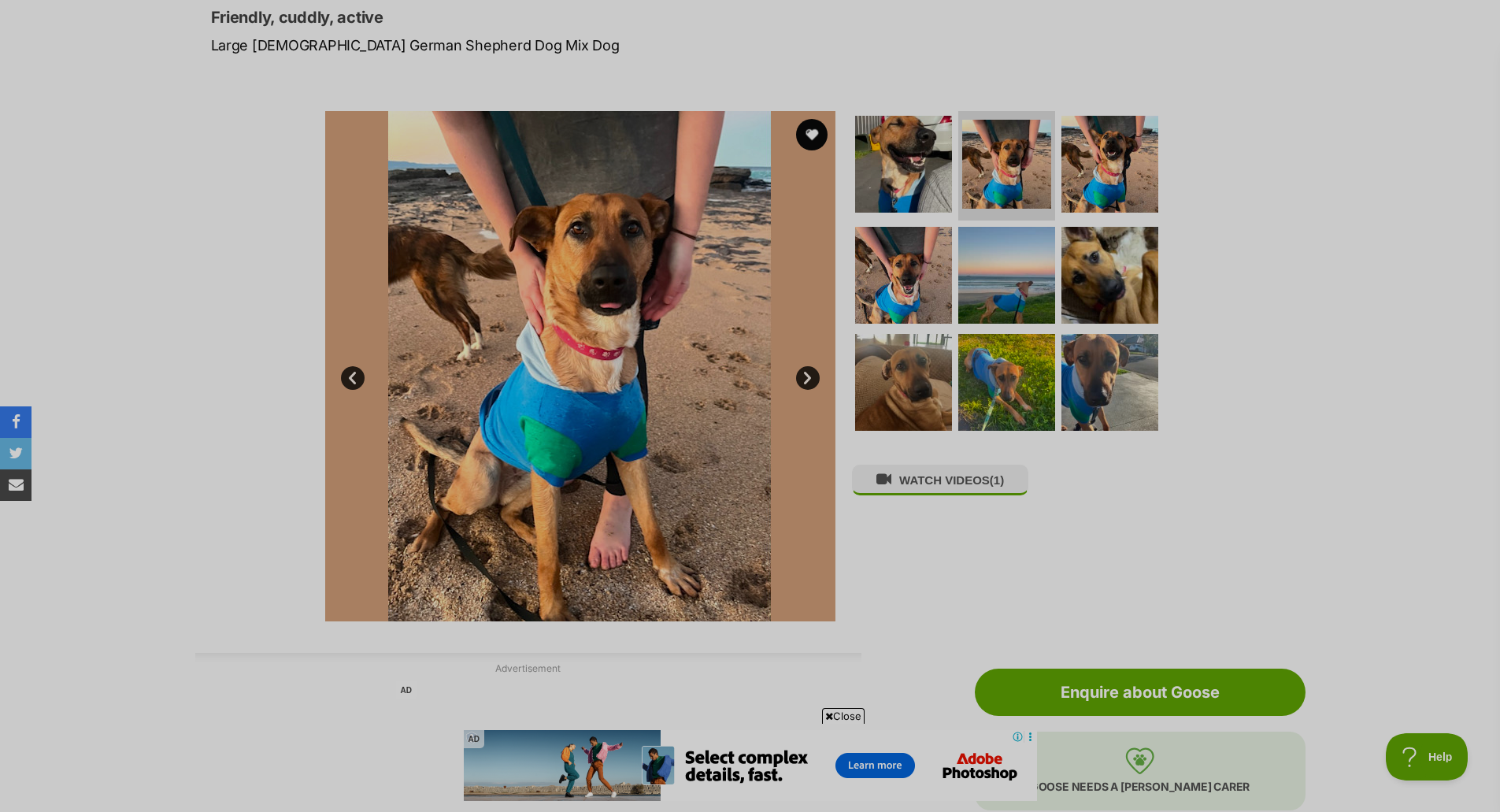
scroll to position [315, 0]
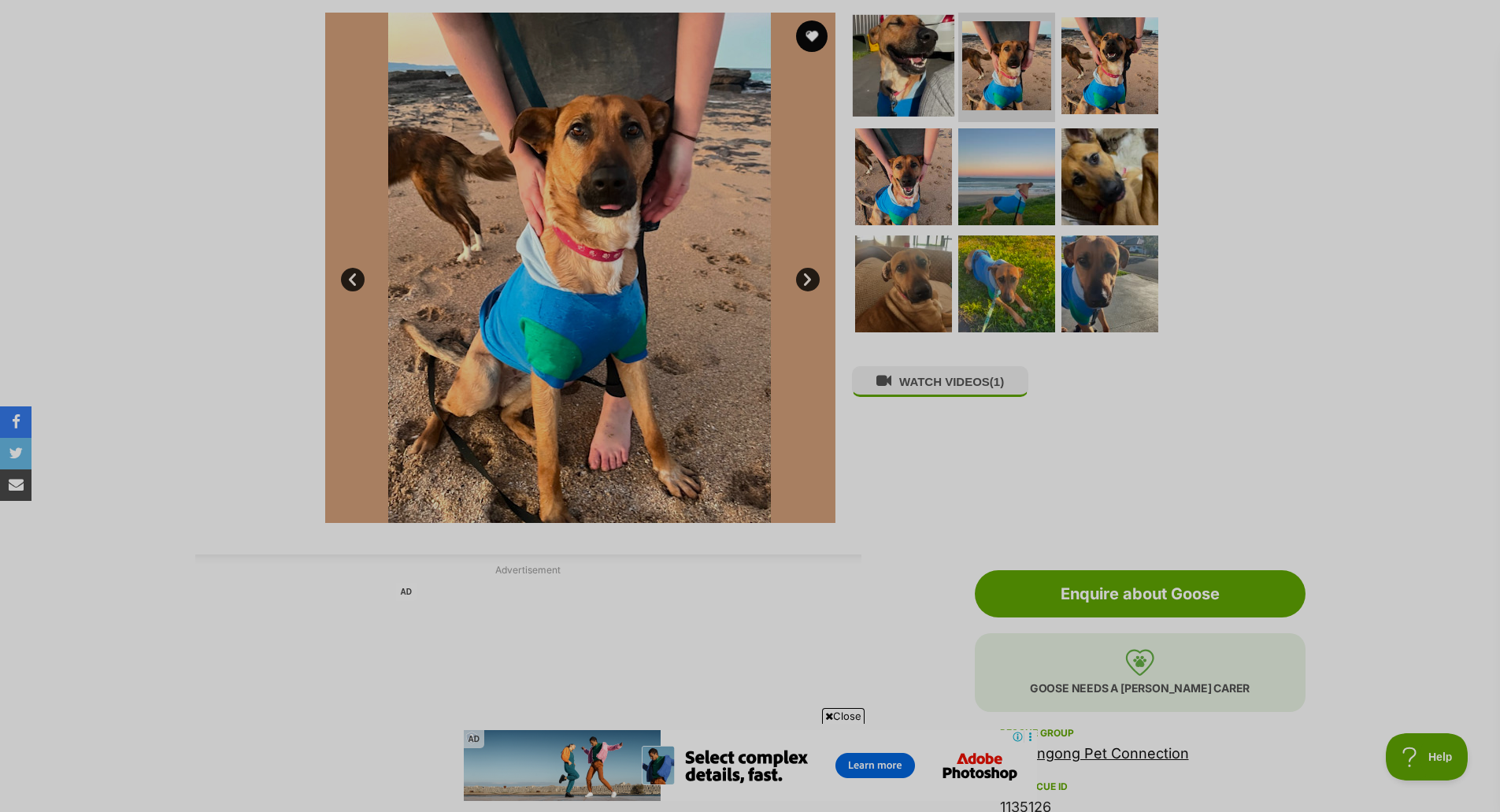
click at [875, 52] on img at bounding box center [903, 65] width 102 height 102
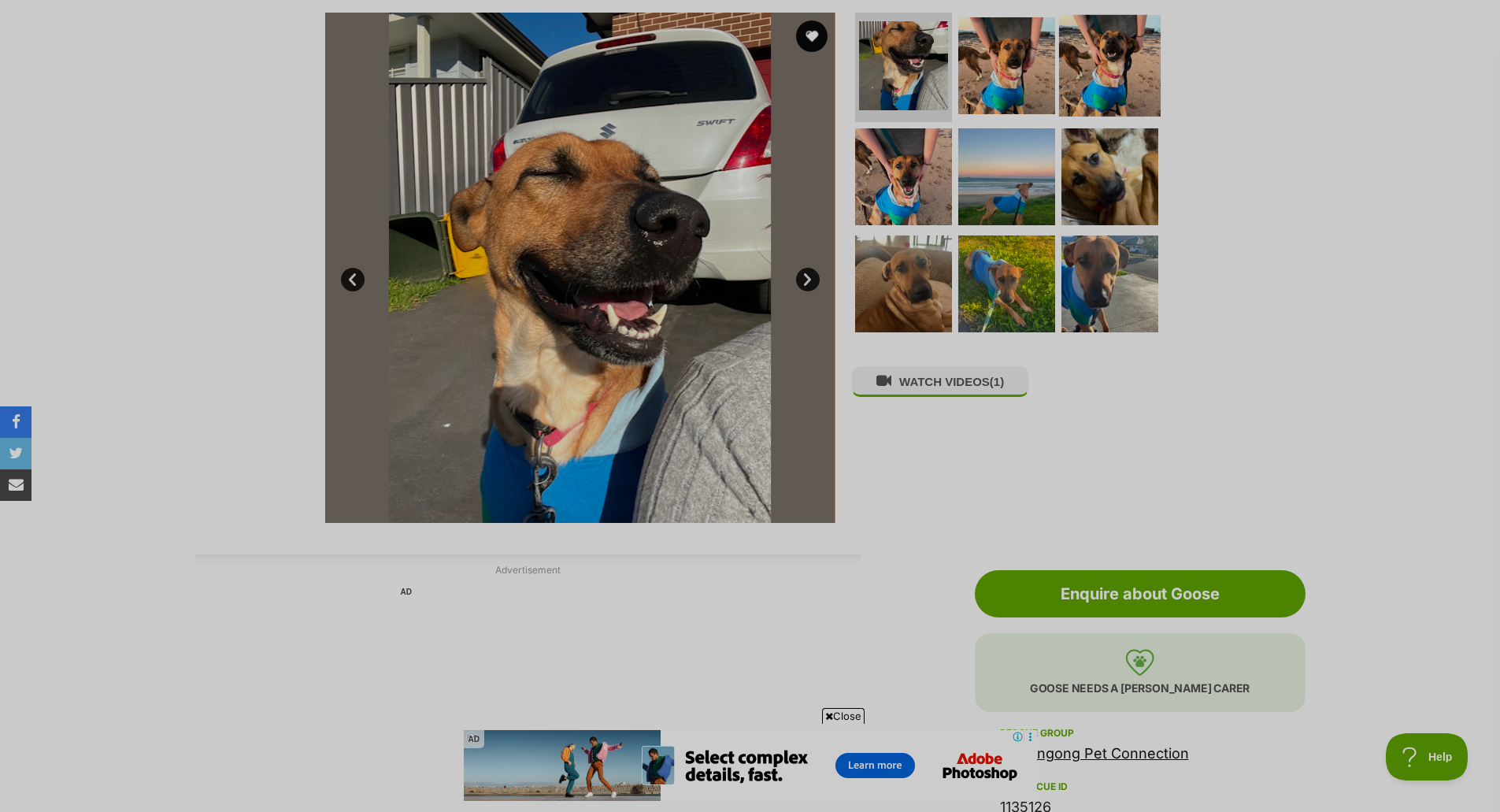
click at [1062, 73] on img at bounding box center [1110, 65] width 102 height 102
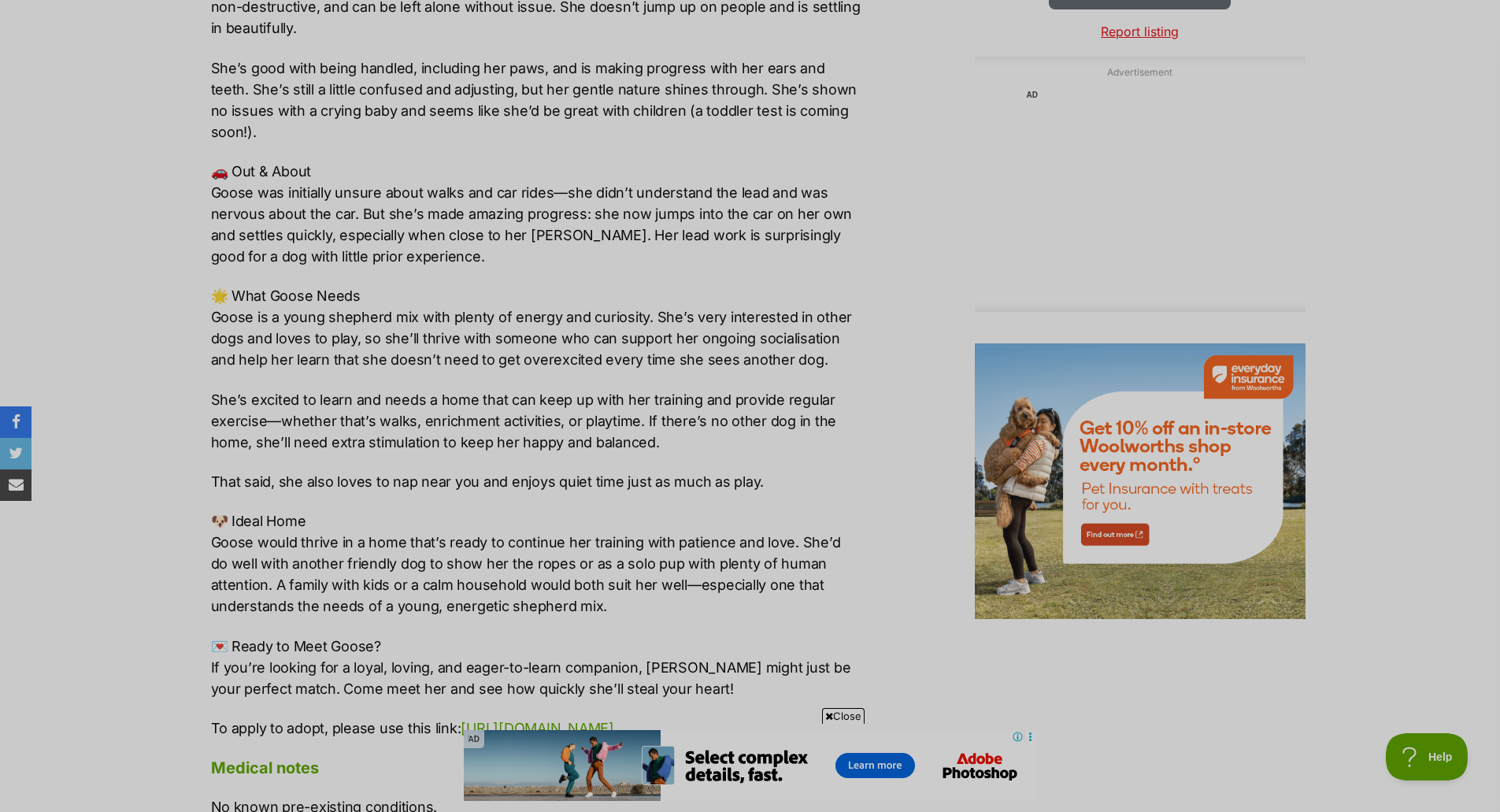
scroll to position [1732, 0]
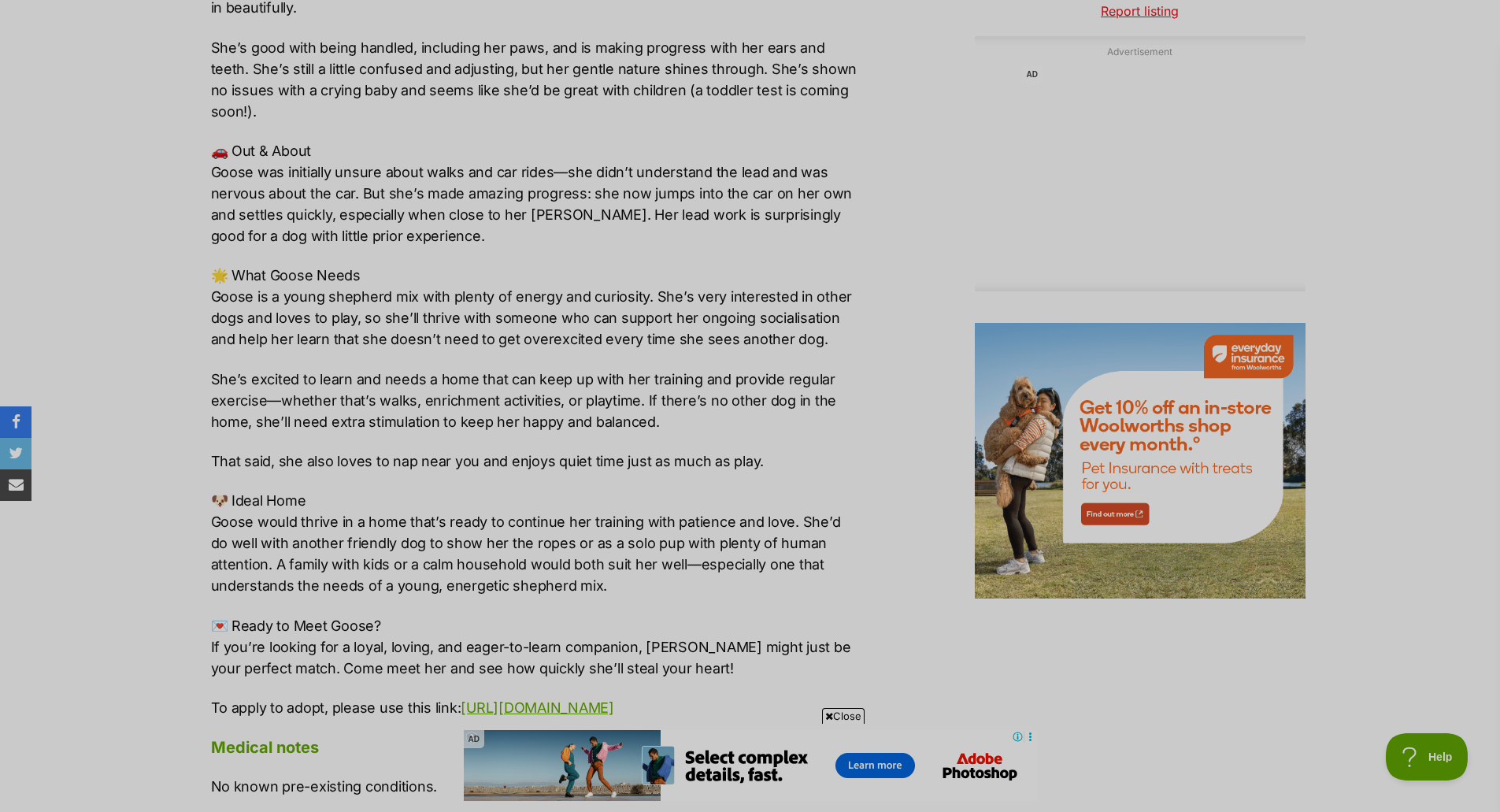
drag, startPoint x: 329, startPoint y: 150, endPoint x: 531, endPoint y: 211, distance: 211.0
click at [532, 211] on p "🚗 Out & About Goose was initially unsure about walks and car rides—she didn’t u…" at bounding box center [536, 193] width 651 height 106
drag, startPoint x: 530, startPoint y: 211, endPoint x: 513, endPoint y: 215, distance: 17.5
click at [528, 211] on p "🚗 Out & About Goose was initially unsure about walks and car rides—she didn’t u…" at bounding box center [536, 193] width 651 height 106
click at [493, 215] on p "🚗 Out & About Goose was initially unsure about walks and car rides—she didn’t u…" at bounding box center [536, 193] width 651 height 106
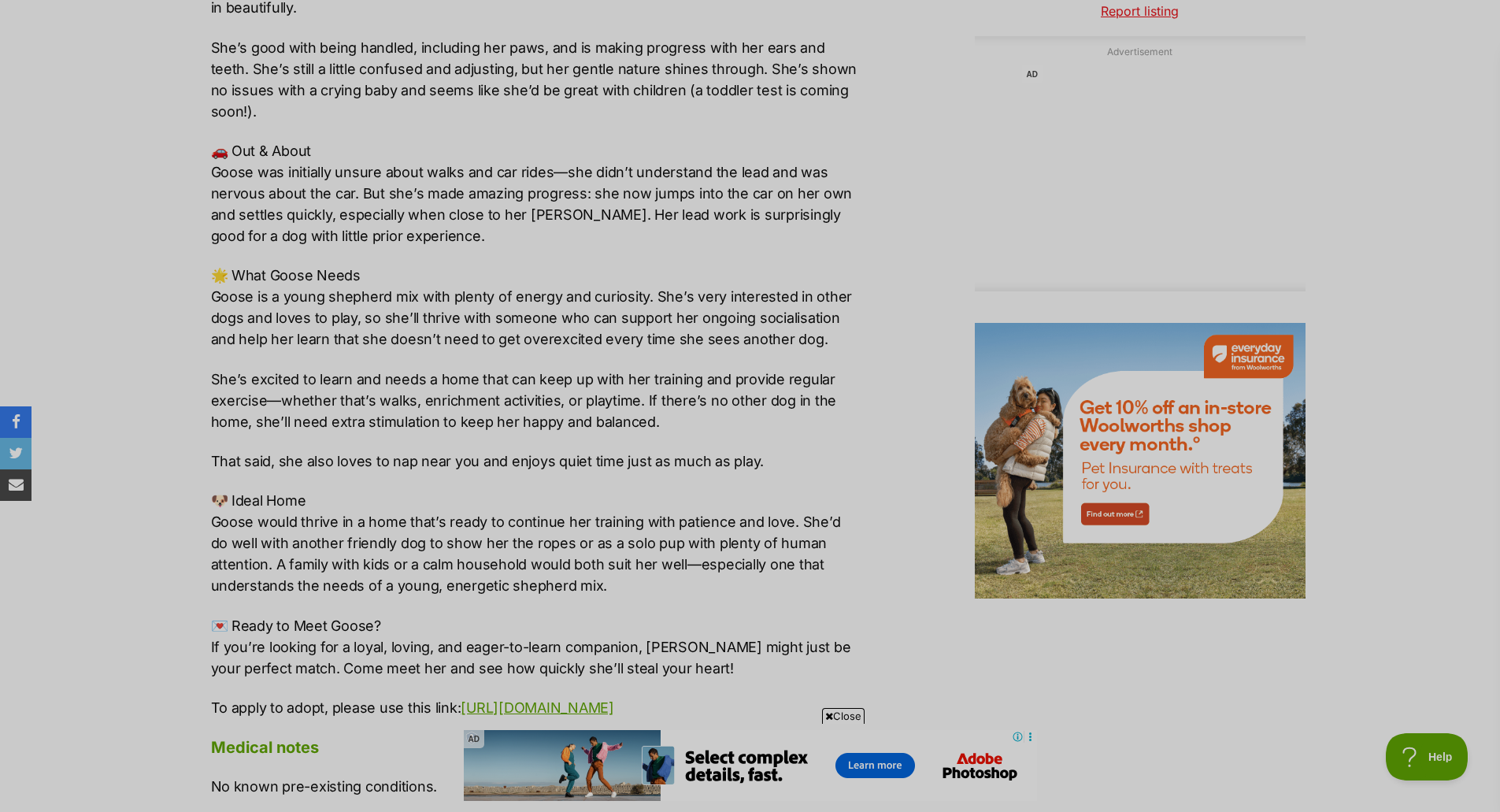
drag, startPoint x: 476, startPoint y: 218, endPoint x: 394, endPoint y: 152, distance: 105.3
click at [394, 152] on p "🚗 Out & About Goose was initially unsure about walks and car rides—she didn’t u…" at bounding box center [536, 193] width 651 height 106
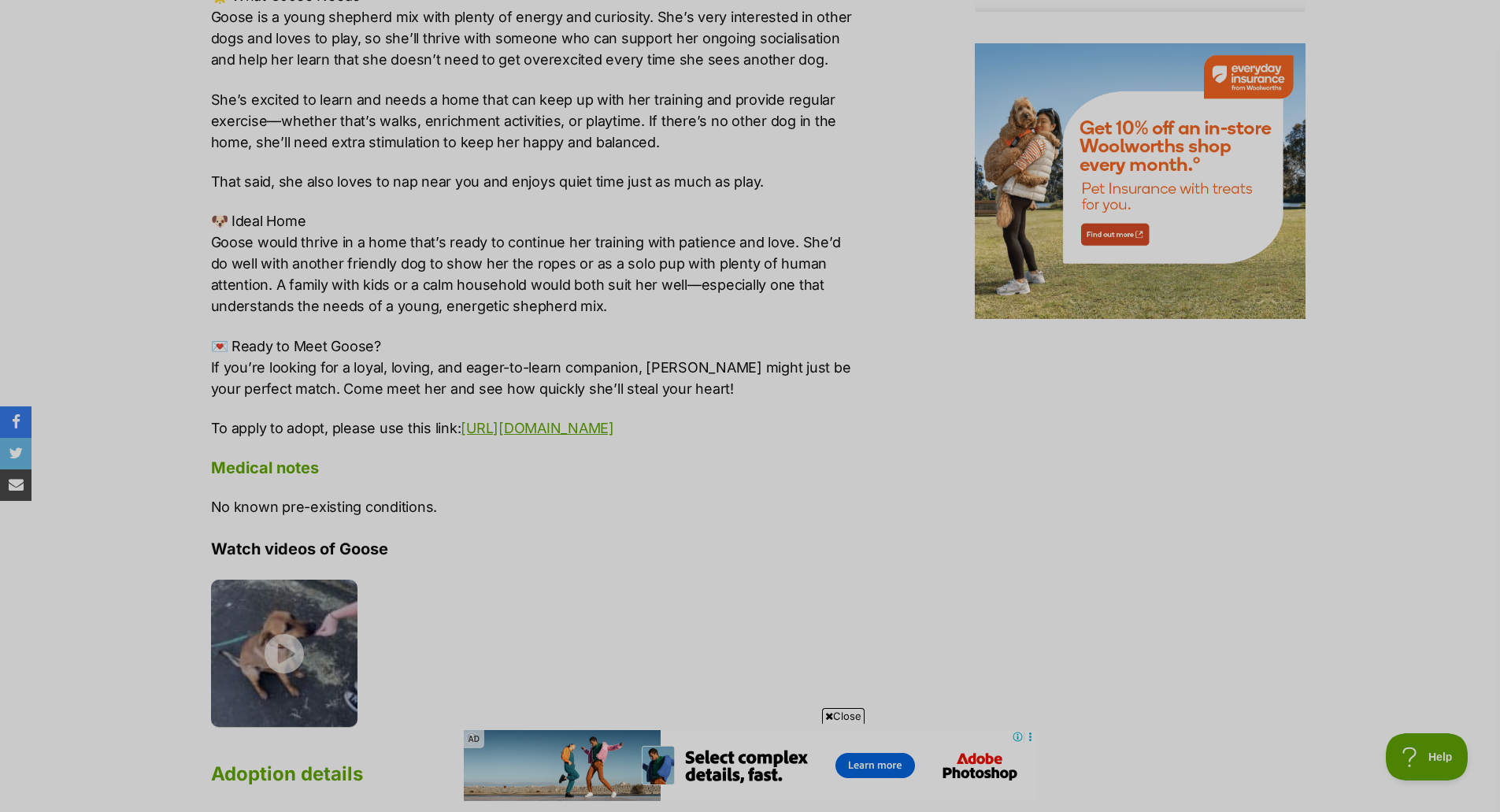
scroll to position [2047, 0]
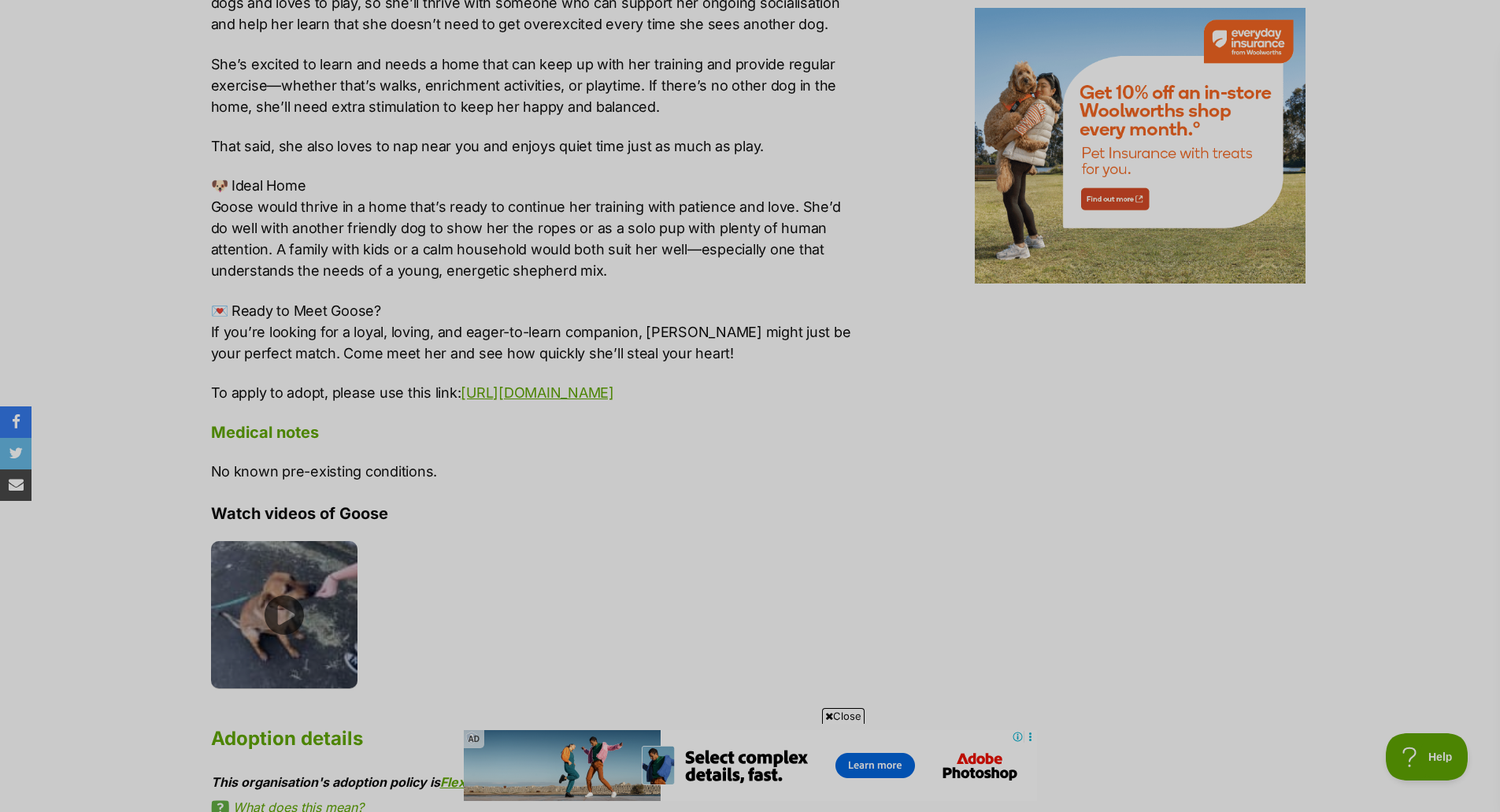
click at [289, 622] on img at bounding box center [284, 614] width 147 height 147
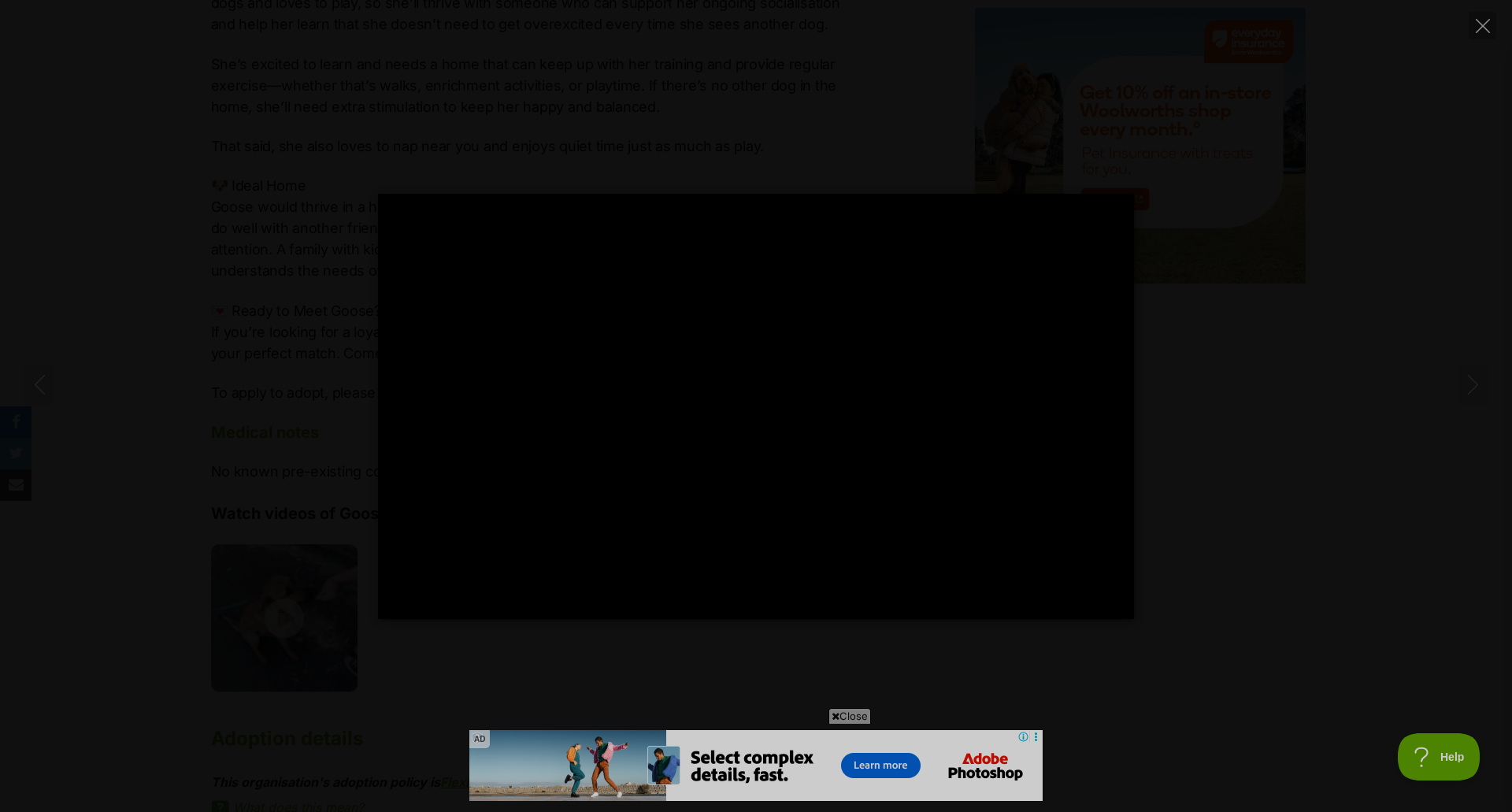
click at [1373, 421] on div "Pause Play % buffered 00:00 -00:00 Unmute Mute Disable captions Enable captions…" at bounding box center [756, 406] width 1512 height 425
type input "94.81"
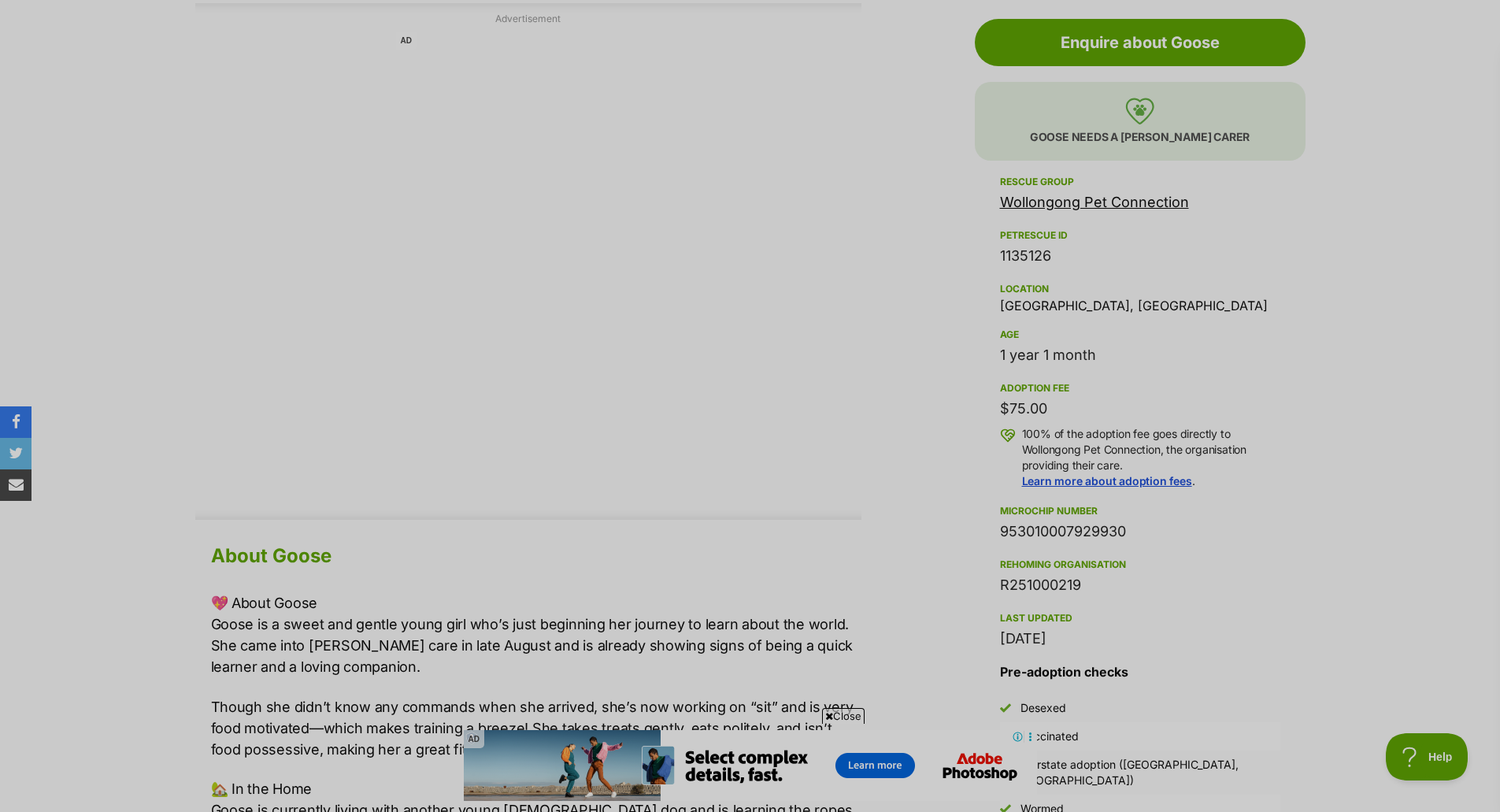
scroll to position [473, 0]
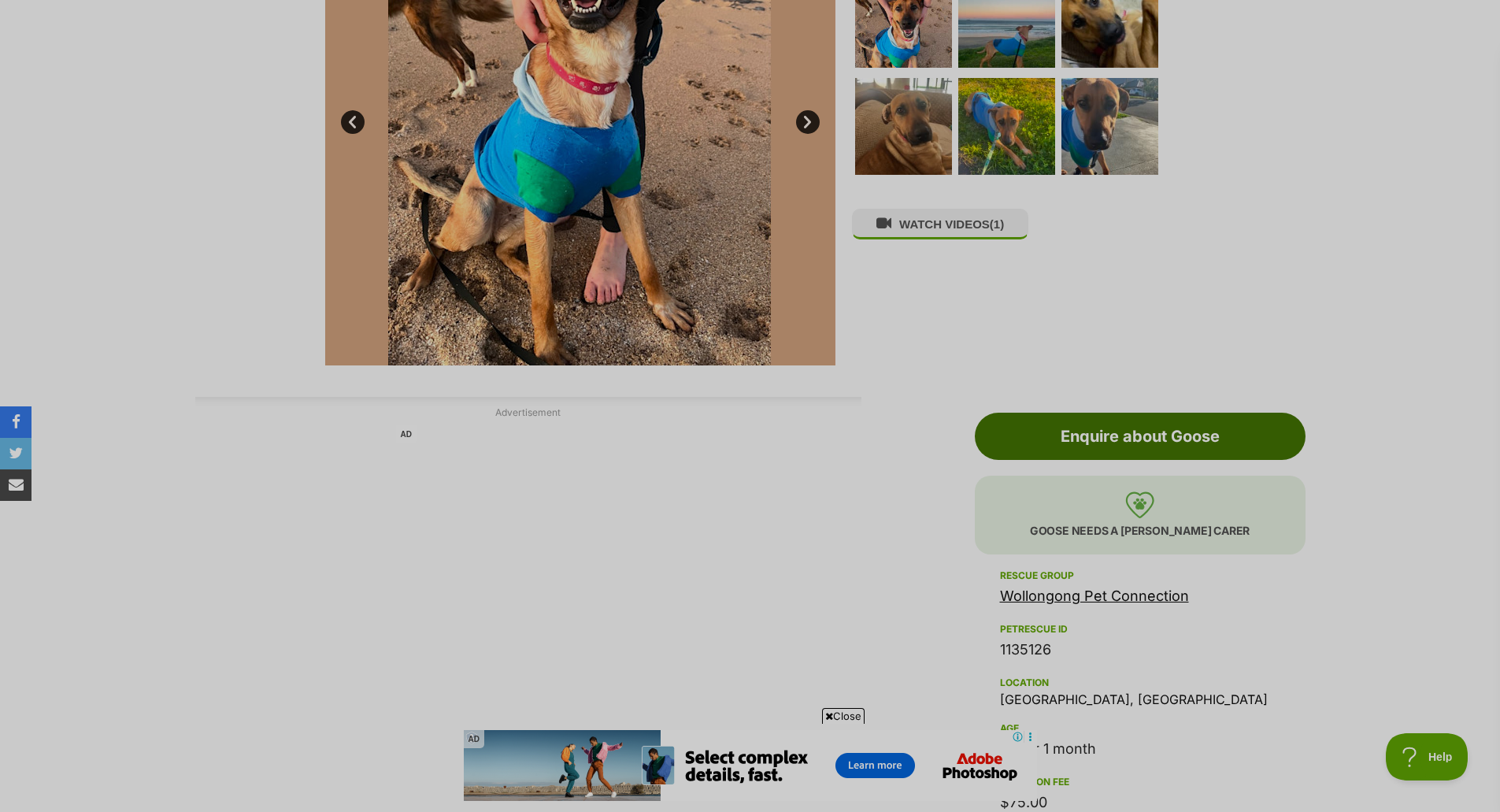
click at [1059, 440] on link "Enquire about Goose" at bounding box center [1140, 436] width 330 height 47
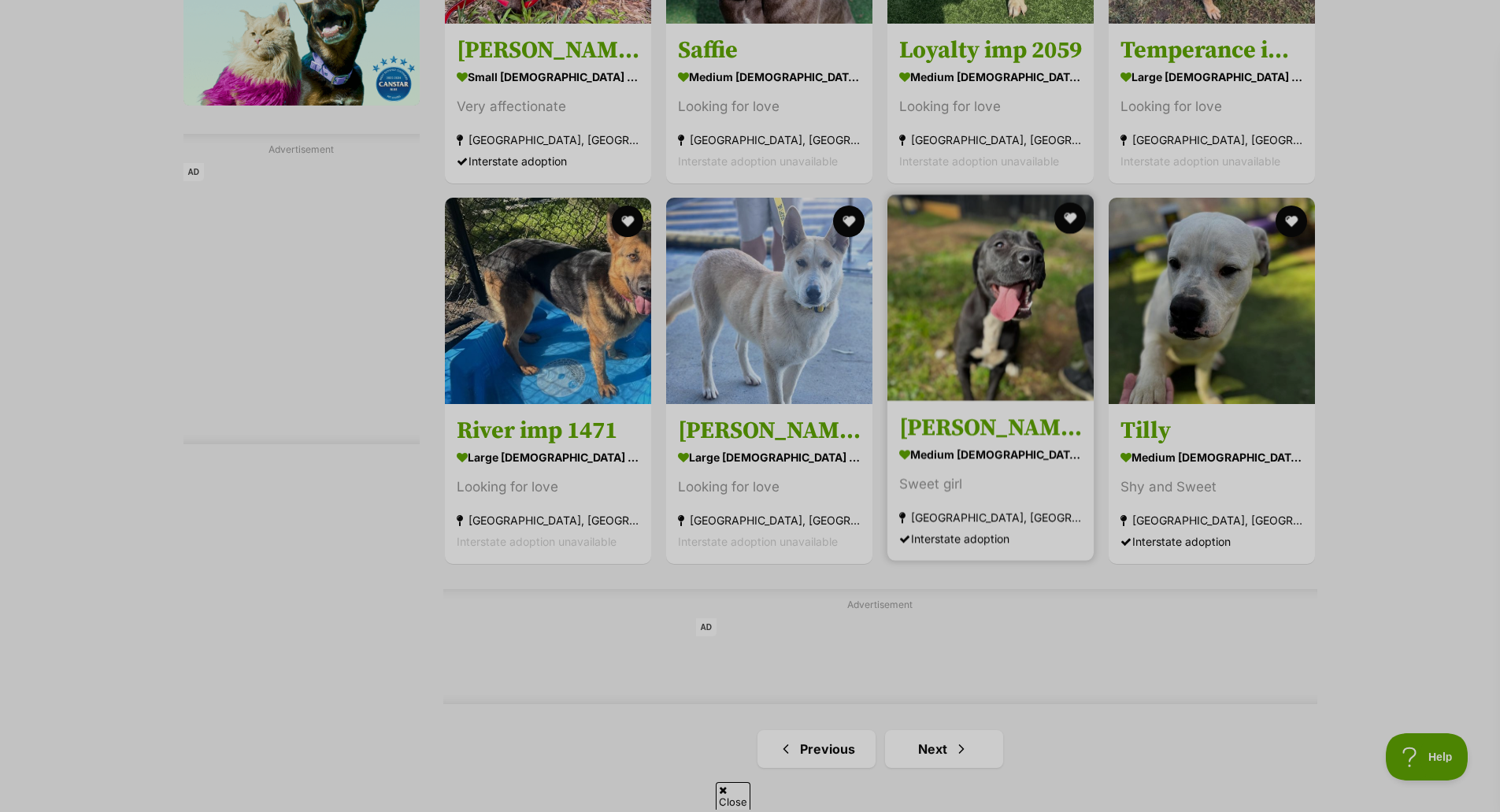
scroll to position [2283, 0]
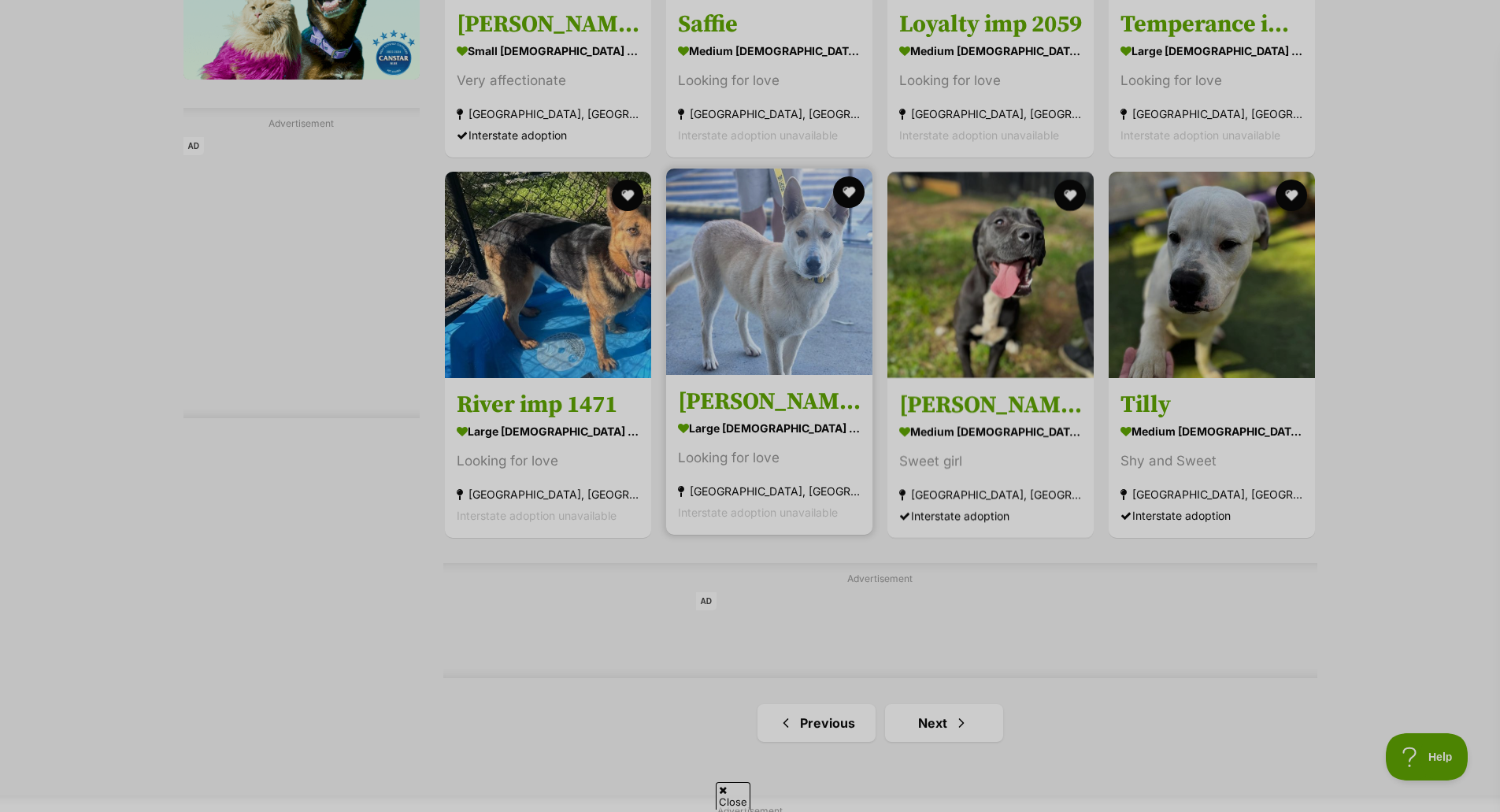
drag, startPoint x: 718, startPoint y: 391, endPoint x: 712, endPoint y: 397, distance: 8.5
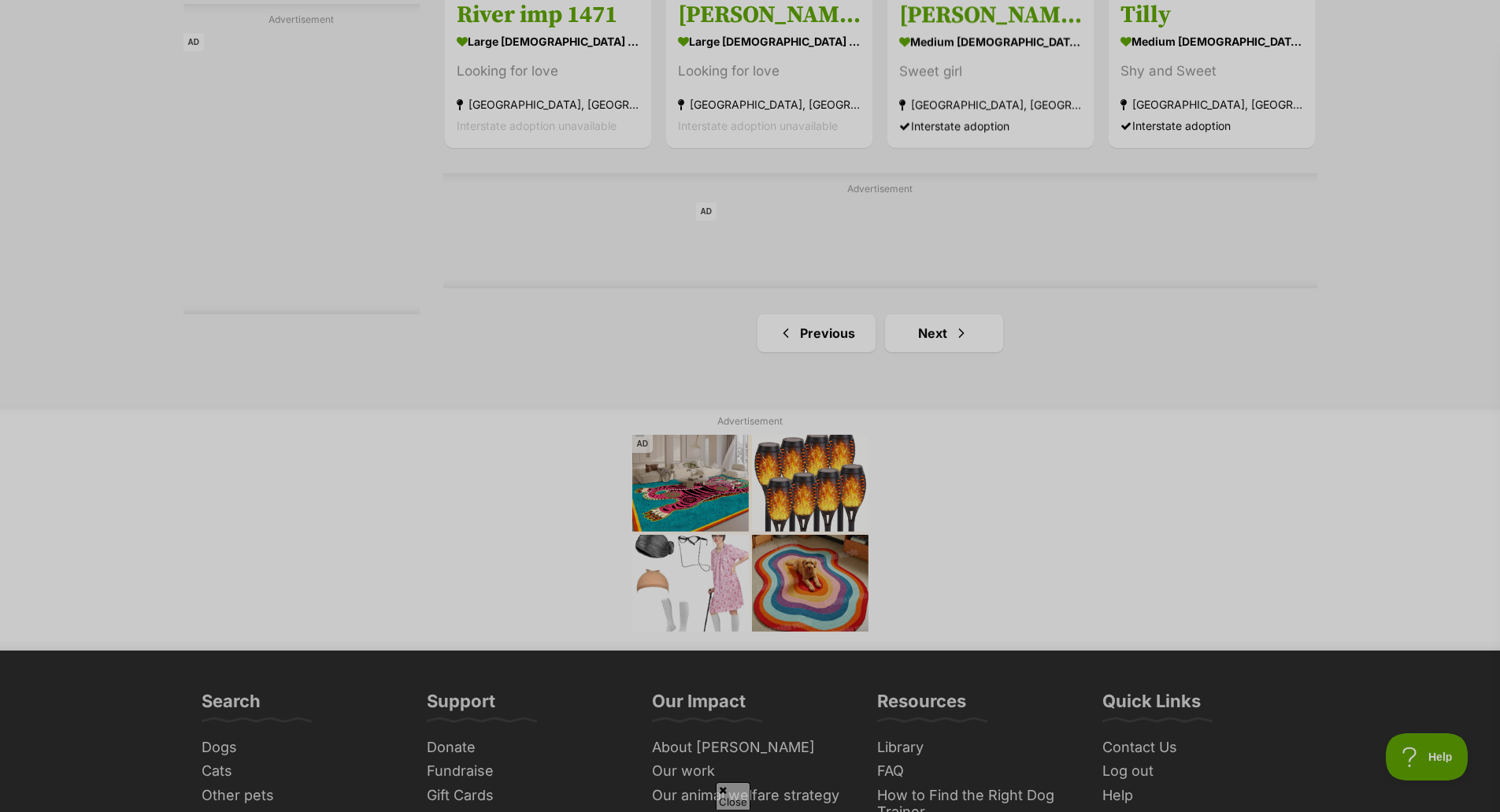
scroll to position [2677, 0]
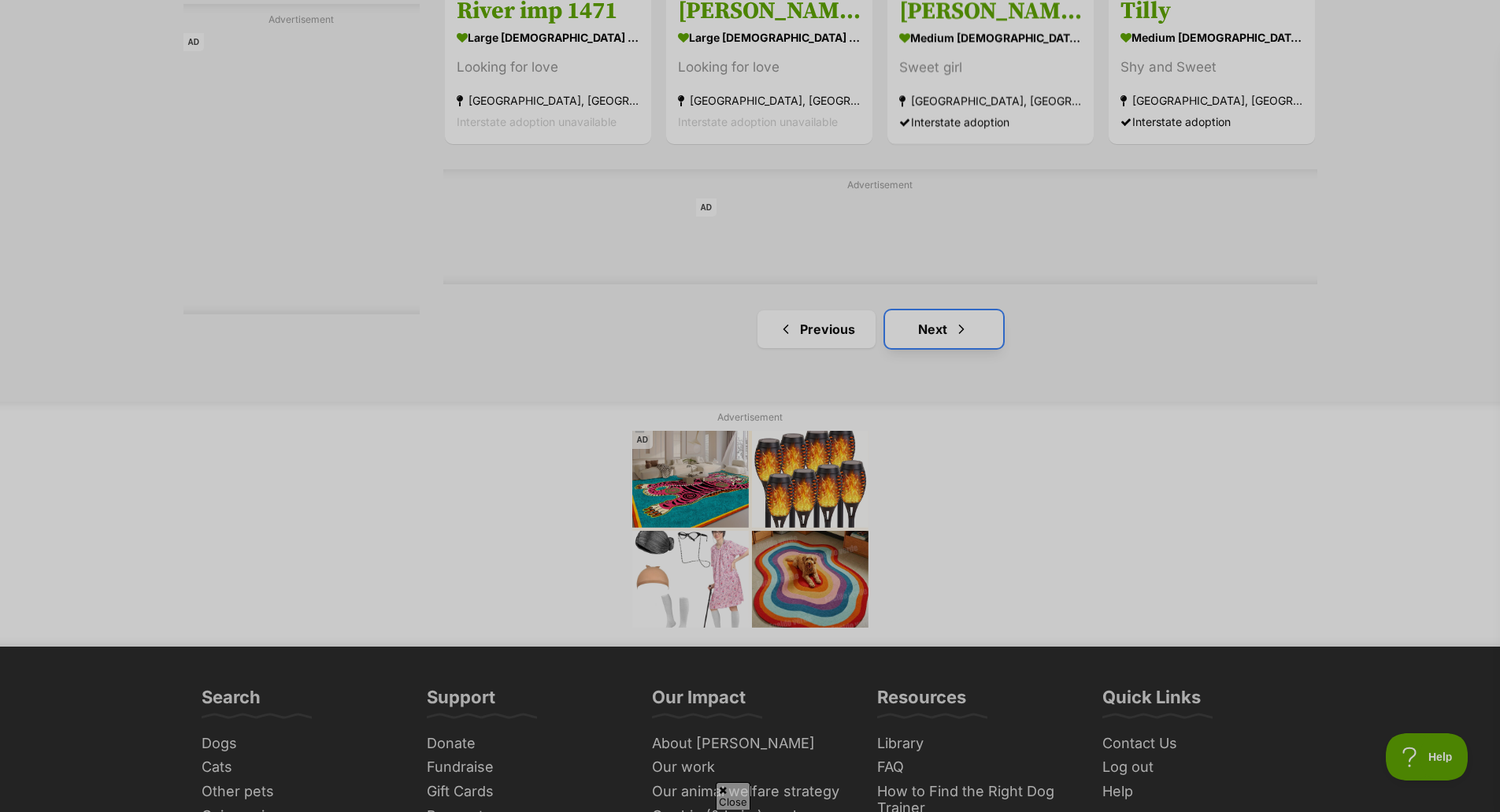
click at [973, 330] on link "Next" at bounding box center [944, 329] width 118 height 38
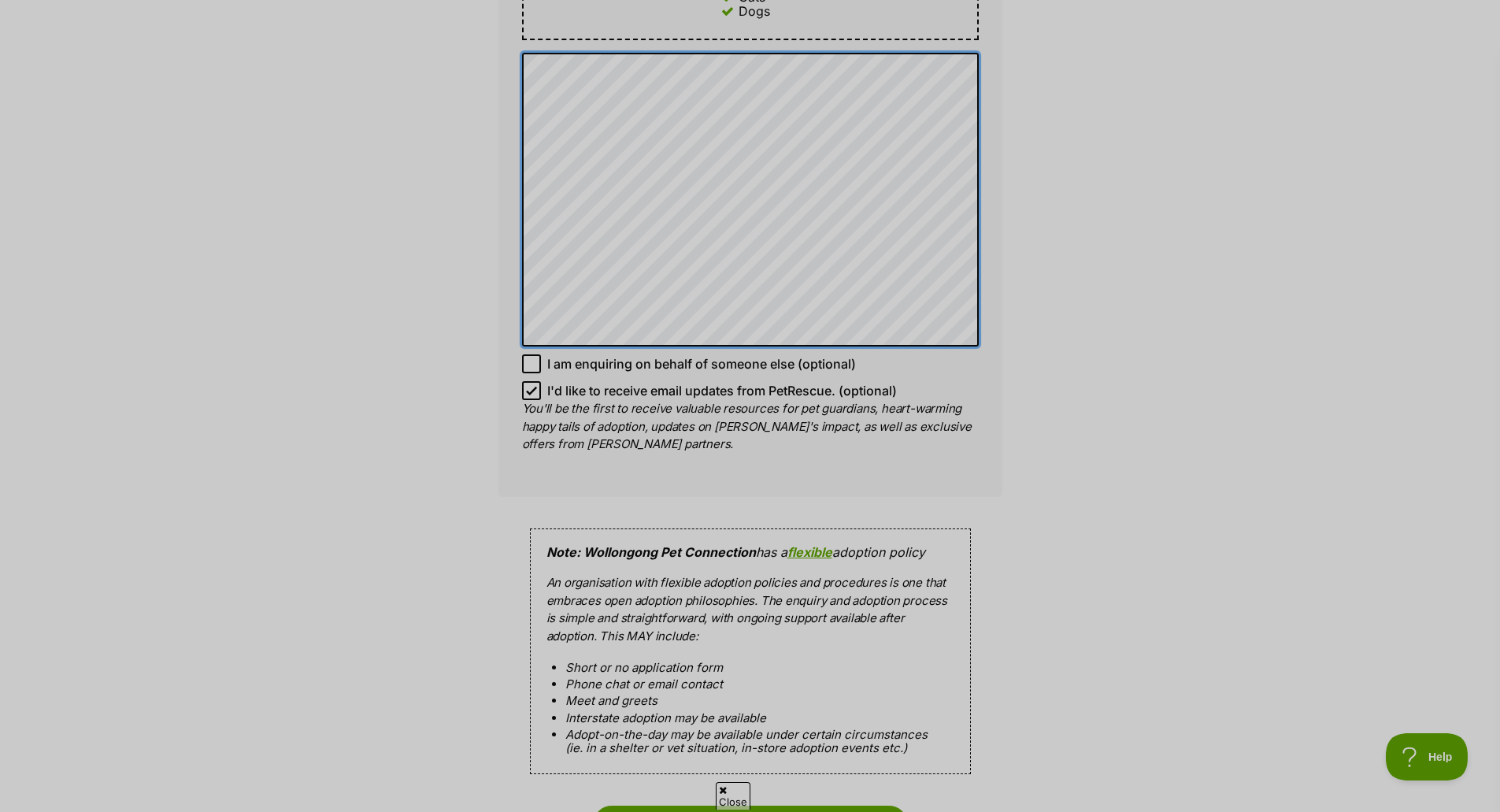
scroll to position [1023, 0]
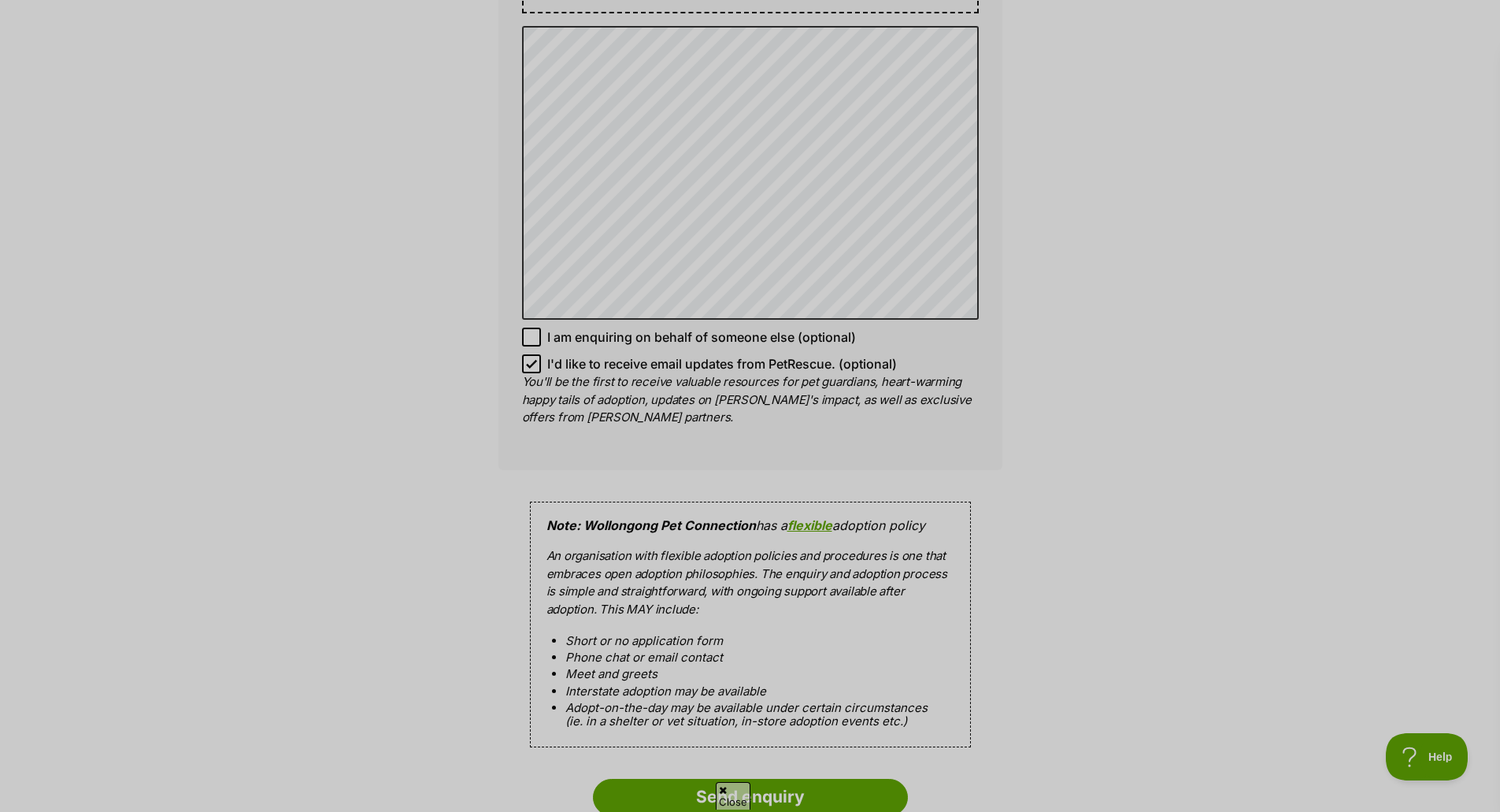
click at [640, 374] on p "You'll be the first to receive valuable resources for pet guardians, heart-warm…" at bounding box center [751, 400] width 457 height 53
click at [683, 783] on input "Send enquiry" at bounding box center [750, 797] width 315 height 36
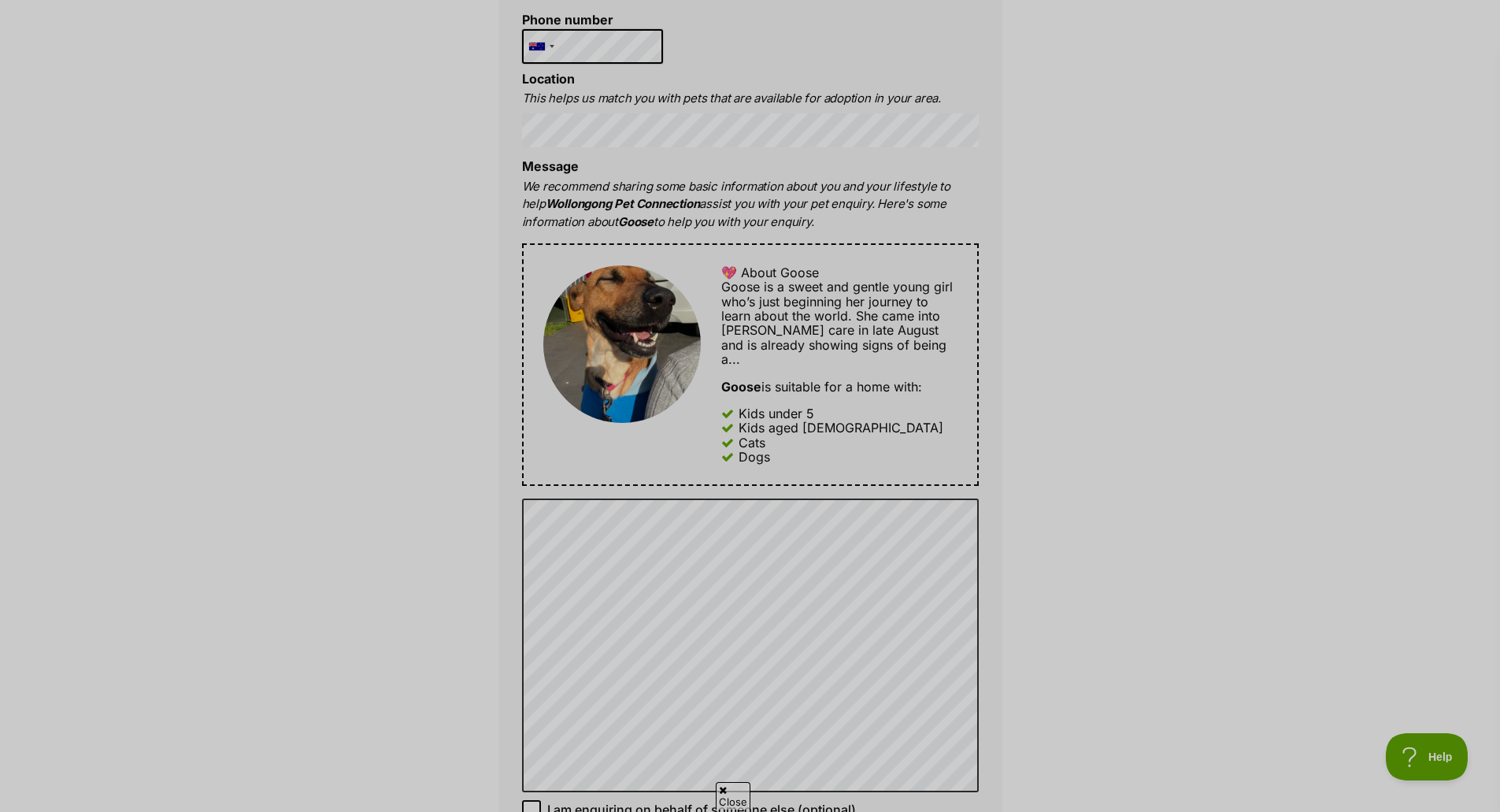
scroll to position [331, 0]
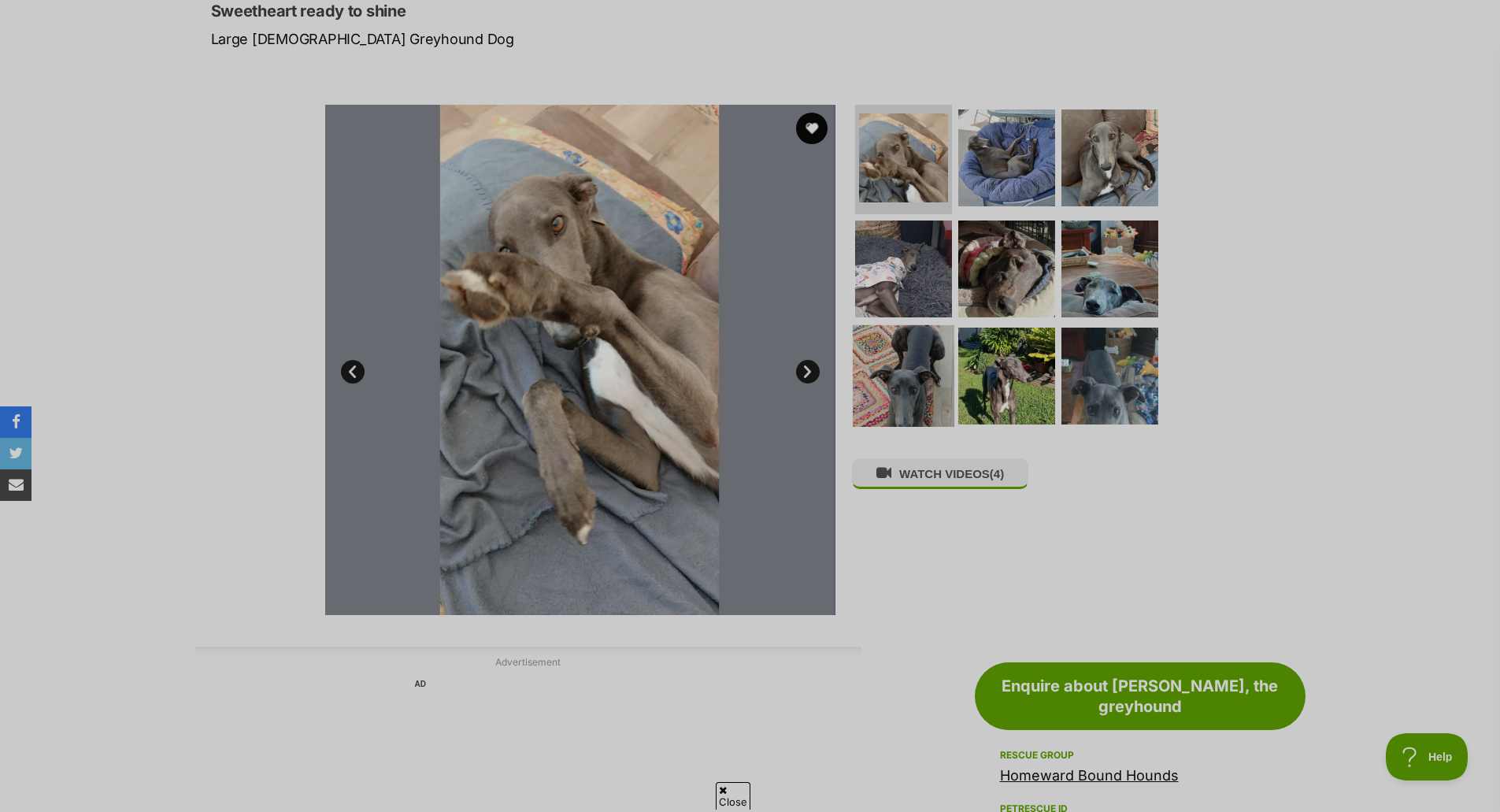
scroll to position [236, 0]
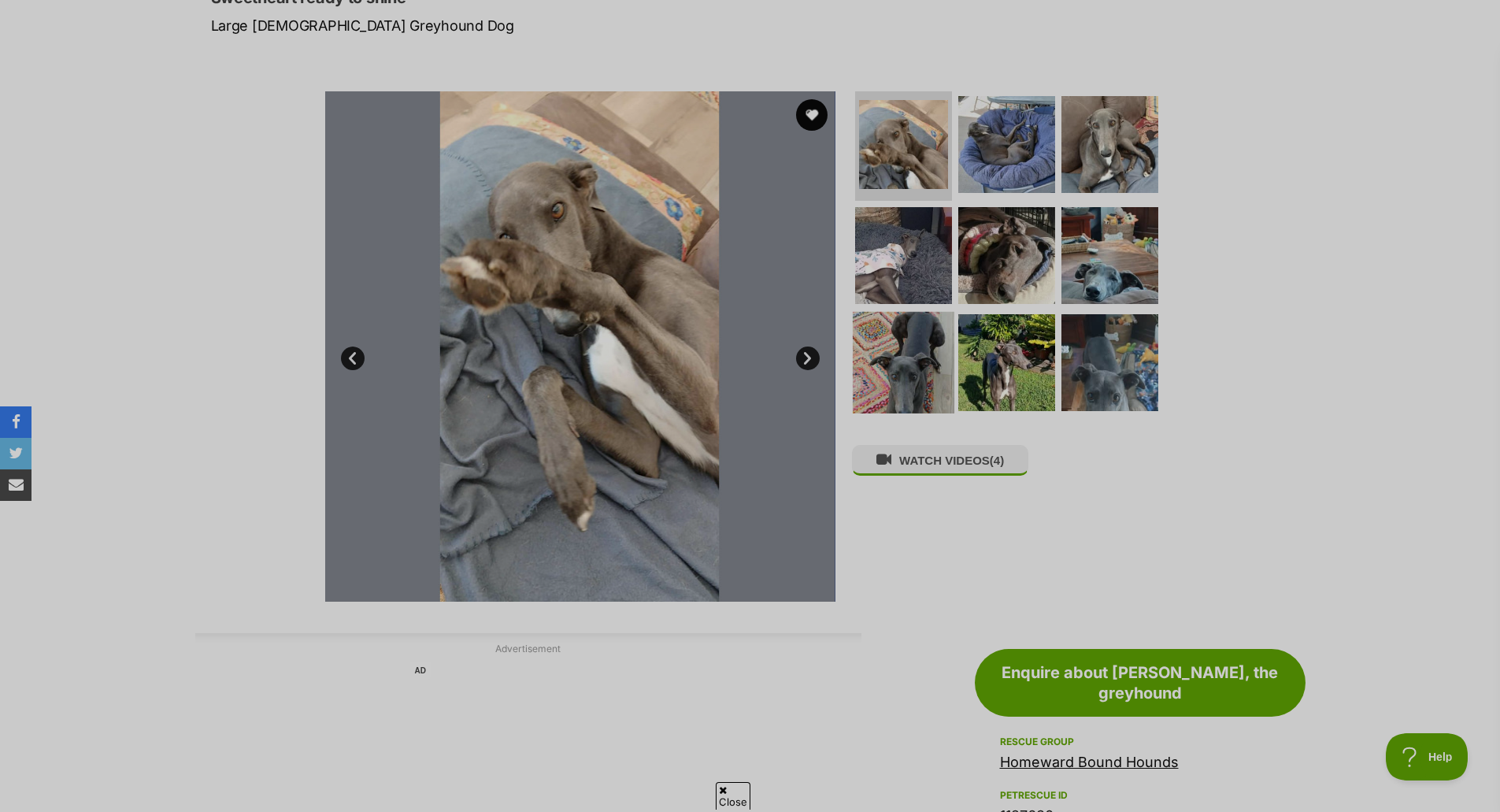
click at [932, 337] on img at bounding box center [903, 363] width 102 height 102
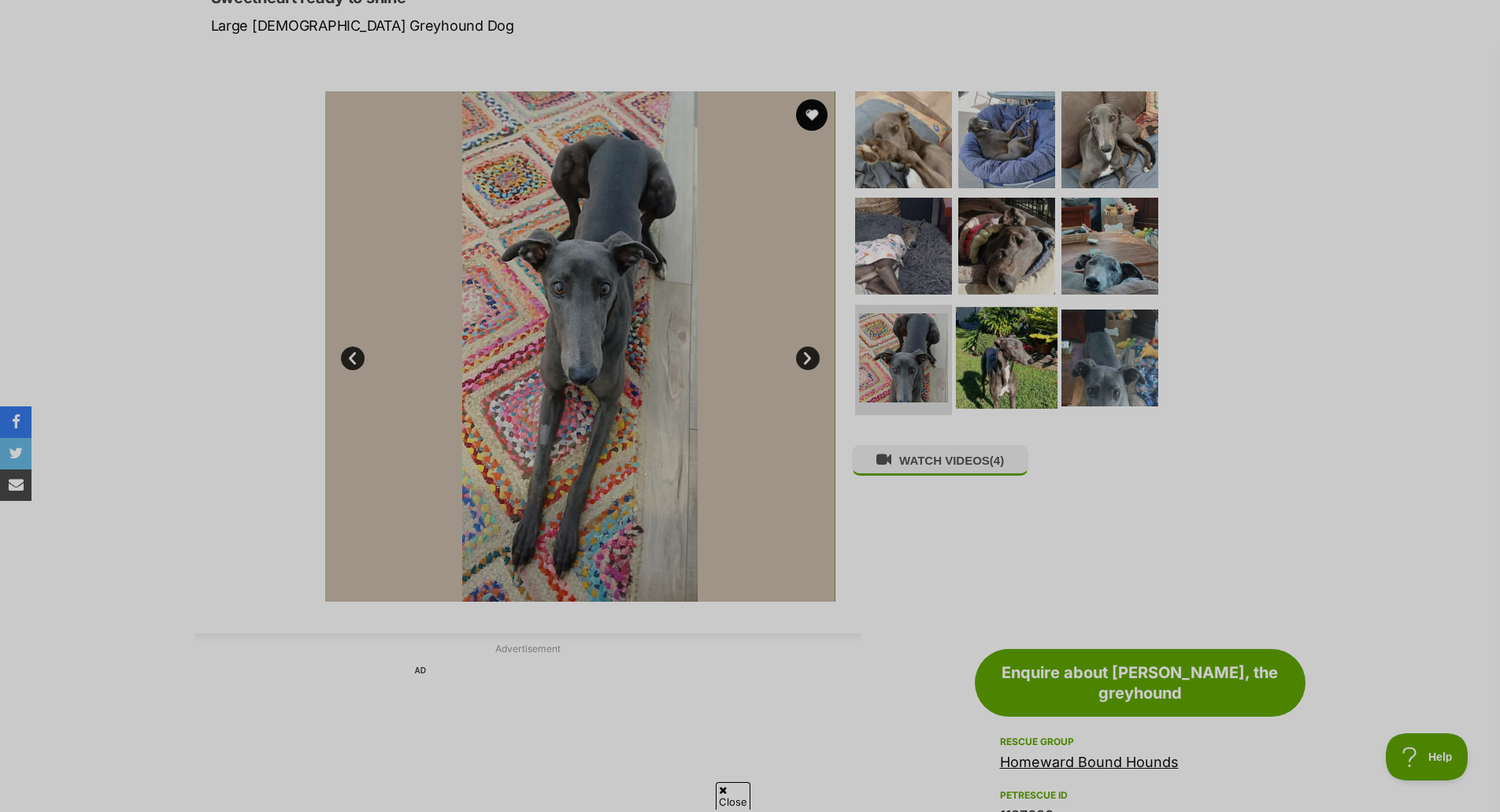
click at [999, 326] on img at bounding box center [1006, 357] width 102 height 102
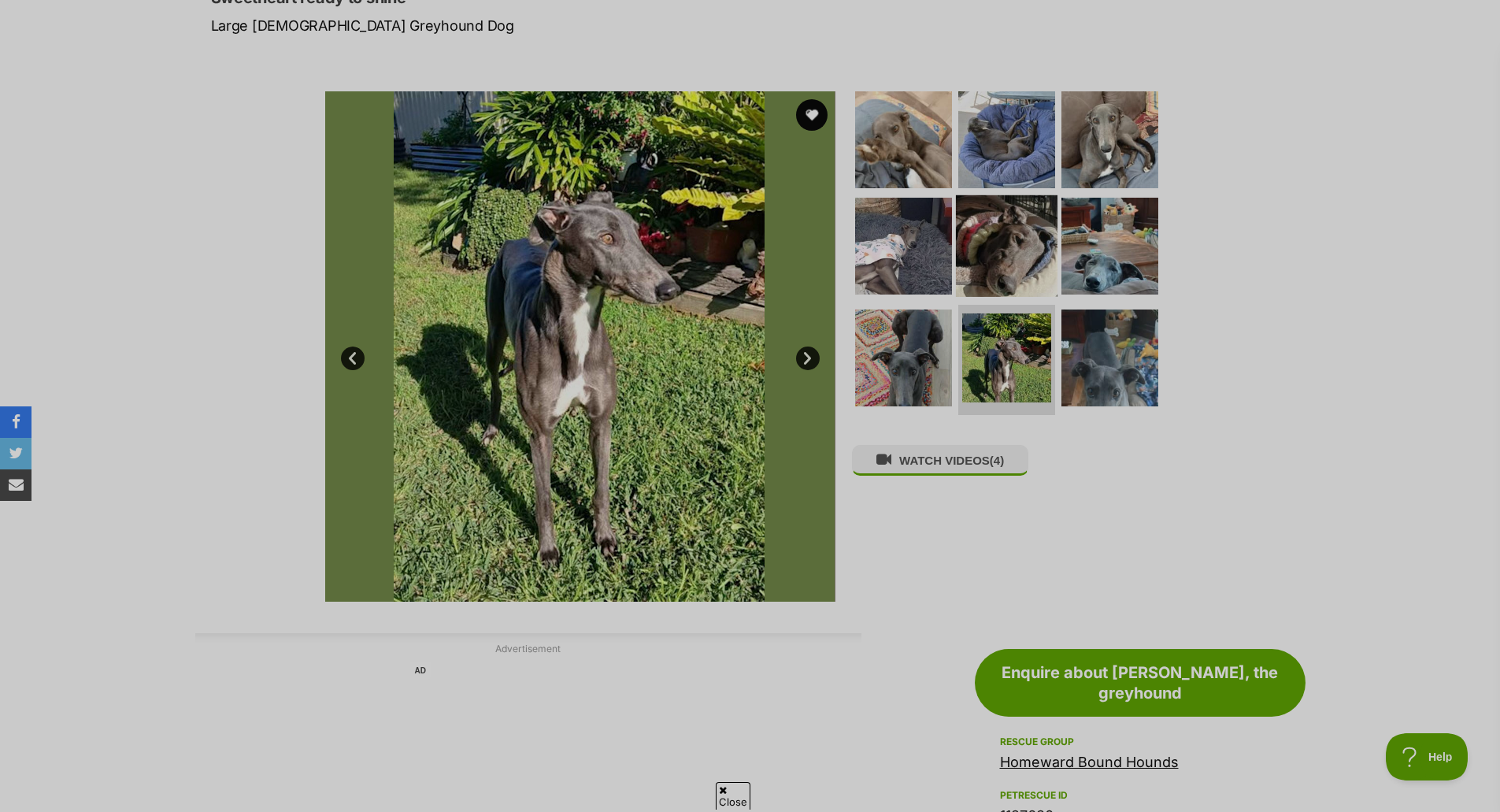
click at [999, 226] on img at bounding box center [1006, 245] width 102 height 102
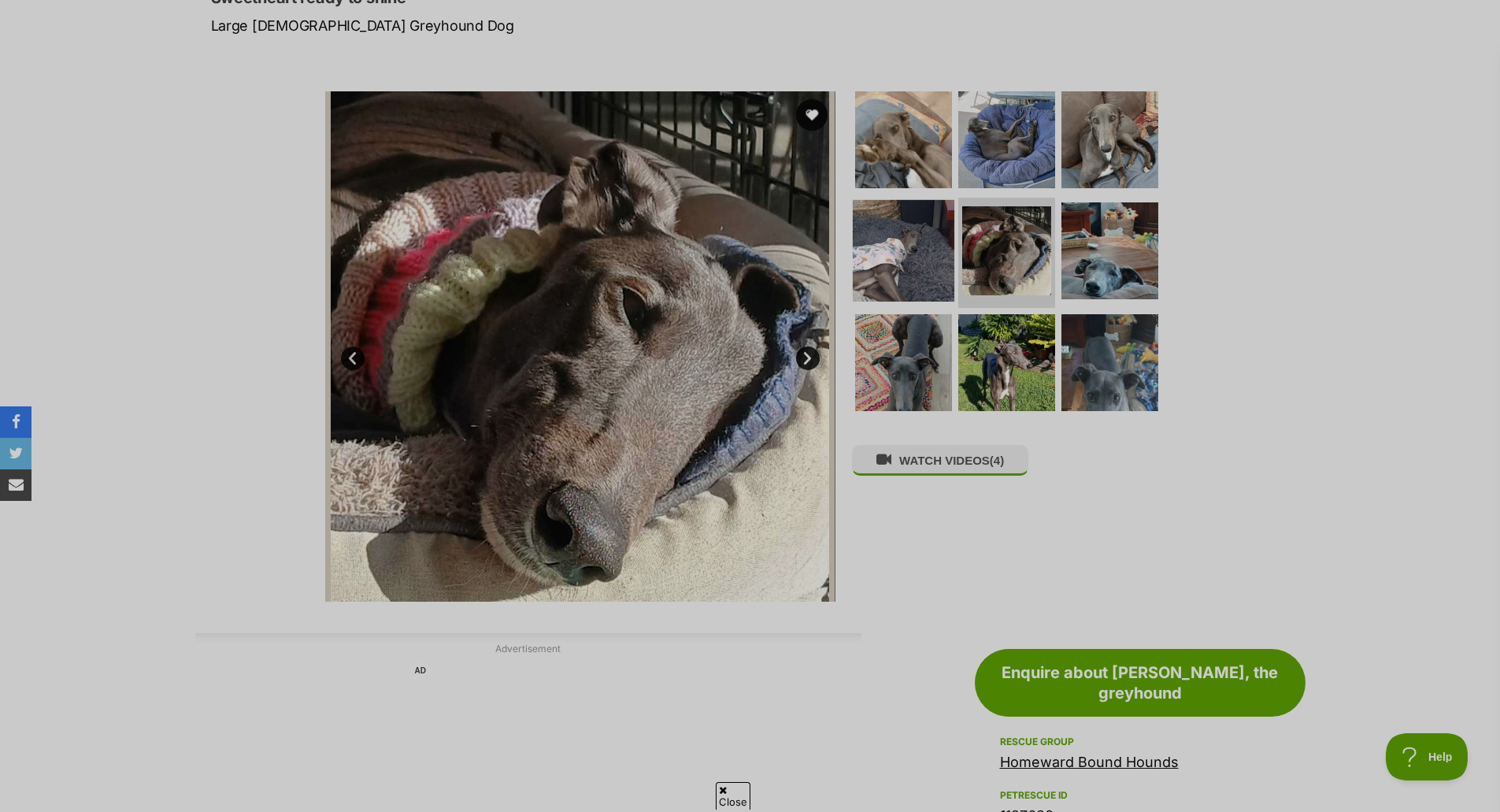
click at [922, 259] on img at bounding box center [903, 251] width 102 height 102
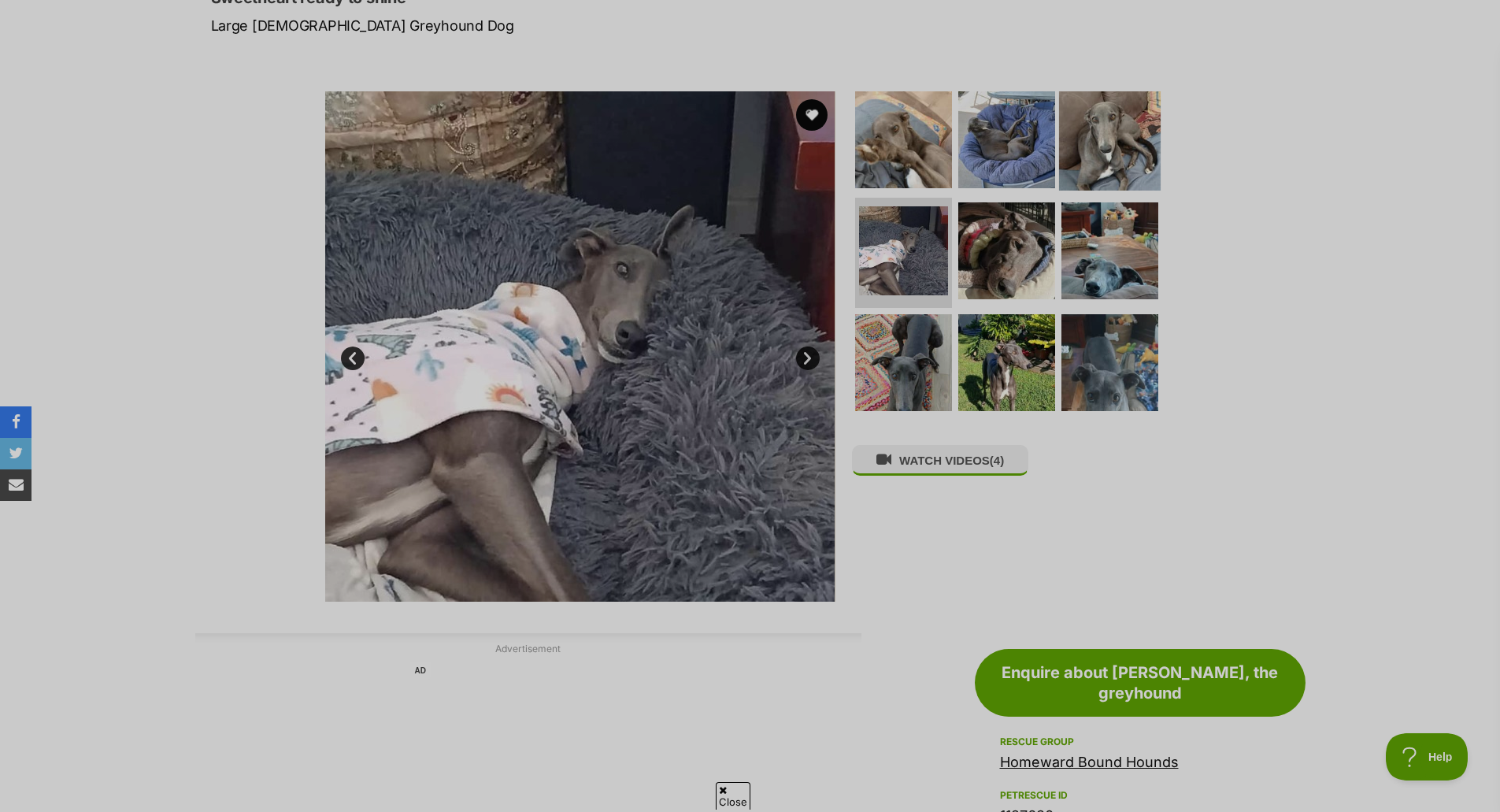
click at [1092, 153] on img at bounding box center [1110, 139] width 102 height 102
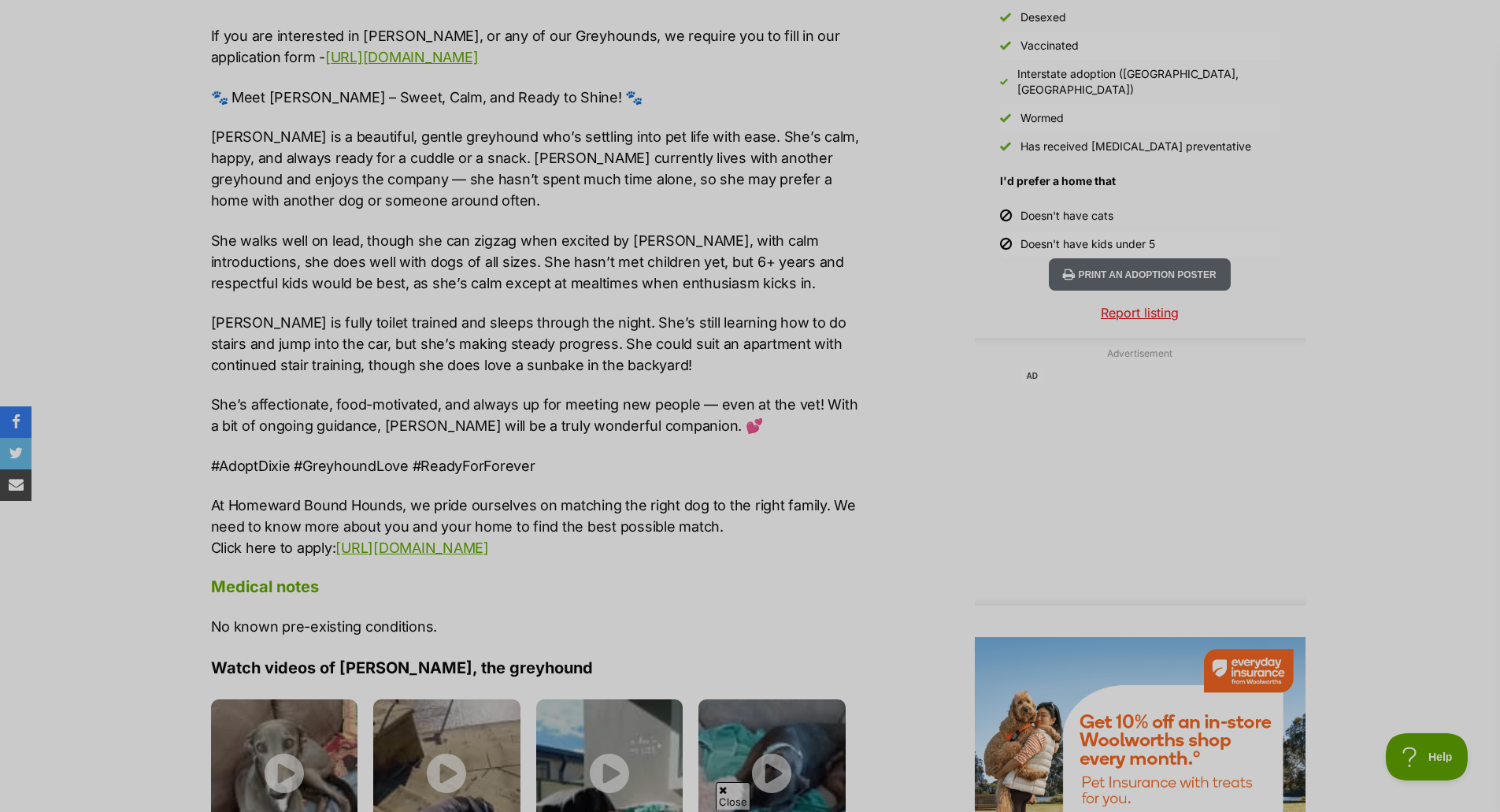
scroll to position [1417, 0]
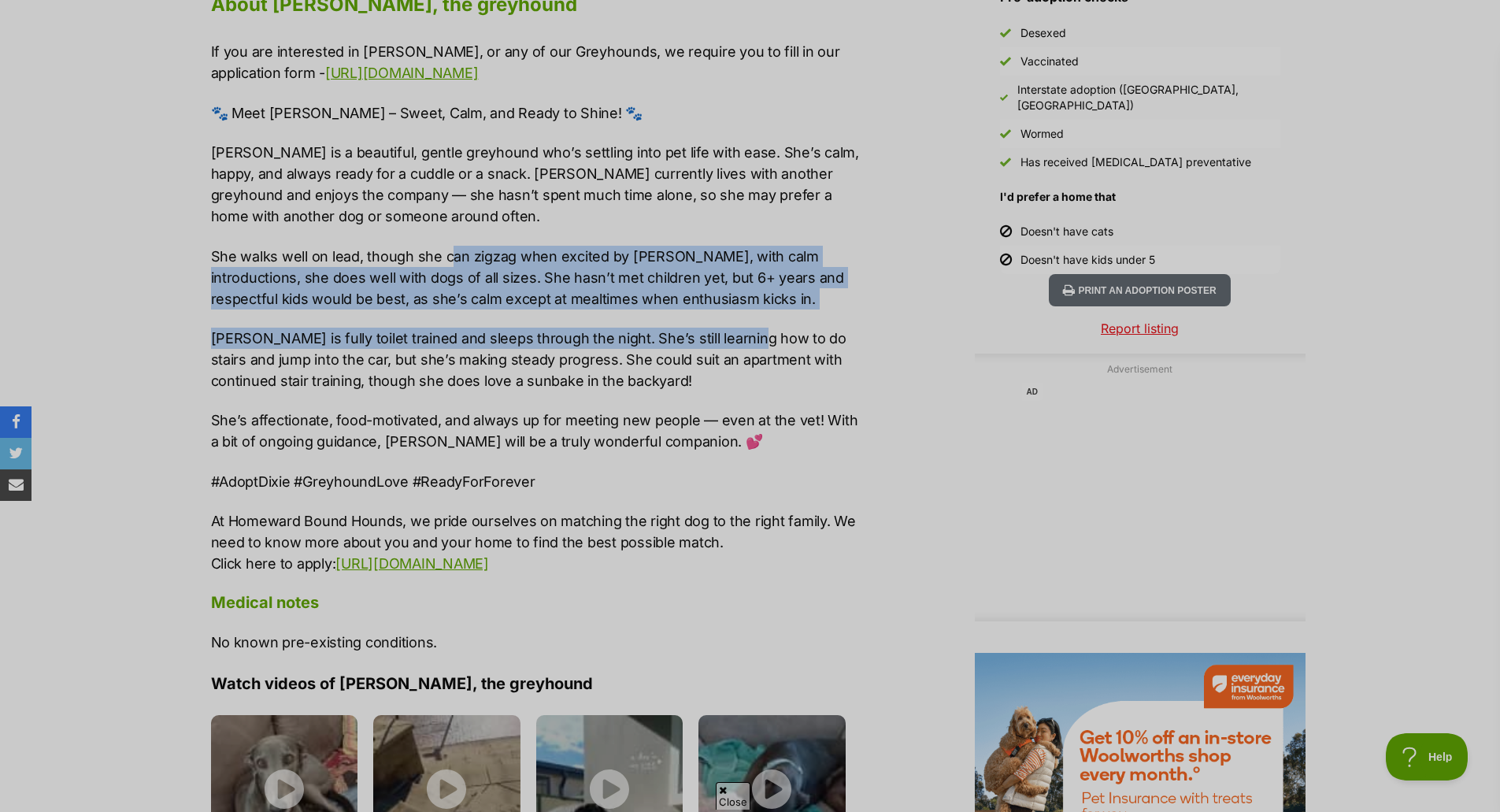
drag, startPoint x: 454, startPoint y: 244, endPoint x: 733, endPoint y: 348, distance: 297.8
click at [733, 348] on div "If you are interested in Dixie, or any of our Greyhounds, we require you to fil…" at bounding box center [536, 307] width 651 height 533
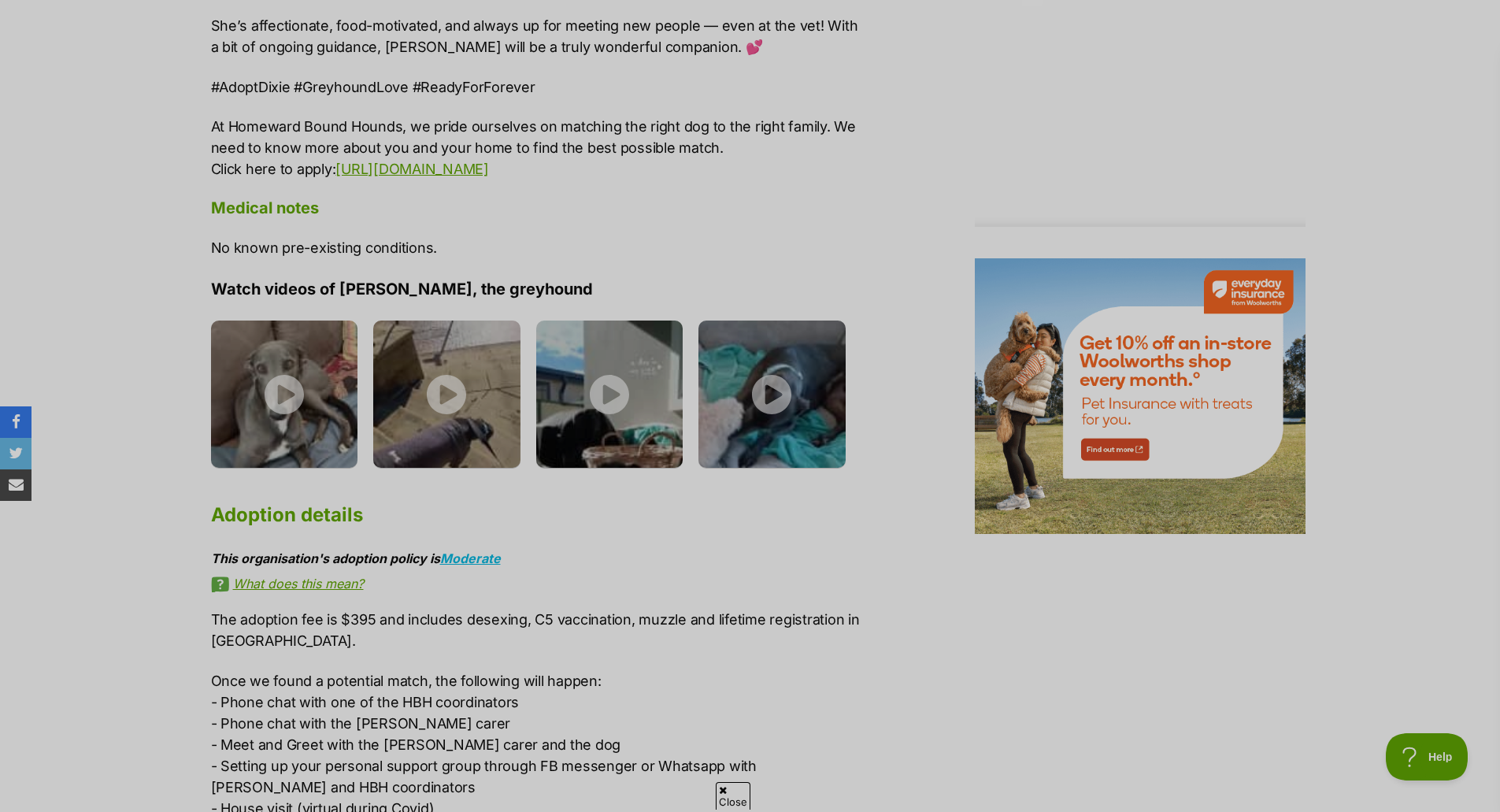
scroll to position [1811, 0]
click at [519, 432] on img at bounding box center [447, 392] width 147 height 147
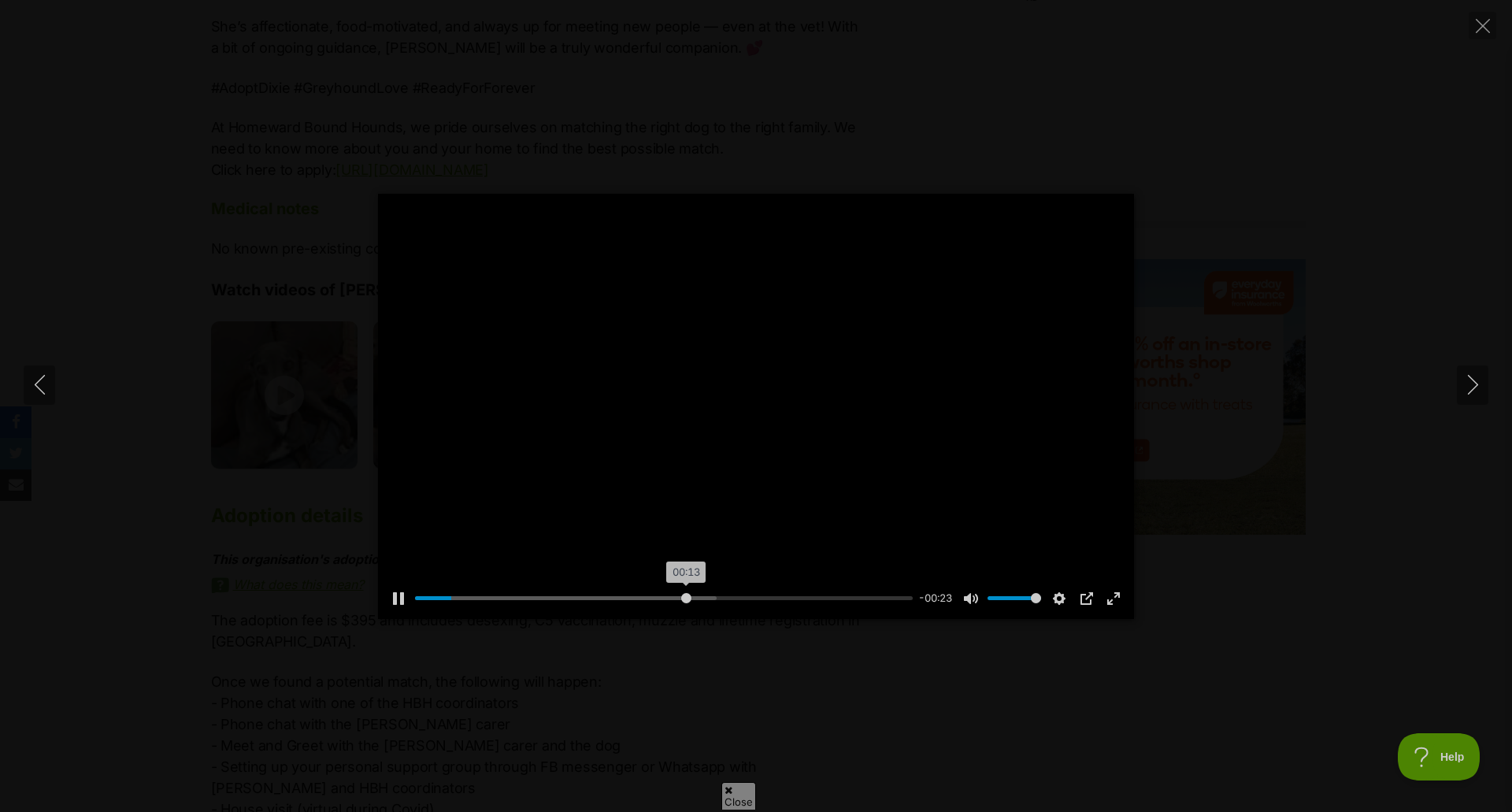
click at [685, 596] on input "Seek" at bounding box center [663, 597] width 497 height 15
click at [1455, 381] on div "Pause Play % buffered 00:14 -00:09 Unmute Mute Disable captions Enable captions…" at bounding box center [756, 406] width 1512 height 425
type input "61.32"
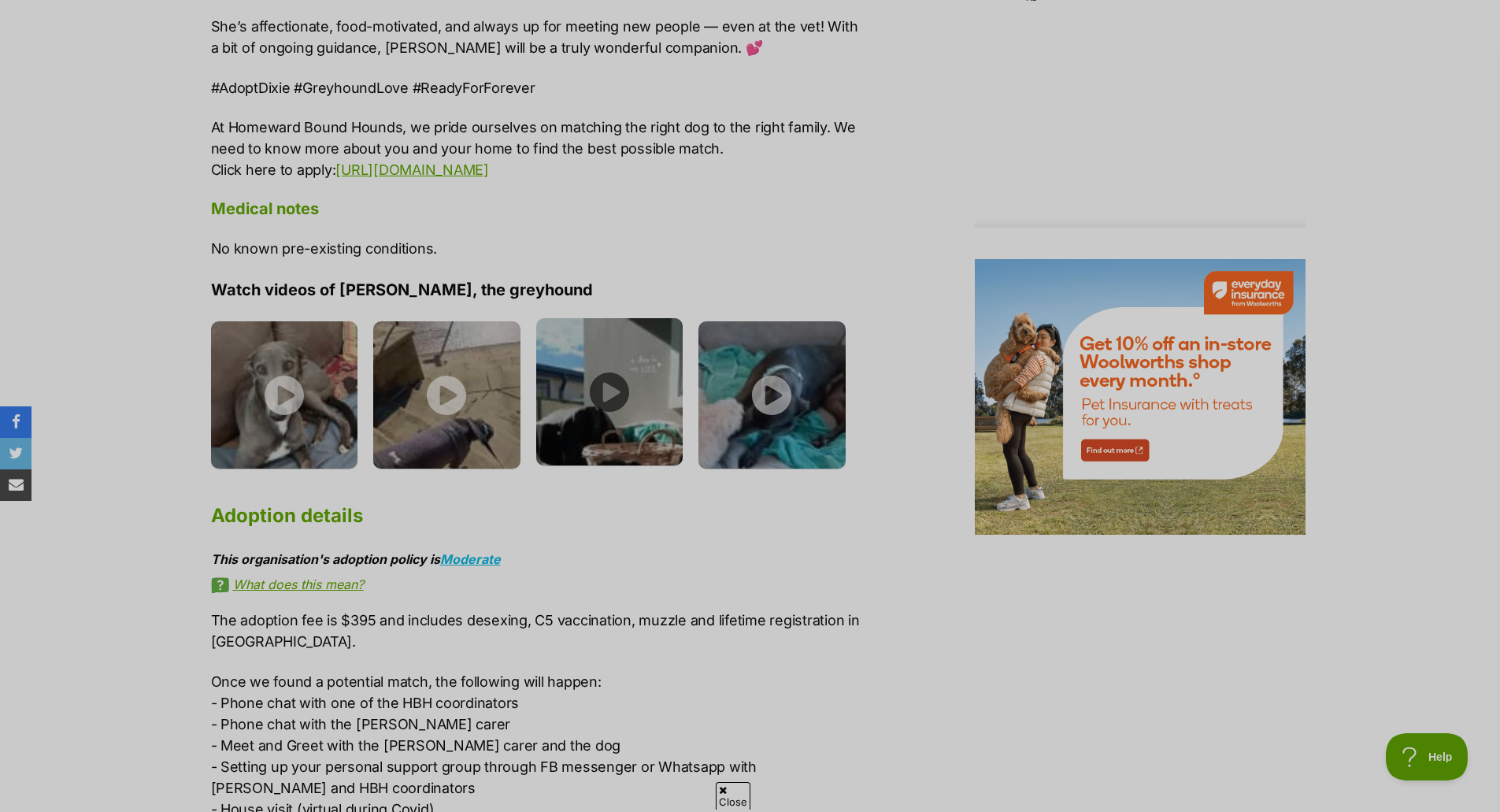
click at [688, 418] on li at bounding box center [617, 397] width 163 height 158
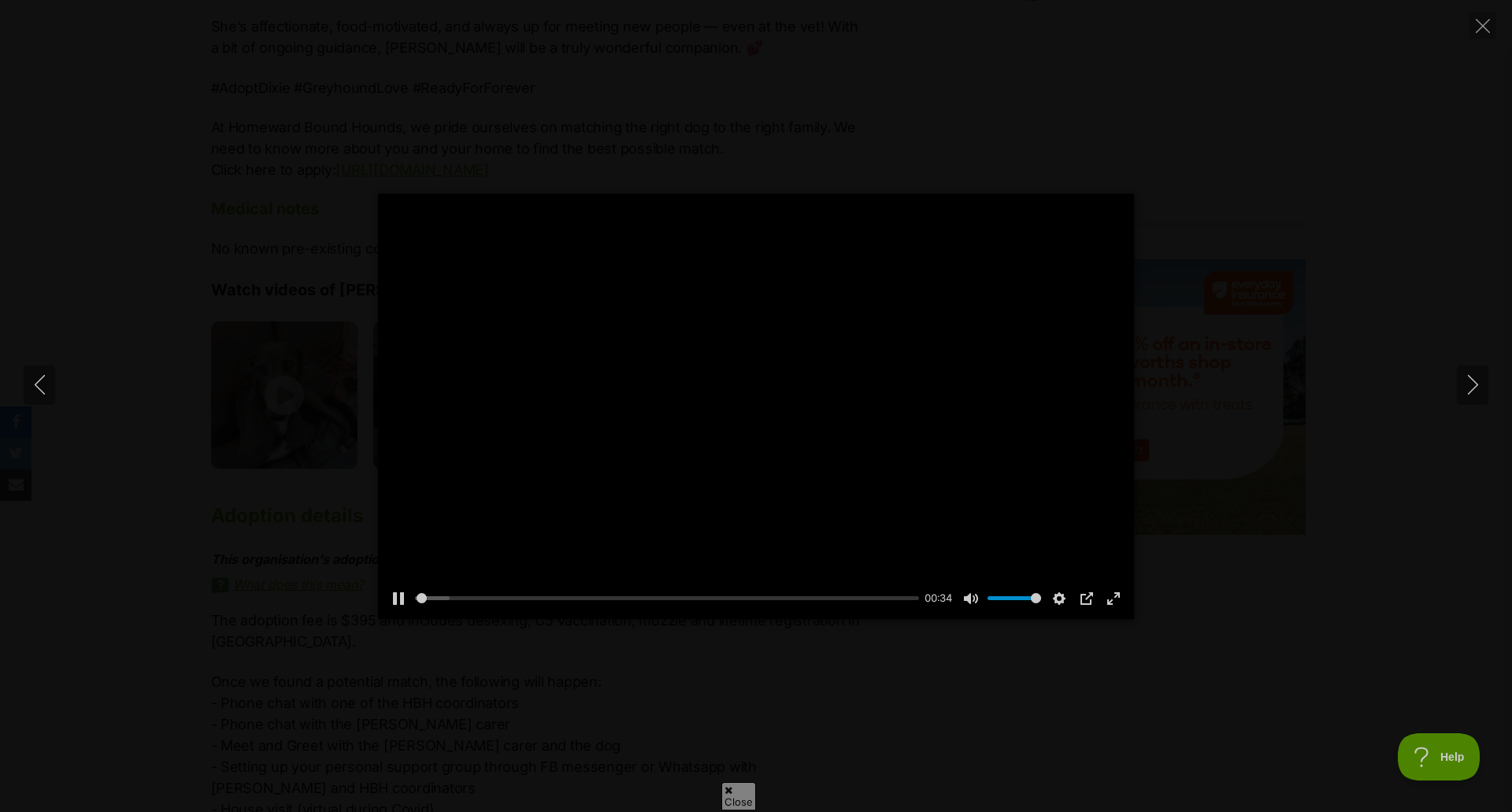
click at [744, 374] on div at bounding box center [756, 406] width 756 height 425
drag, startPoint x: 765, startPoint y: 404, endPoint x: 768, endPoint y: 412, distance: 8.5
click at [767, 411] on button "Play" at bounding box center [756, 406] width 38 height 38
click at [611, 599] on input "Seek" at bounding box center [663, 597] width 497 height 15
drag, startPoint x: 656, startPoint y: 432, endPoint x: 1025, endPoint y: 509, distance: 376.9
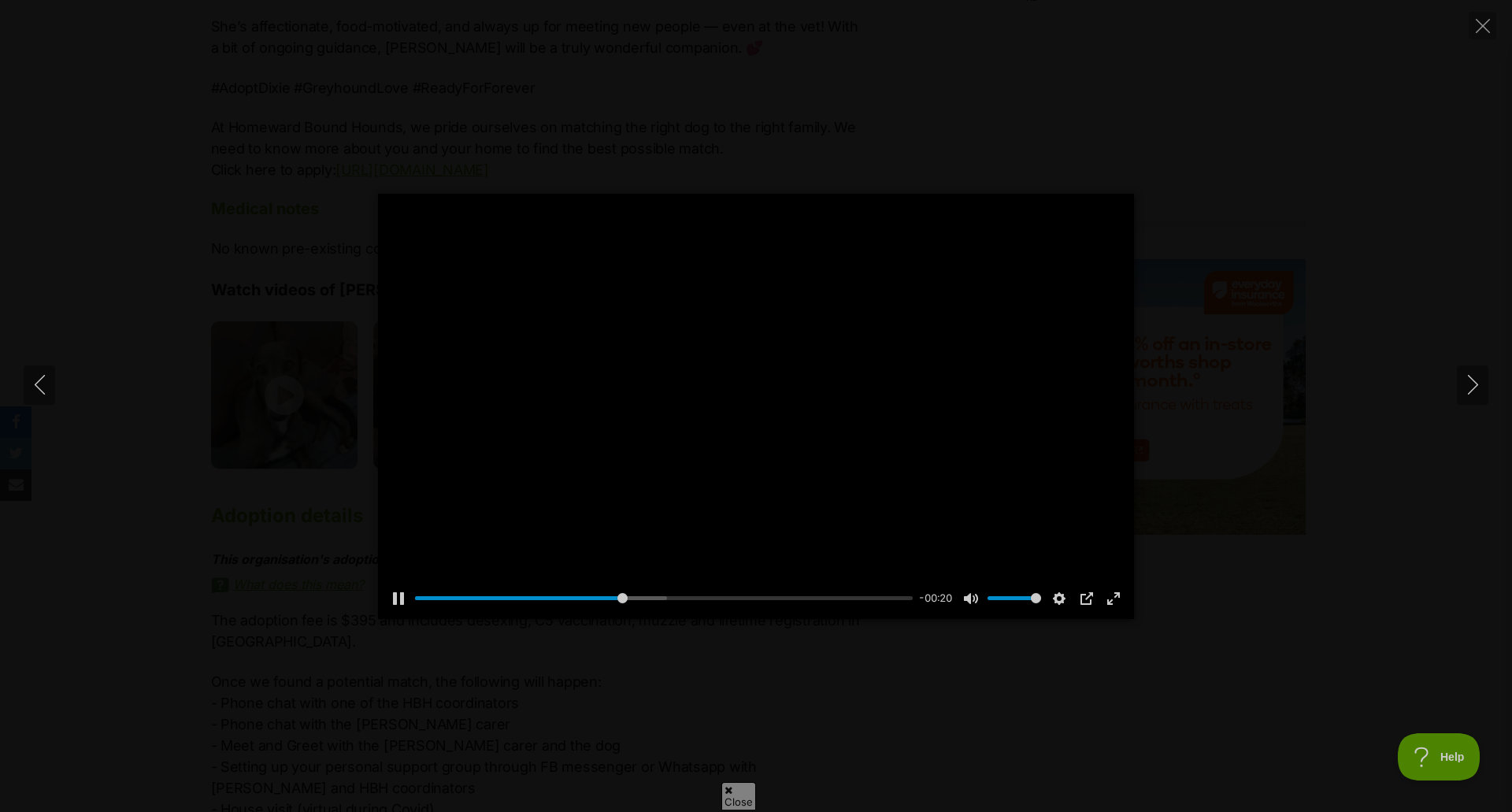
click at [656, 433] on div at bounding box center [756, 406] width 756 height 425
type input "41.88"
drag, startPoint x: 1489, startPoint y: 344, endPoint x: 1476, endPoint y: 367, distance: 26.4
click at [1484, 359] on div "Pause Play % buffered 00:15 -00:20 Unmute Mute Disable captions Enable captions…" at bounding box center [756, 406] width 1512 height 425
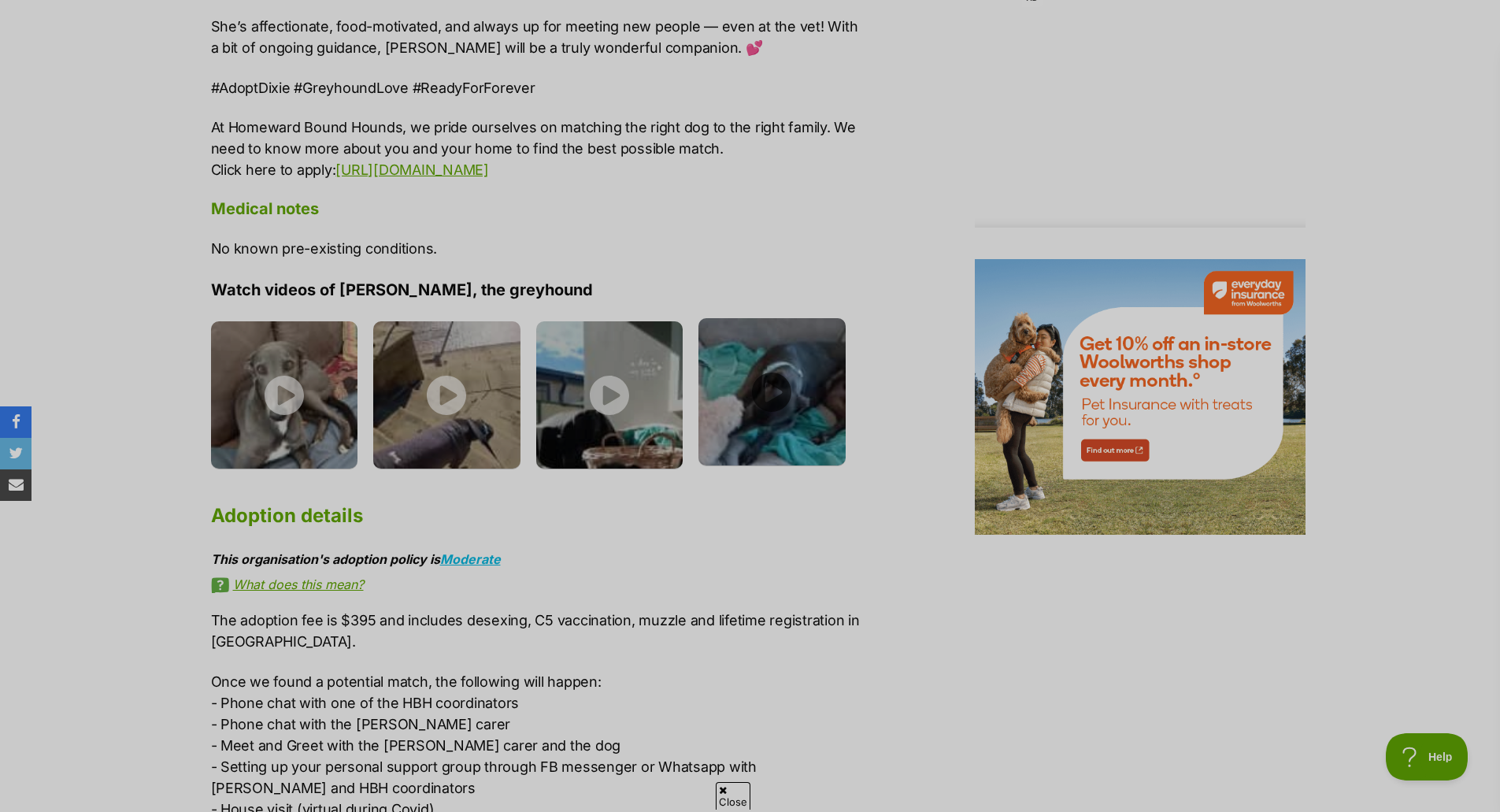
click at [750, 362] on img at bounding box center [772, 392] width 147 height 147
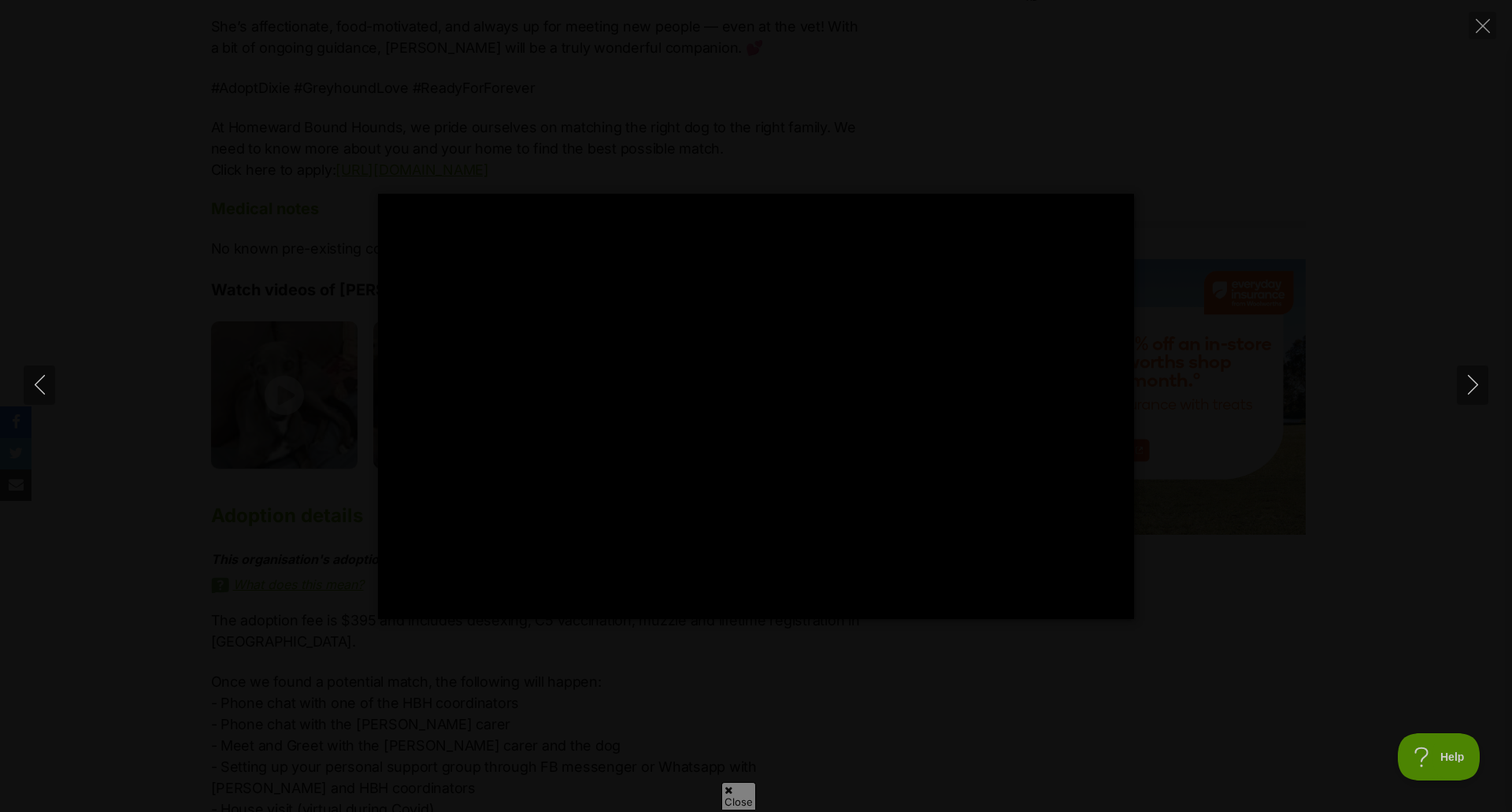
click at [714, 383] on div at bounding box center [756, 406] width 756 height 425
click at [741, 386] on div at bounding box center [756, 406] width 756 height 425
click at [615, 605] on input "Seek" at bounding box center [663, 597] width 497 height 15
click at [1487, 390] on div "Pause Play % buffered 00:00 00:34 Unmute Mute Disable captions Enable captions …" at bounding box center [756, 406] width 1512 height 812
type input "47.58"
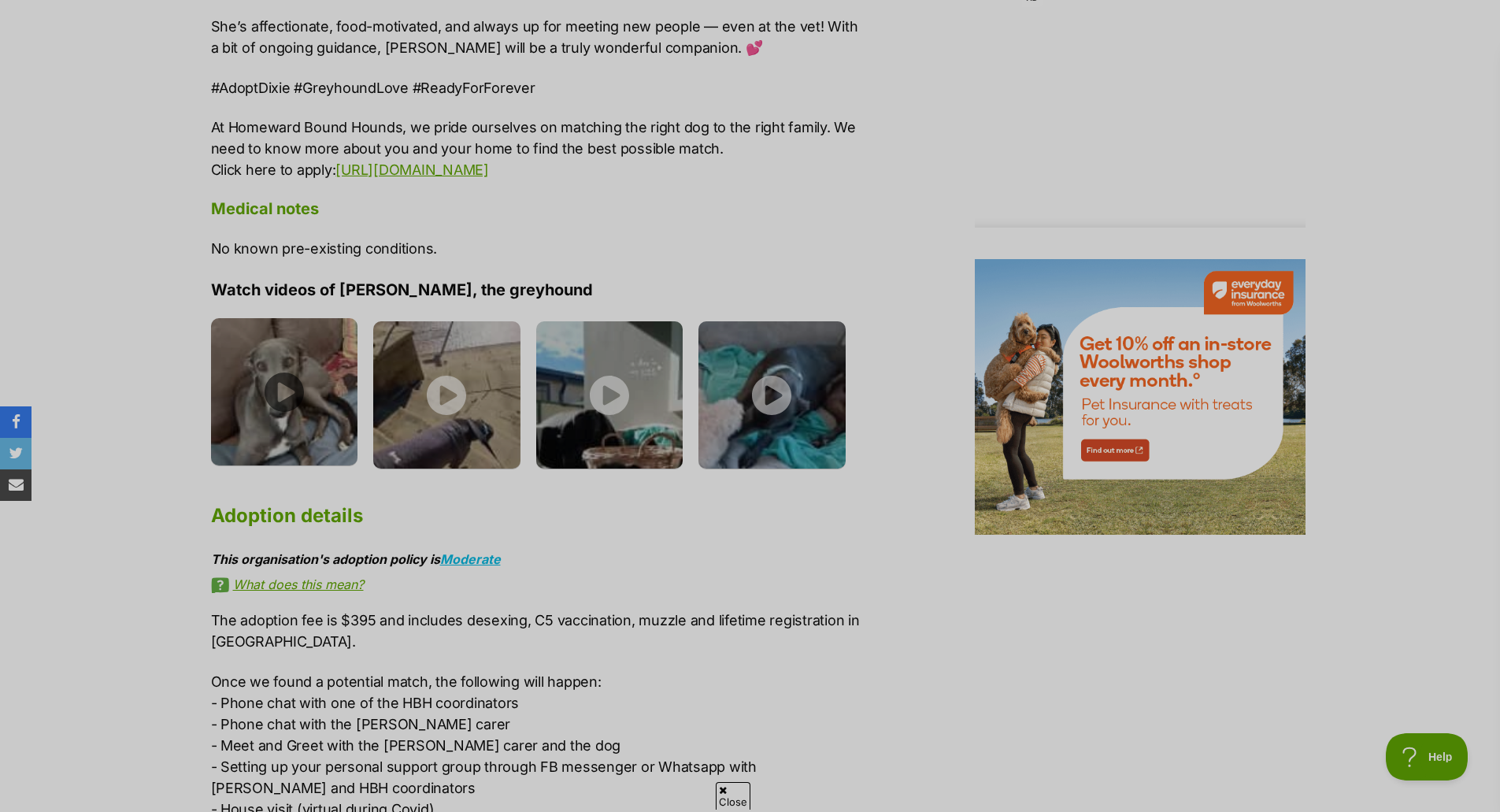
click at [262, 381] on img at bounding box center [284, 392] width 147 height 147
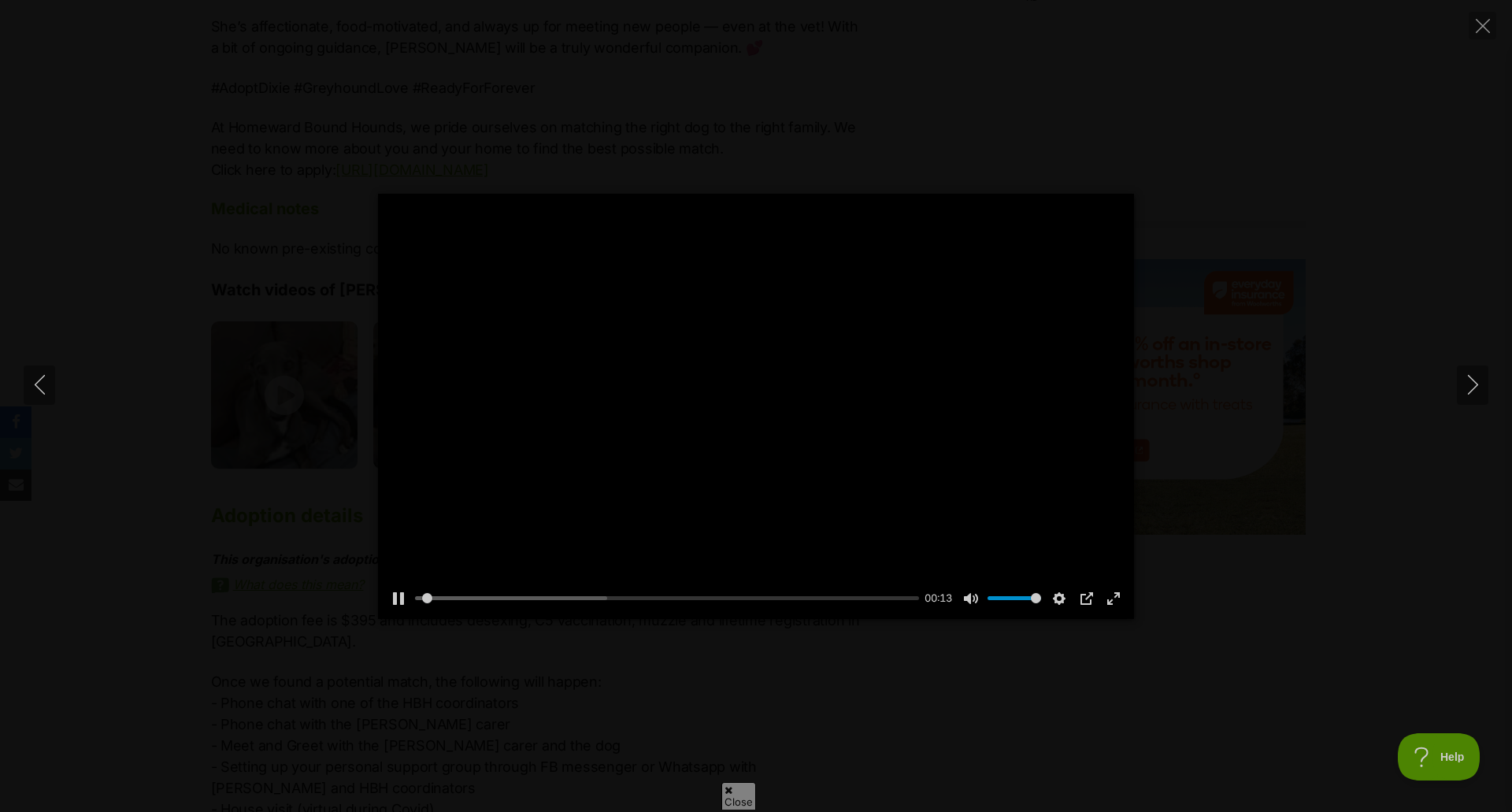
click at [803, 393] on div at bounding box center [756, 406] width 756 height 425
drag, startPoint x: 803, startPoint y: 393, endPoint x: 806, endPoint y: 488, distance: 95.0
click at [806, 392] on div at bounding box center [756, 406] width 756 height 425
type input "67.75"
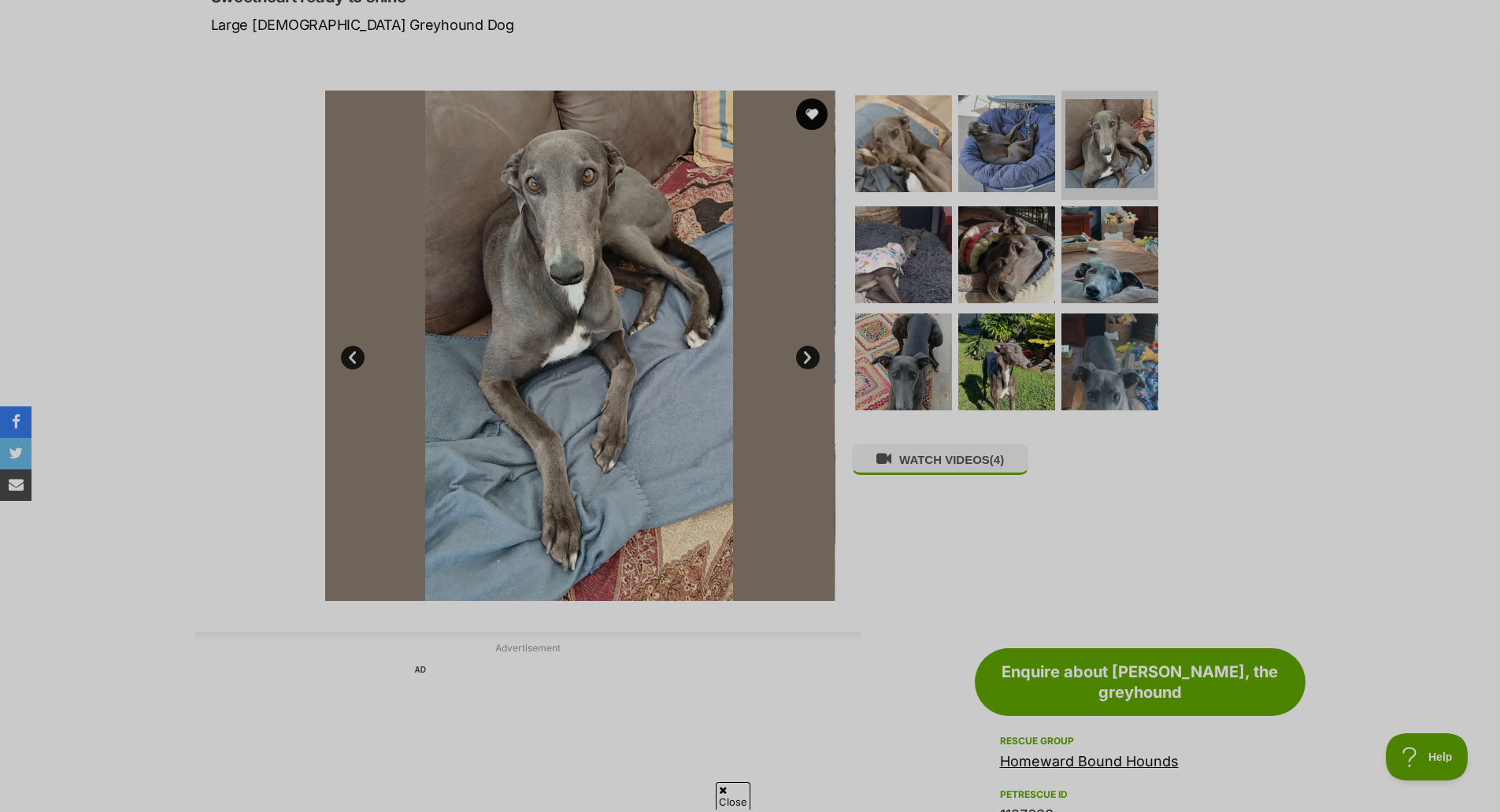
scroll to position [236, 0]
click at [889, 312] on img at bounding box center [903, 363] width 102 height 102
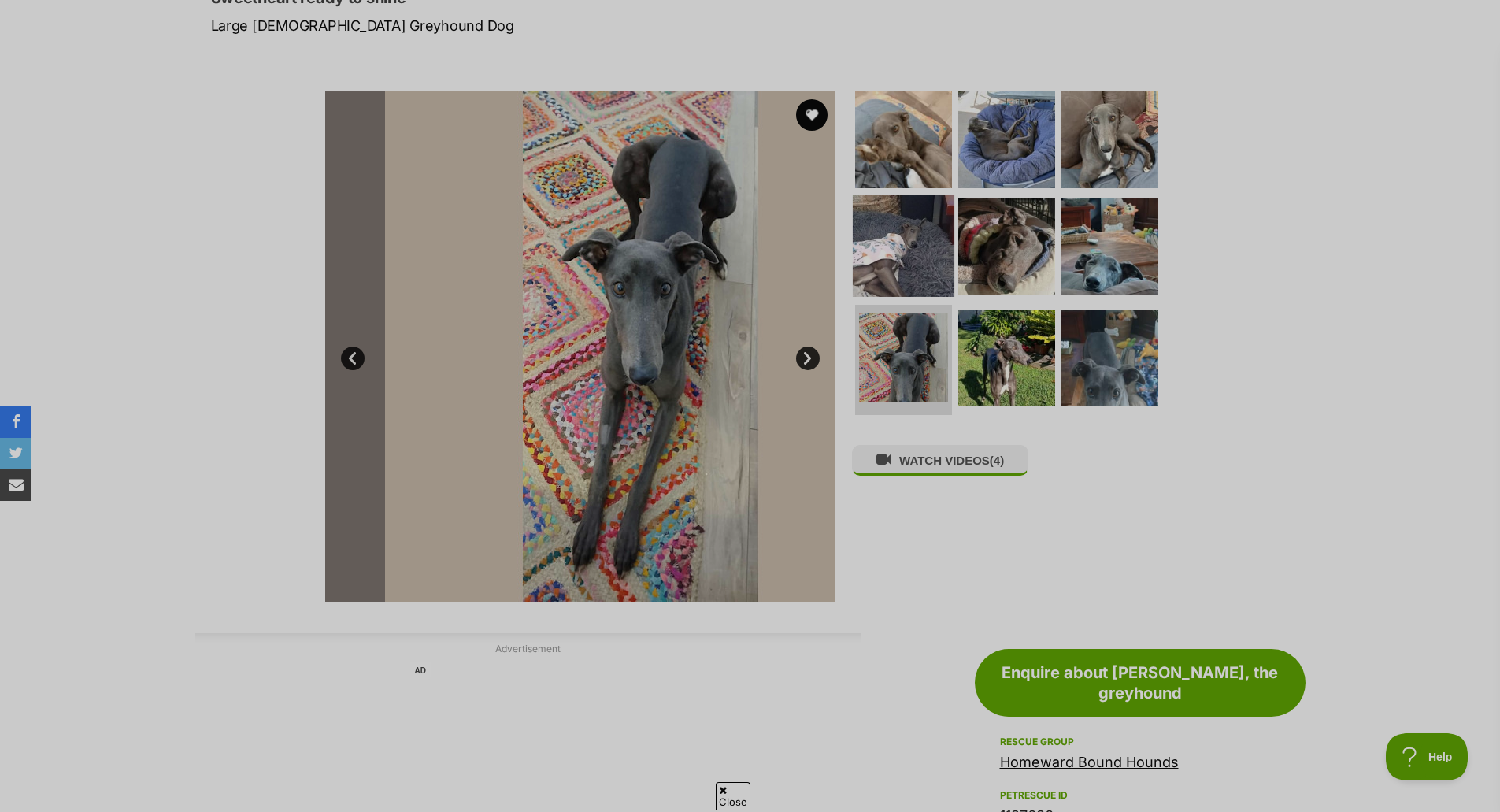
click at [891, 232] on img at bounding box center [903, 245] width 102 height 102
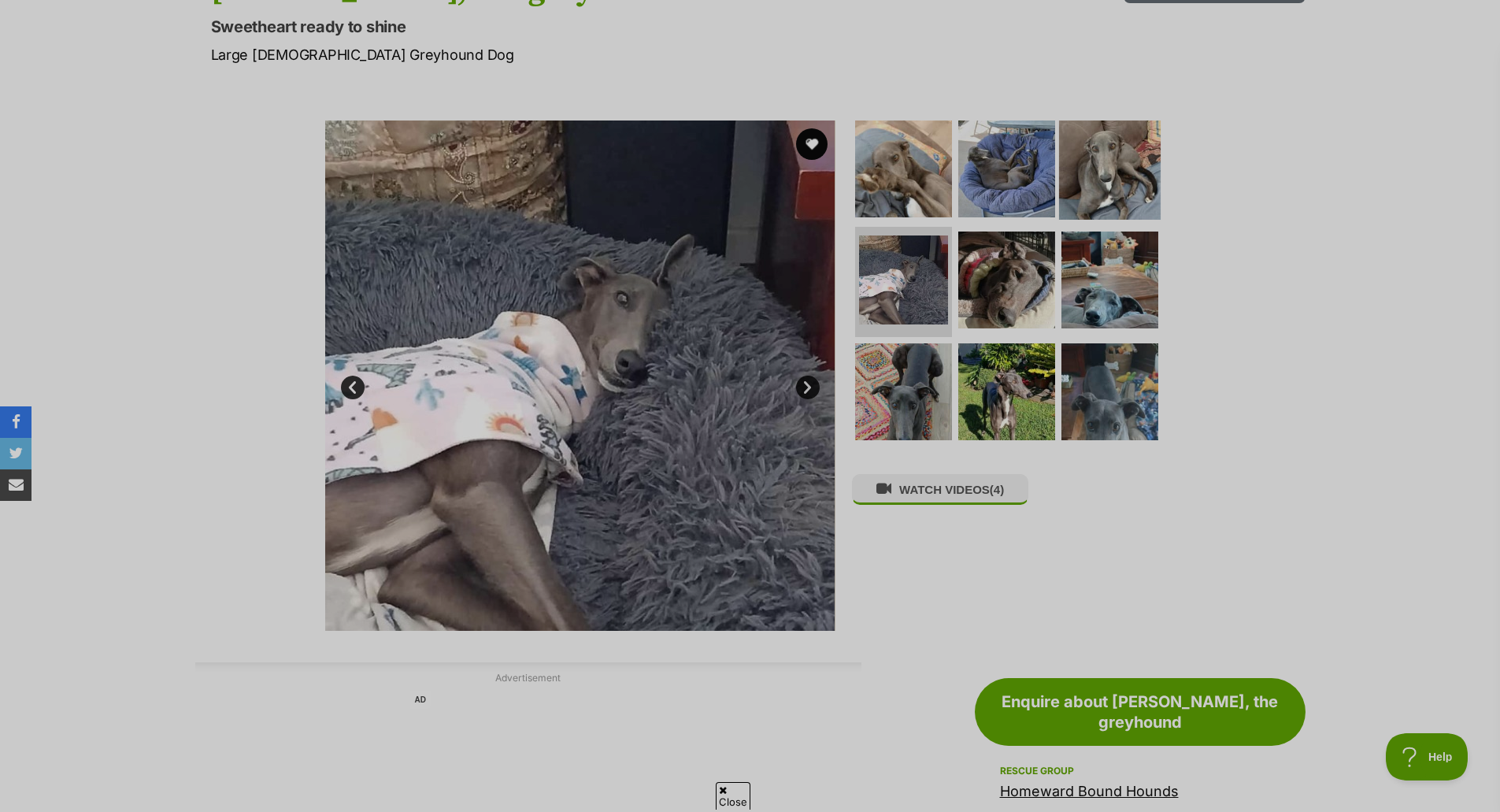
scroll to position [158, 0]
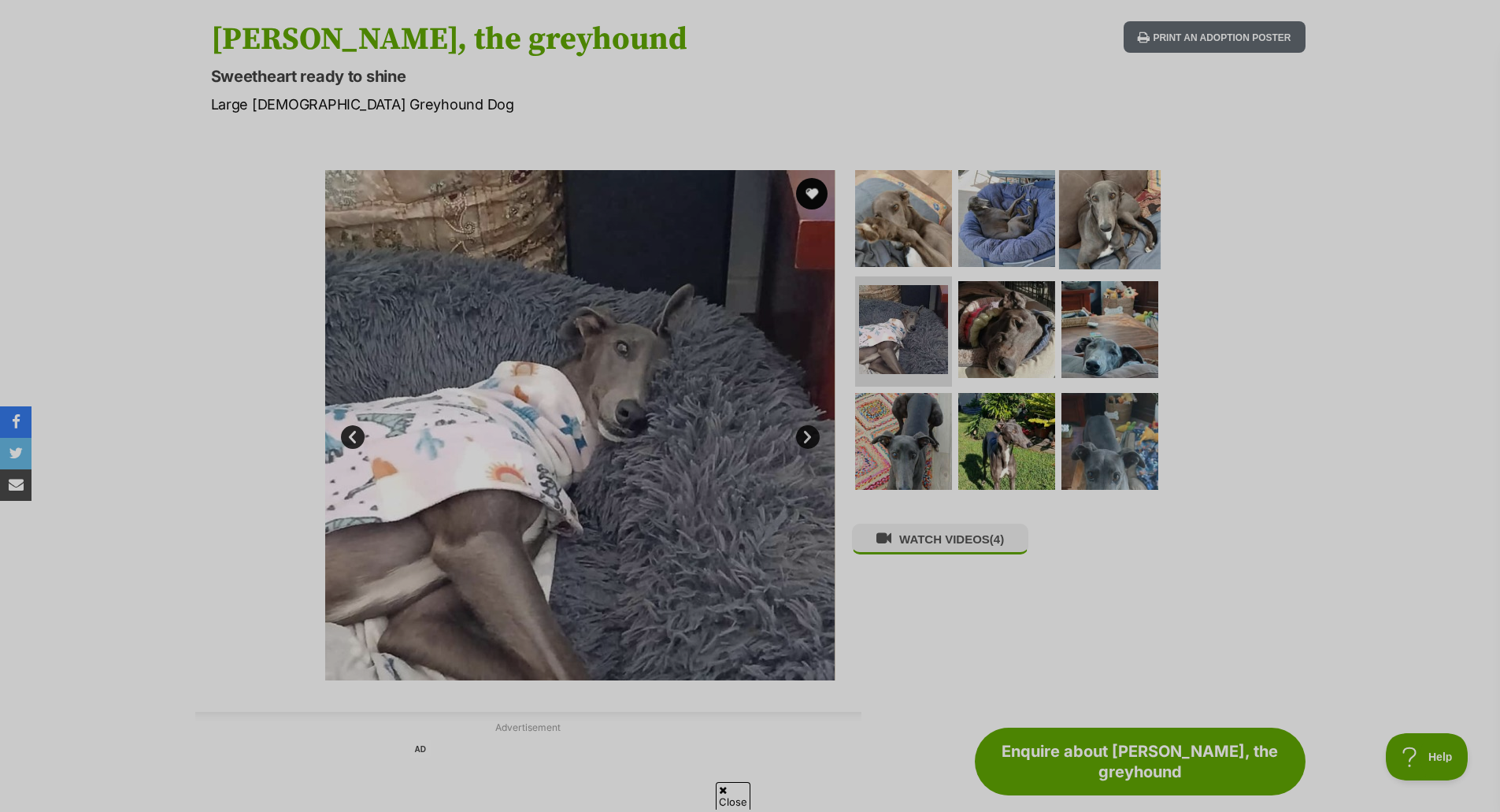
click at [1109, 216] on img at bounding box center [1110, 217] width 102 height 102
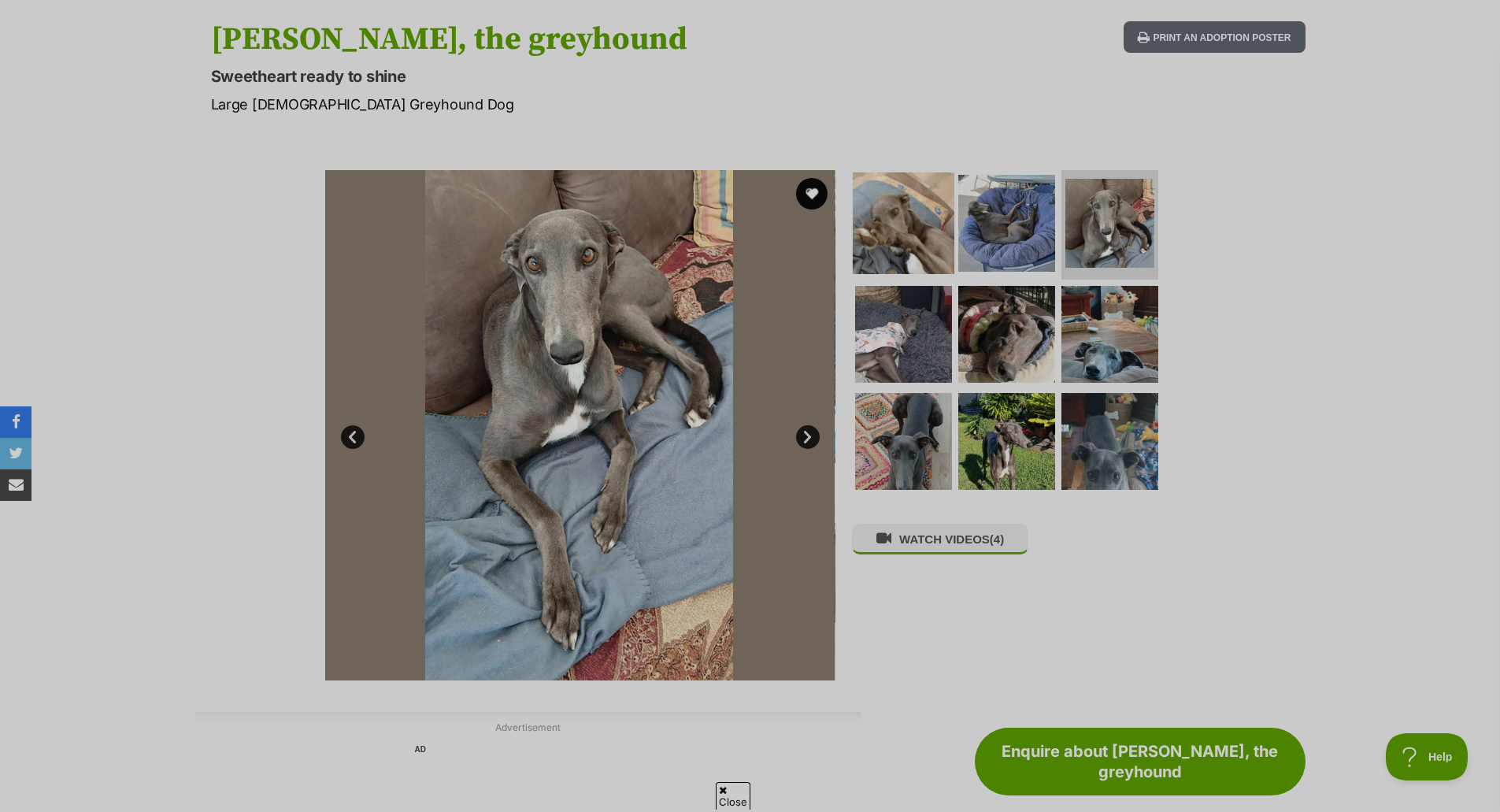
click at [918, 230] on img at bounding box center [903, 222] width 102 height 102
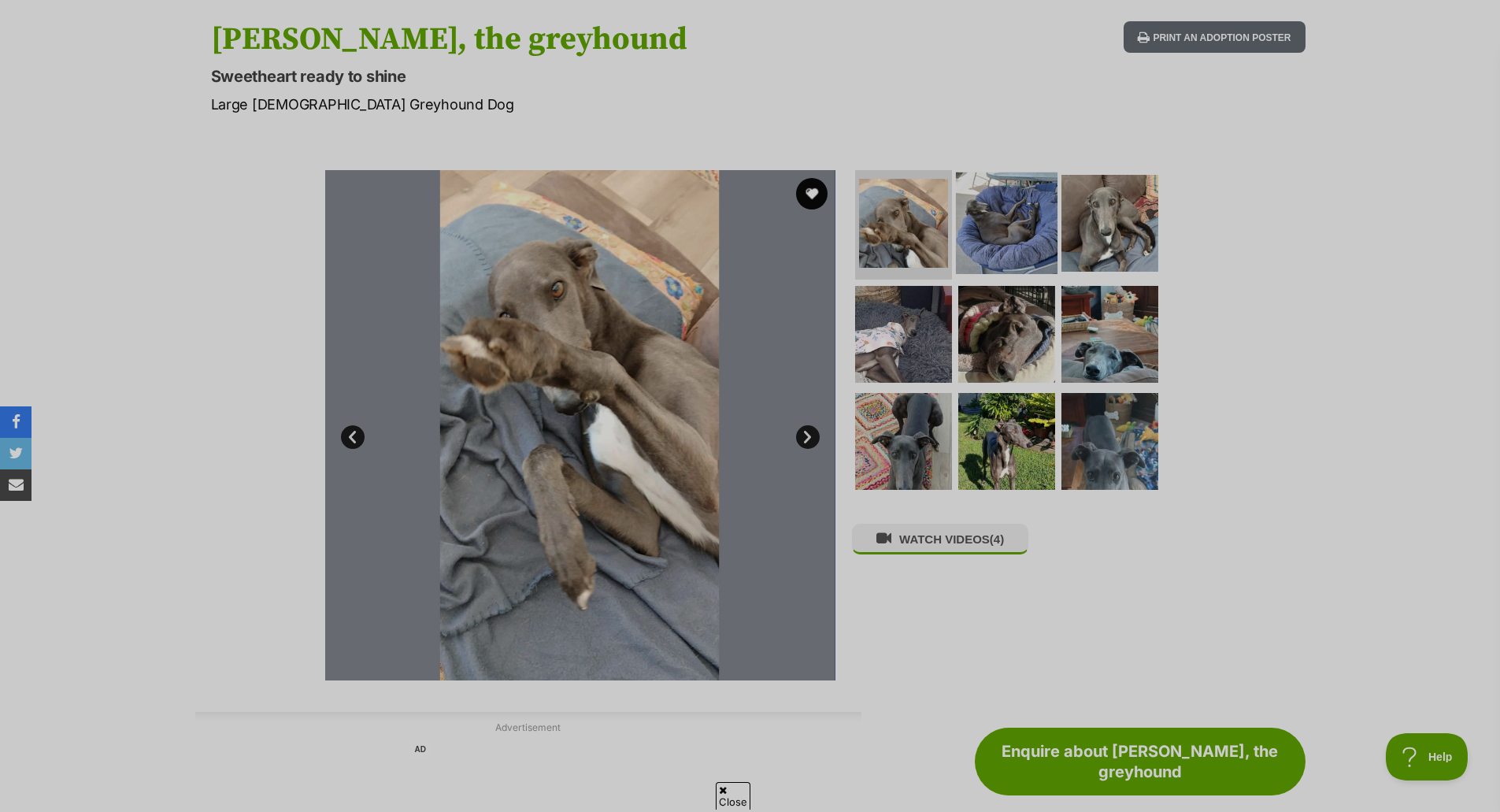
click at [979, 220] on img at bounding box center [1006, 222] width 102 height 102
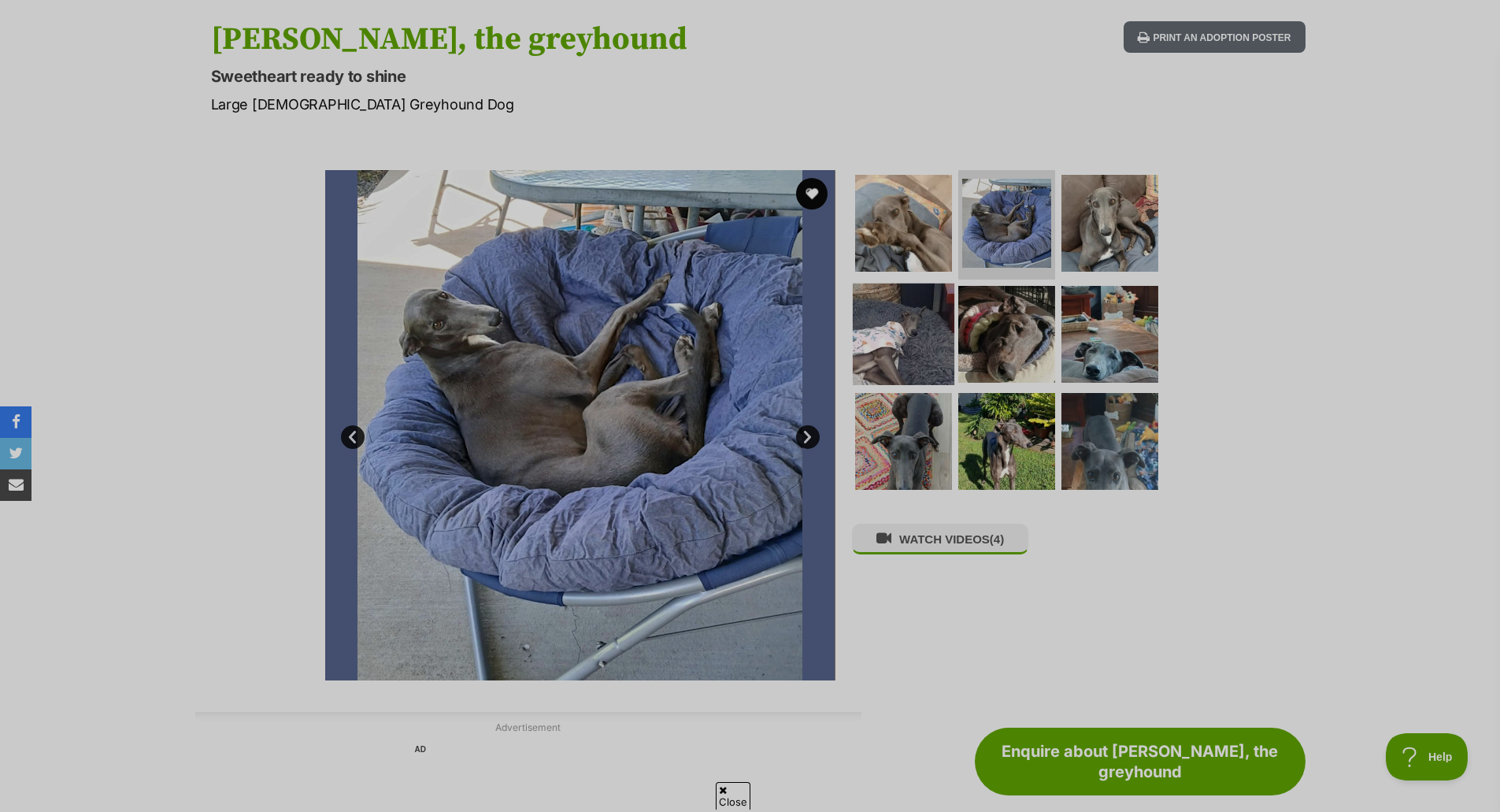
click at [910, 311] on img at bounding box center [903, 334] width 102 height 102
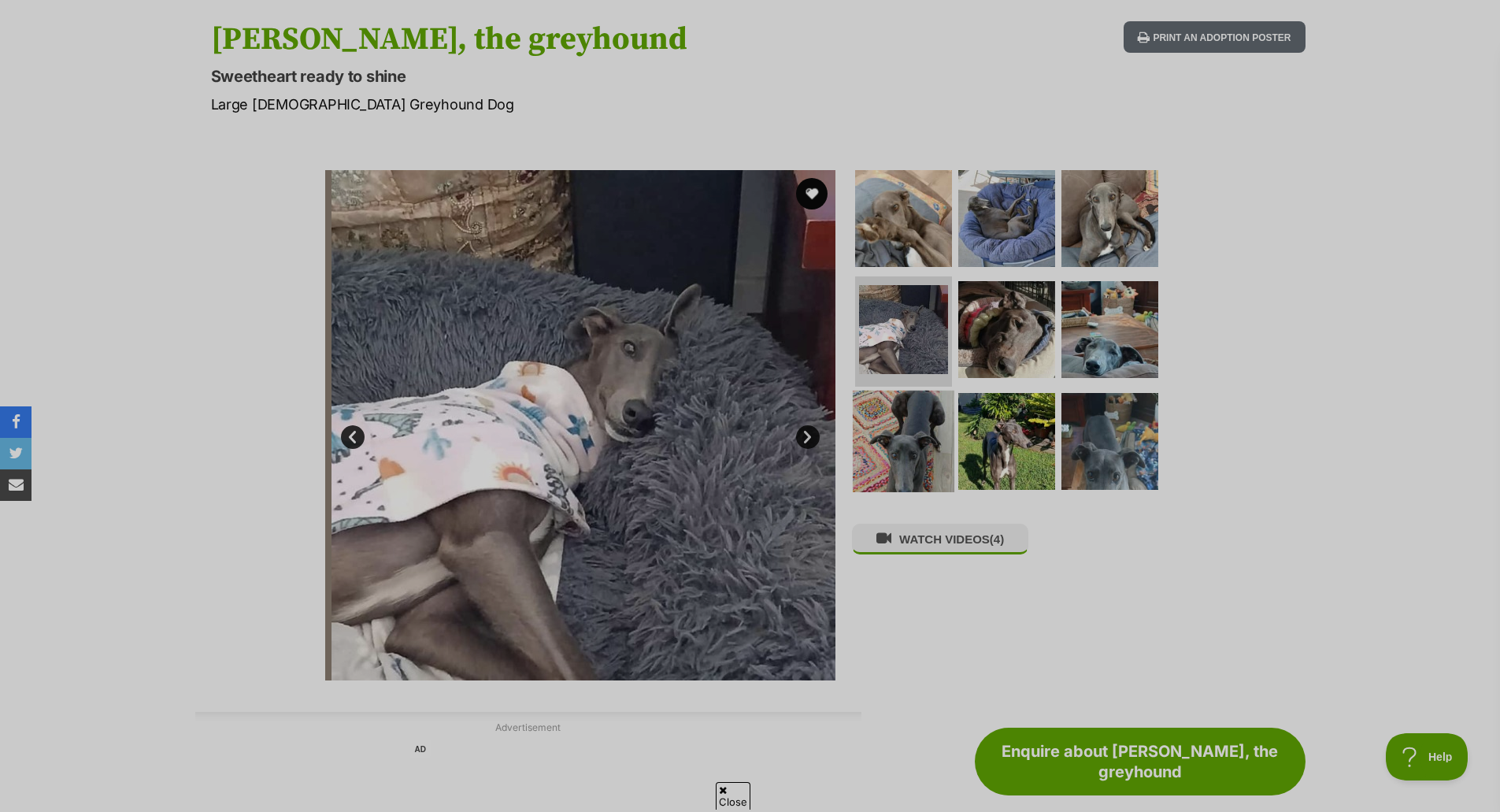
click at [934, 436] on img at bounding box center [903, 441] width 102 height 102
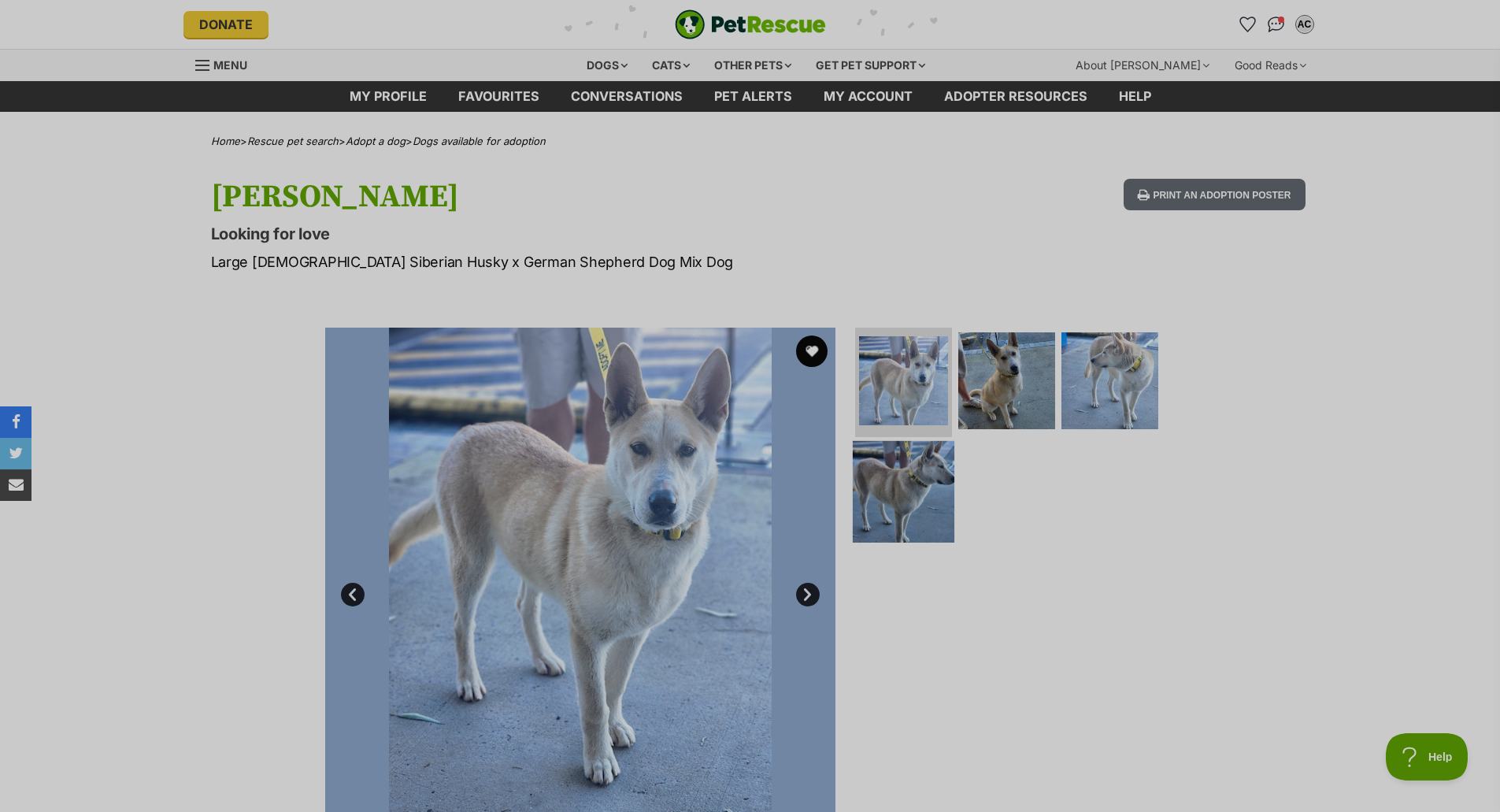
click at [945, 455] on img at bounding box center [903, 492] width 102 height 102
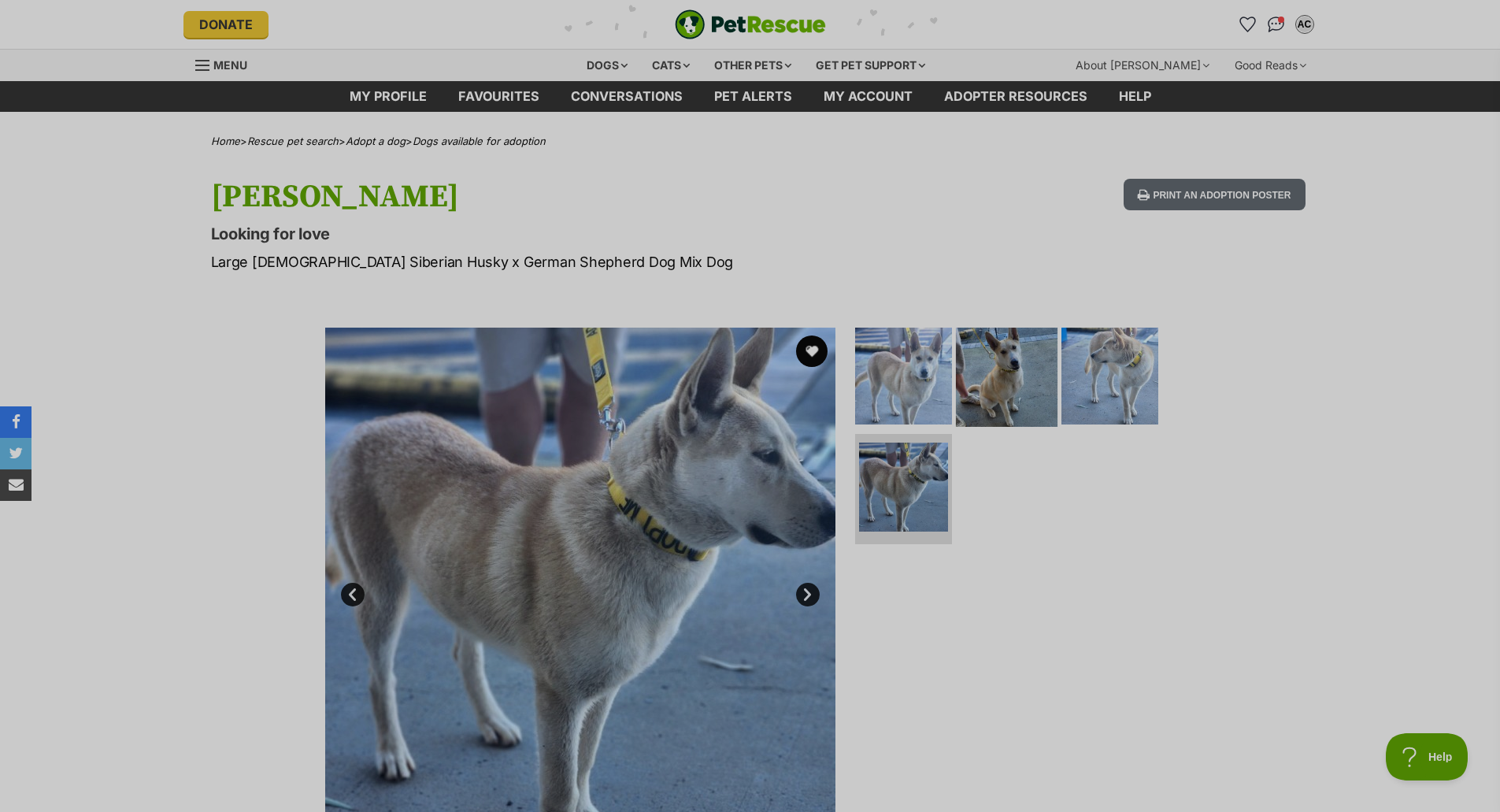
click at [1005, 392] on img at bounding box center [1006, 374] width 102 height 102
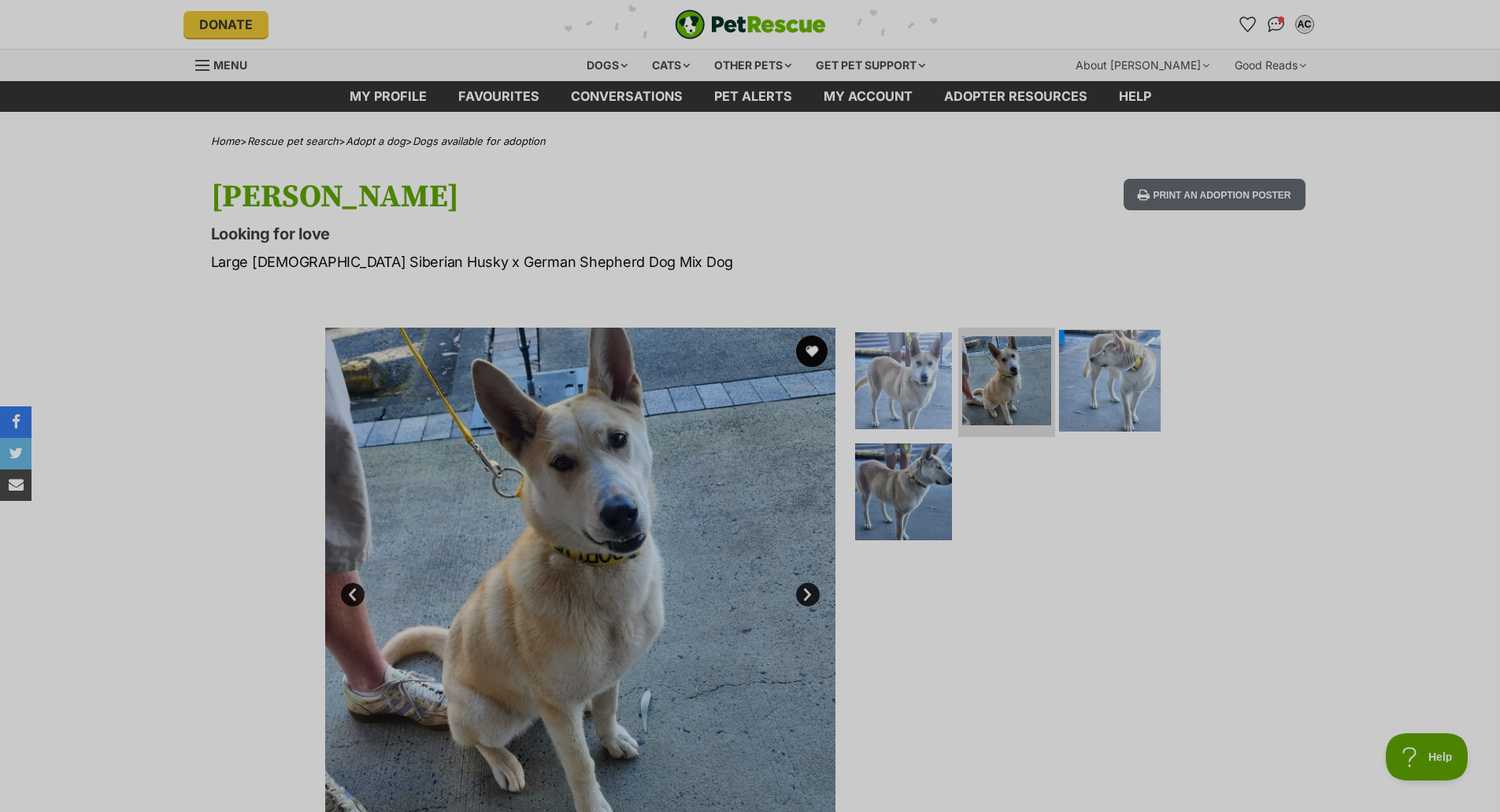
click at [1079, 374] on img at bounding box center [1110, 380] width 102 height 102
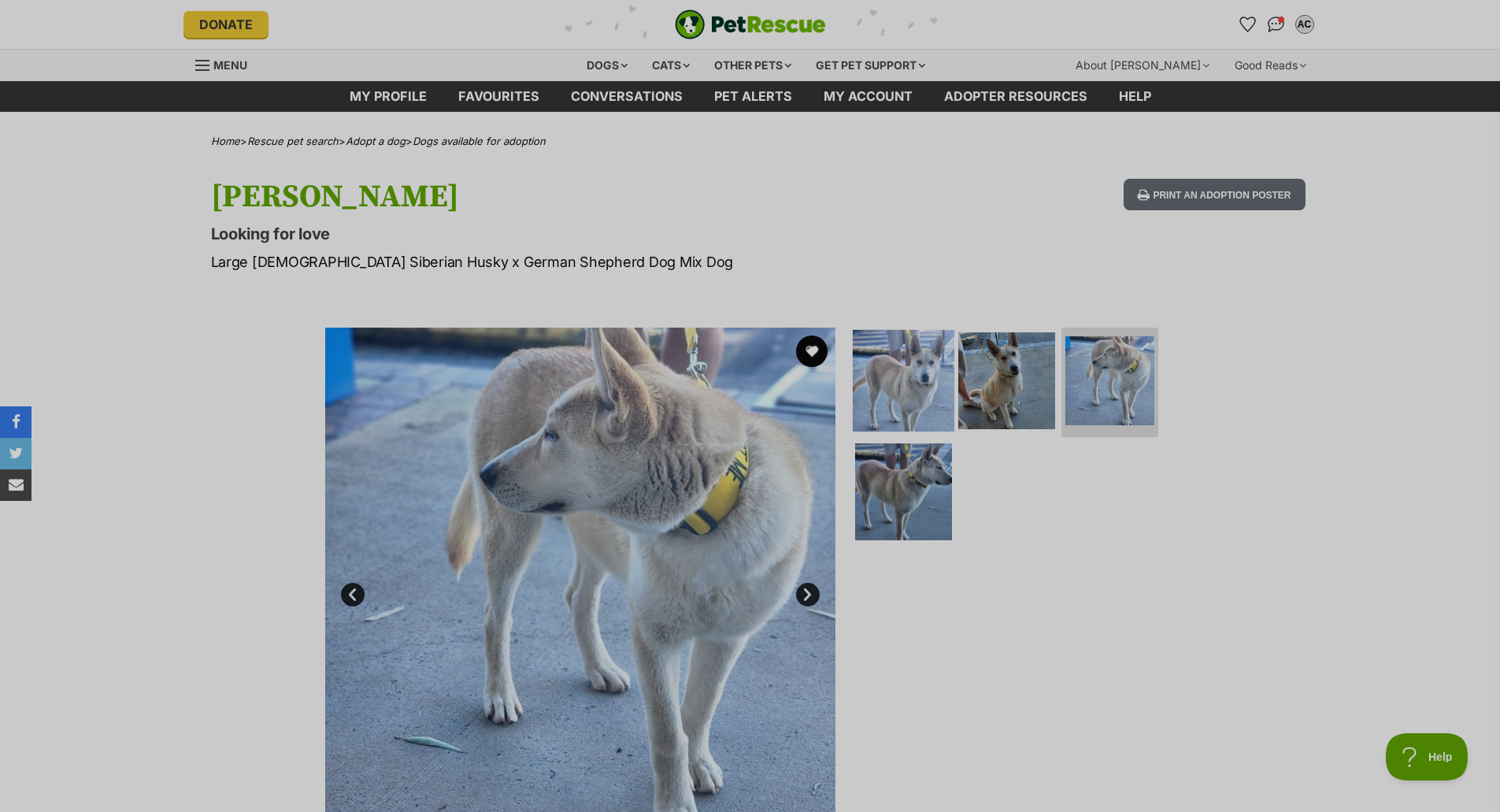
click at [893, 363] on img at bounding box center [903, 380] width 102 height 102
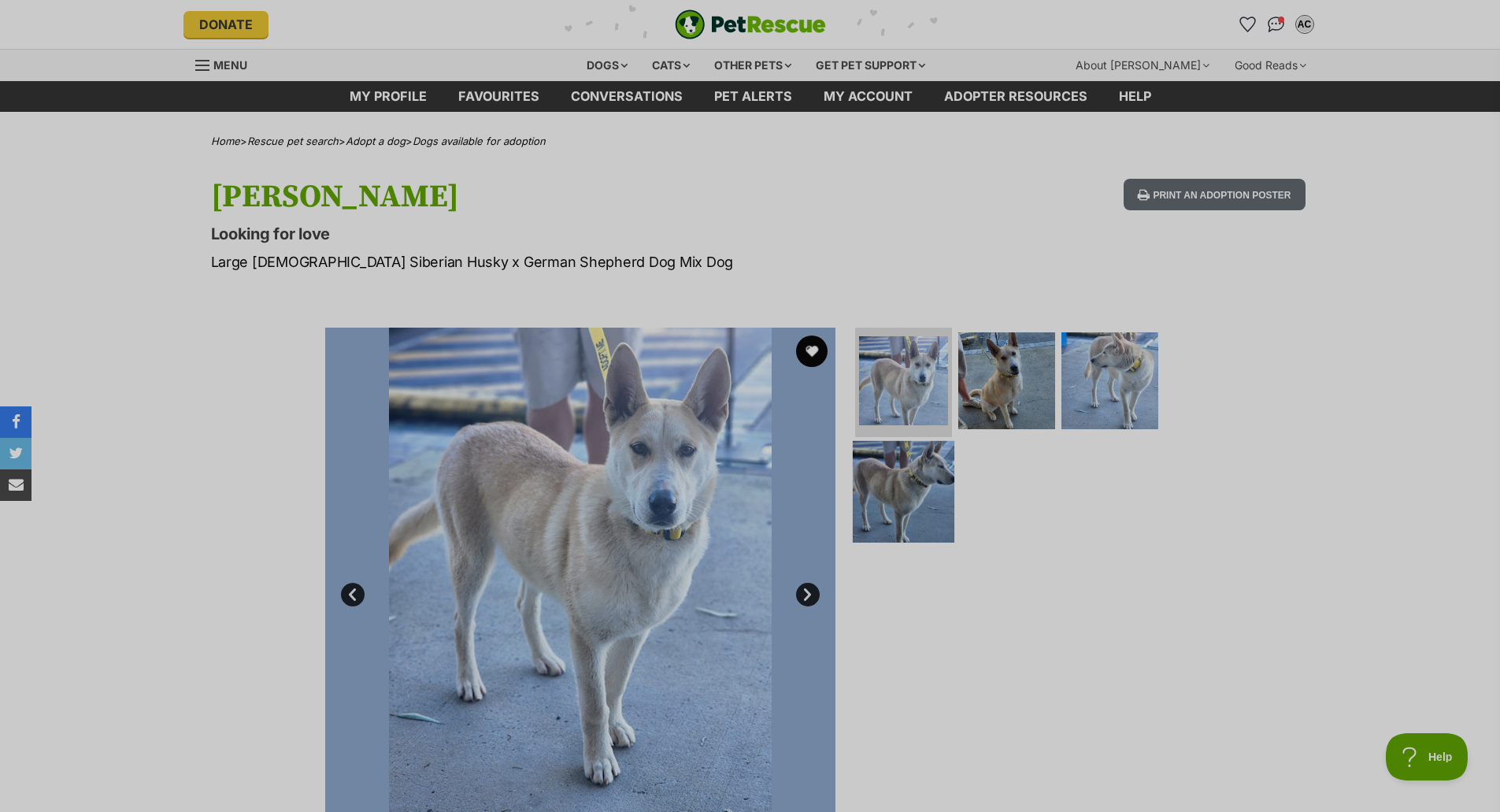
click at [890, 489] on img at bounding box center [903, 492] width 102 height 102
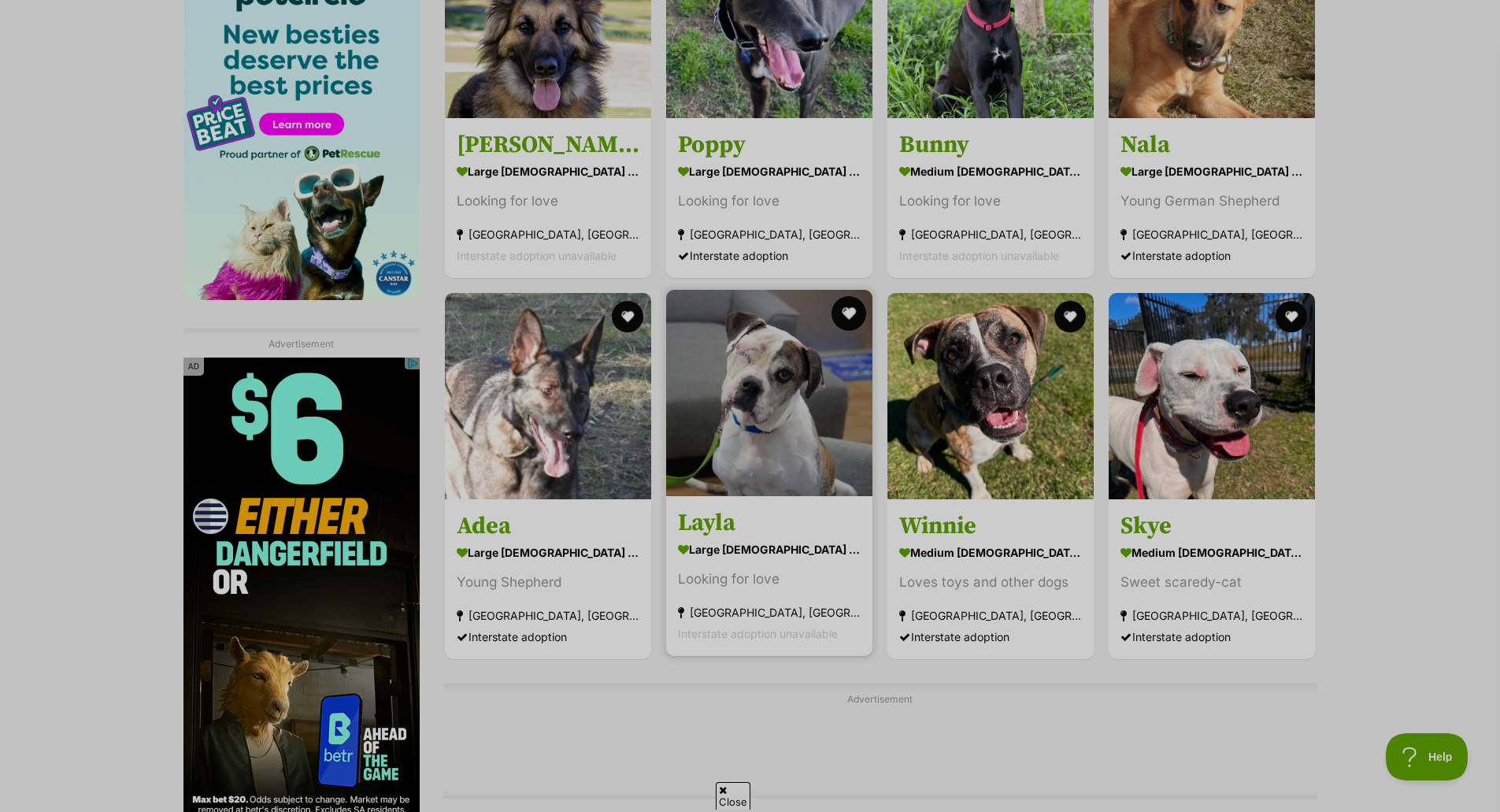
scroll to position [2204, 0]
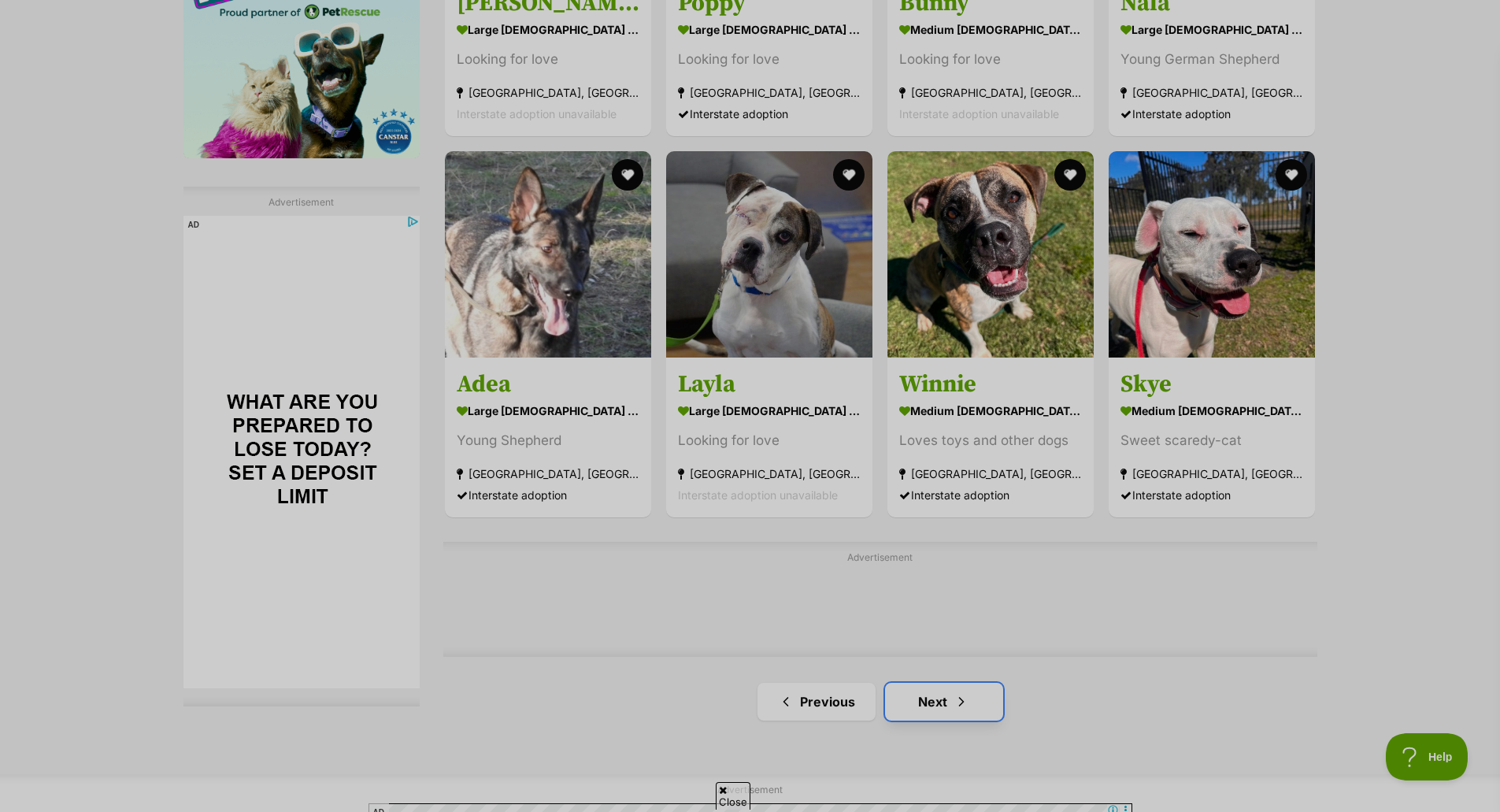
click at [942, 707] on link "Next" at bounding box center [944, 702] width 118 height 38
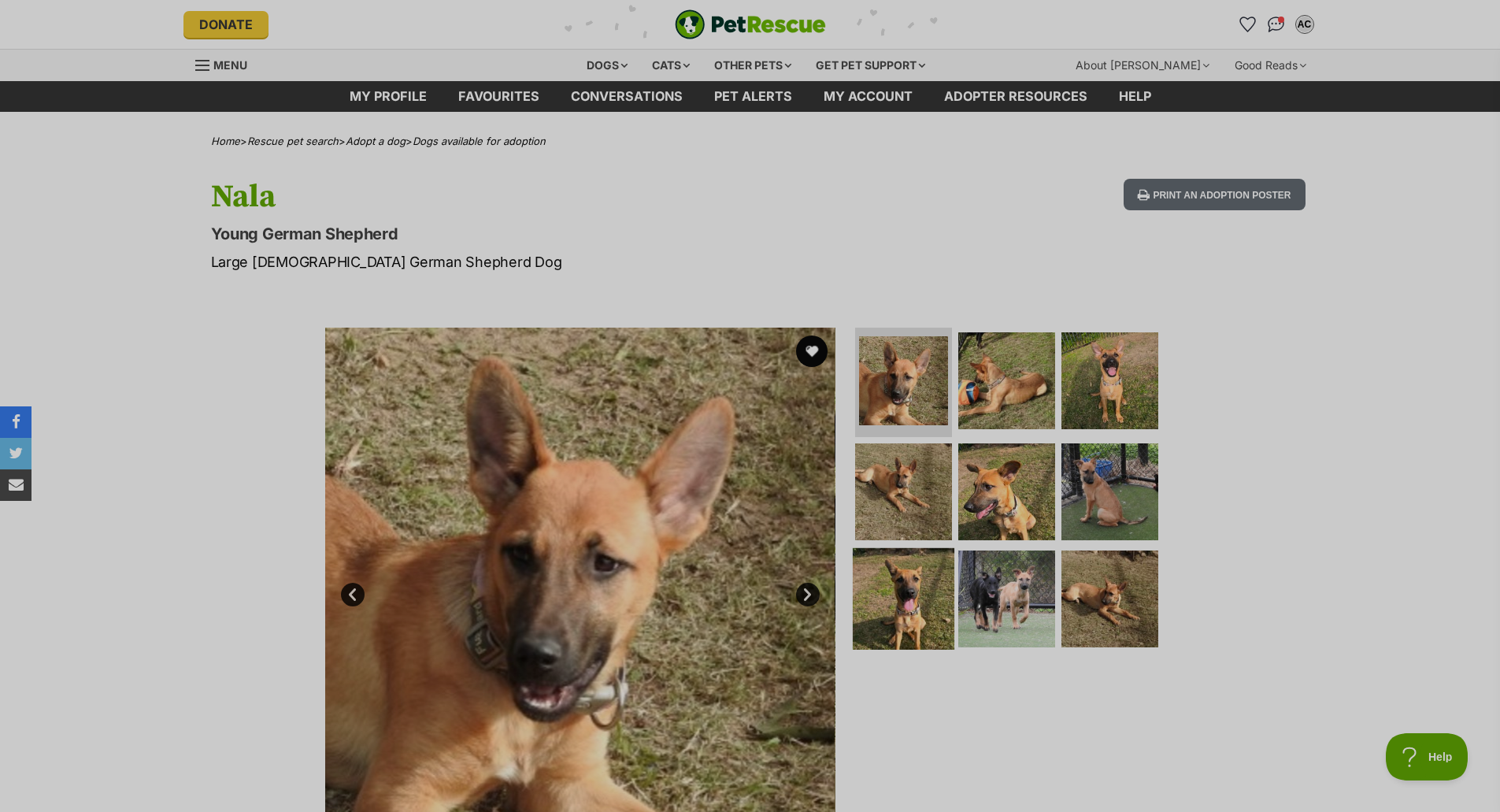
click at [939, 603] on img at bounding box center [903, 598] width 102 height 102
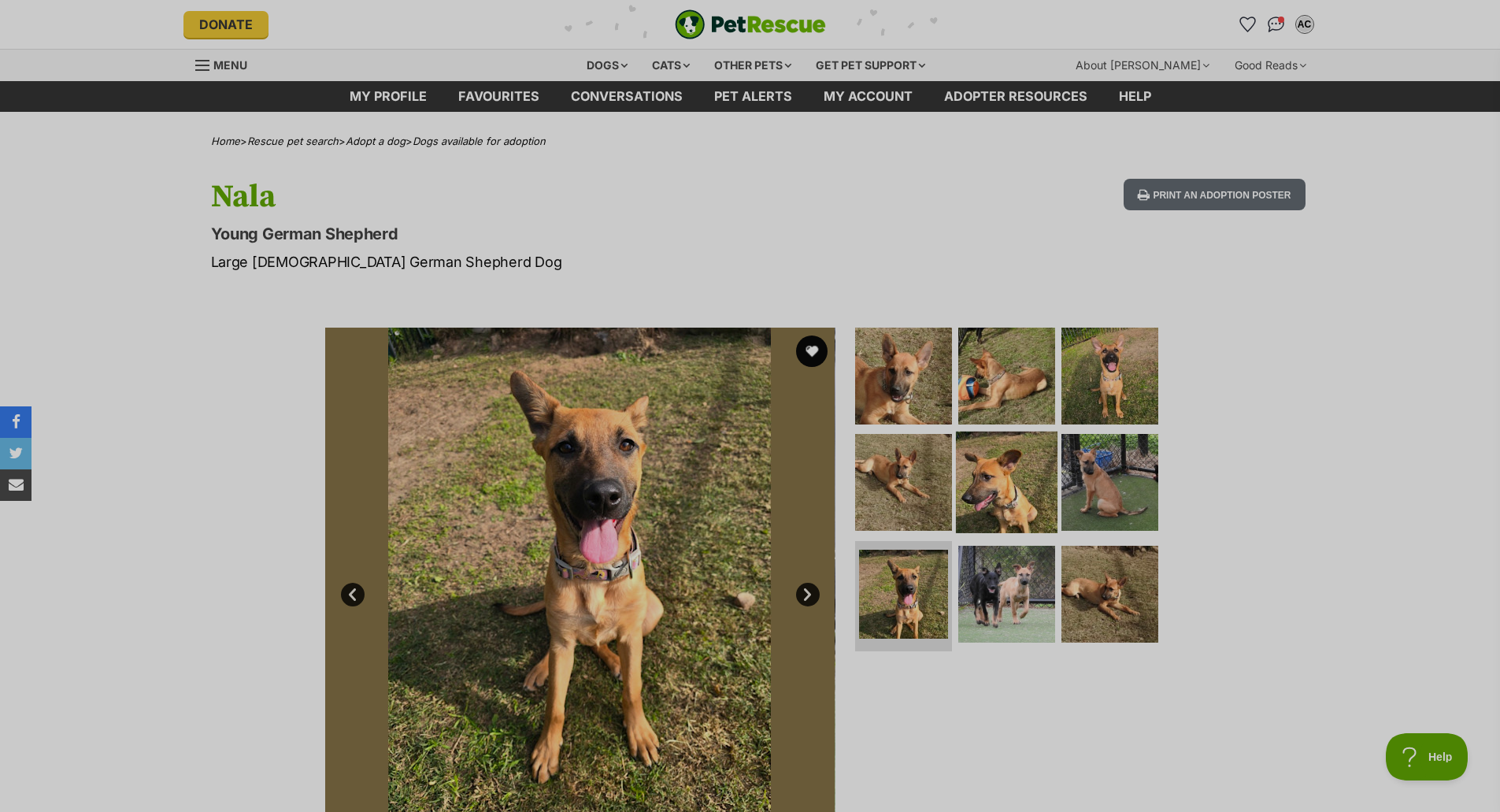
click at [1039, 484] on img at bounding box center [1006, 482] width 102 height 102
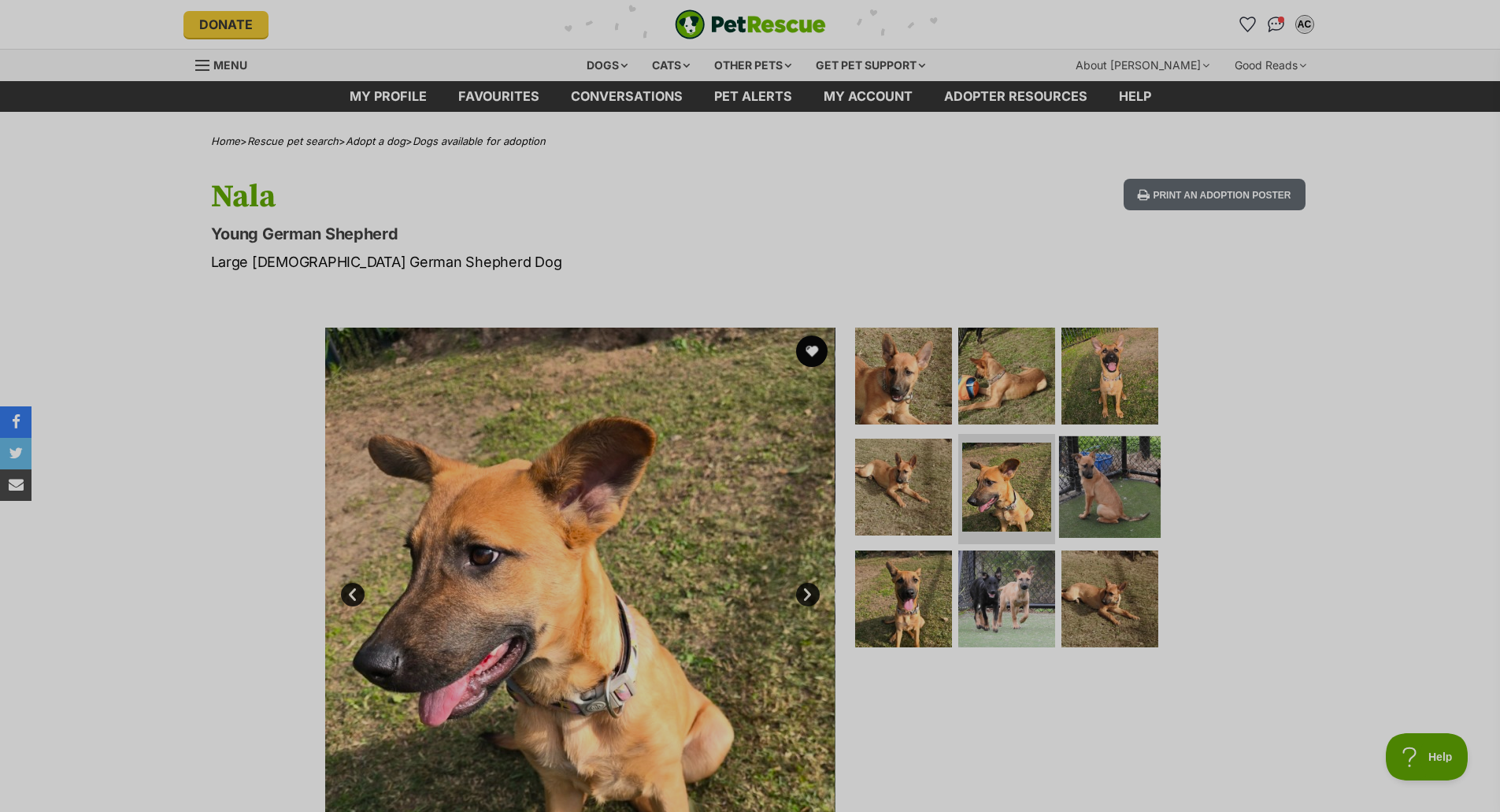
click at [1086, 477] on img at bounding box center [1110, 486] width 102 height 102
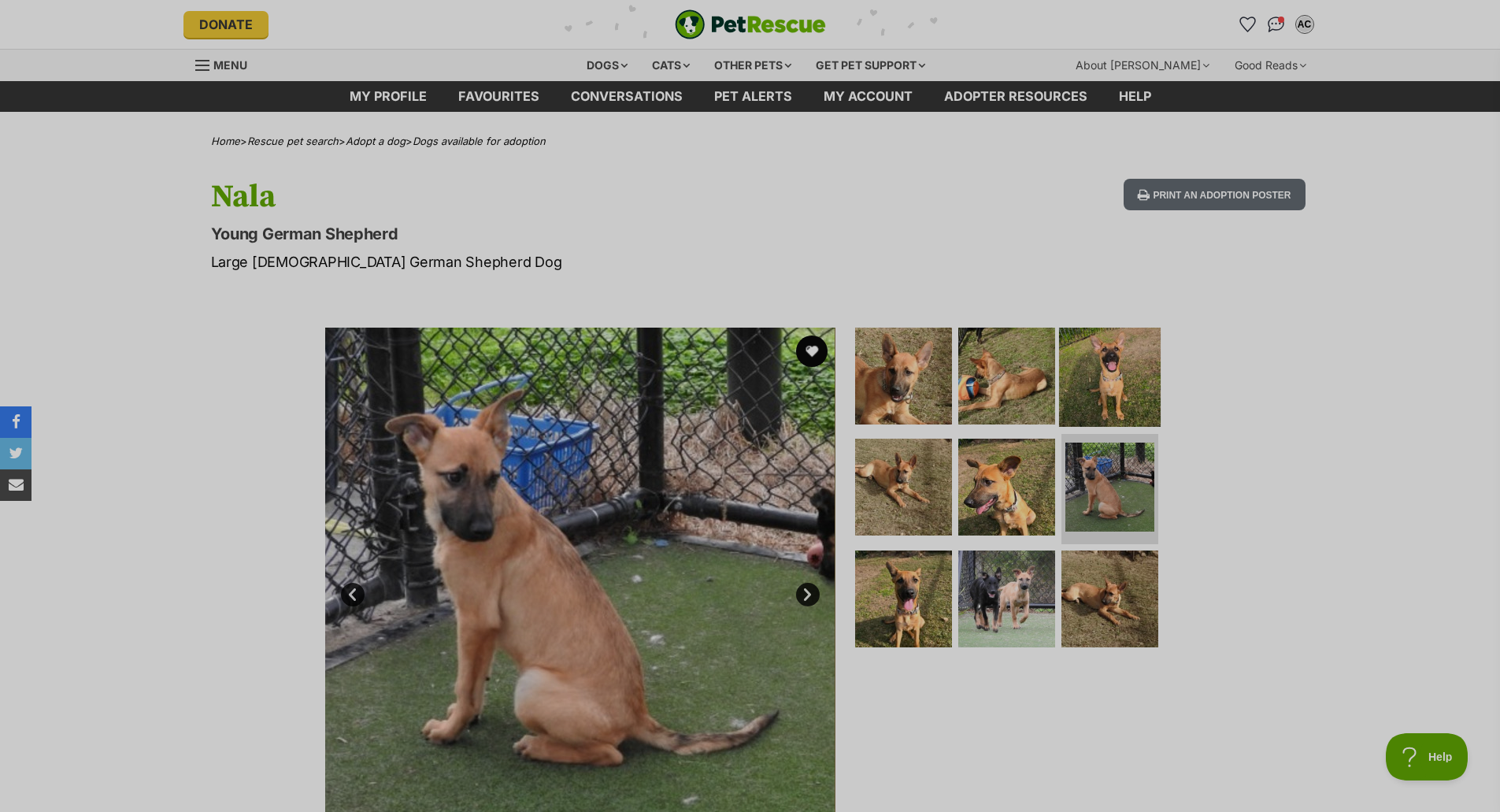
click at [1106, 363] on img at bounding box center [1110, 374] width 102 height 102
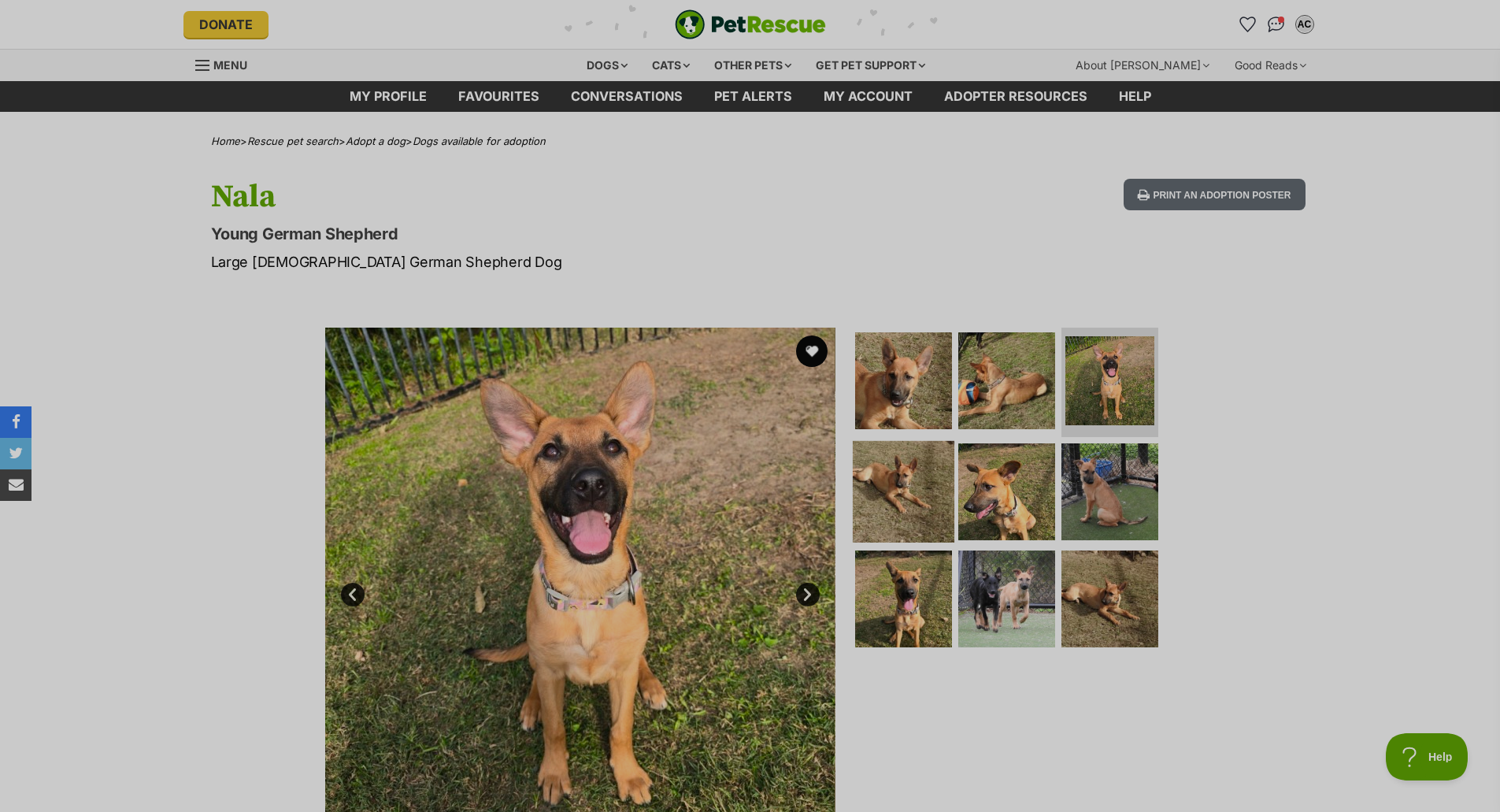
click at [908, 461] on img at bounding box center [903, 492] width 102 height 102
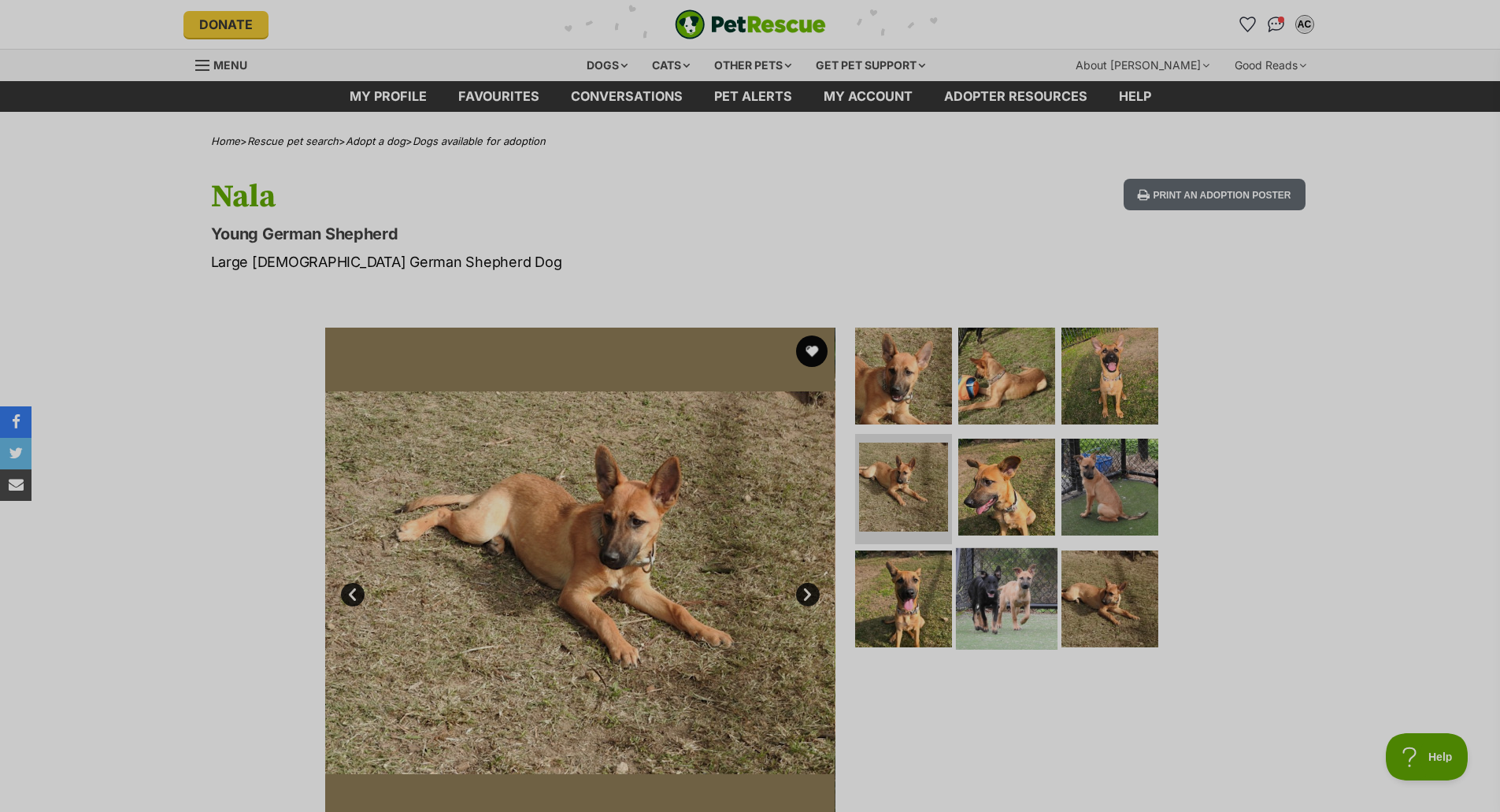
click at [1014, 633] on img at bounding box center [1006, 598] width 102 height 102
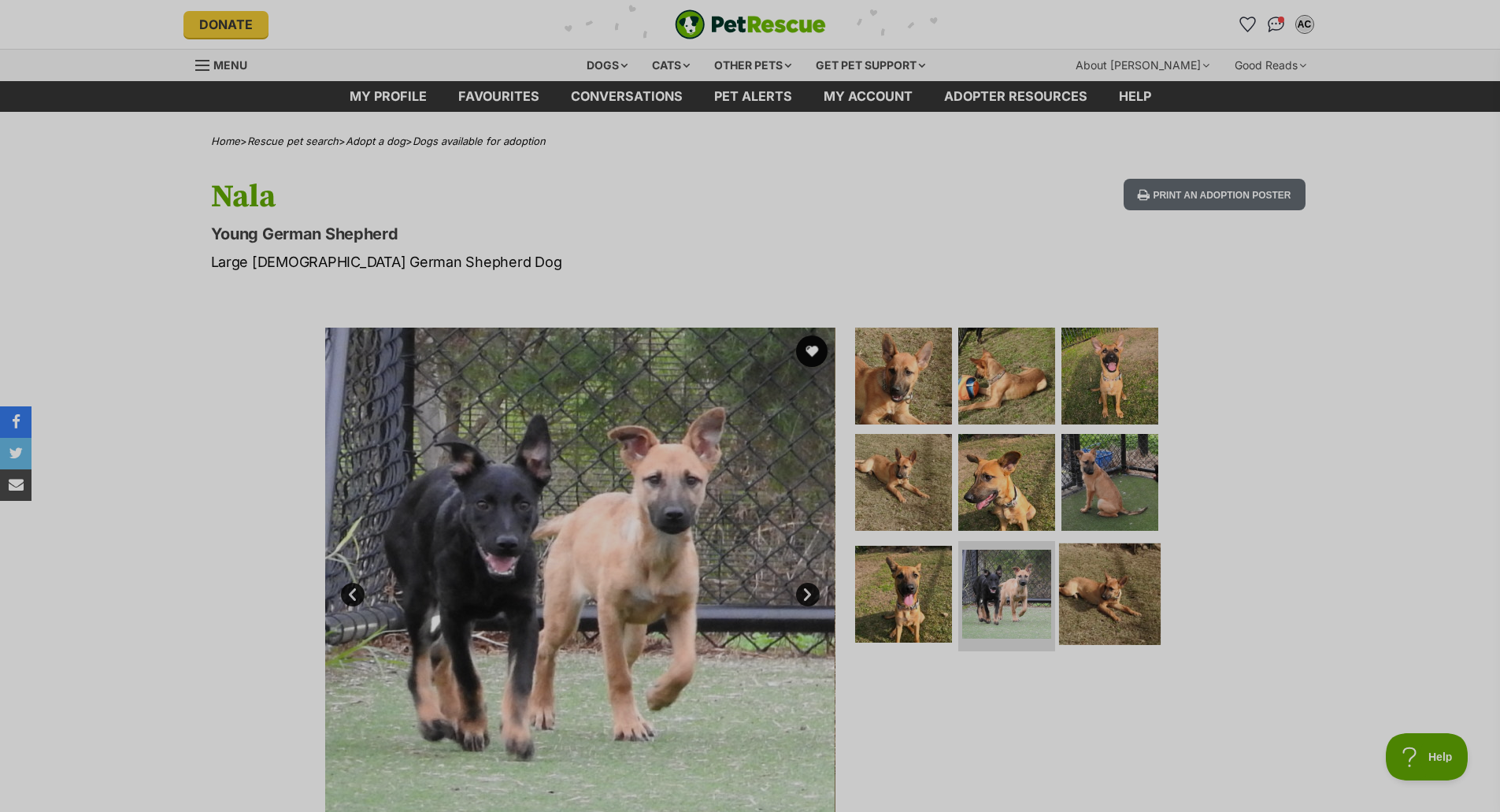
click at [1088, 568] on img at bounding box center [1110, 594] width 102 height 102
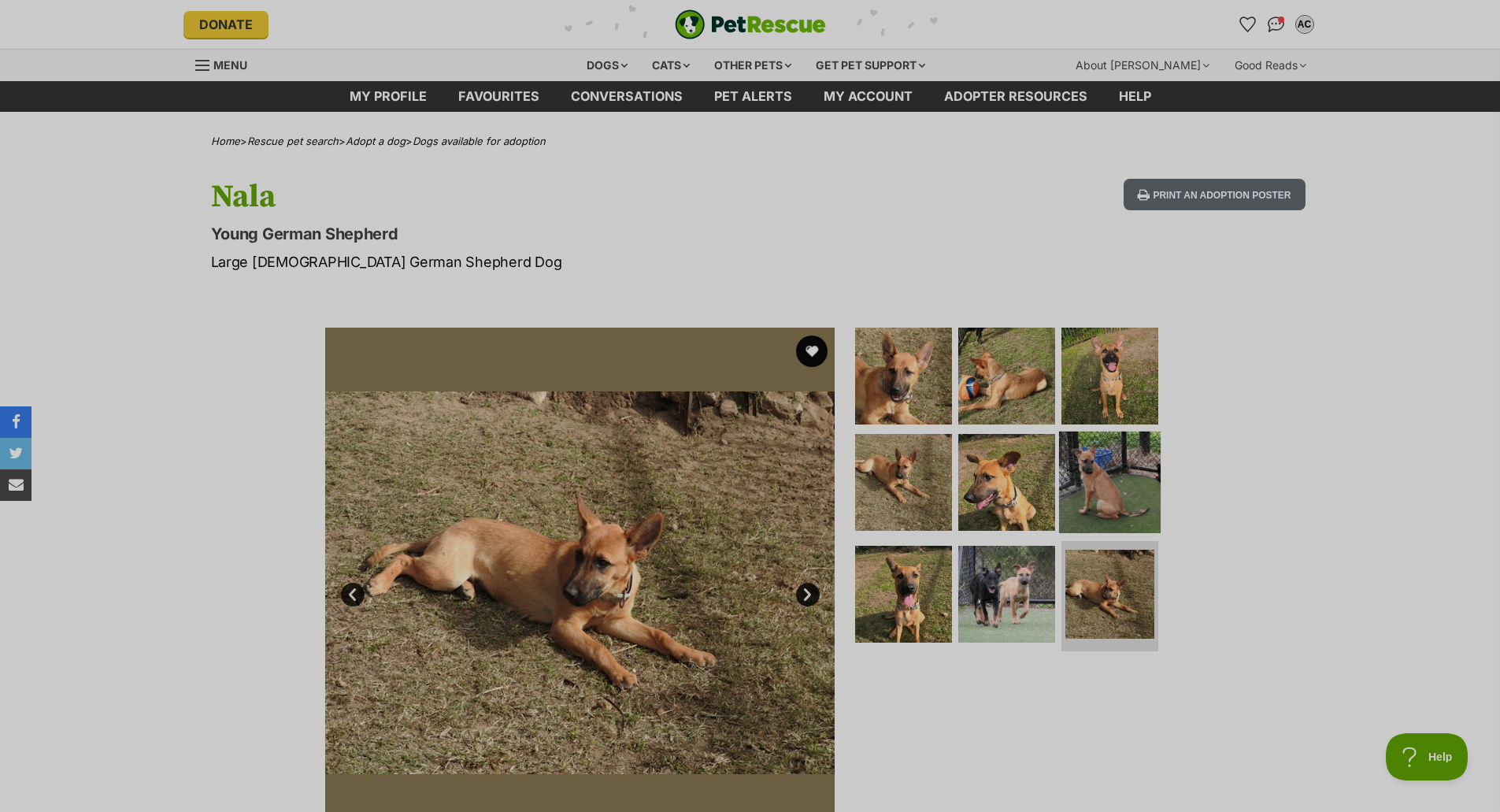
click at [1083, 479] on img at bounding box center [1110, 482] width 102 height 102
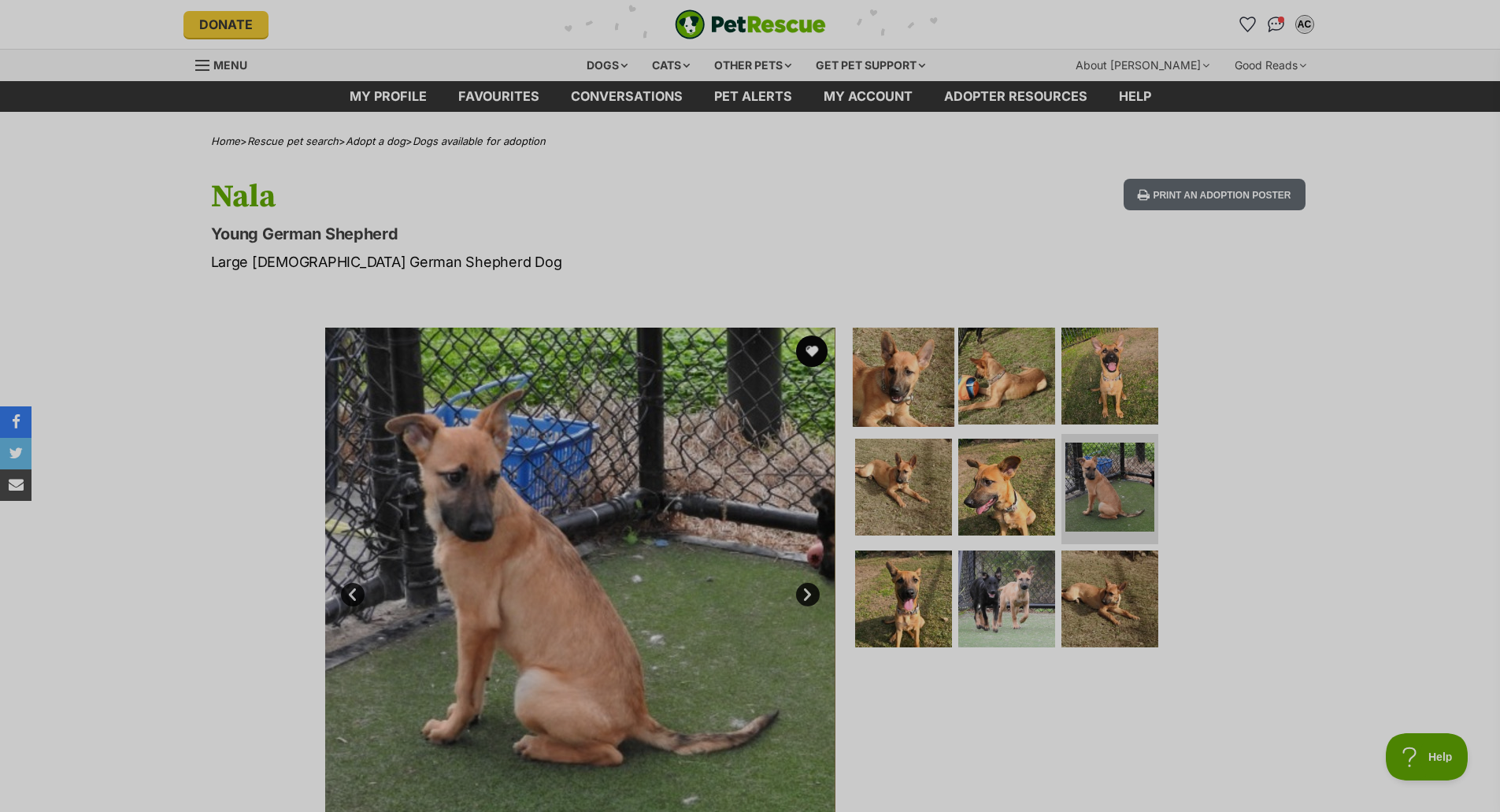
click at [938, 379] on img at bounding box center [903, 374] width 102 height 102
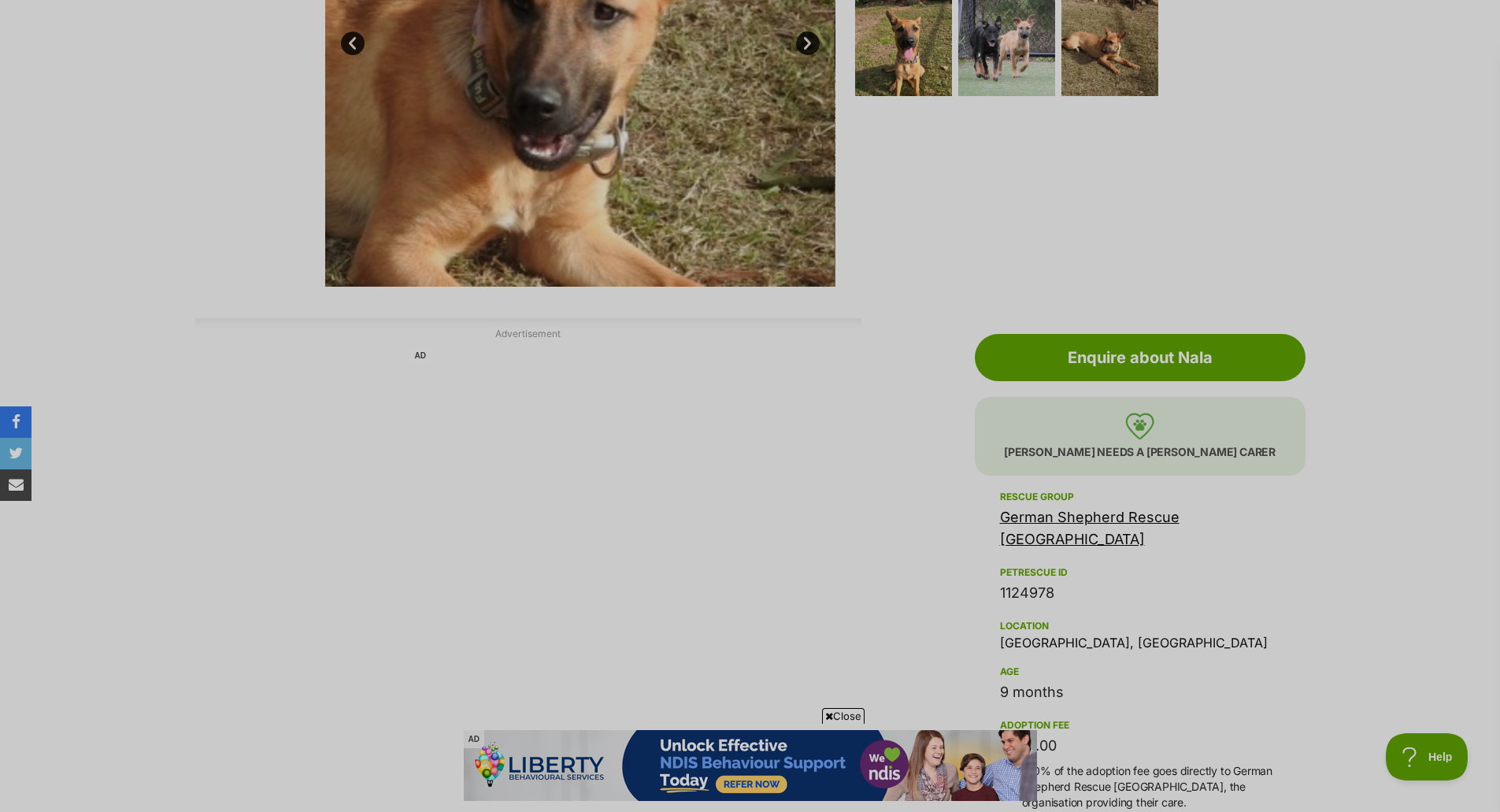
scroll to position [158, 0]
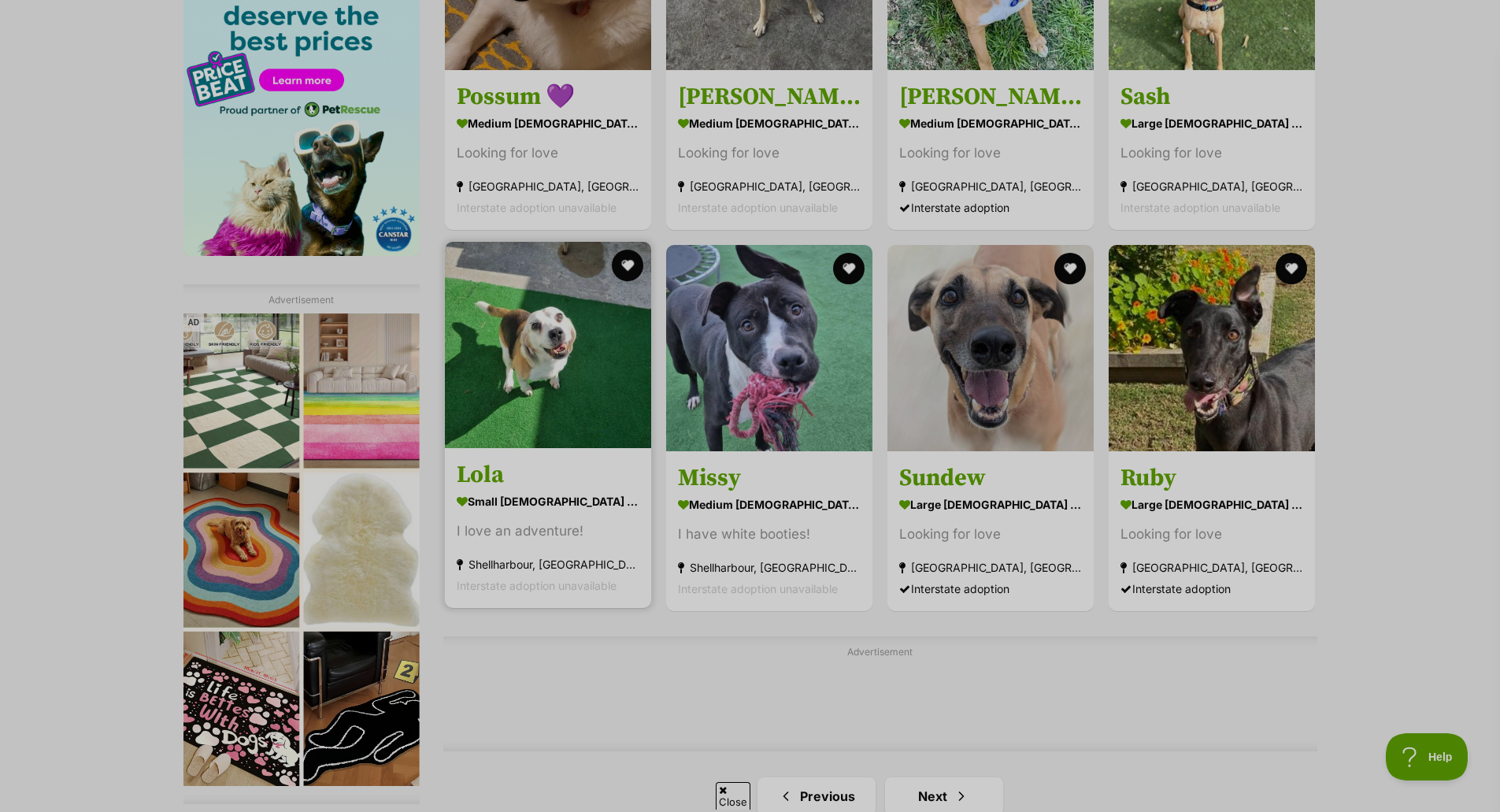
scroll to position [2204, 0]
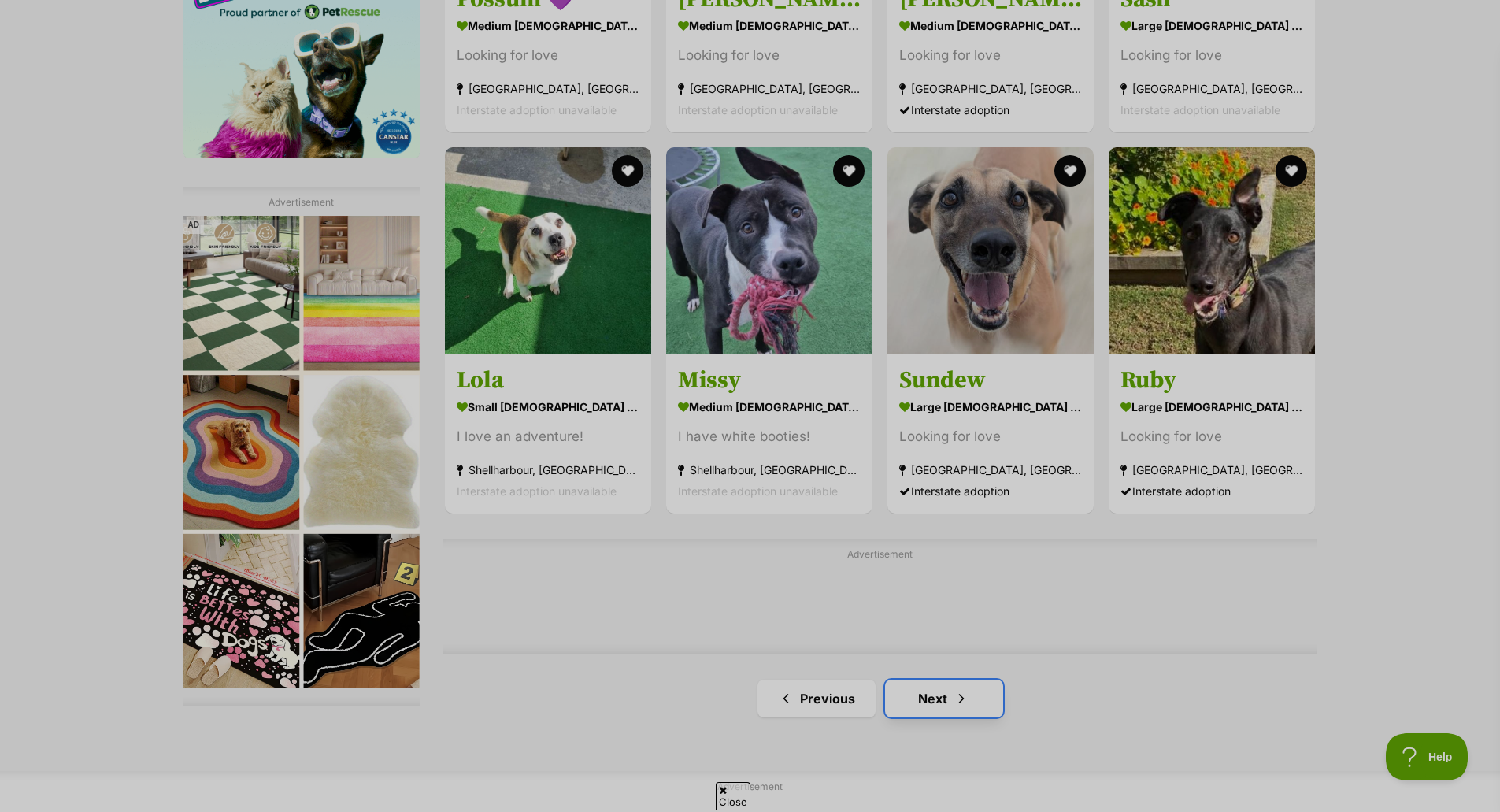
click at [952, 712] on link "Next" at bounding box center [944, 698] width 118 height 38
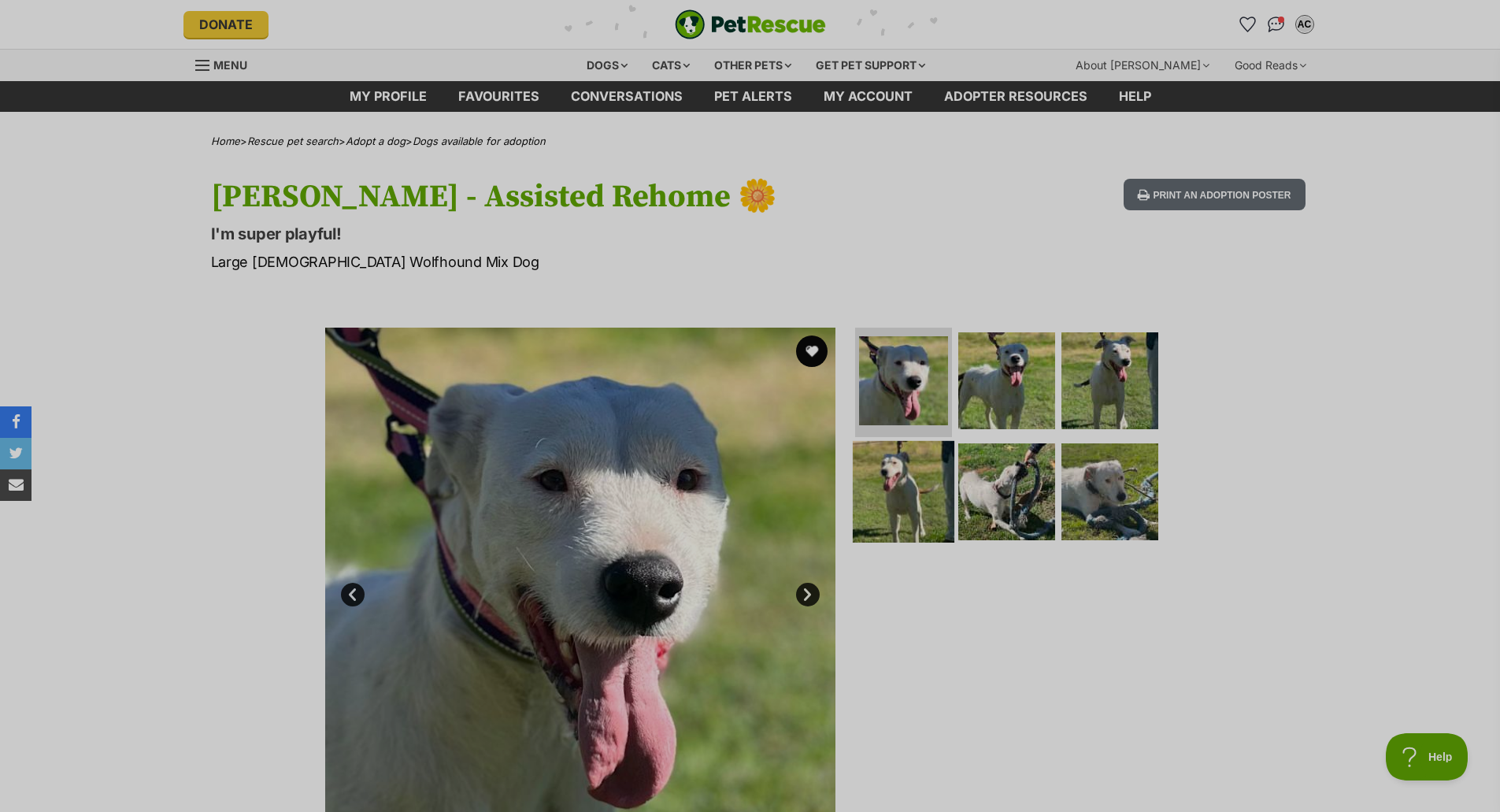
click at [884, 457] on img at bounding box center [903, 492] width 102 height 102
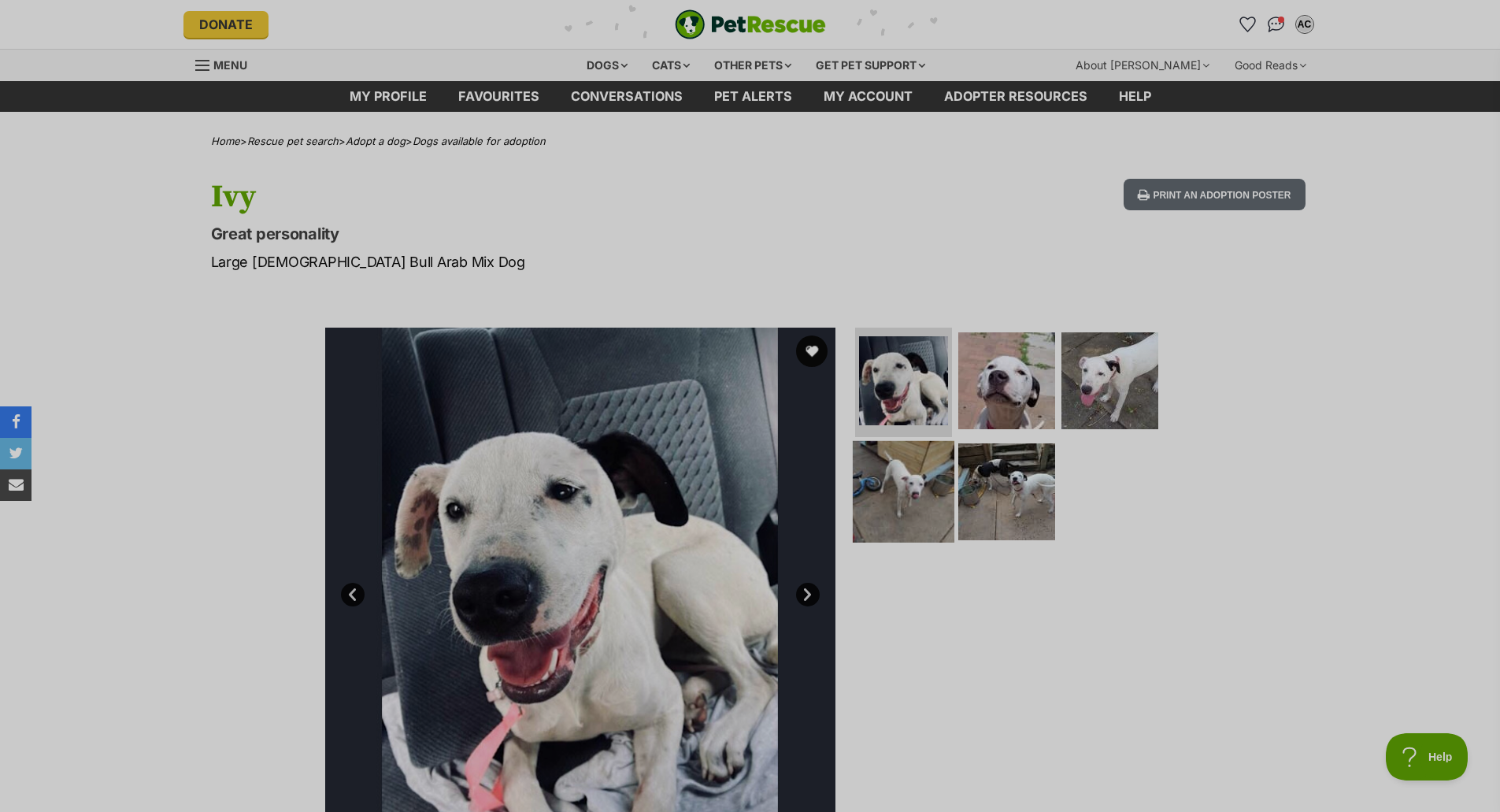
click at [951, 464] on img at bounding box center [903, 492] width 102 height 102
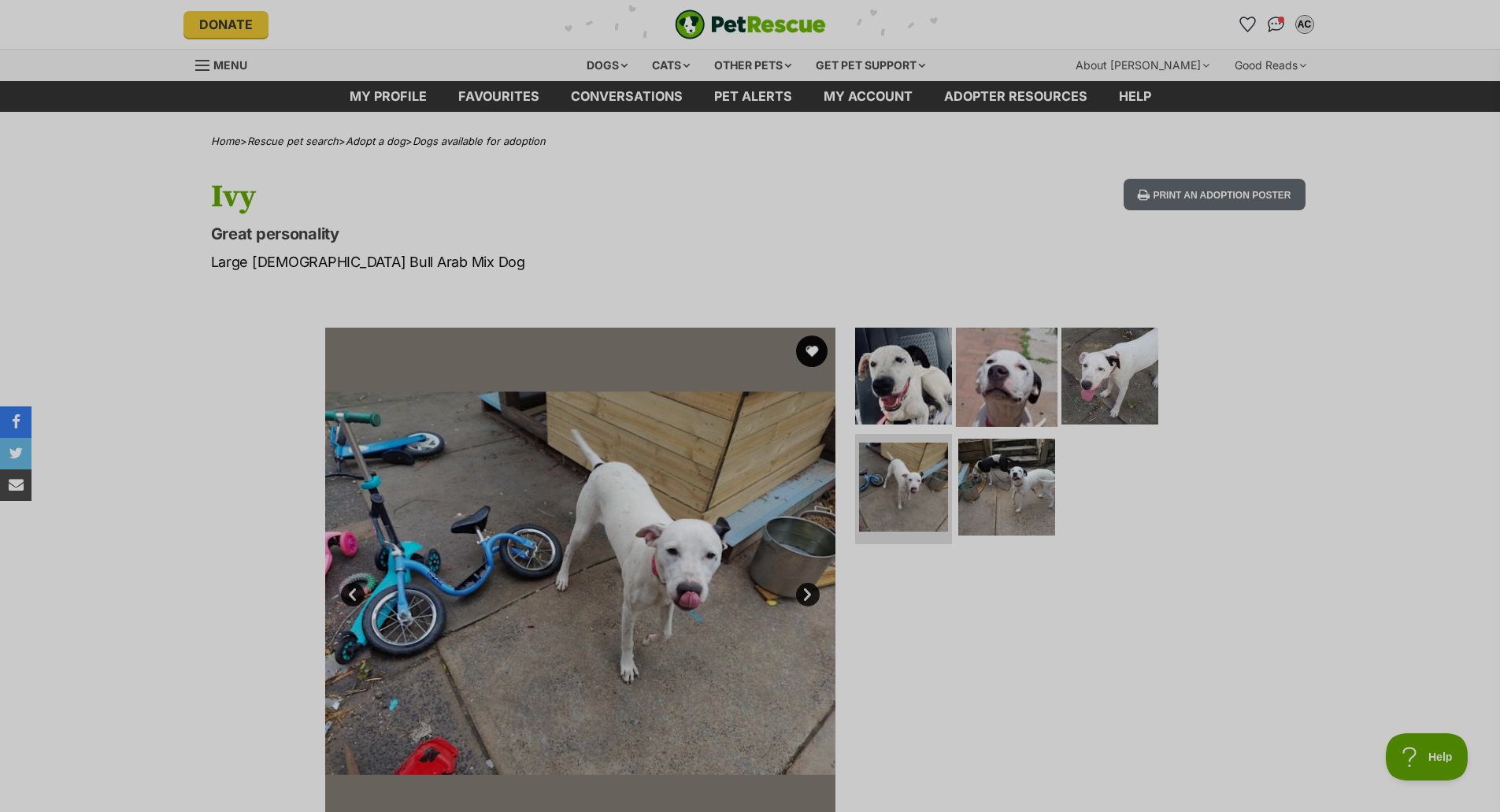
click at [969, 367] on img at bounding box center [1006, 374] width 102 height 102
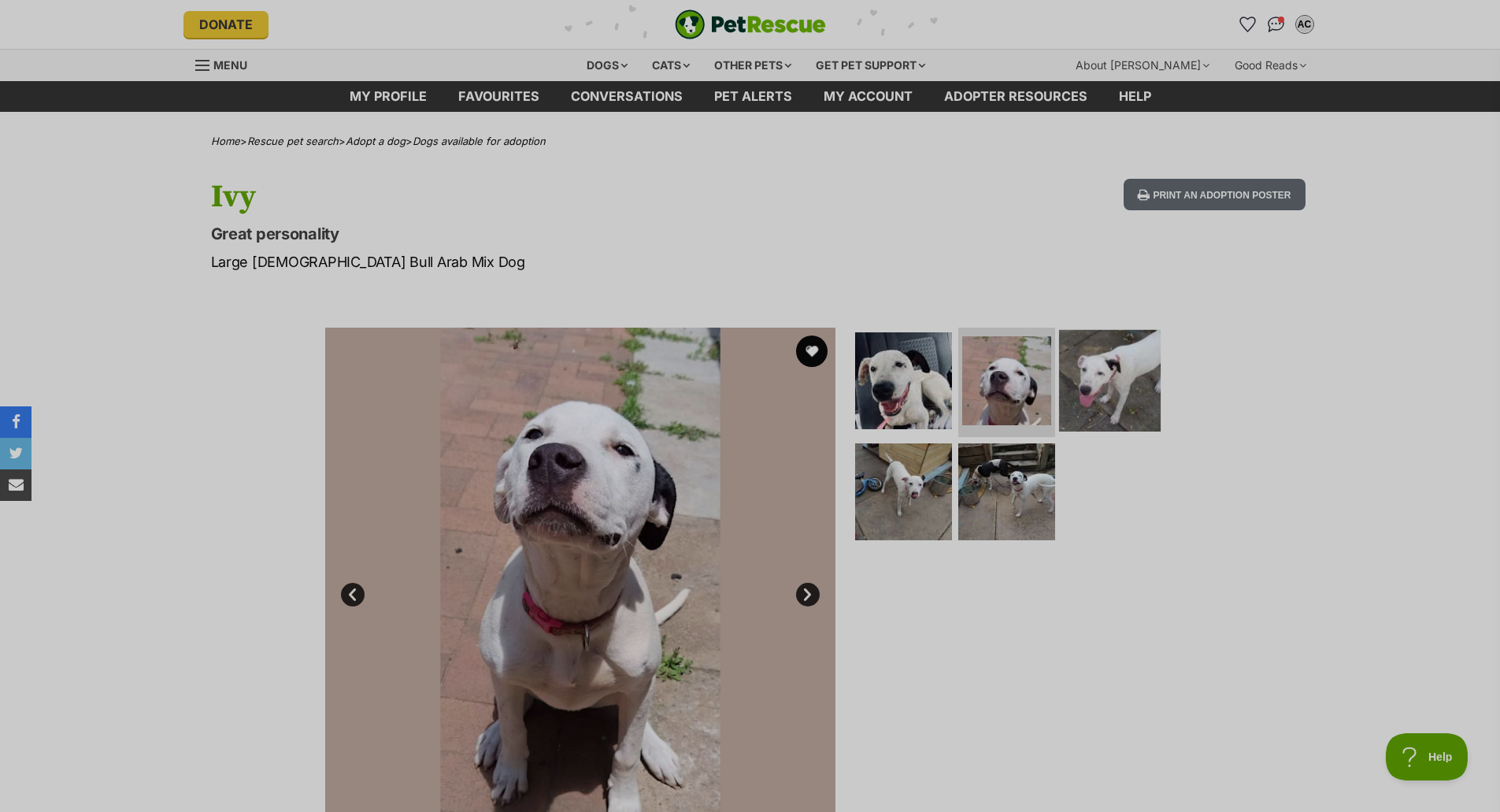
click at [1096, 392] on img at bounding box center [1110, 380] width 102 height 102
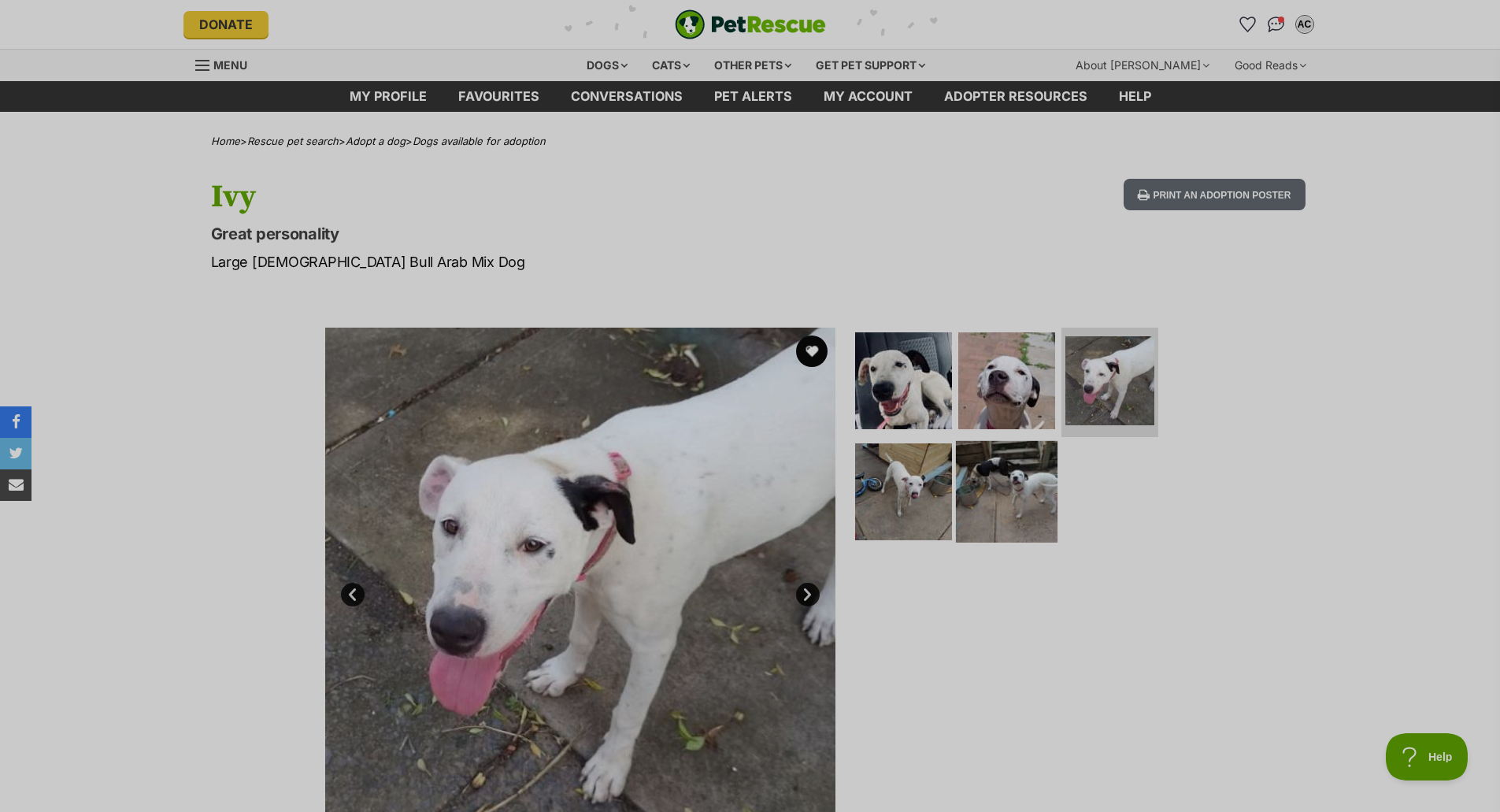
click at [1005, 470] on img at bounding box center [1006, 492] width 102 height 102
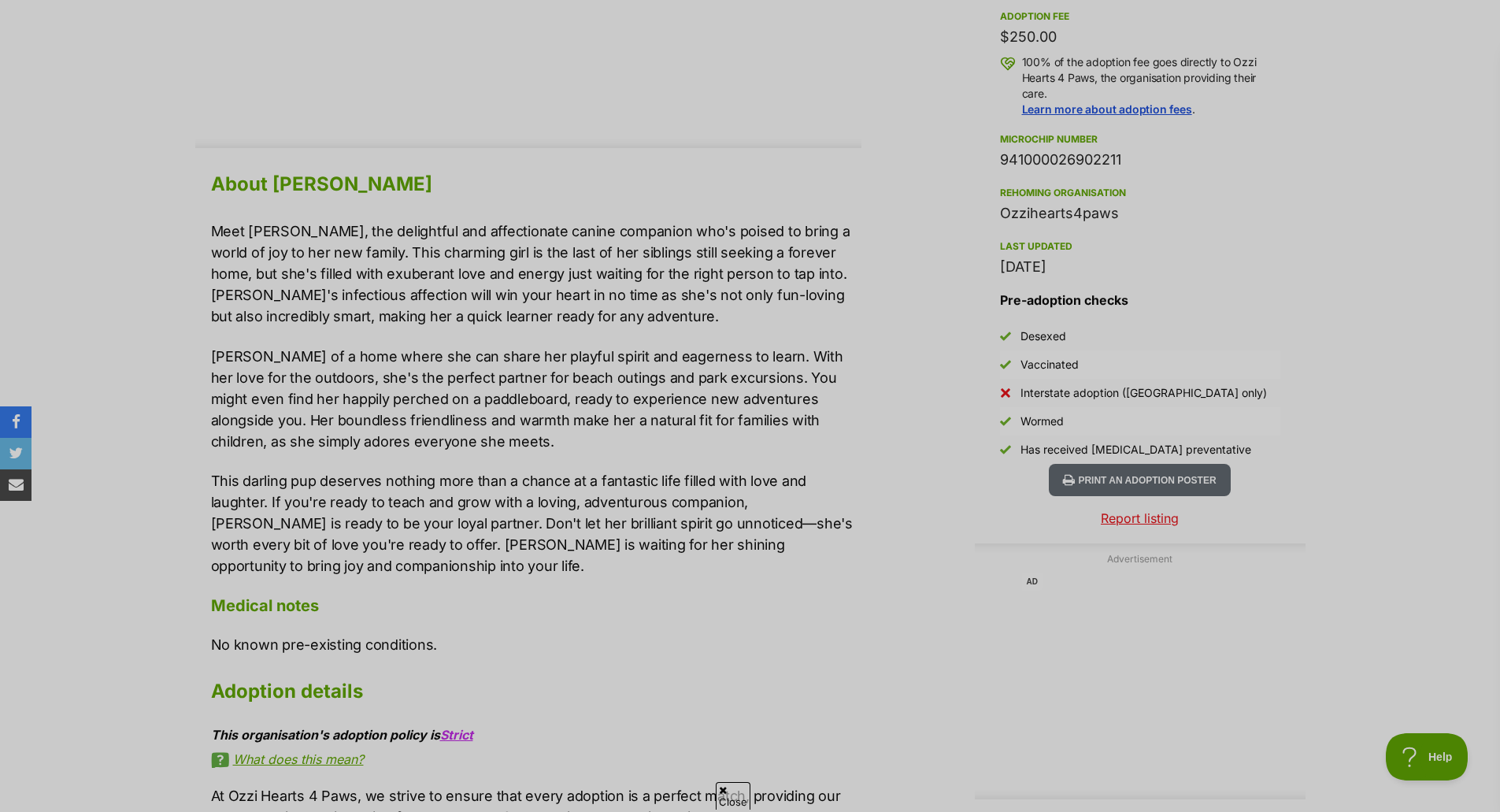
scroll to position [1260, 0]
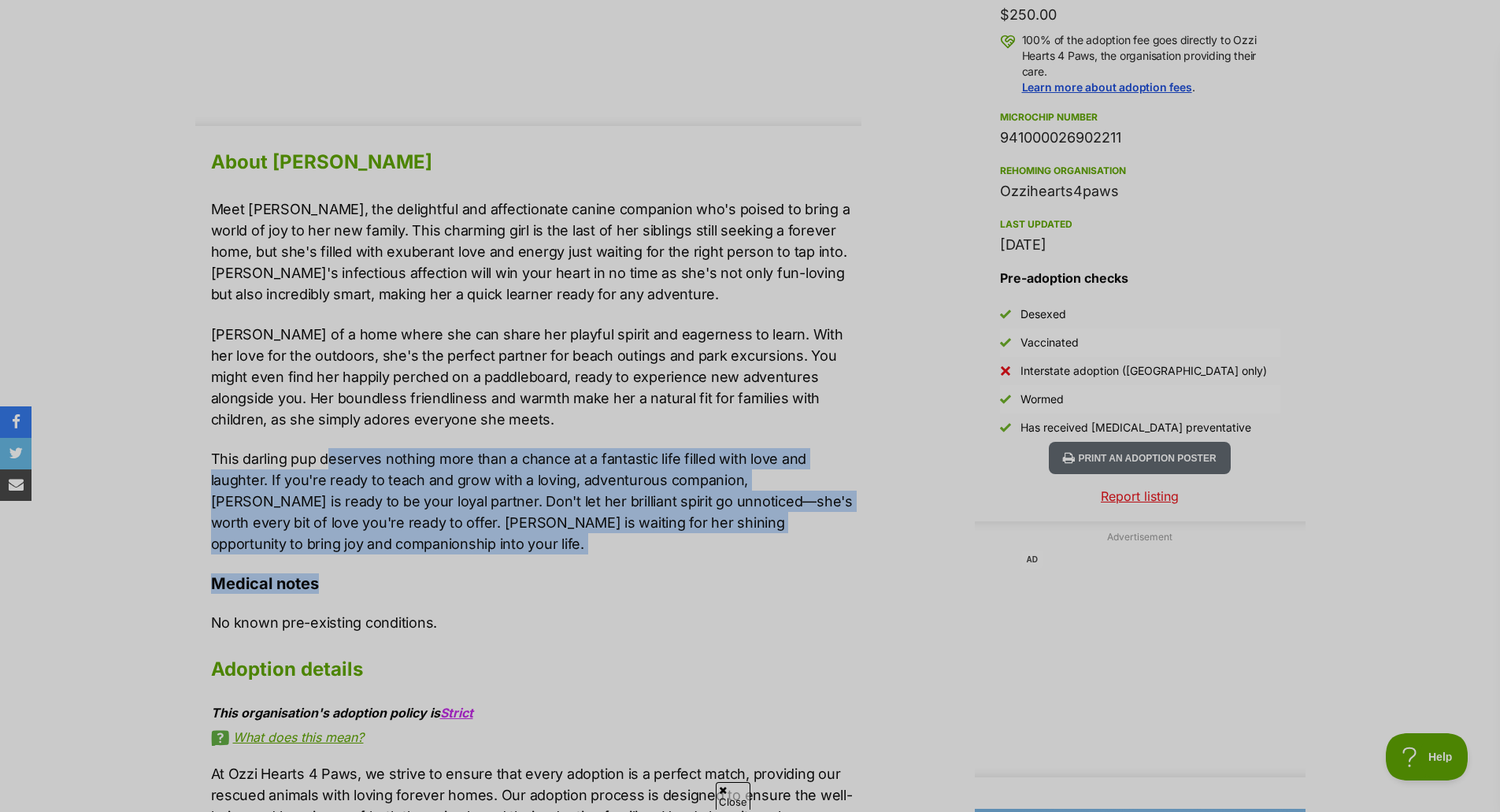
drag, startPoint x: 355, startPoint y: 548, endPoint x: 329, endPoint y: 446, distance: 105.3
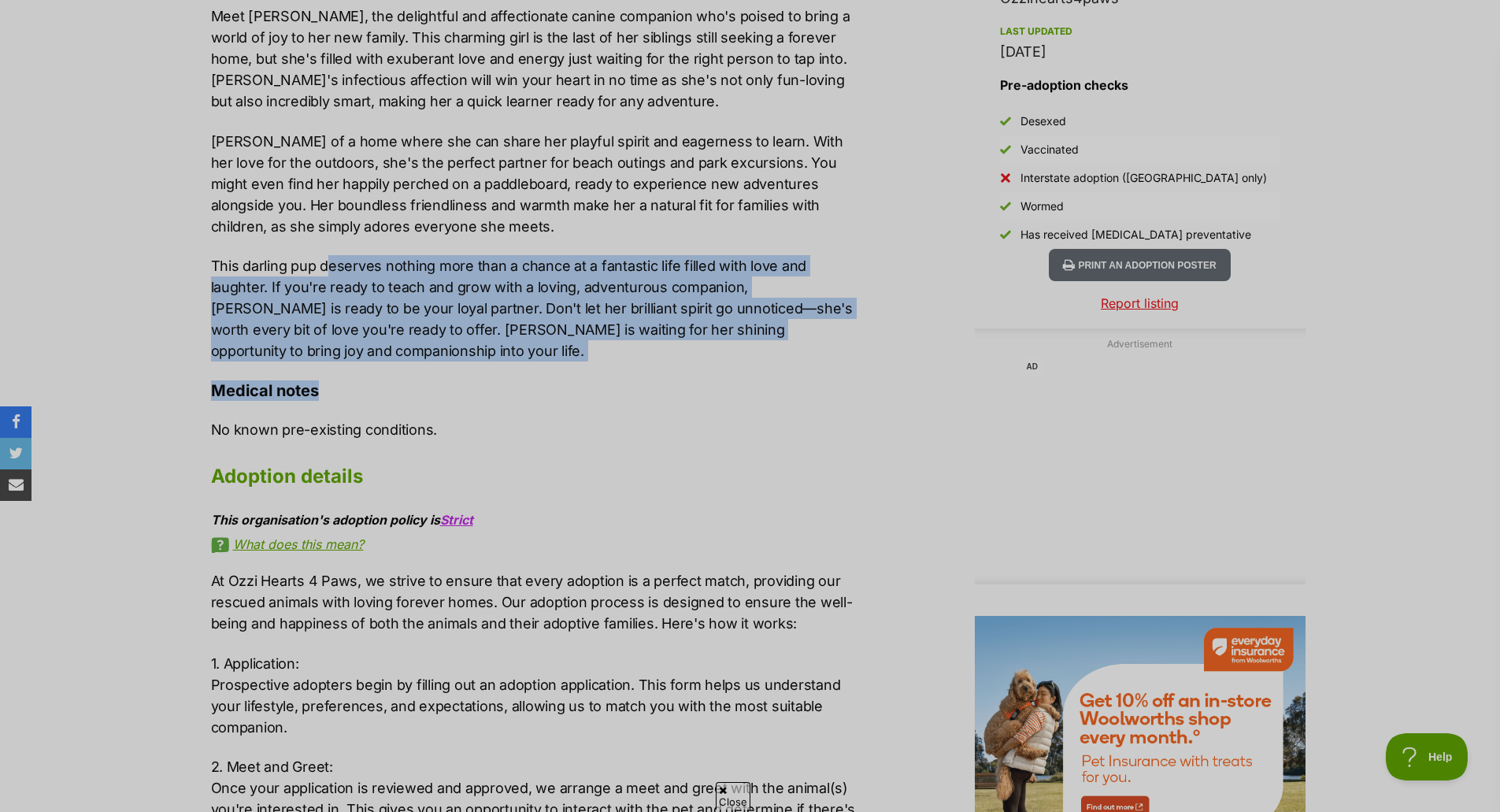
scroll to position [1181, 0]
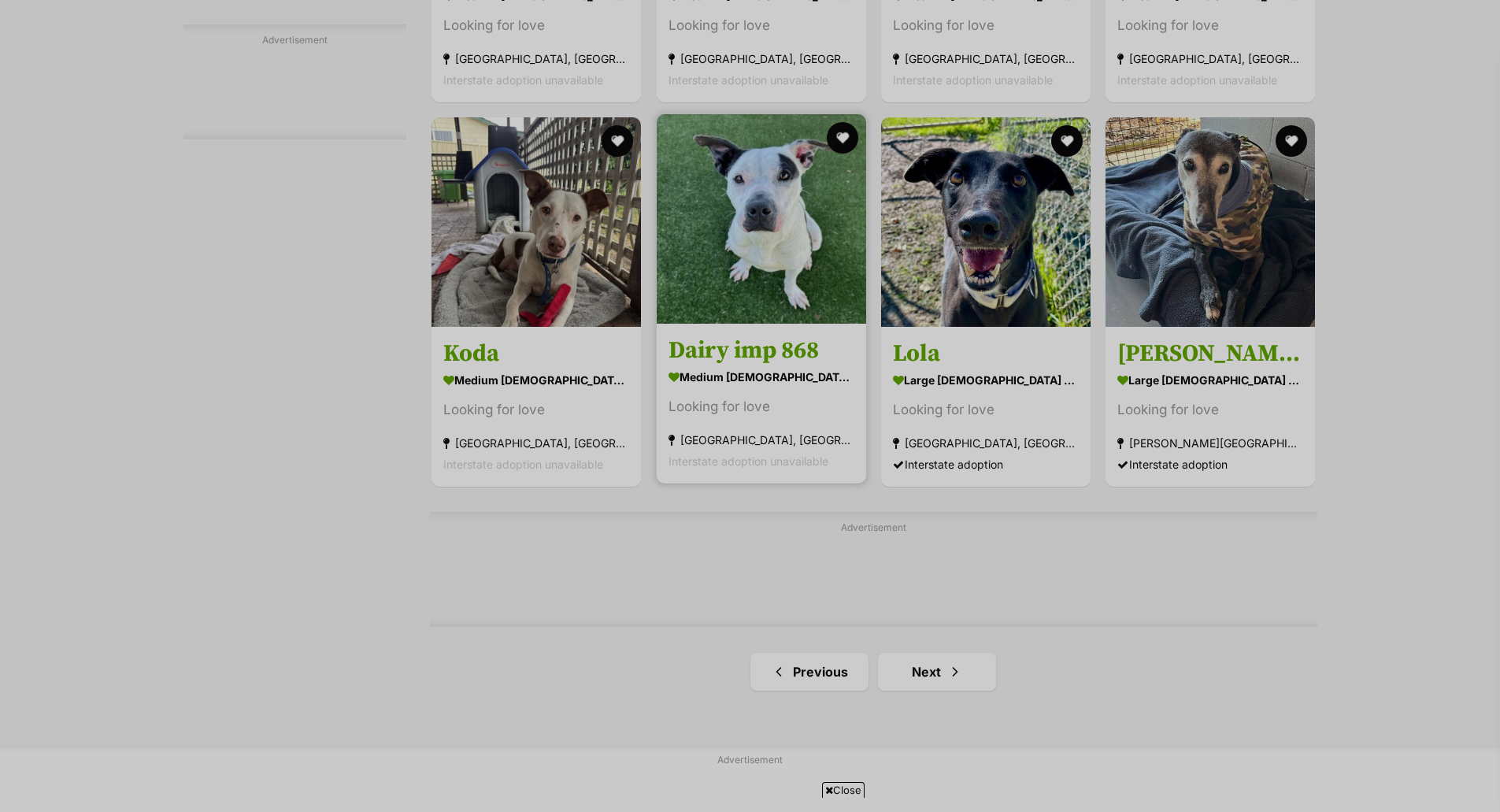
scroll to position [2362, 0]
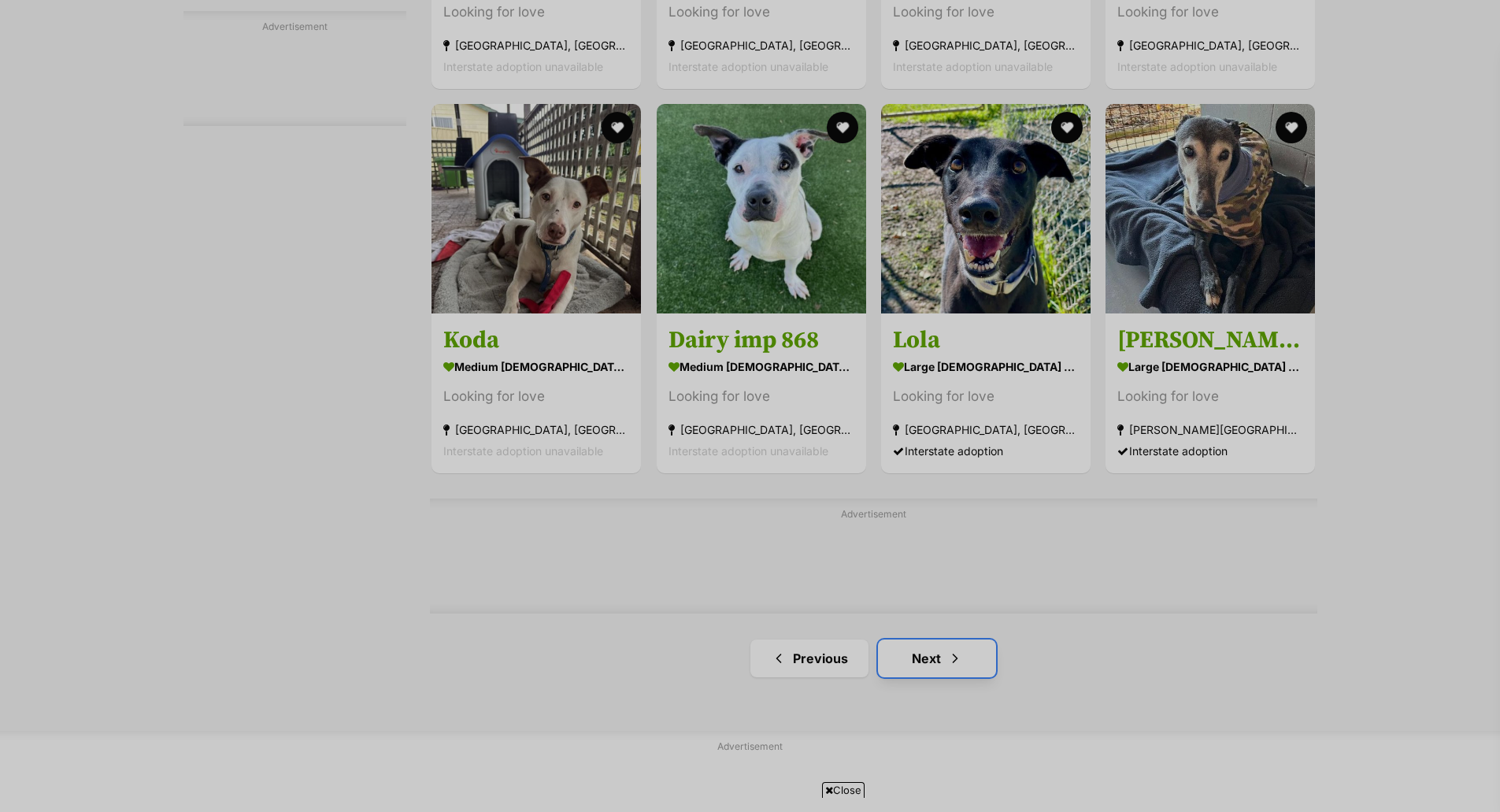
click at [931, 671] on link "Next" at bounding box center [937, 659] width 118 height 38
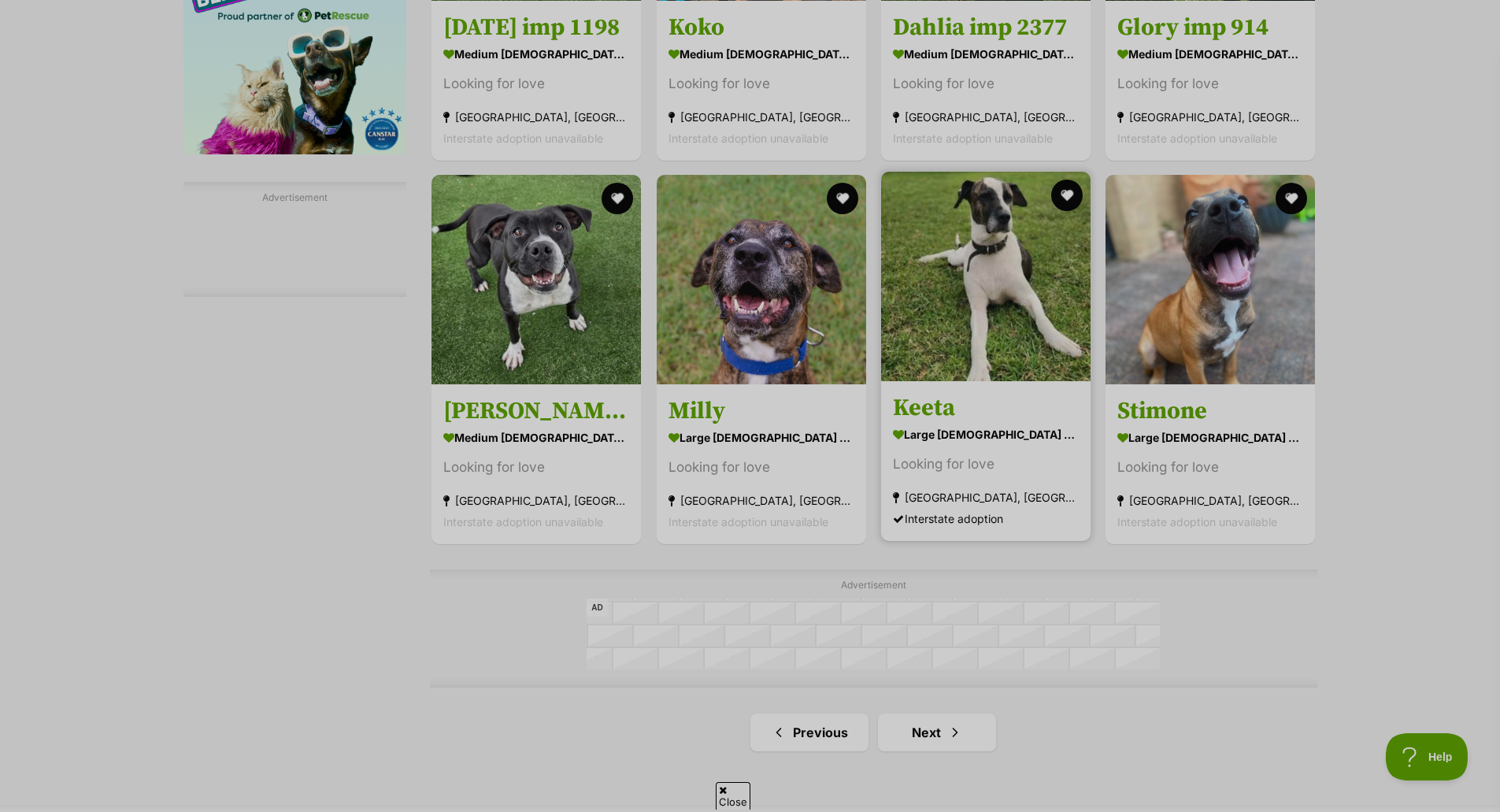
scroll to position [2204, 0]
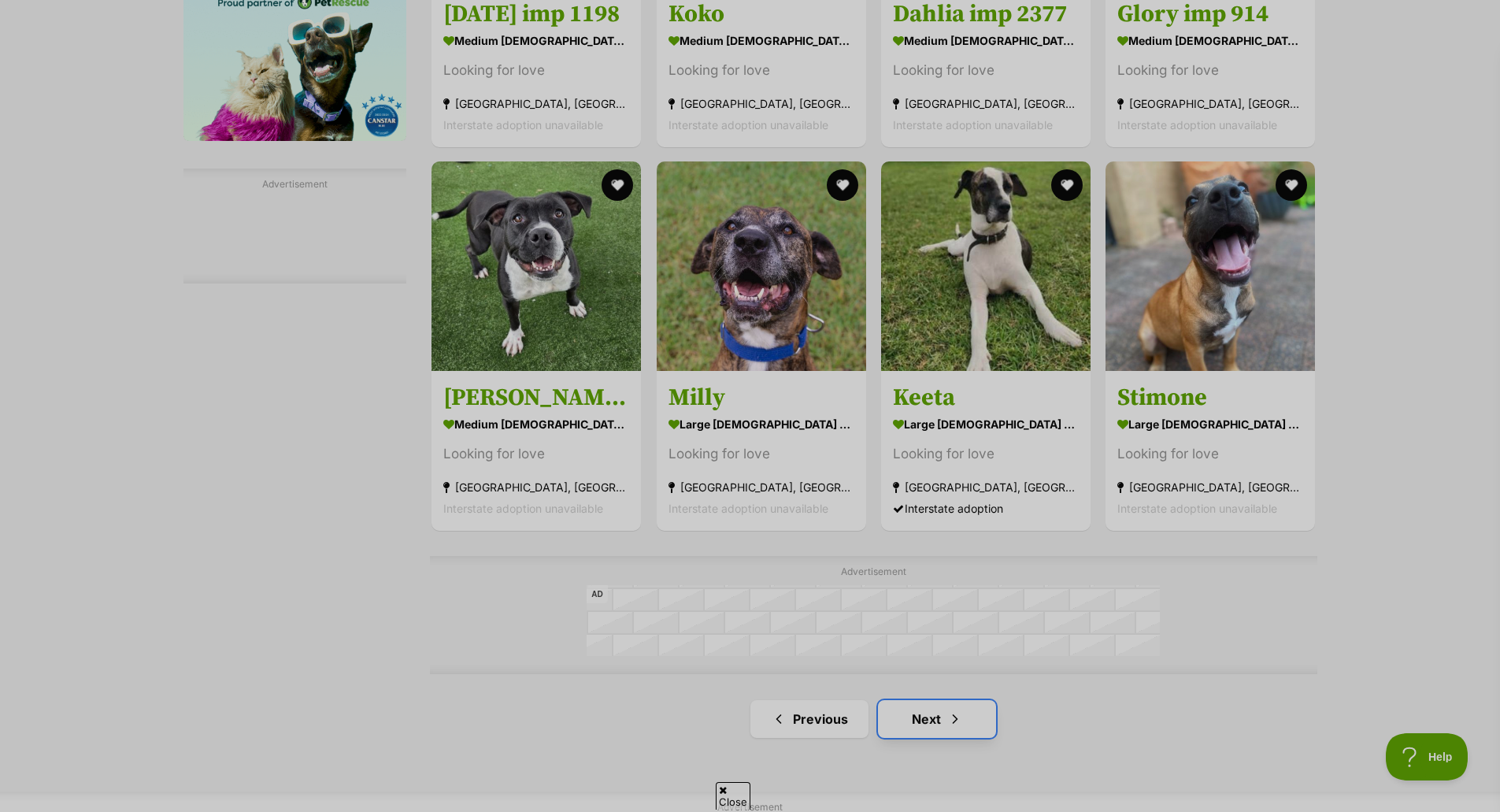
click at [933, 710] on link "Next" at bounding box center [937, 719] width 118 height 38
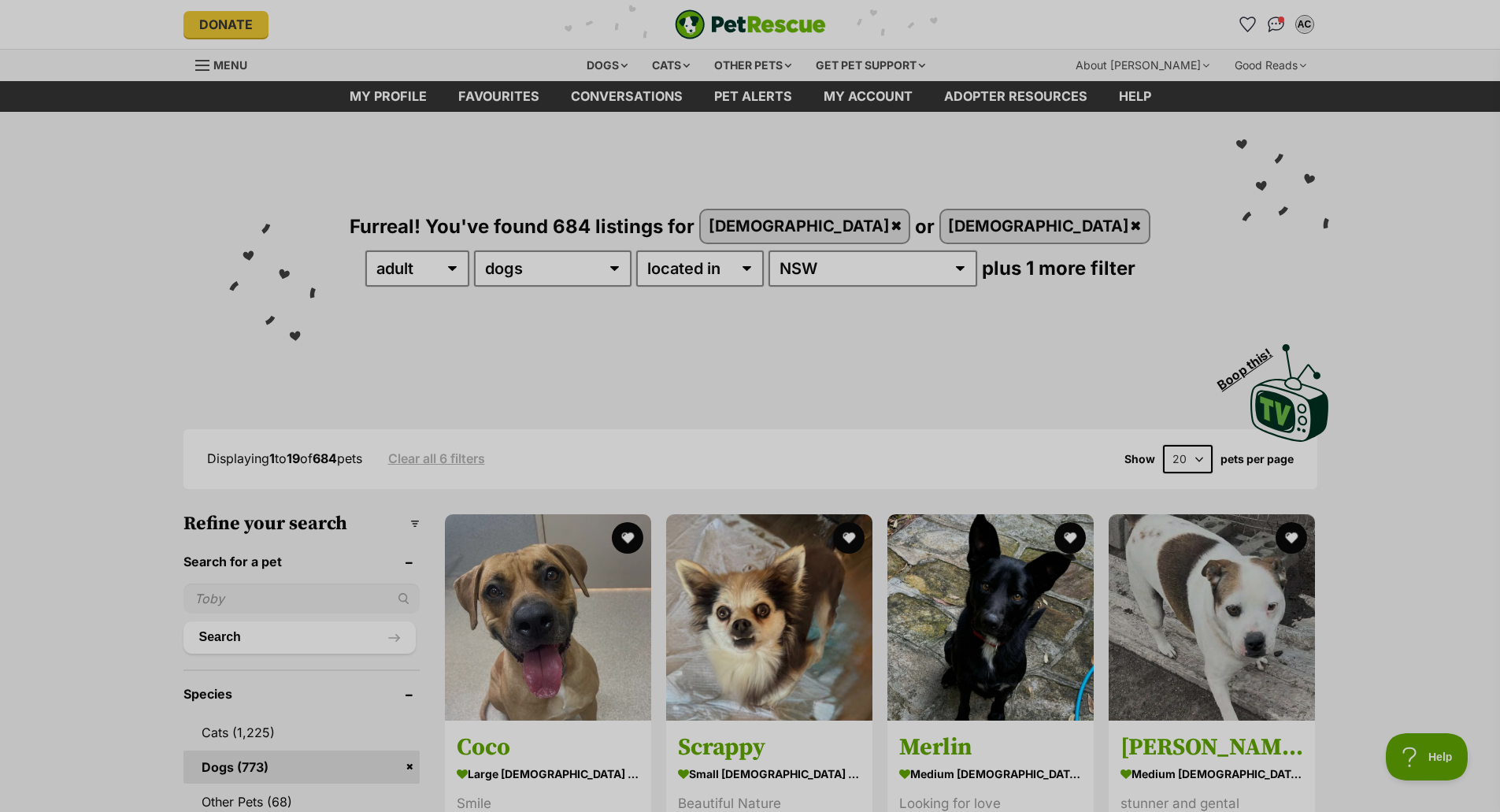
click at [1208, 466] on select "20 40 60" at bounding box center [1188, 458] width 50 height 28
select select "60"
click at [1163, 445] on select "20 40 60" at bounding box center [1188, 458] width 50 height 28
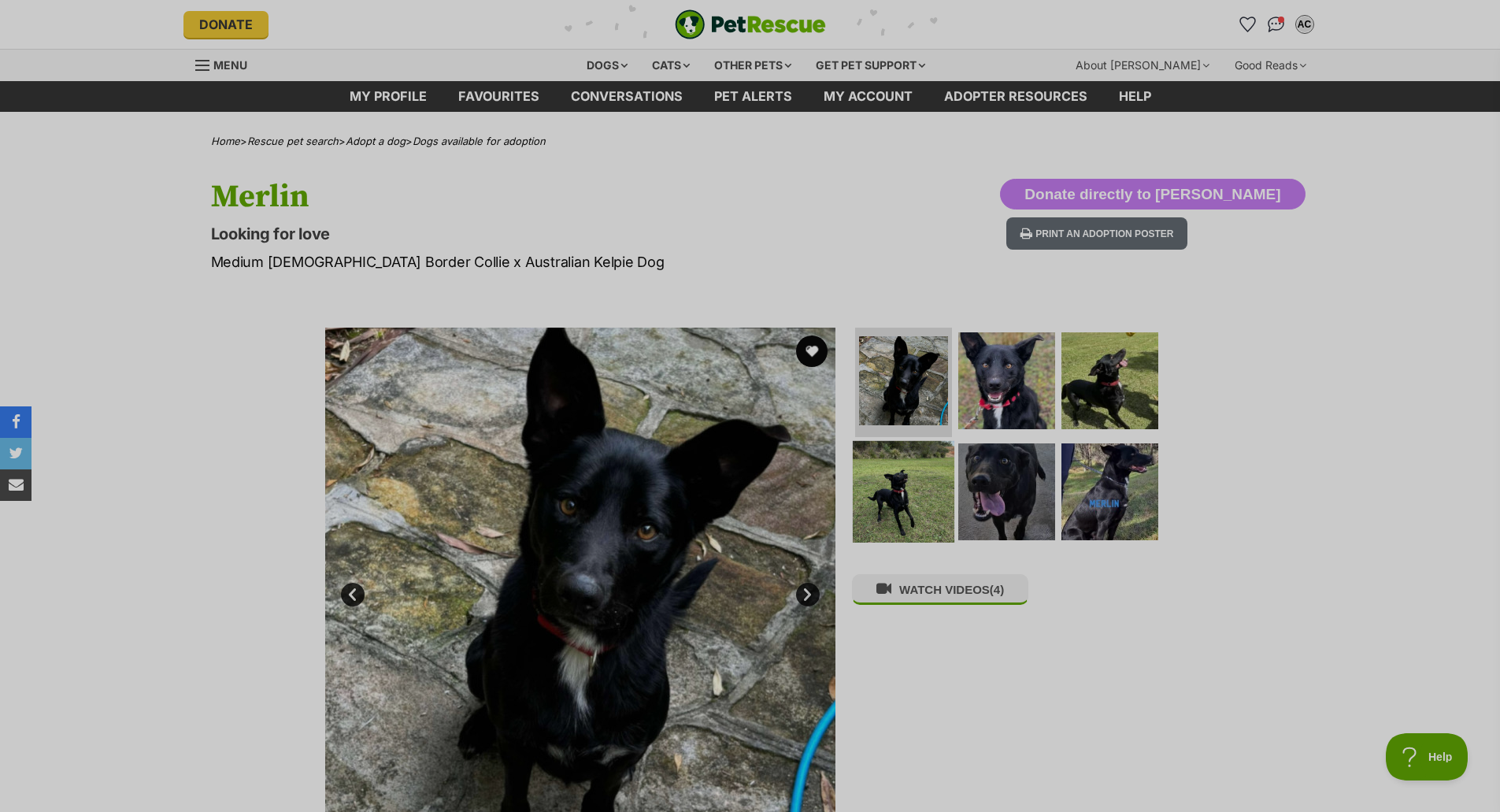
click at [919, 468] on img at bounding box center [903, 492] width 102 height 102
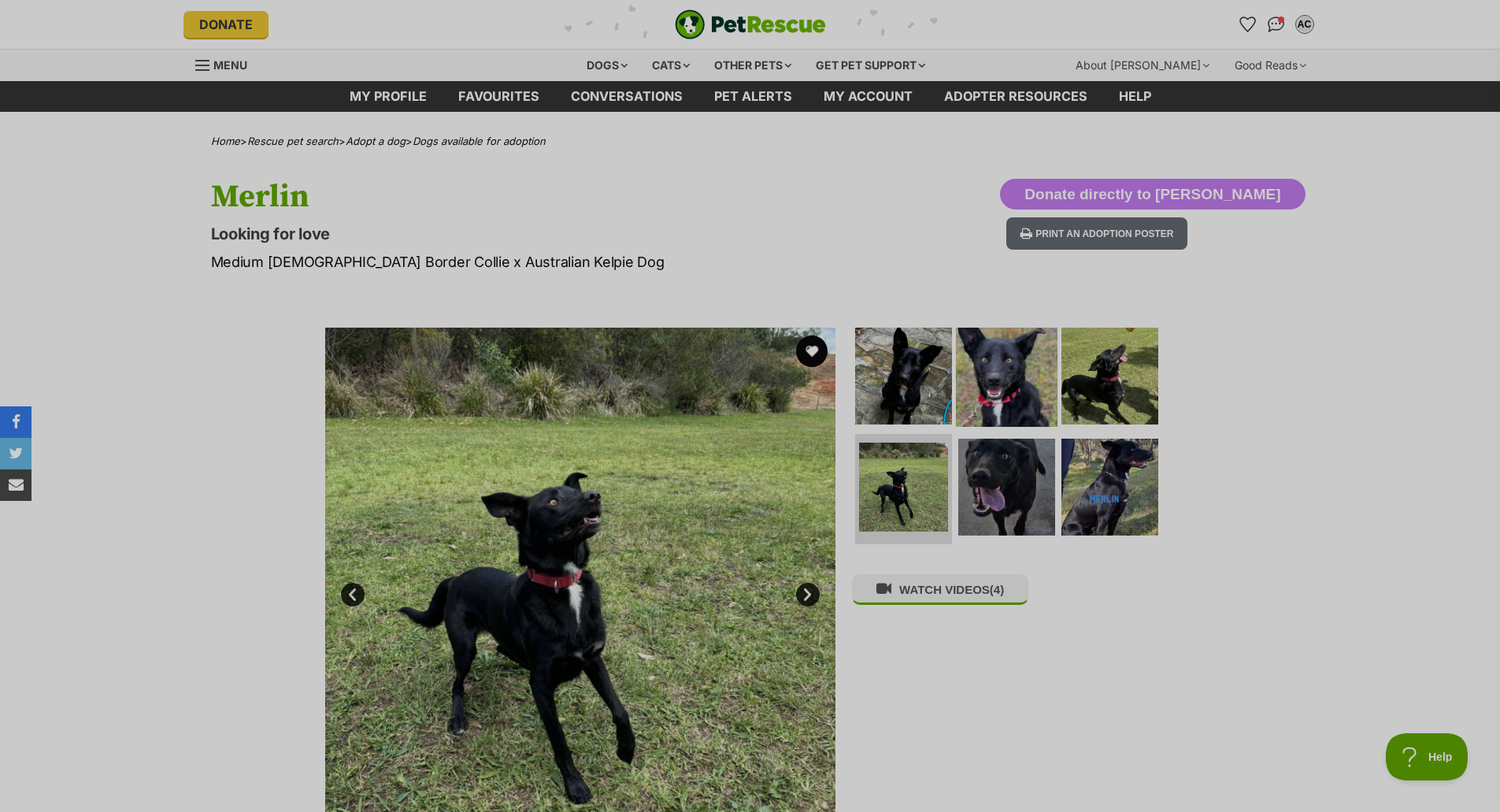
click at [985, 382] on img at bounding box center [1006, 374] width 102 height 102
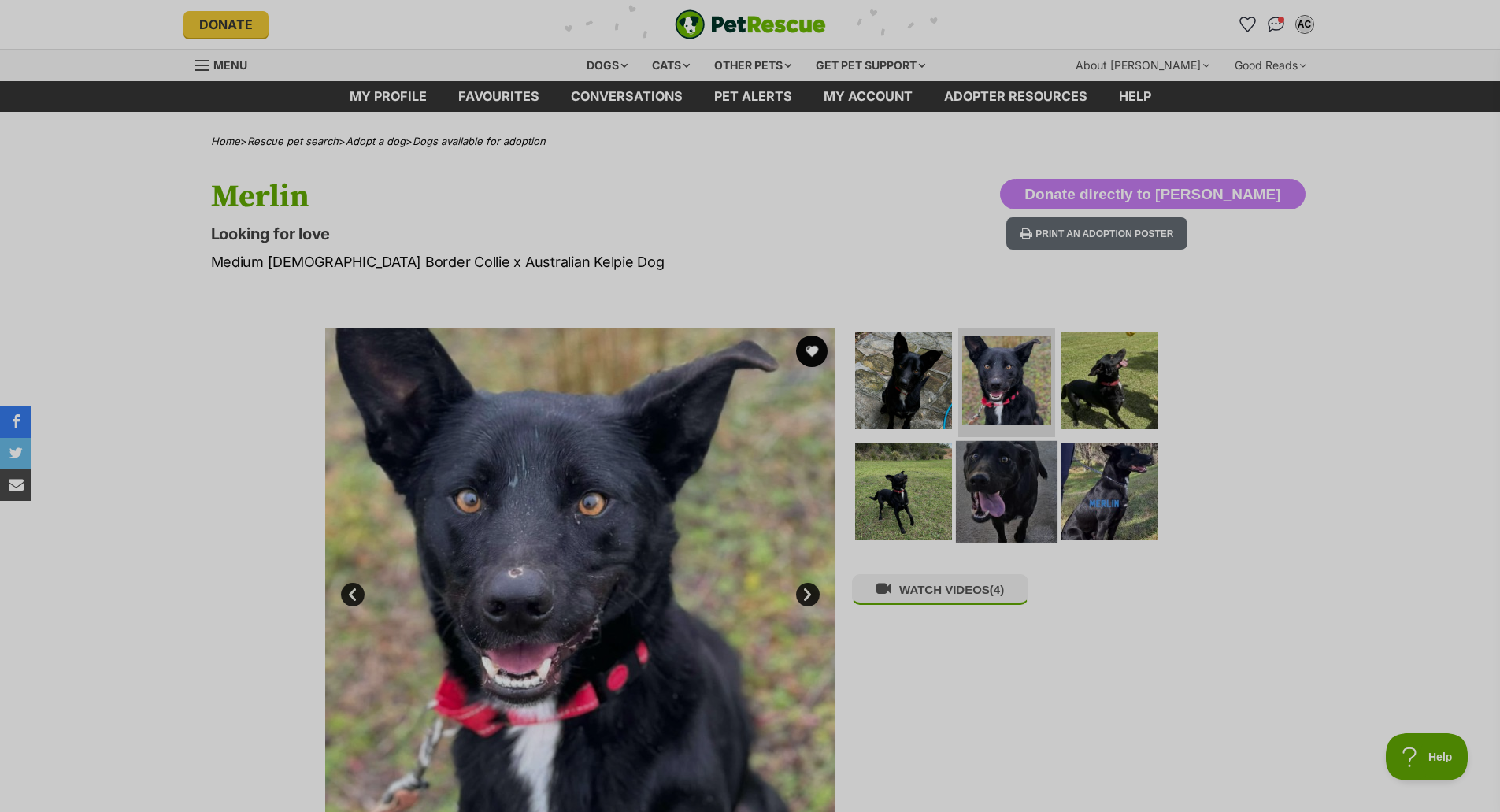
click at [1016, 482] on img at bounding box center [1006, 492] width 102 height 102
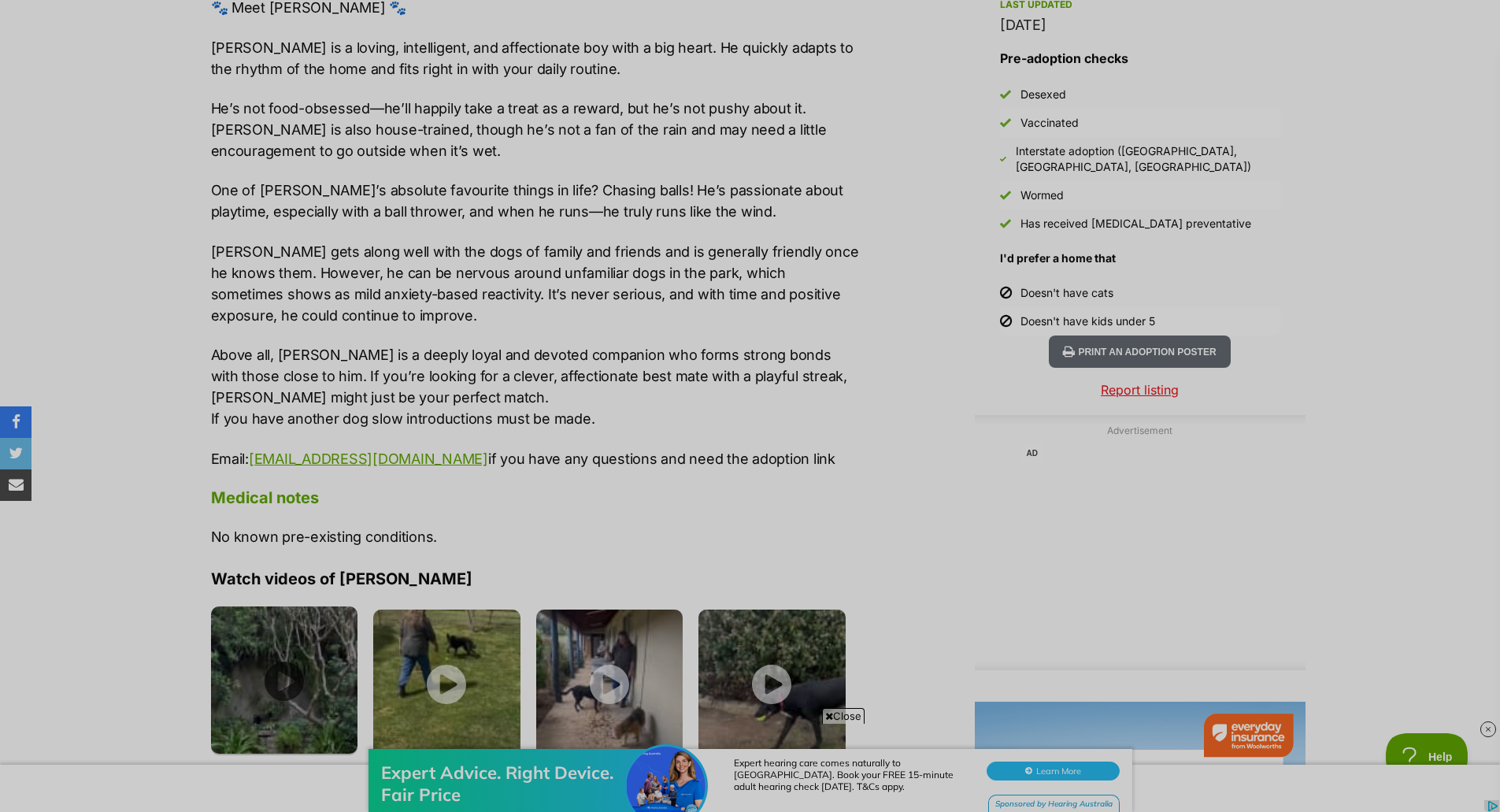
click at [338, 685] on img at bounding box center [284, 679] width 147 height 147
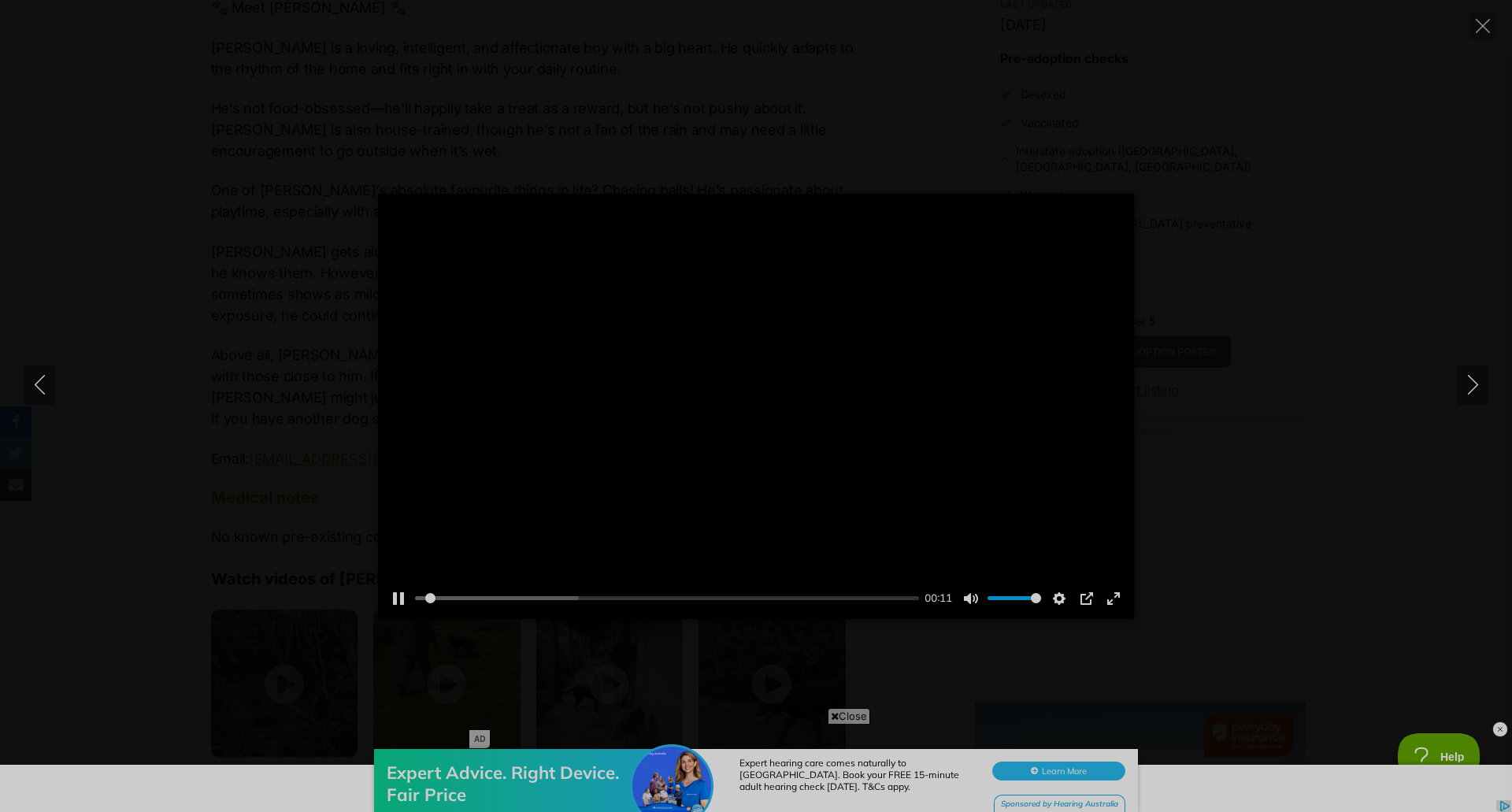
click at [720, 442] on div at bounding box center [756, 406] width 756 height 425
click at [728, 436] on div at bounding box center [756, 406] width 756 height 425
click at [720, 598] on input "Seek" at bounding box center [663, 597] width 497 height 15
click at [1471, 389] on icon "Next" at bounding box center [1473, 384] width 20 height 20
type input "71.82"
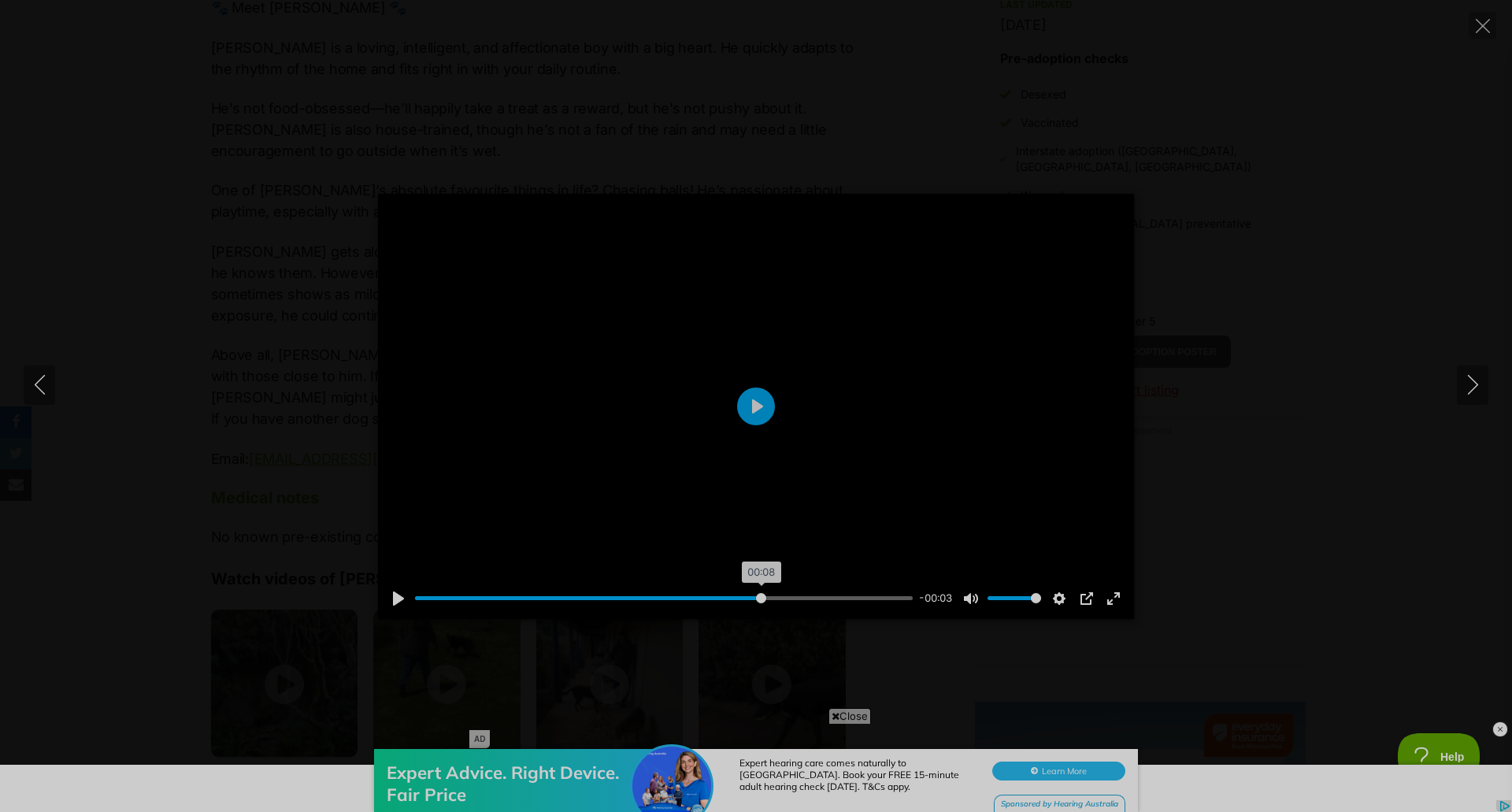
click at [760, 598] on input "Seek" at bounding box center [663, 597] width 497 height 15
click at [1476, 388] on icon "Next" at bounding box center [1473, 384] width 20 height 20
type input "84.66"
click at [1480, 383] on icon "Next" at bounding box center [1473, 384] width 20 height 20
type input "63.35"
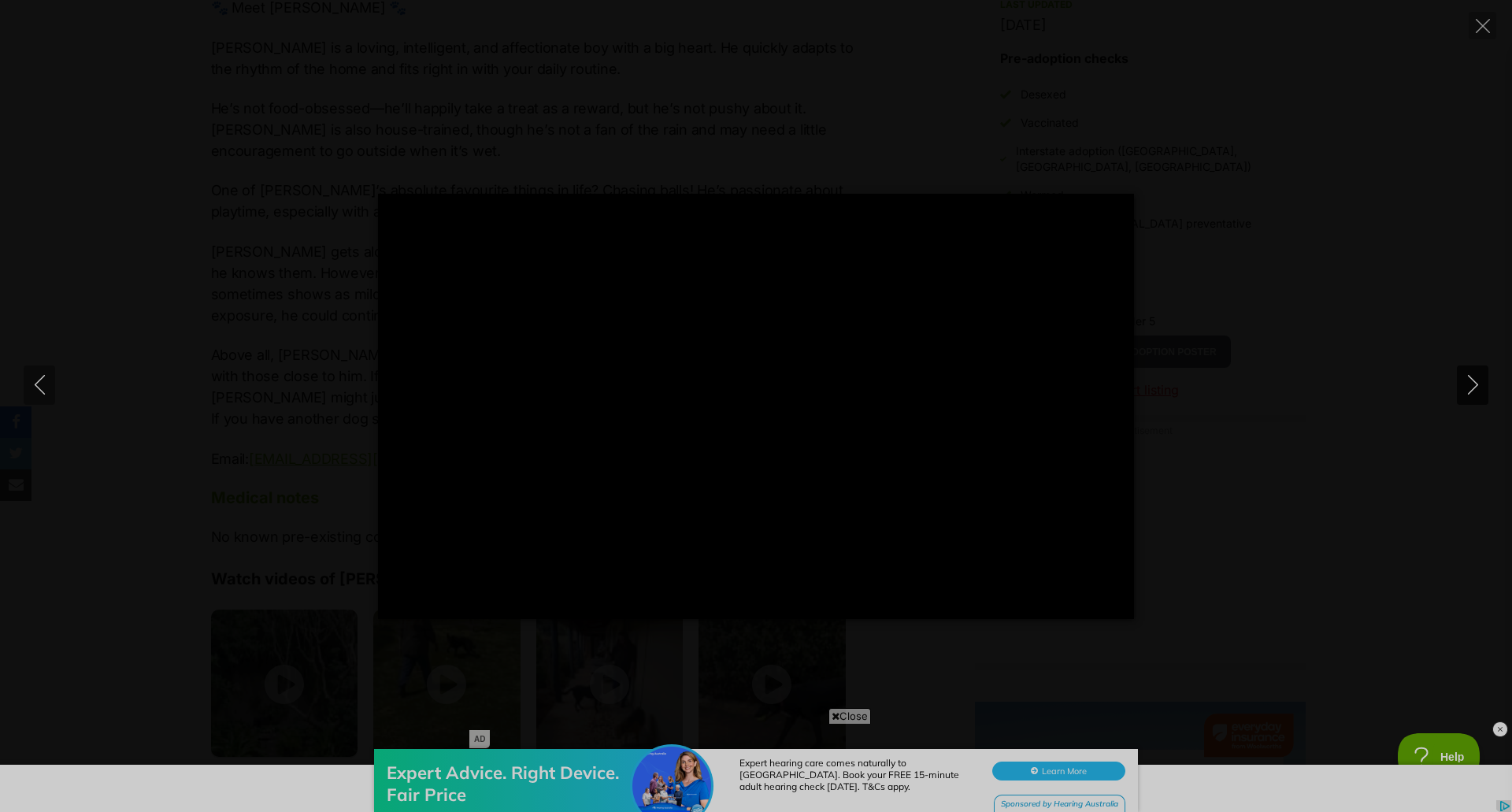
click at [1480, 383] on icon "Next" at bounding box center [1473, 384] width 20 height 20
type input "5.34"
click at [1475, 412] on div "Pause Play % buffered 00:07 -00:01 Unmute Mute Disable captions Enable captions…" at bounding box center [756, 406] width 1512 height 425
type input "89.79"
click at [1466, 387] on icon "Next" at bounding box center [1473, 384] width 20 height 20
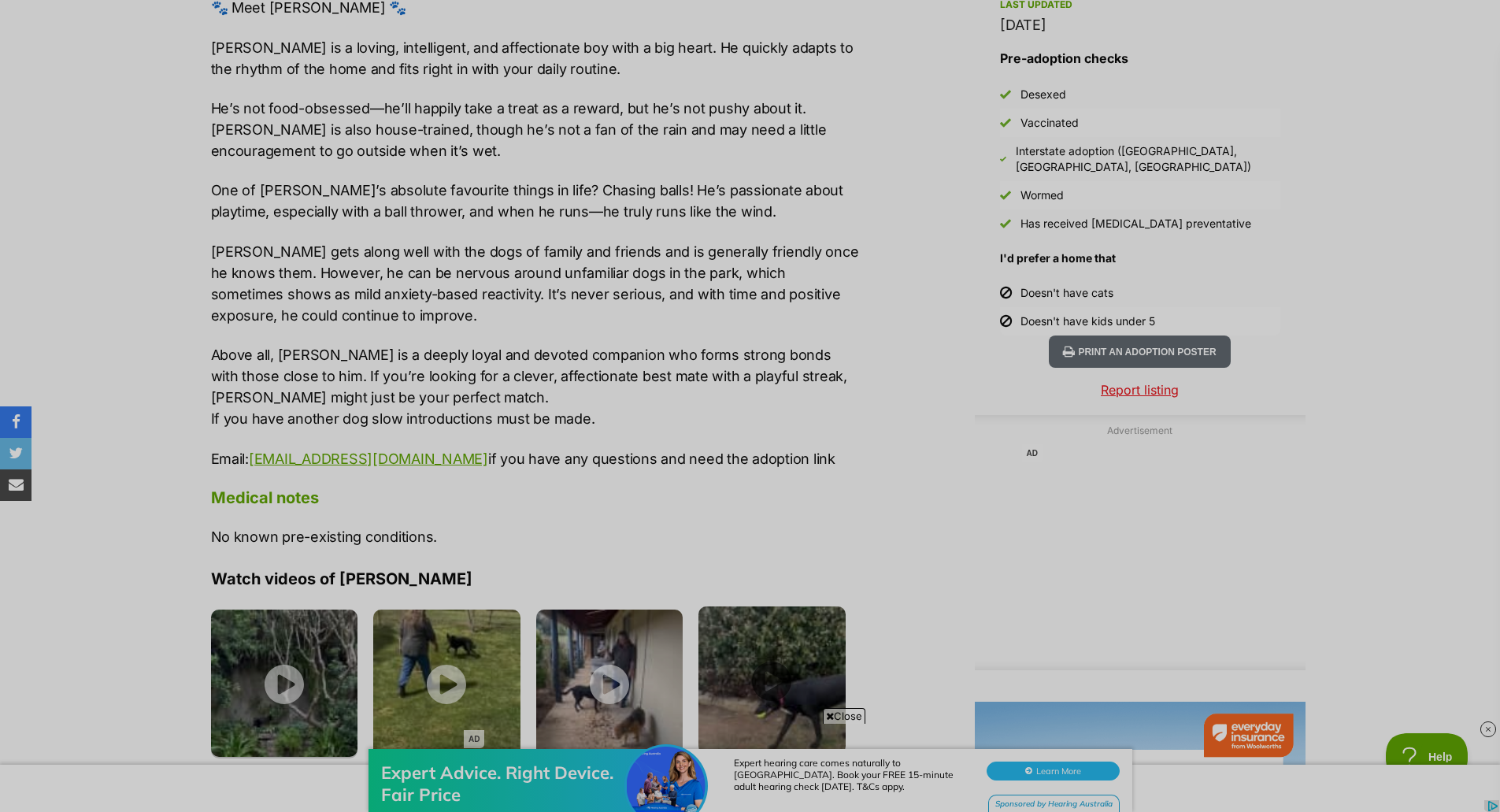
click at [720, 716] on img at bounding box center [772, 679] width 147 height 147
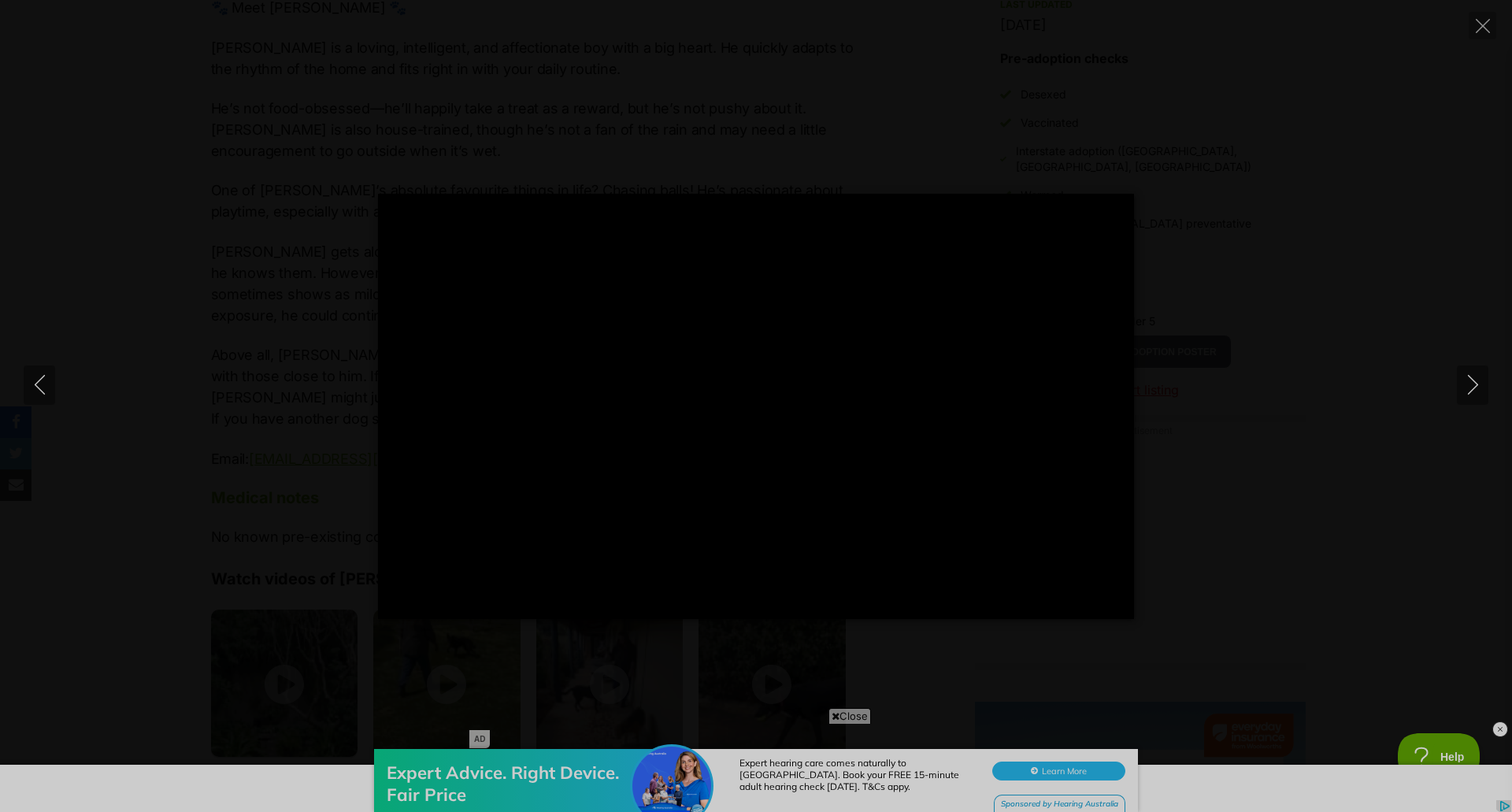
click at [756, 474] on div at bounding box center [756, 406] width 756 height 425
click at [683, 606] on div "Pause Play % buffered 00:07 -00:13 Unmute Mute Disable captions Enable captions…" at bounding box center [756, 588] width 756 height 60
click at [688, 598] on input "Seek" at bounding box center [663, 597] width 497 height 15
click at [1478, 23] on icon "Close" at bounding box center [1483, 26] width 14 height 14
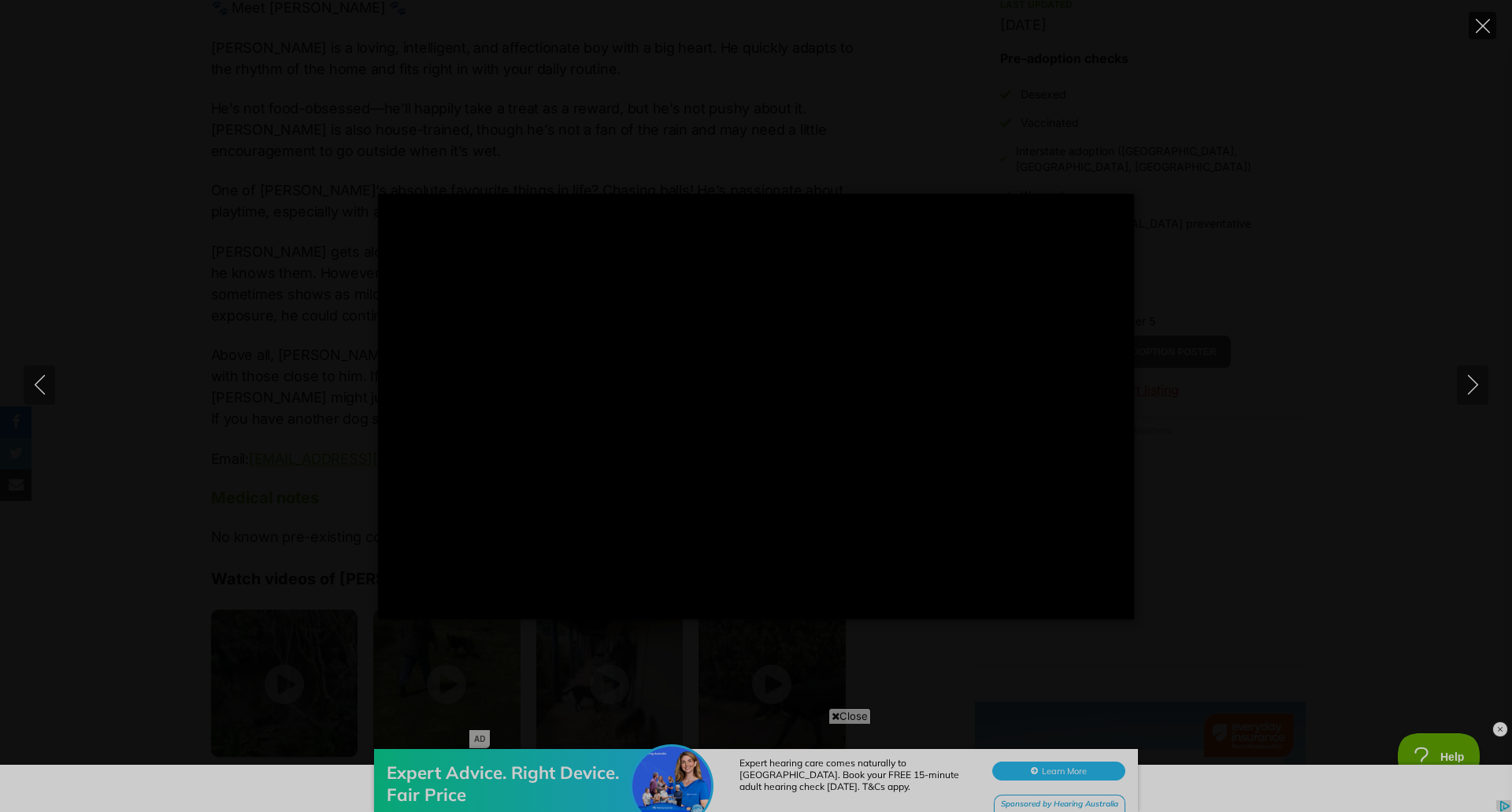
type input "83.55"
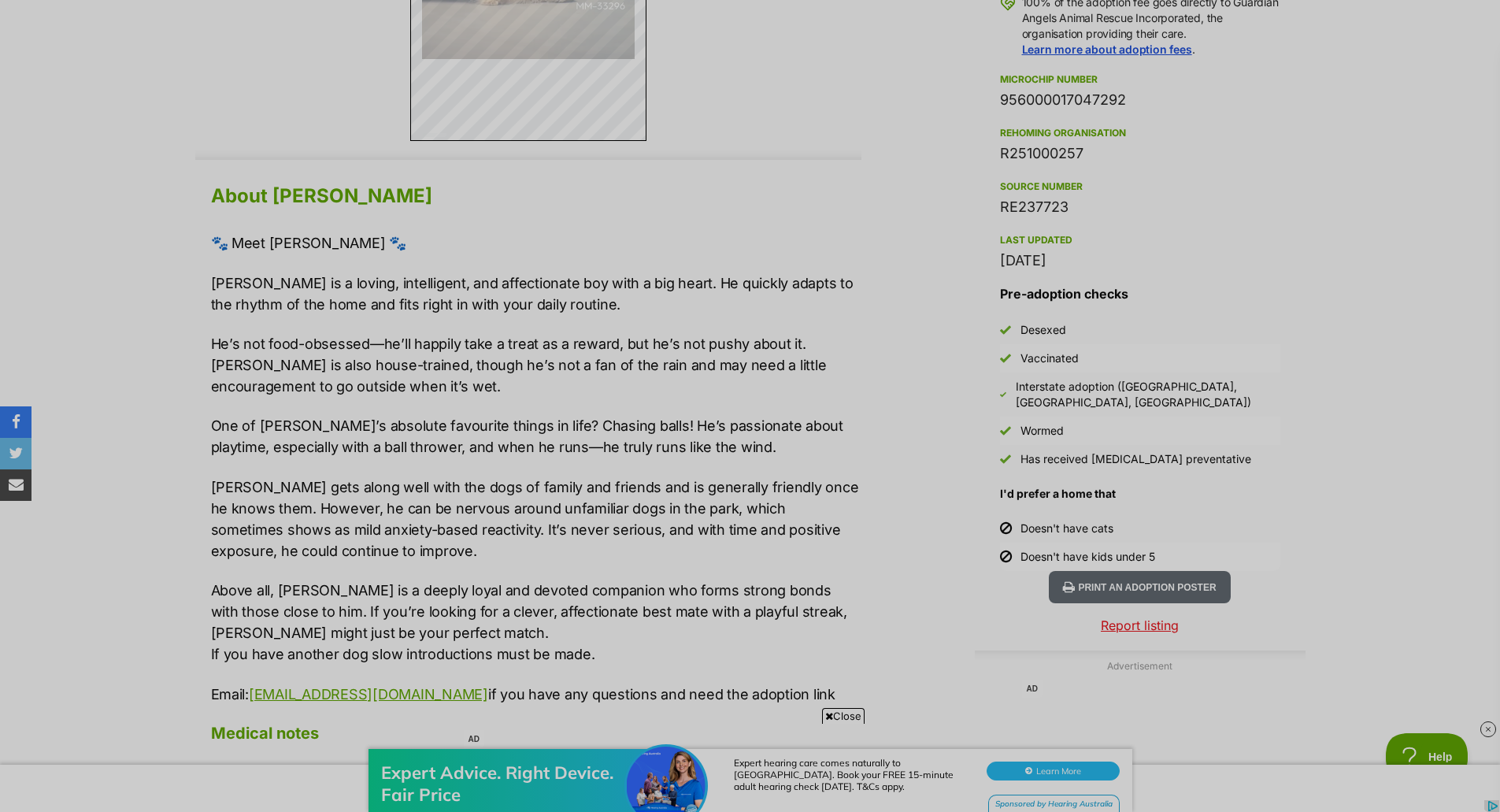
scroll to position [1228, 0]
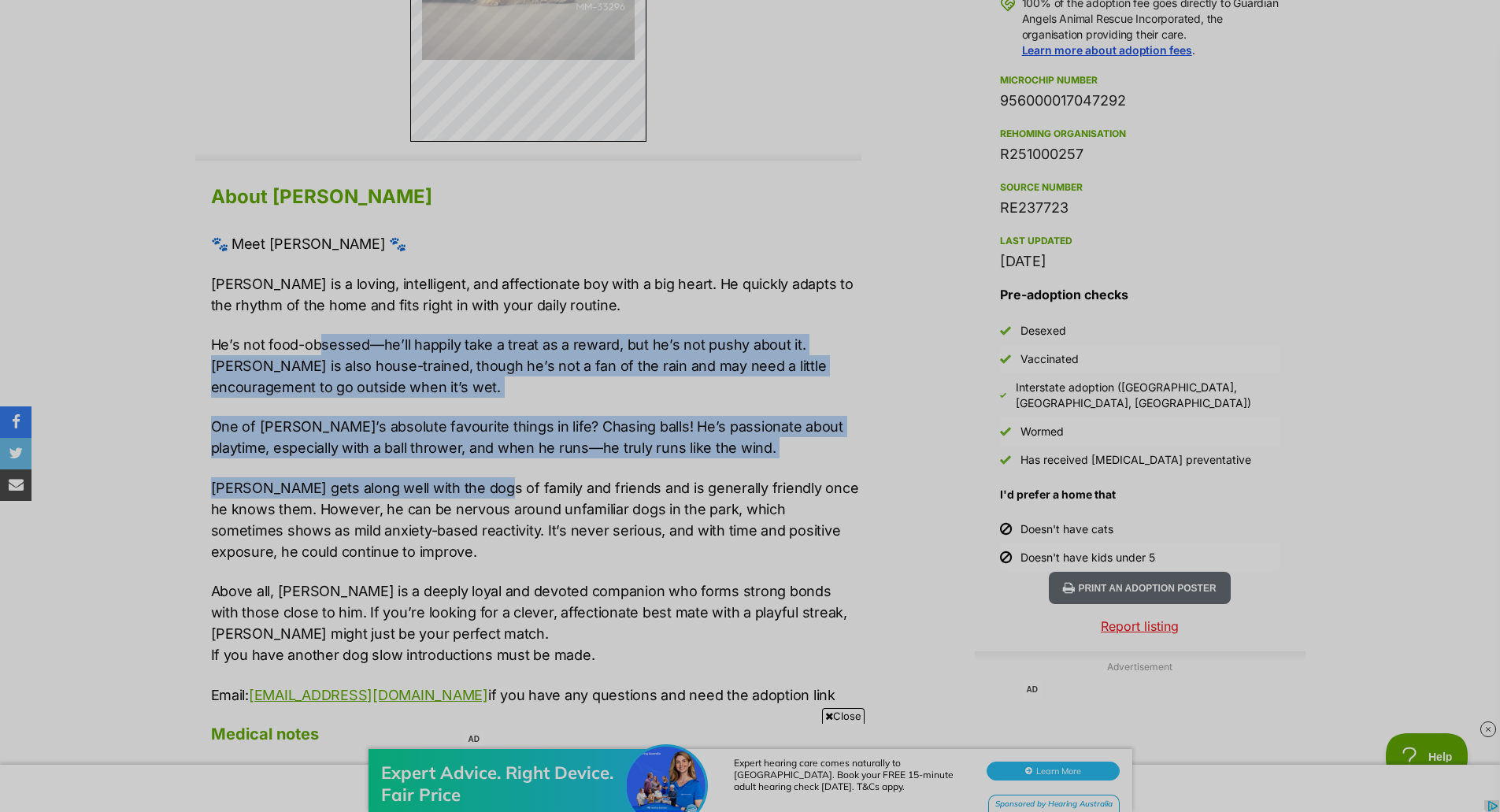
drag, startPoint x: 319, startPoint y: 326, endPoint x: 474, endPoint y: 479, distance: 217.8
click at [474, 479] on div "🐾 Meet Merlin 🐾 Merlin is a loving, intelligent, and affectionate boy with a bi…" at bounding box center [536, 468] width 651 height 472
click at [451, 491] on p "Merlin gets along well with the dogs of family and friends and is generally fri…" at bounding box center [536, 520] width 651 height 85
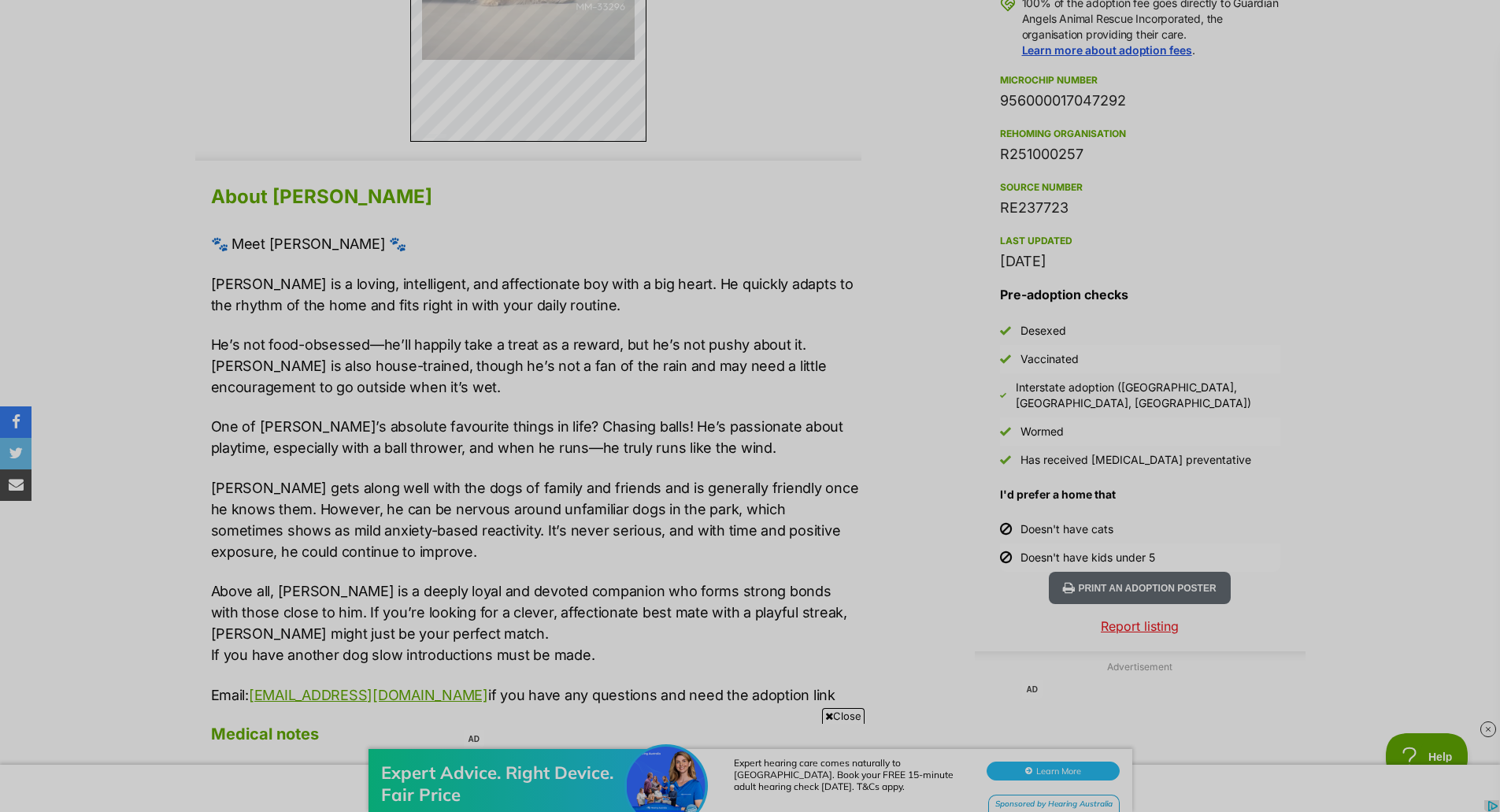
click at [259, 306] on p "Merlin is a loving, intelligent, and affectionate boy with a big heart. He quic…" at bounding box center [536, 294] width 651 height 42
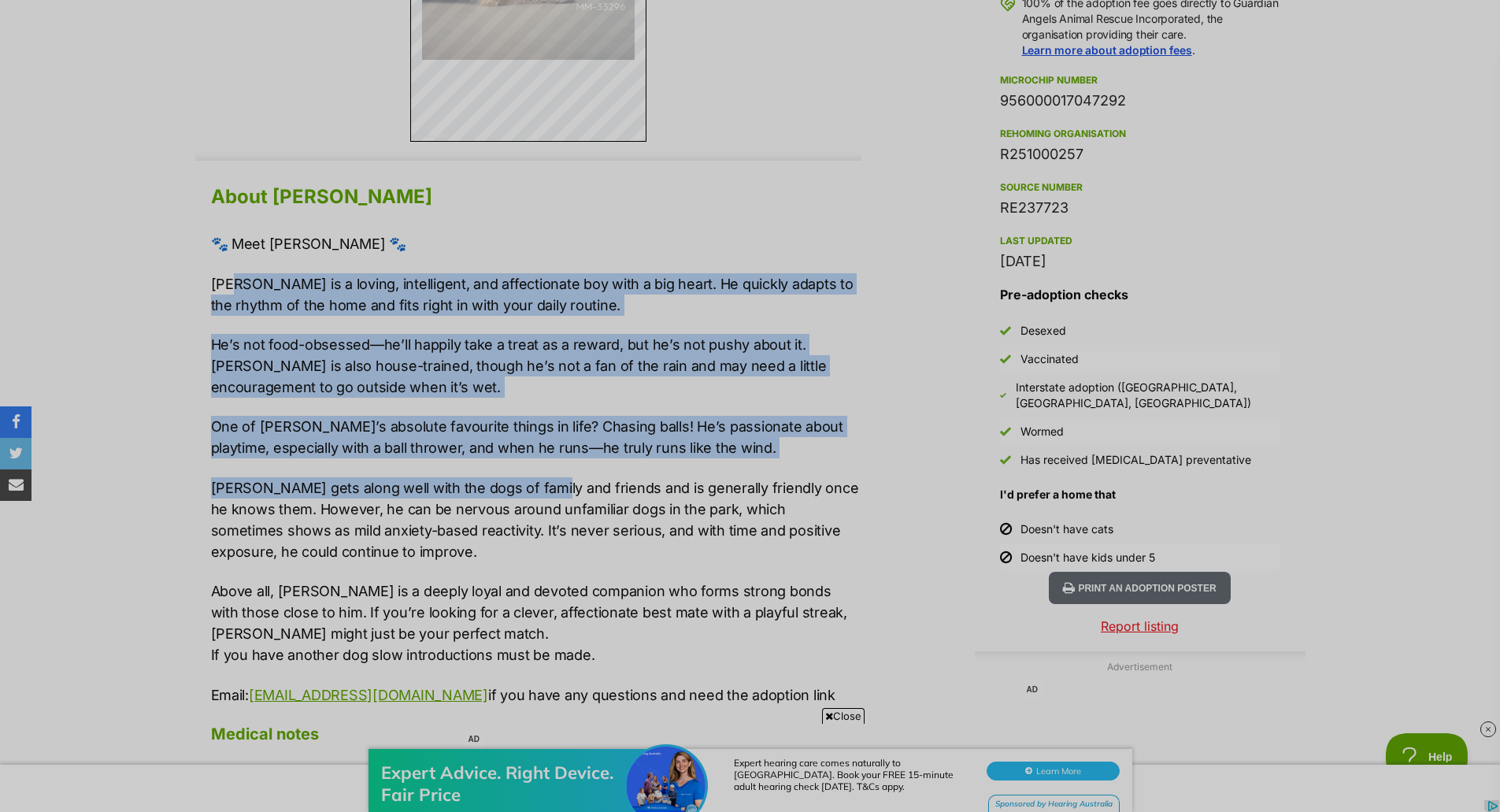
drag, startPoint x: 237, startPoint y: 274, endPoint x: 539, endPoint y: 460, distance: 354.7
click at [539, 460] on div "🐾 Meet Merlin 🐾 Merlin is a loving, intelligent, and affectionate boy with a bi…" at bounding box center [536, 468] width 651 height 472
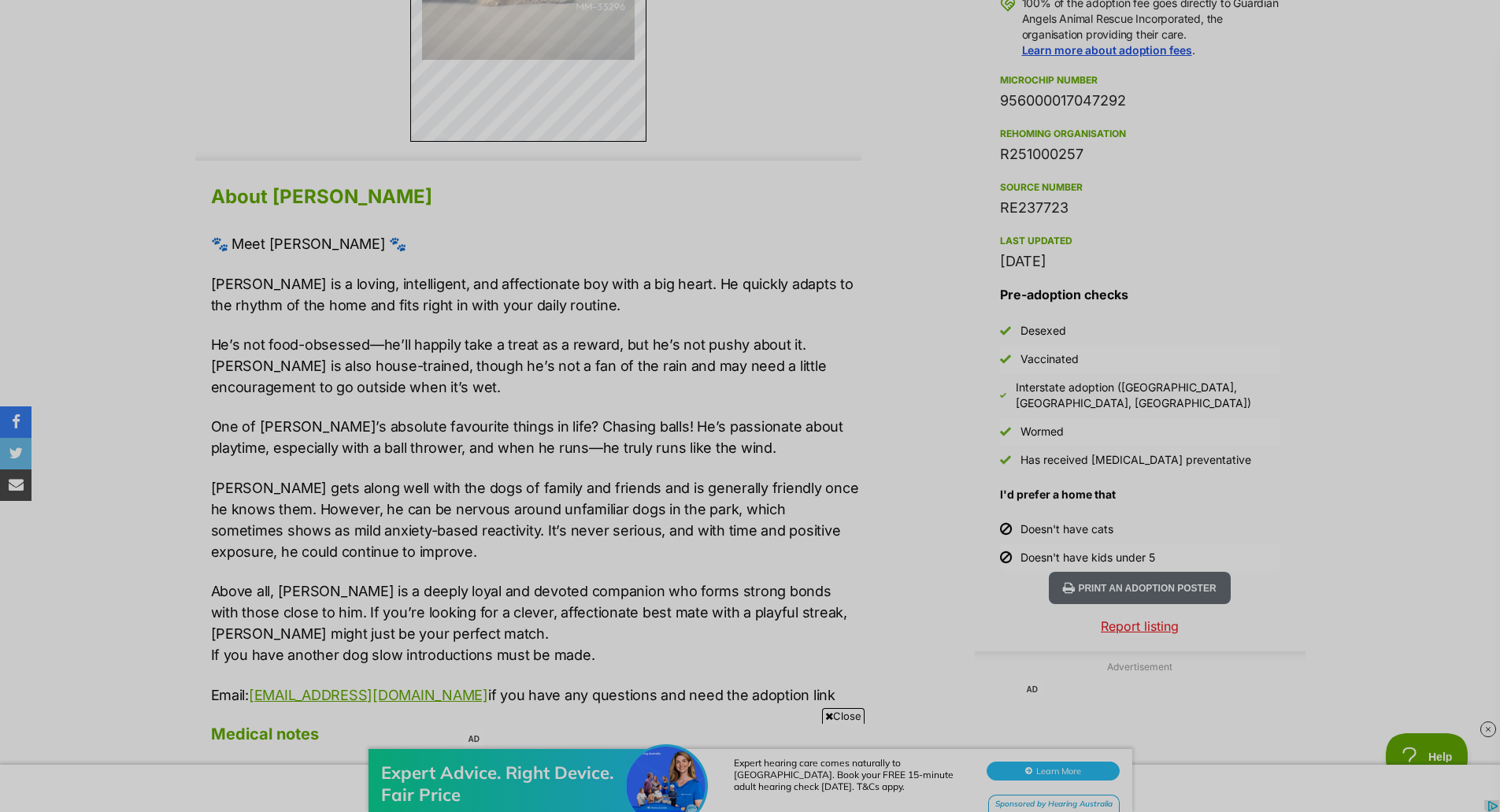
click at [541, 459] on div "🐾 Meet Merlin 🐾 Merlin is a loving, intelligent, and affectionate boy with a bi…" at bounding box center [536, 468] width 651 height 472
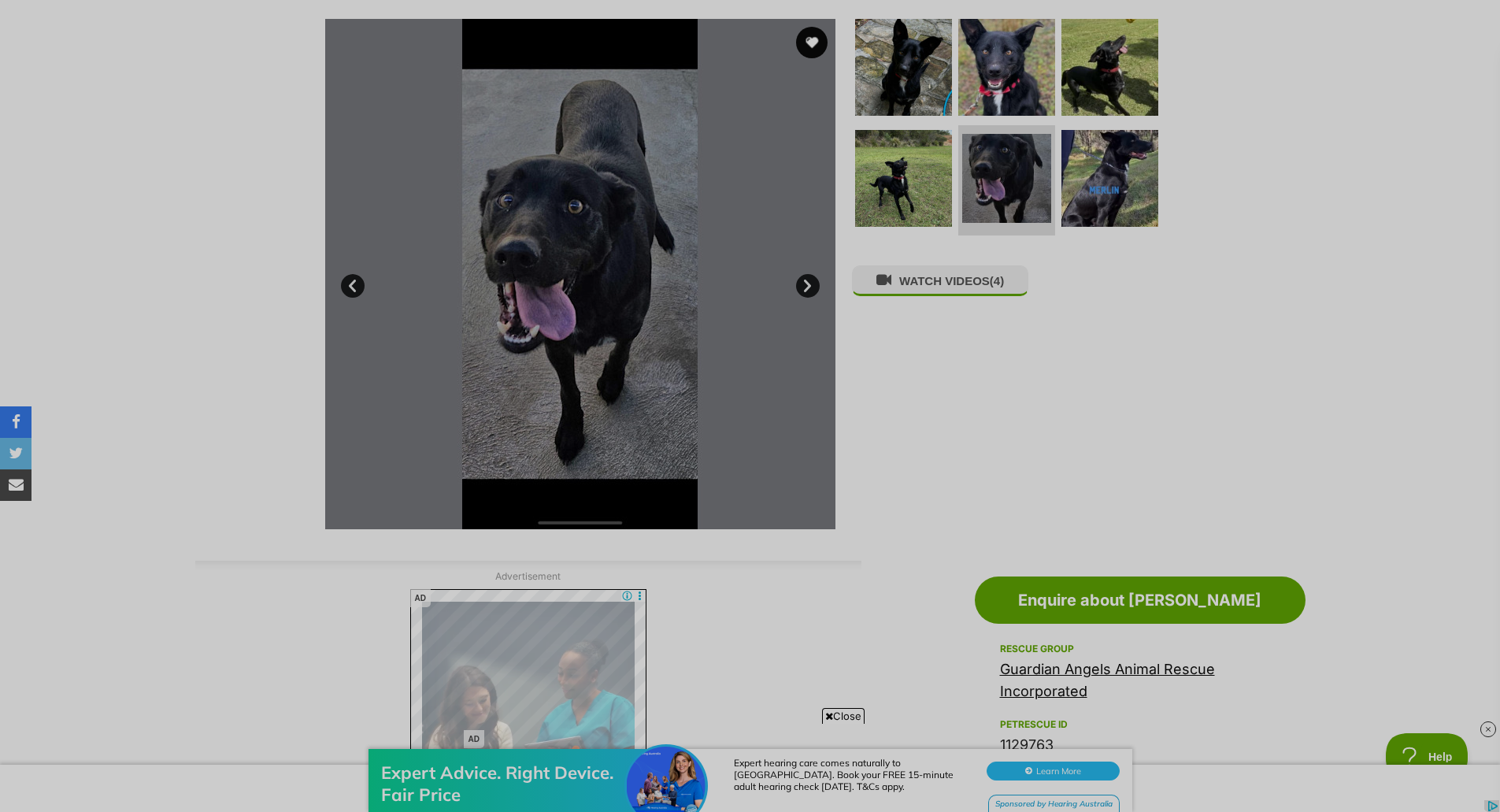
scroll to position [126, 0]
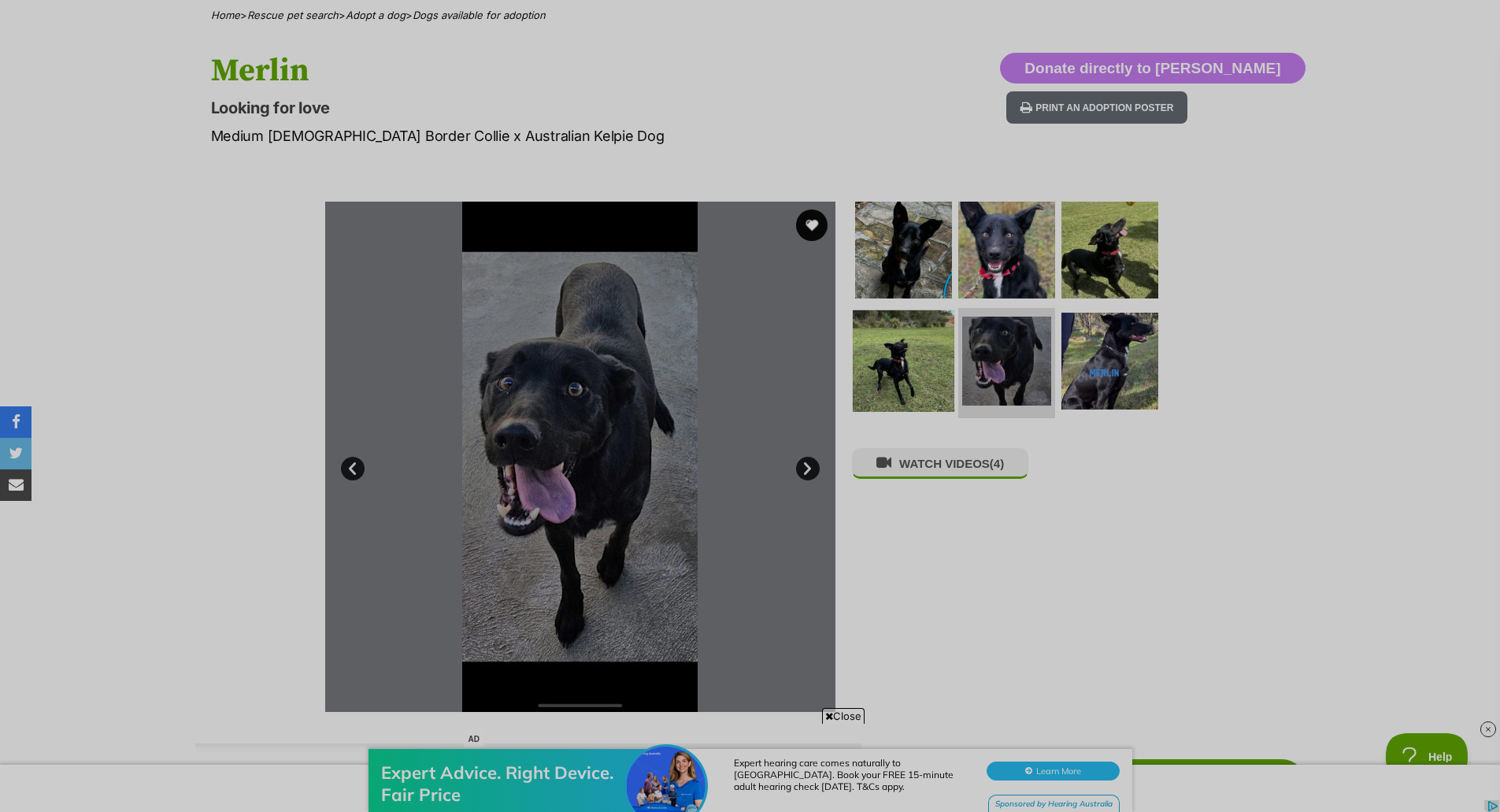
click at [893, 341] on img at bounding box center [903, 361] width 102 height 102
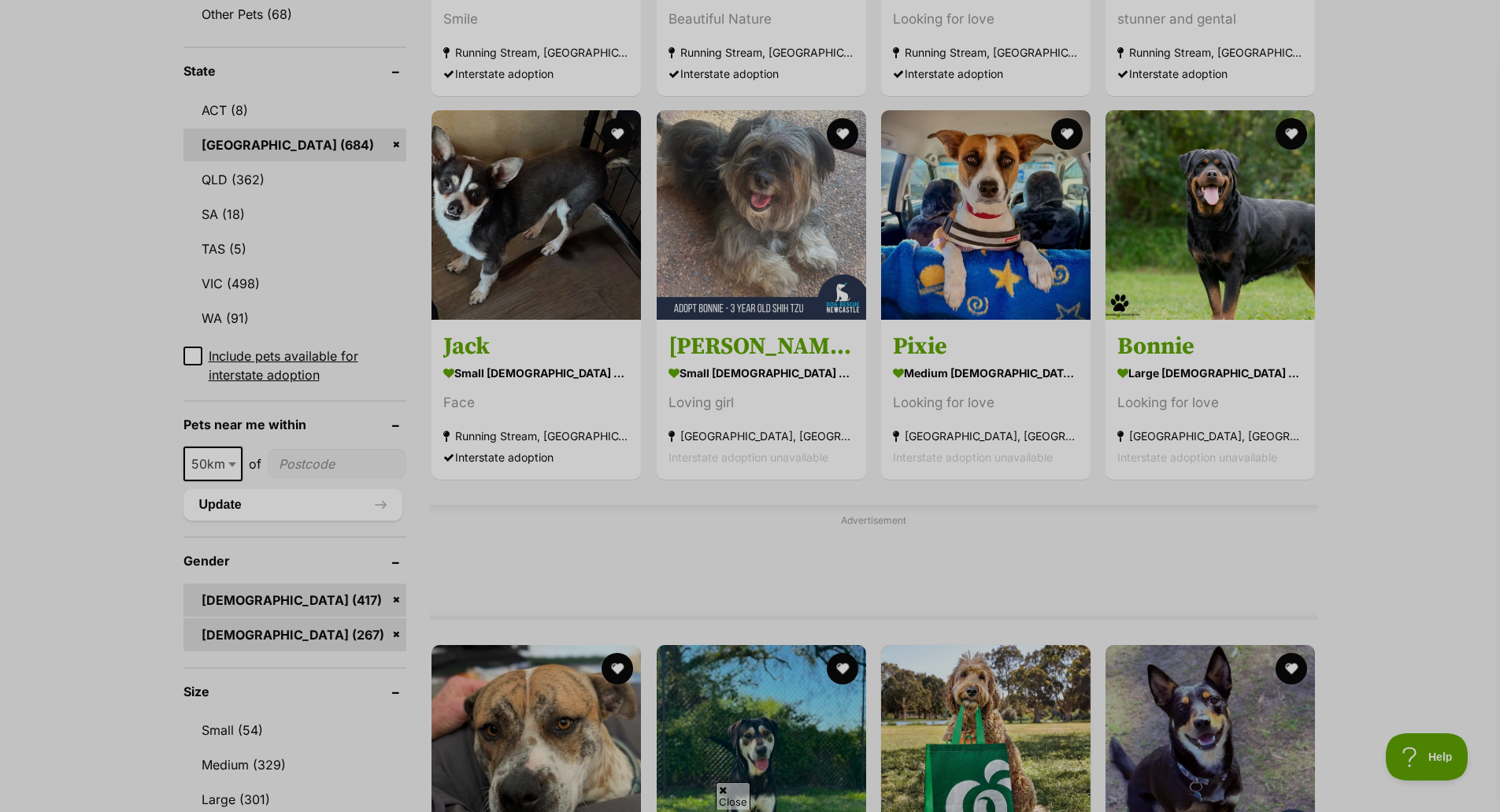
click at [393, 640] on link "[DEMOGRAPHIC_DATA] (267)" at bounding box center [295, 634] width 224 height 33
